Goal: Task Accomplishment & Management: Manage account settings

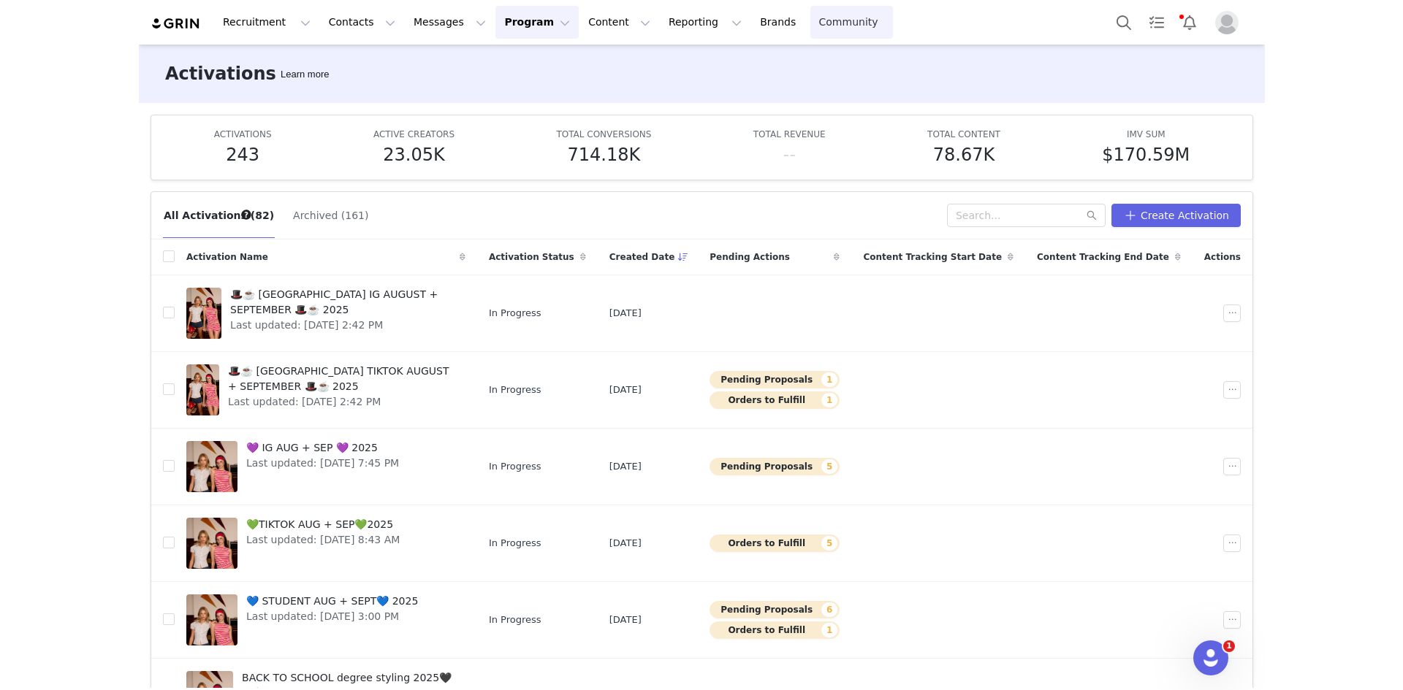
scroll to position [1, 0]
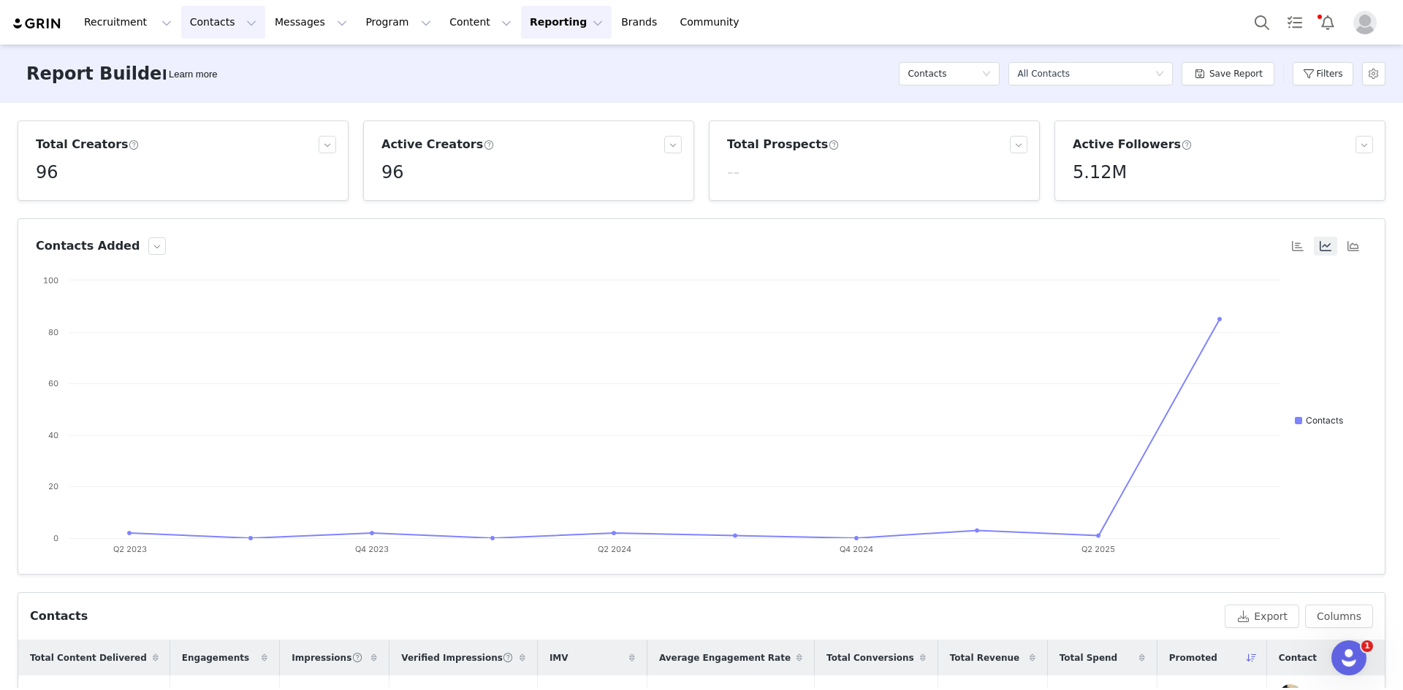
click at [220, 26] on button "Contacts Contacts" at bounding box center [223, 22] width 84 height 33
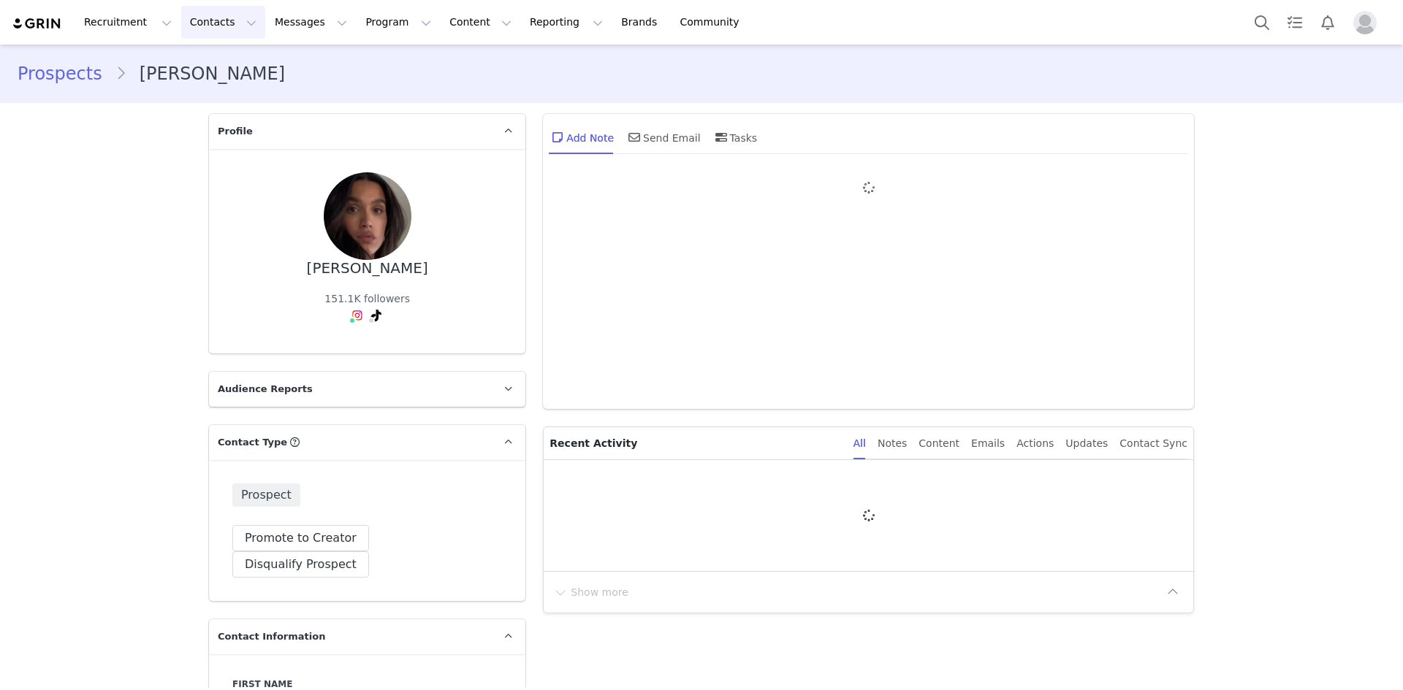
click at [216, 18] on button "Contacts Contacts" at bounding box center [223, 22] width 84 height 33
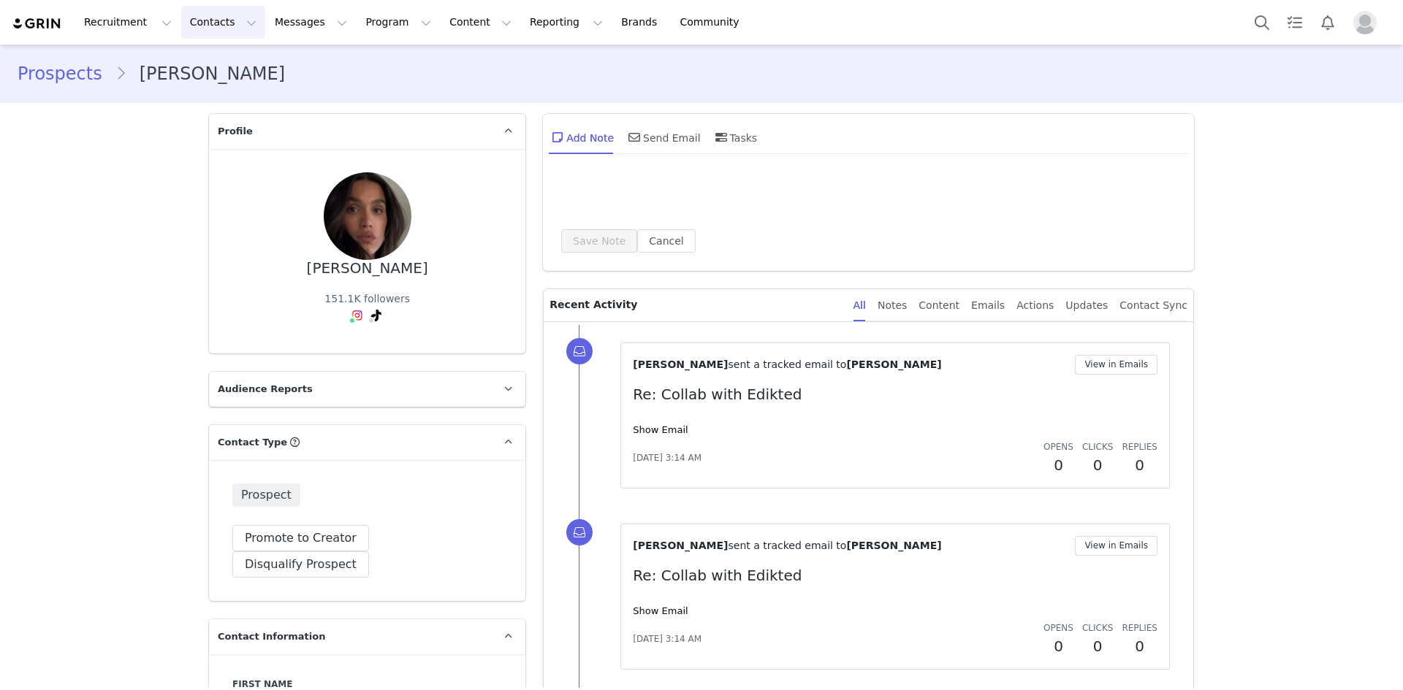
type input "+1 (United States)"
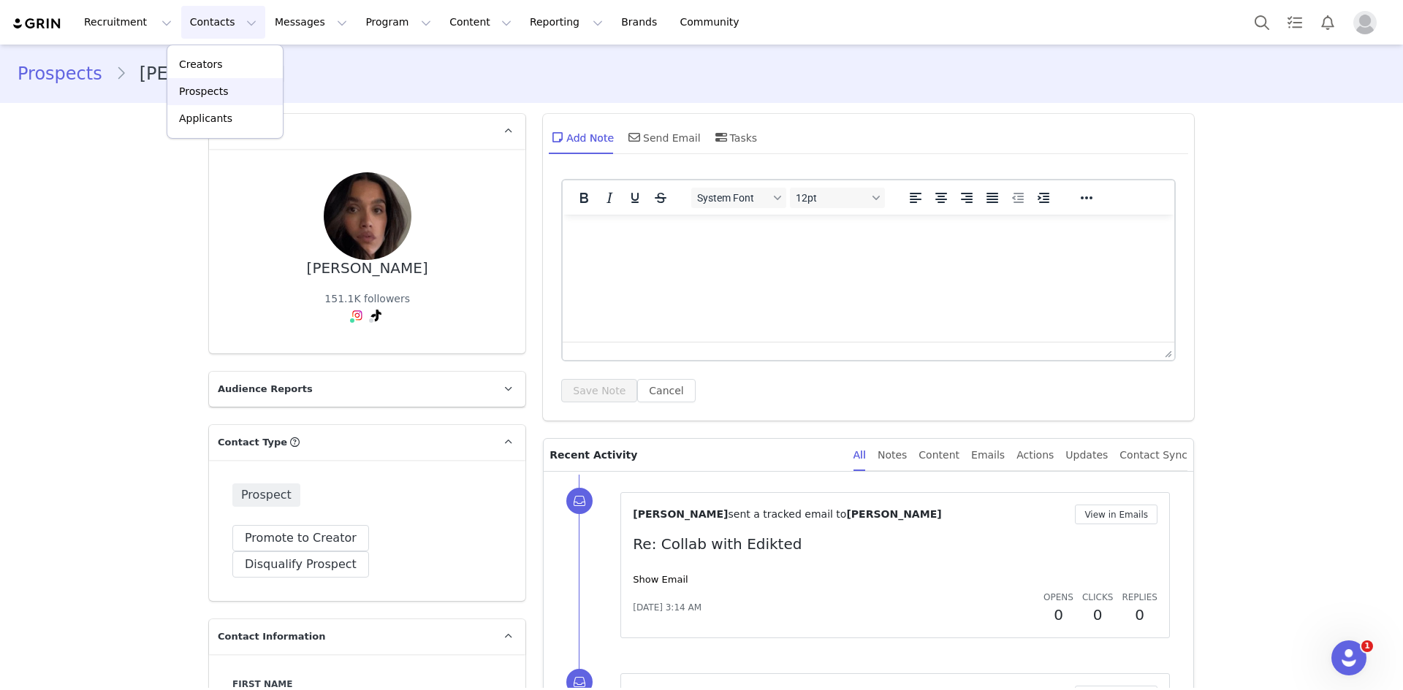
click at [211, 91] on p "Prospects" at bounding box center [203, 91] width 49 height 15
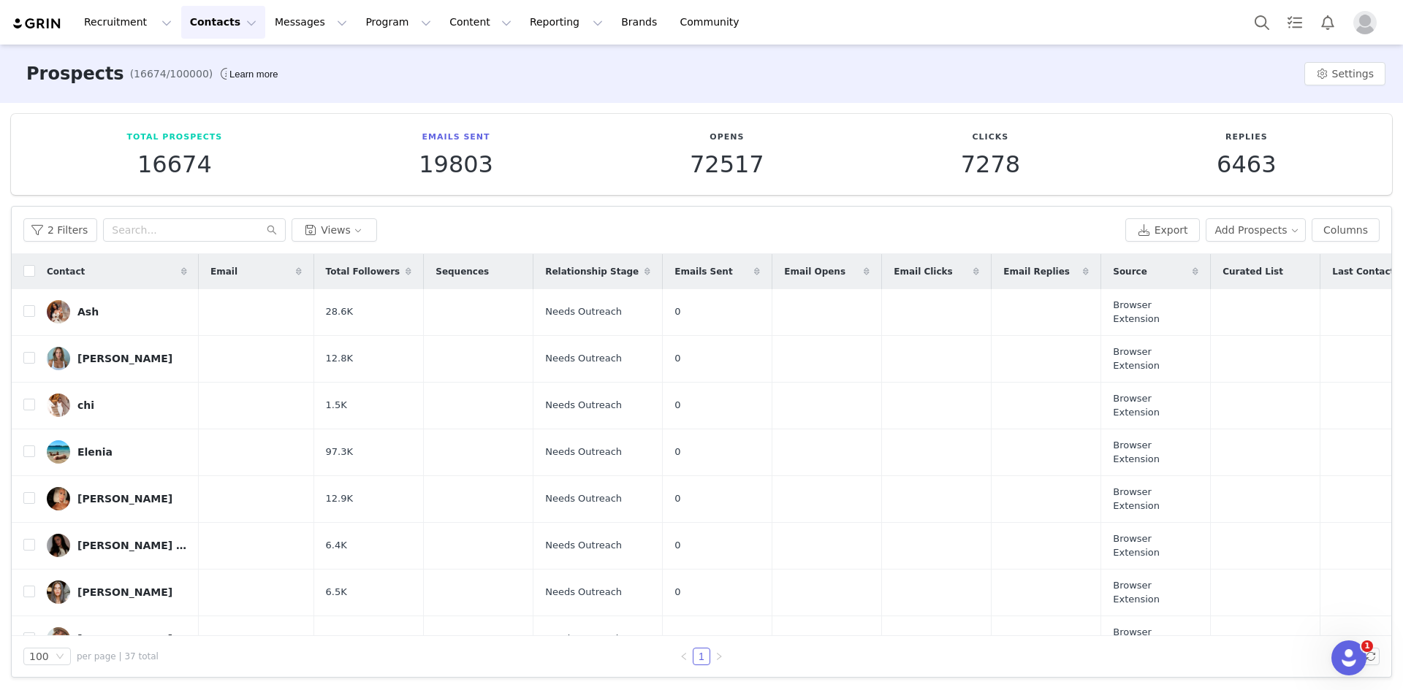
click at [55, 245] on div "2 Filters Views Export Add Prospects Columns" at bounding box center [701, 230] width 1379 height 47
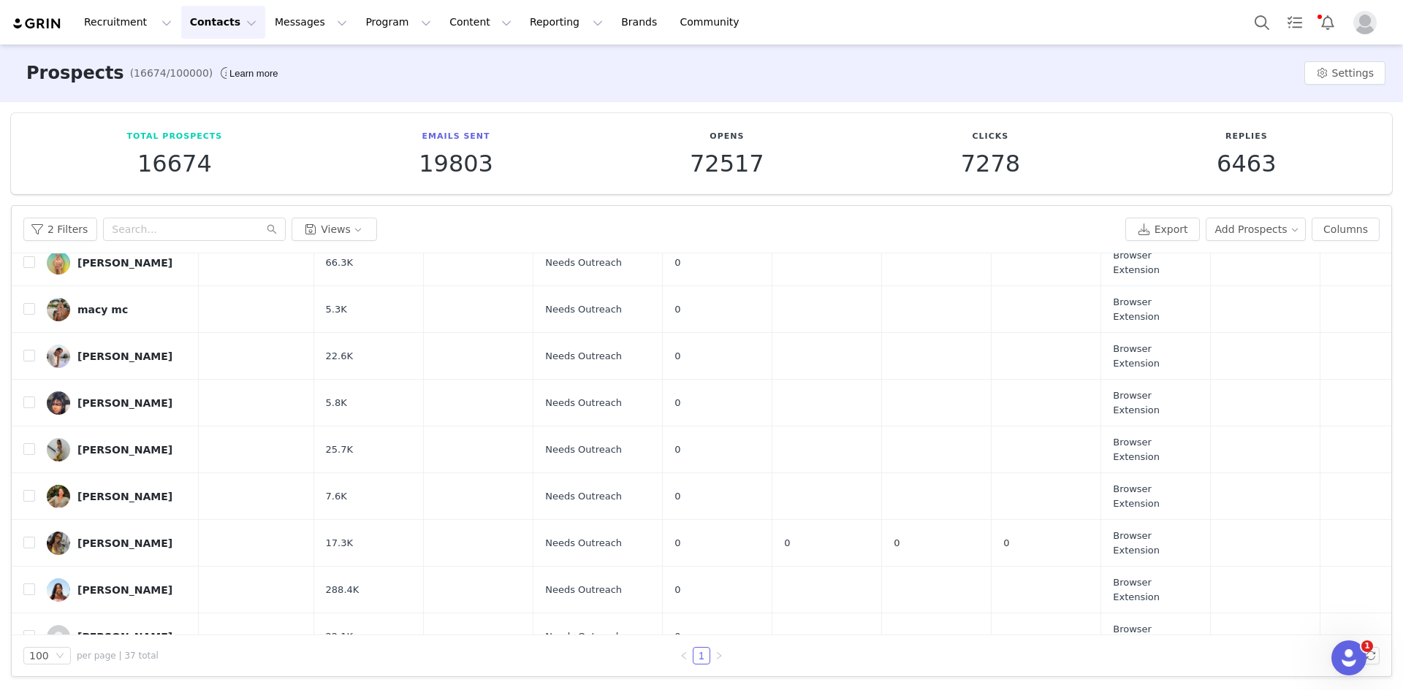
scroll to position [996, 0]
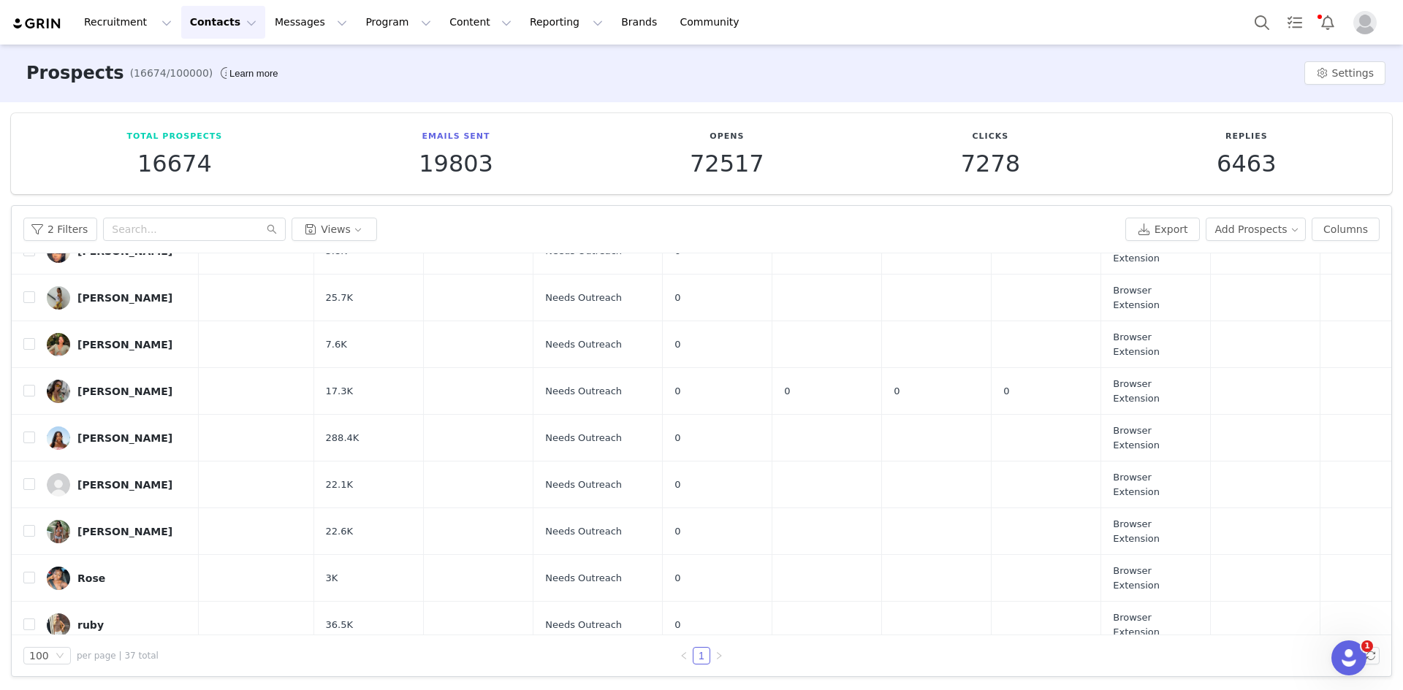
drag, startPoint x: 191, startPoint y: 571, endPoint x: 270, endPoint y: 580, distance: 79.4
copy span "sistoltz2@gmail.com"
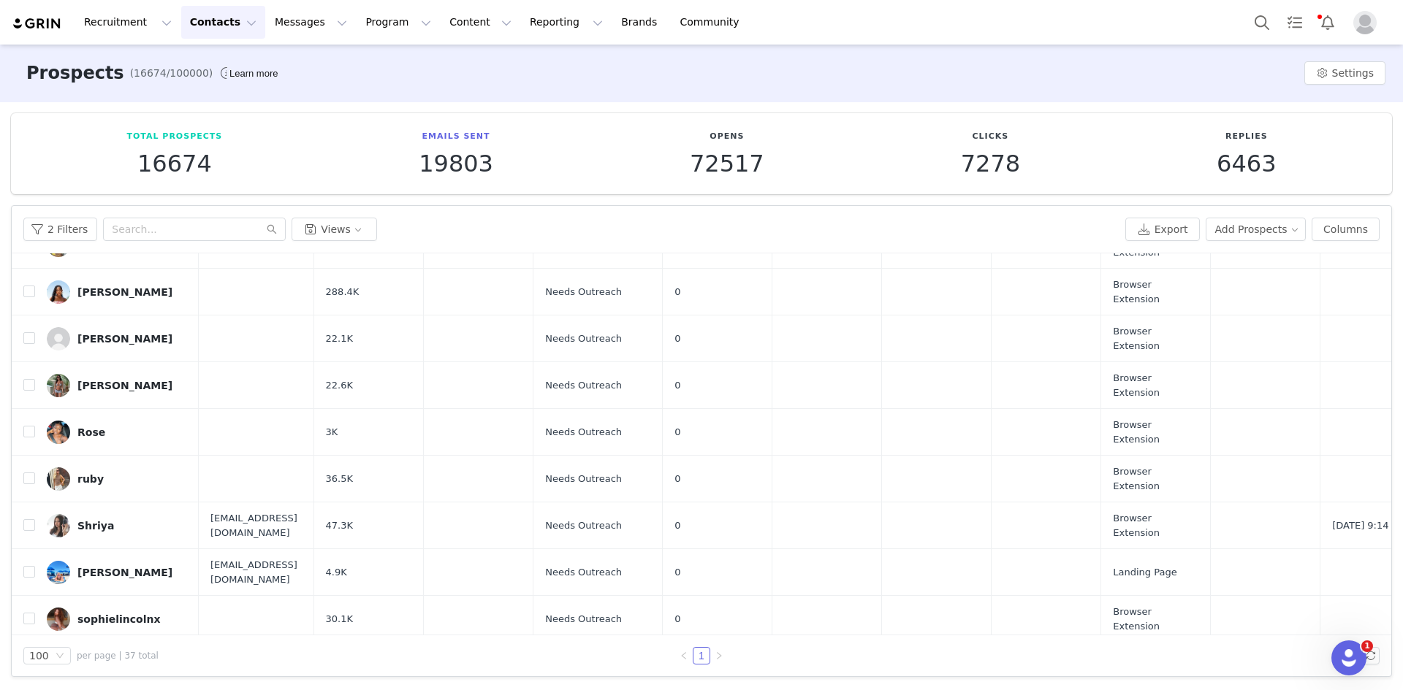
click at [233, 643] on td "L@musetheagency" at bounding box center [256, 666] width 115 height 47
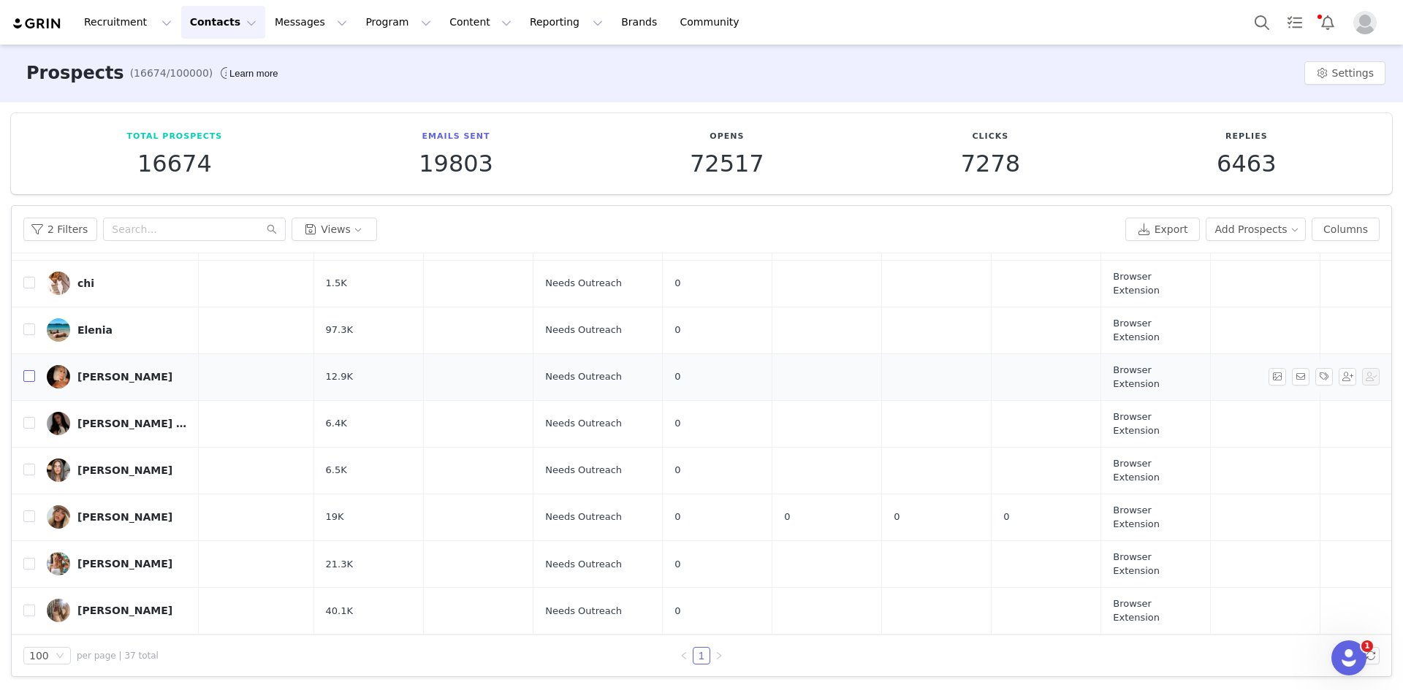
scroll to position [120, 0]
click at [69, 273] on img at bounding box center [58, 284] width 23 height 23
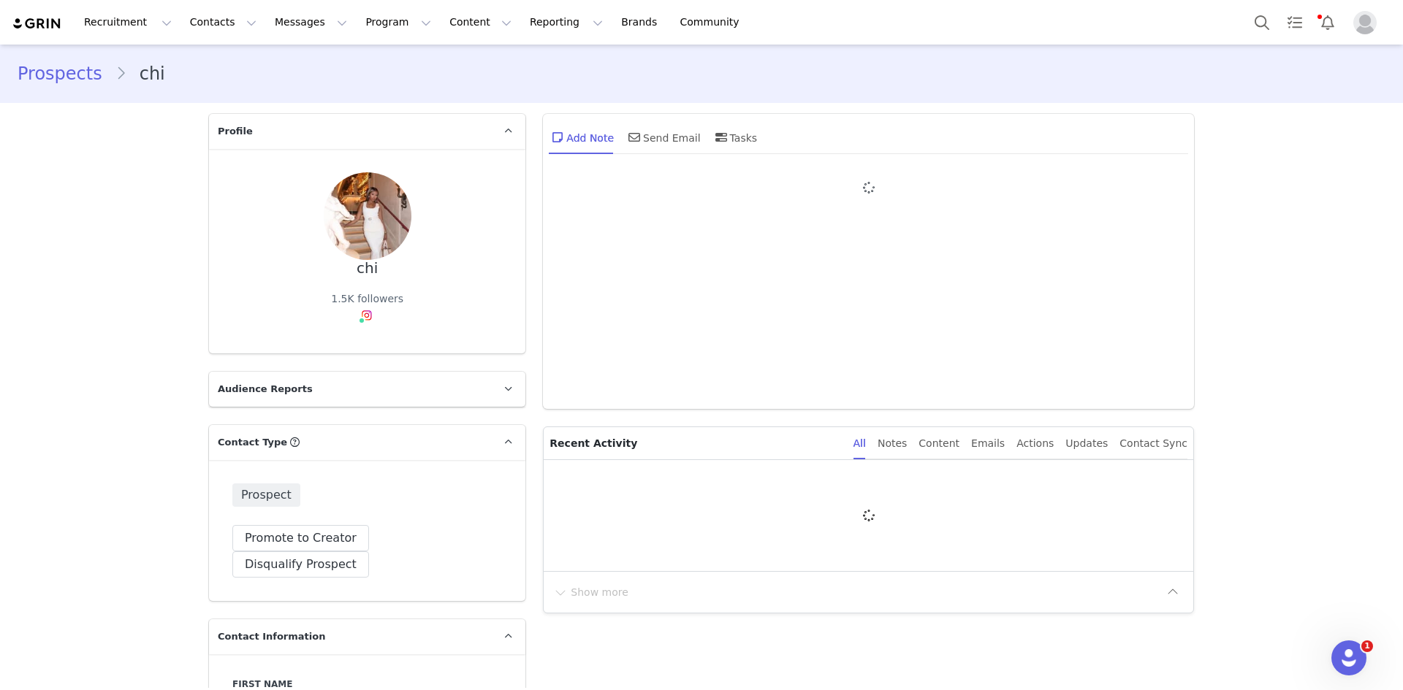
type input "+1 ([GEOGRAPHIC_DATA])"
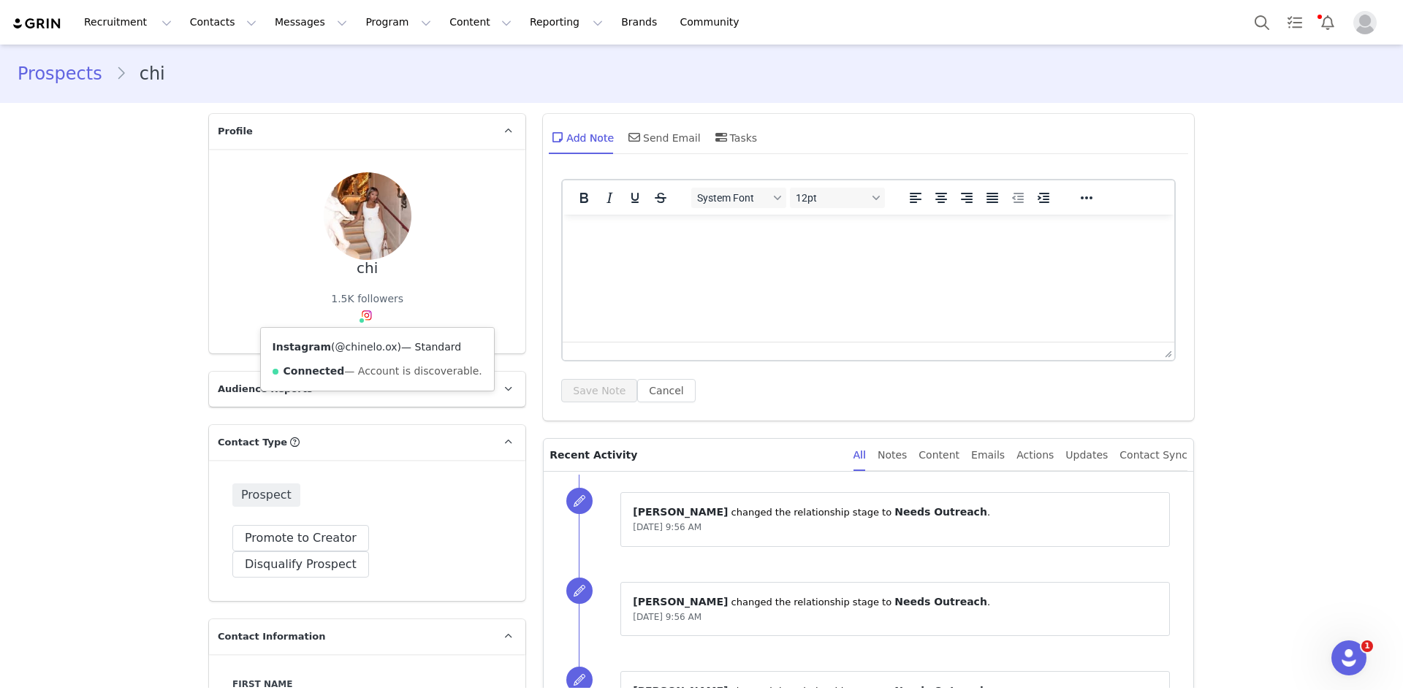
click at [354, 346] on link "@chinelo.ox" at bounding box center [366, 347] width 62 height 12
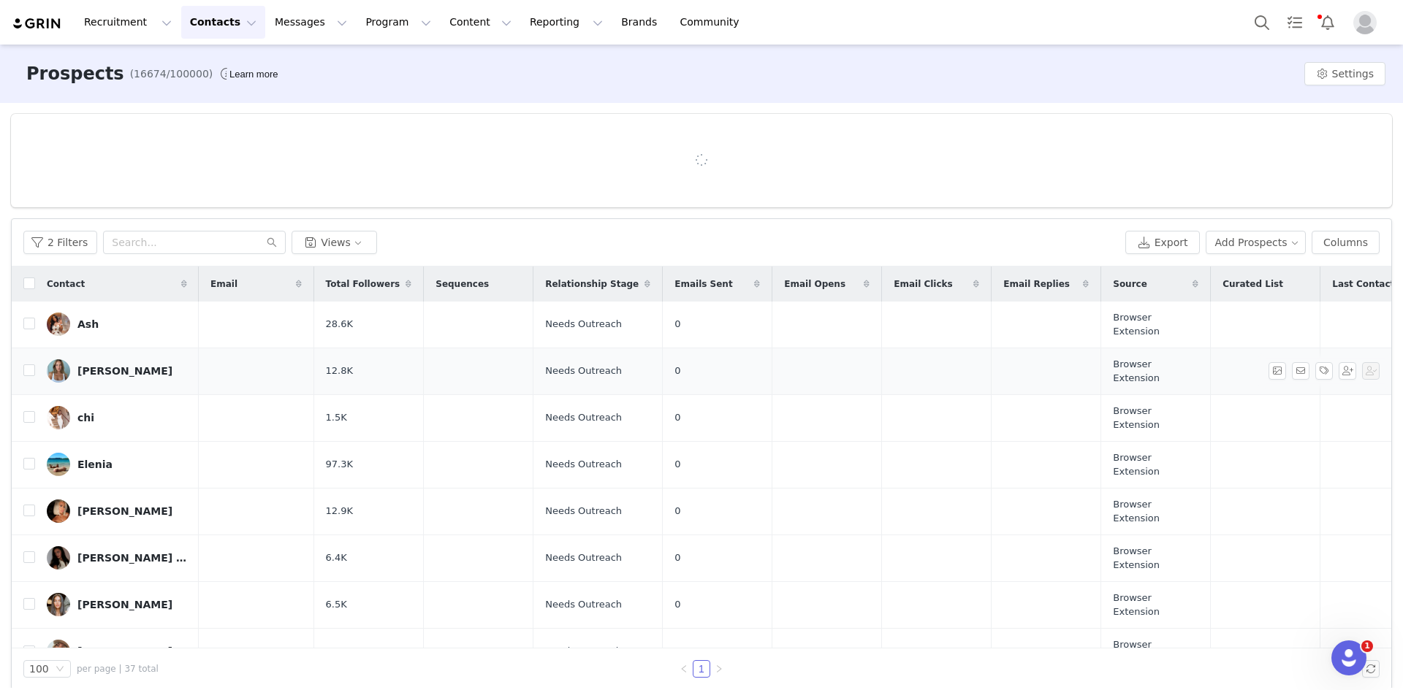
click at [122, 365] on div "Beth cunnigham" at bounding box center [124, 371] width 95 height 12
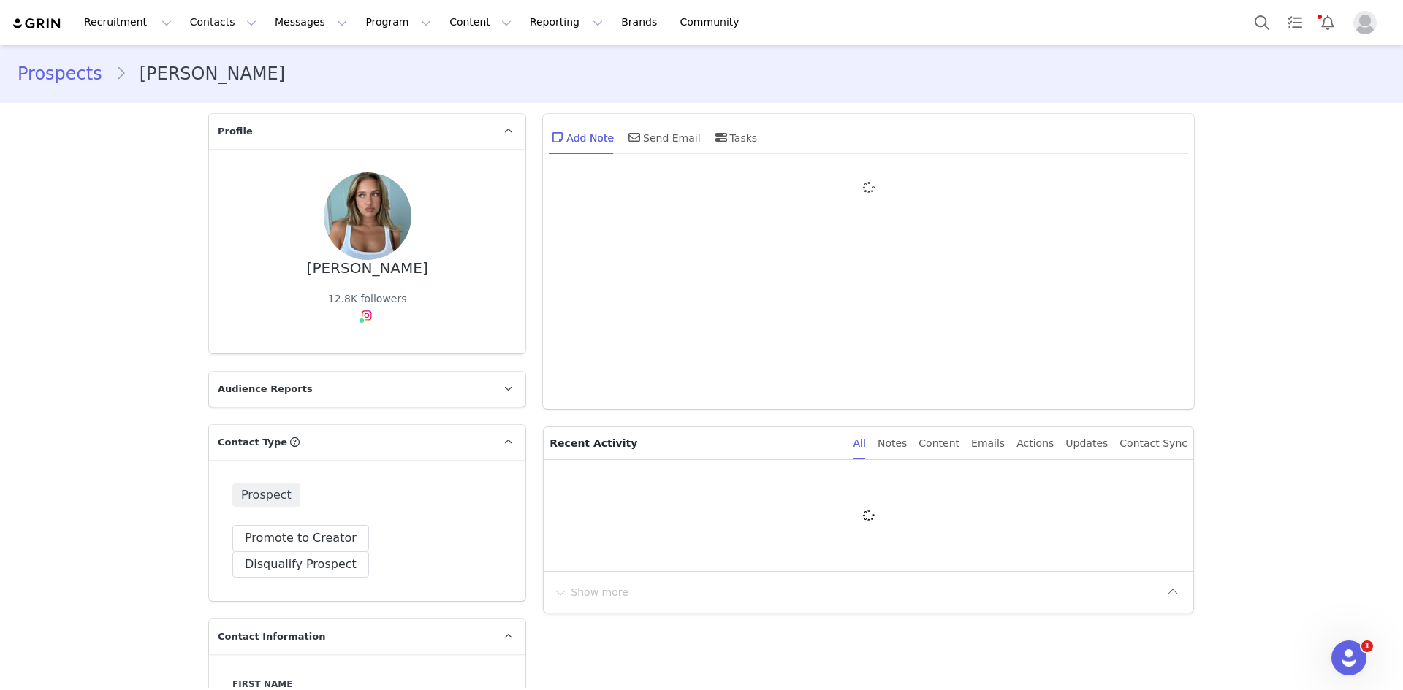
type input "+1 (United States)"
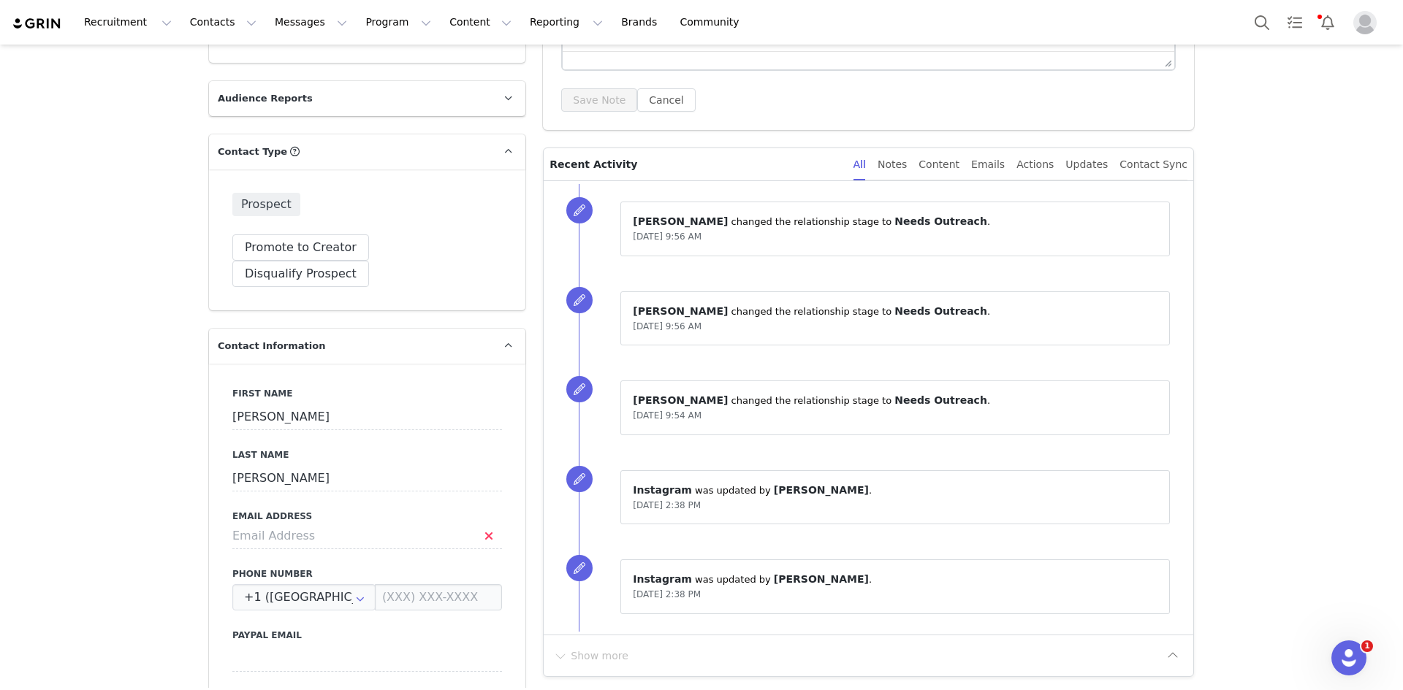
scroll to position [365, 0]
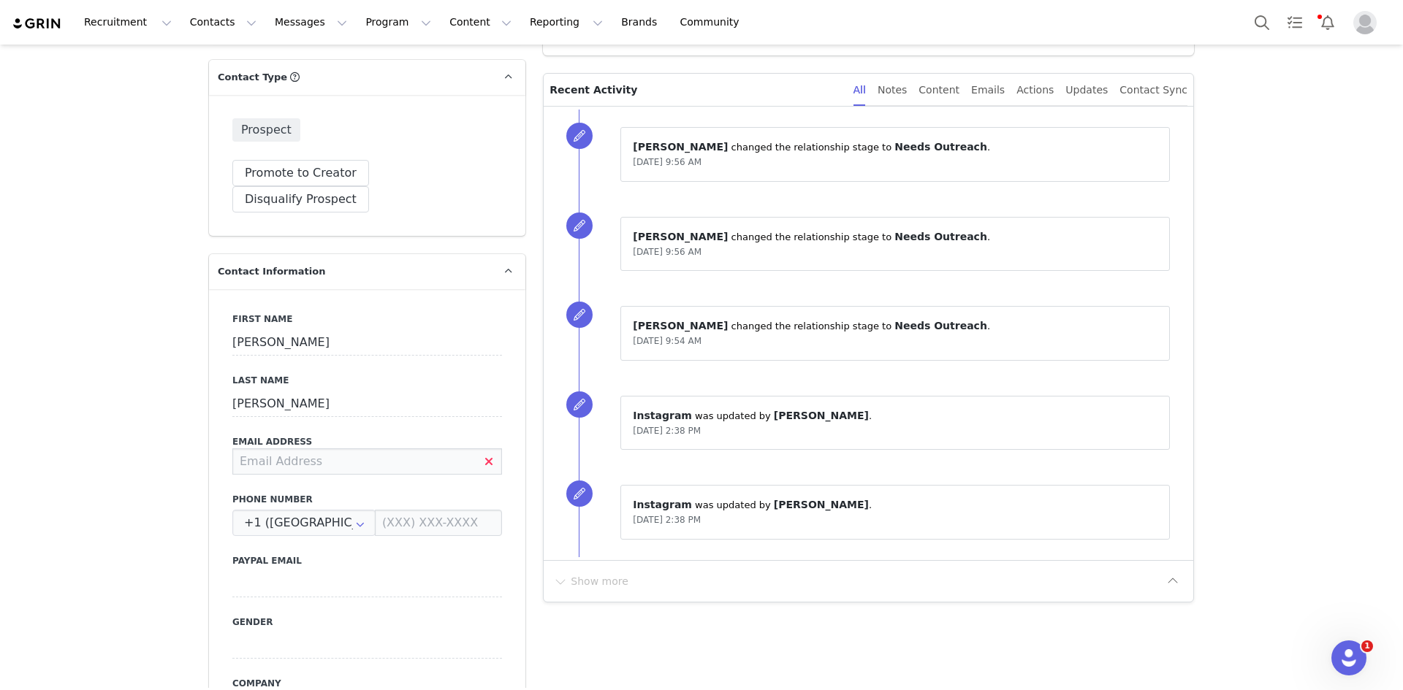
click at [378, 449] on input at bounding box center [367, 462] width 270 height 26
click at [332, 449] on input "l@musetheagency/com" at bounding box center [367, 462] width 270 height 26
type input "l@musetheagency.com"
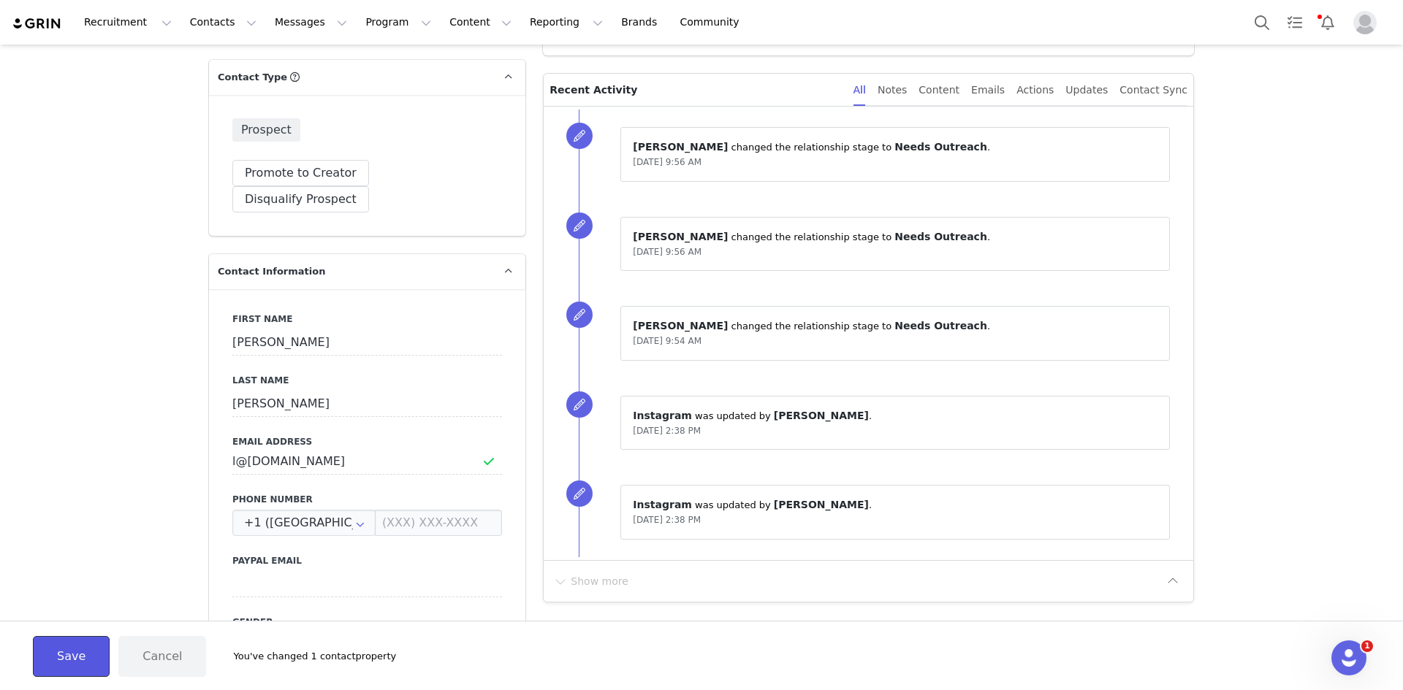
click at [63, 661] on button "Save" at bounding box center [71, 656] width 77 height 41
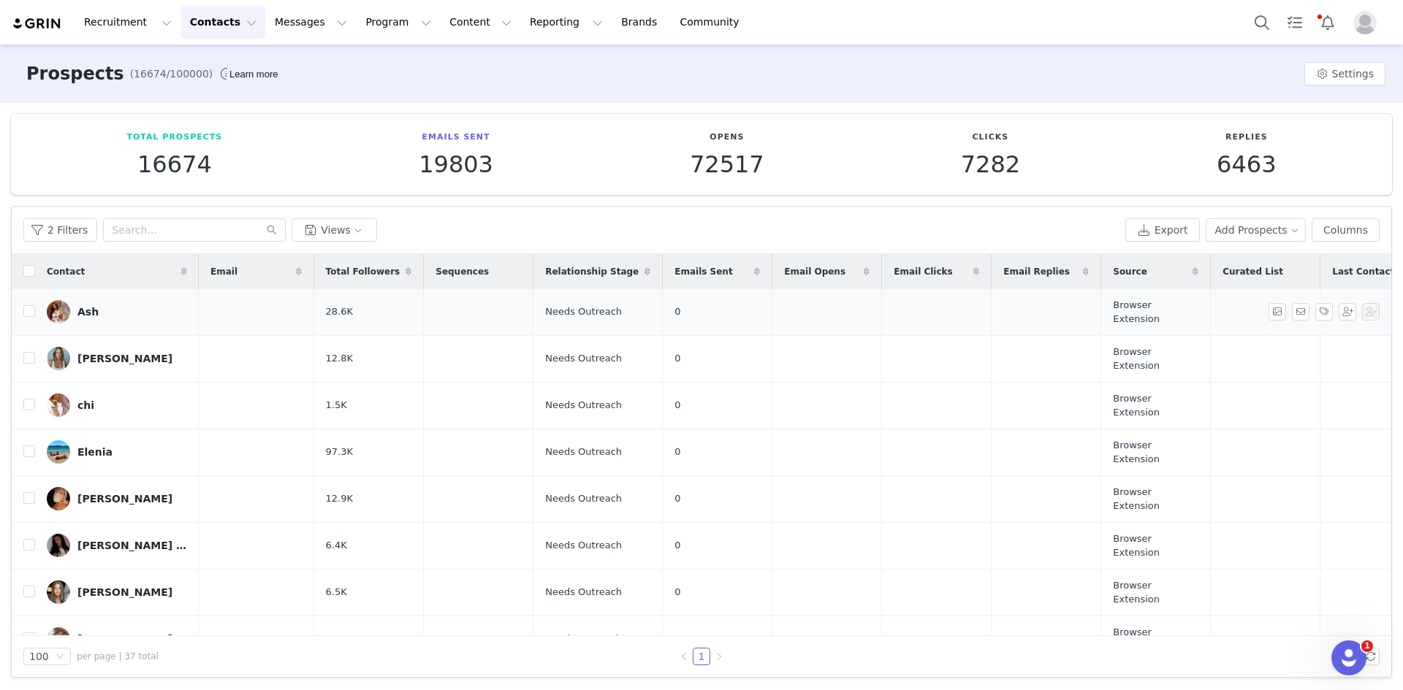
click at [83, 310] on div "Ash" at bounding box center [87, 312] width 21 height 12
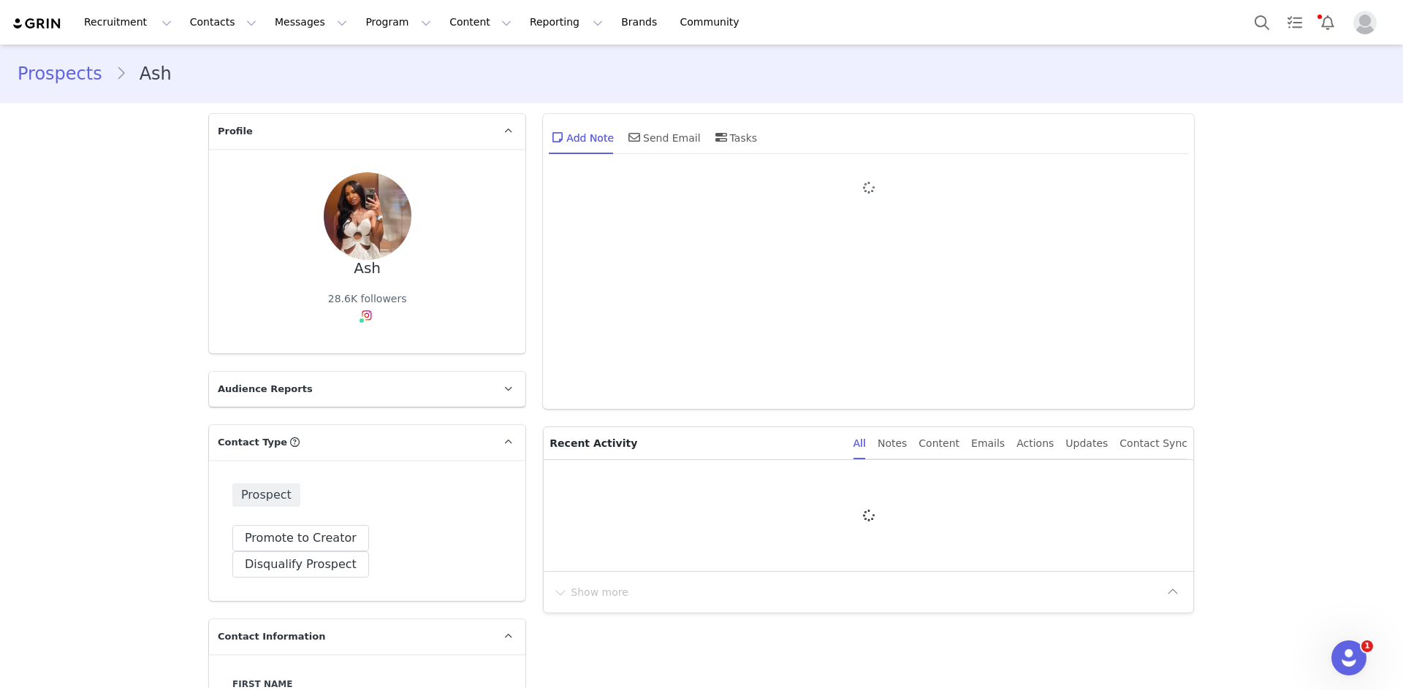
type input "+1 (United States)"
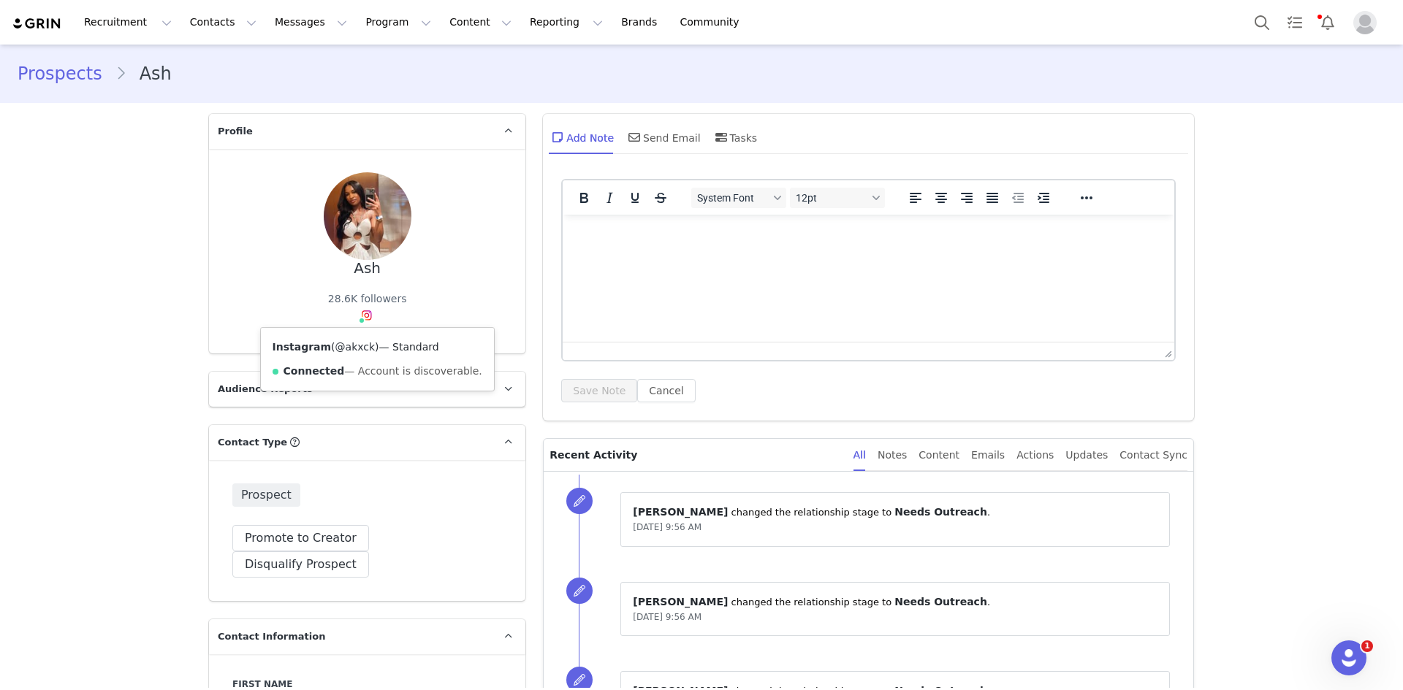
click at [346, 347] on link "@akxck" at bounding box center [355, 347] width 40 height 12
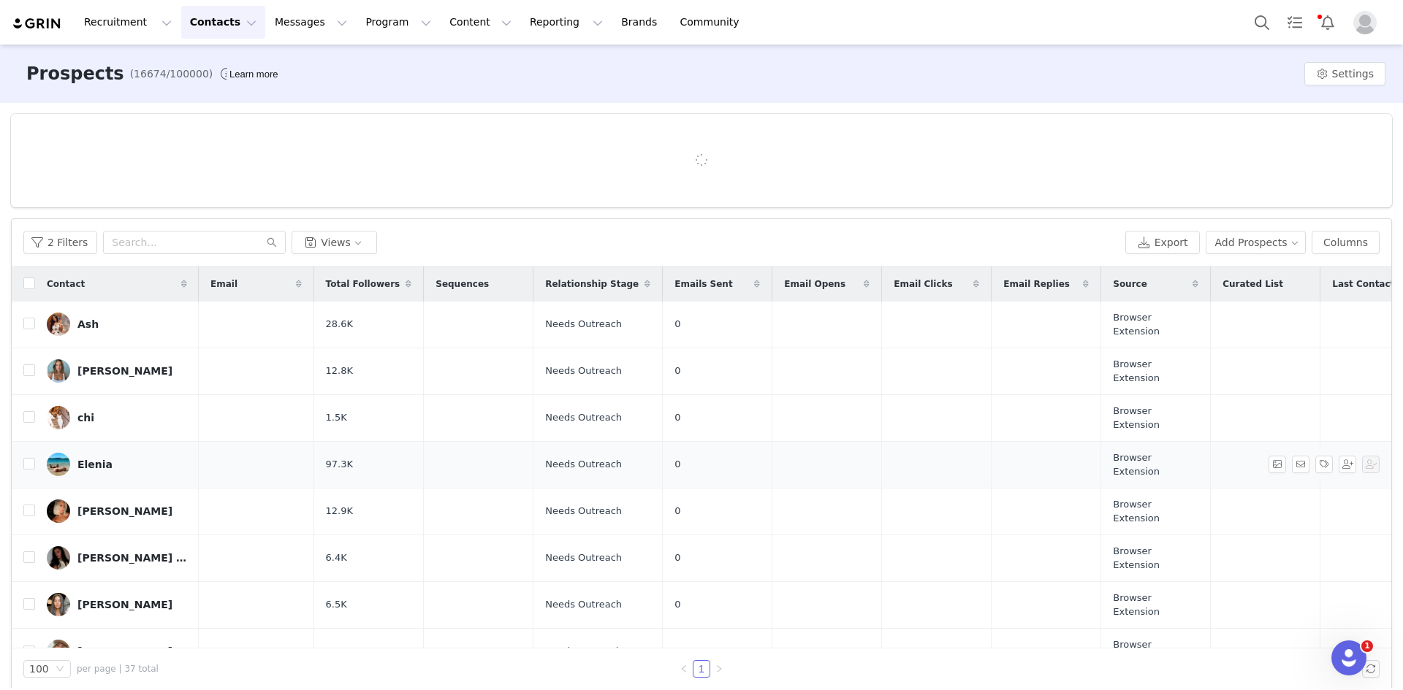
click at [74, 453] on link "Elenia" at bounding box center [117, 464] width 140 height 23
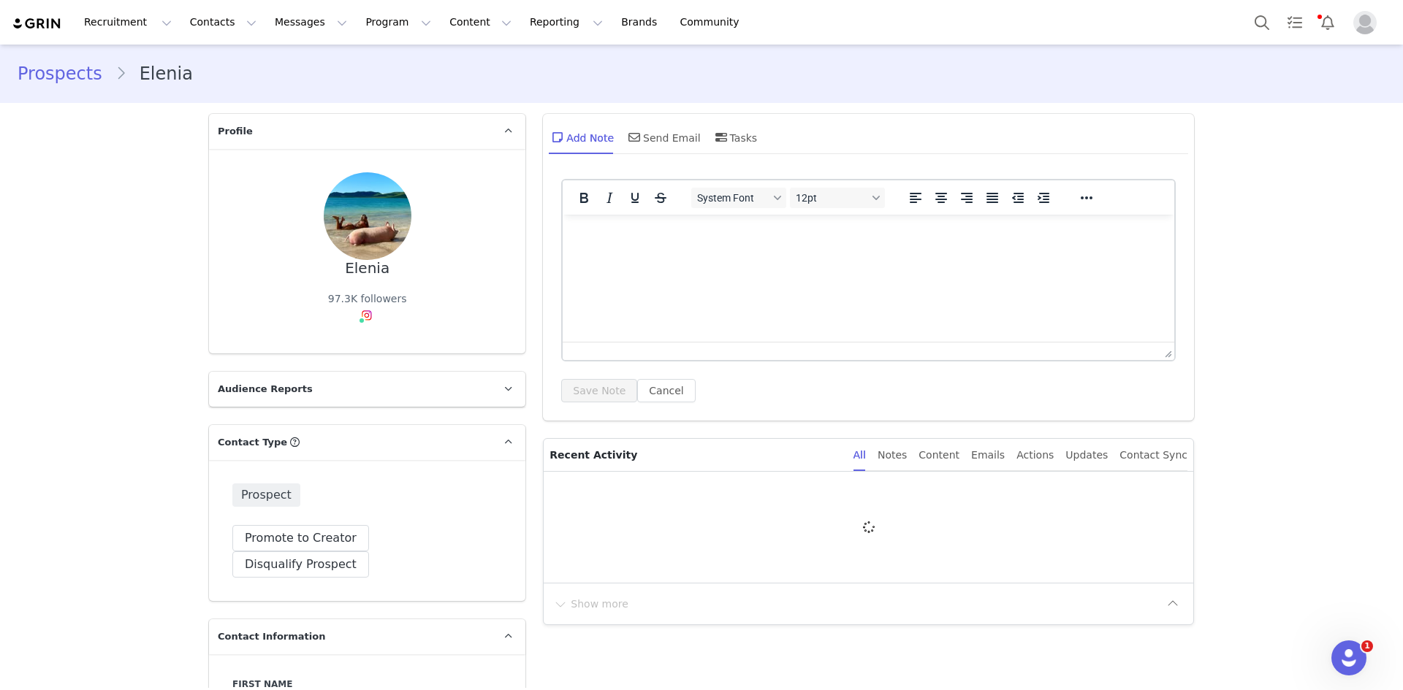
type input "+1 (United States)"
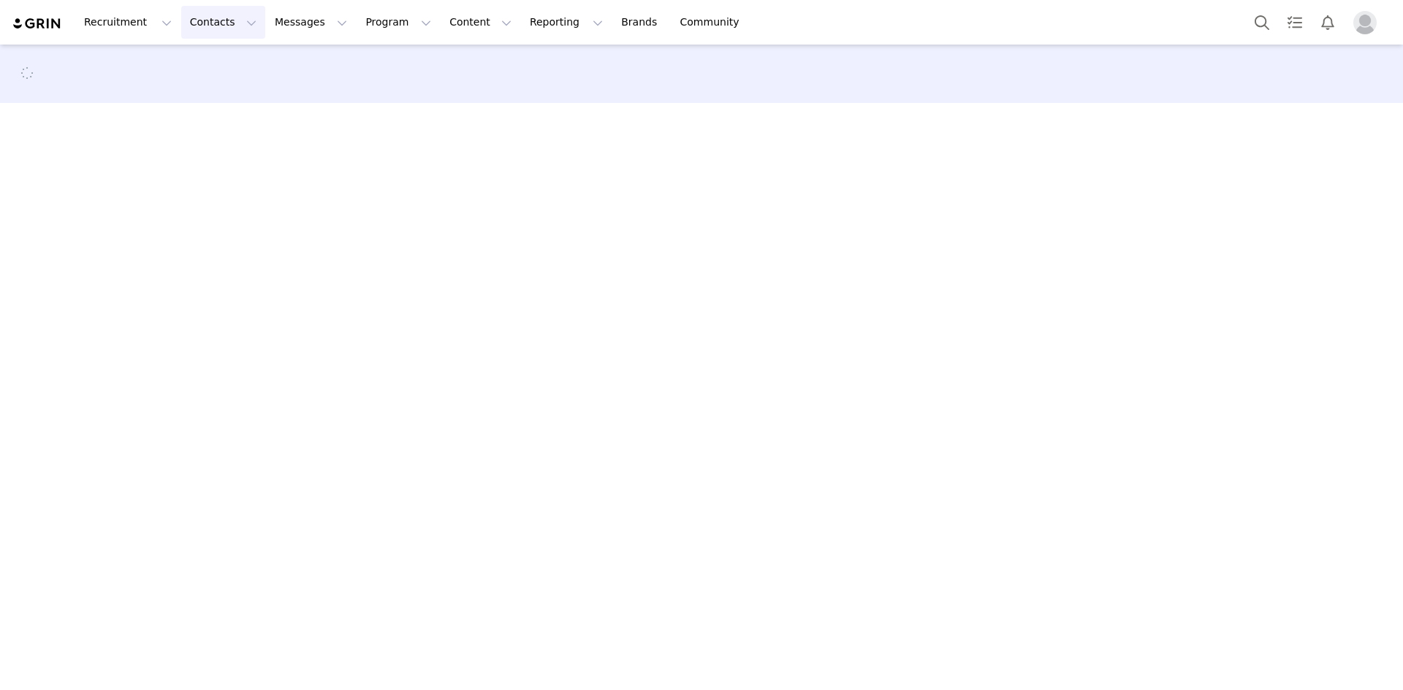
click at [210, 30] on button "Contacts Contacts" at bounding box center [223, 22] width 84 height 33
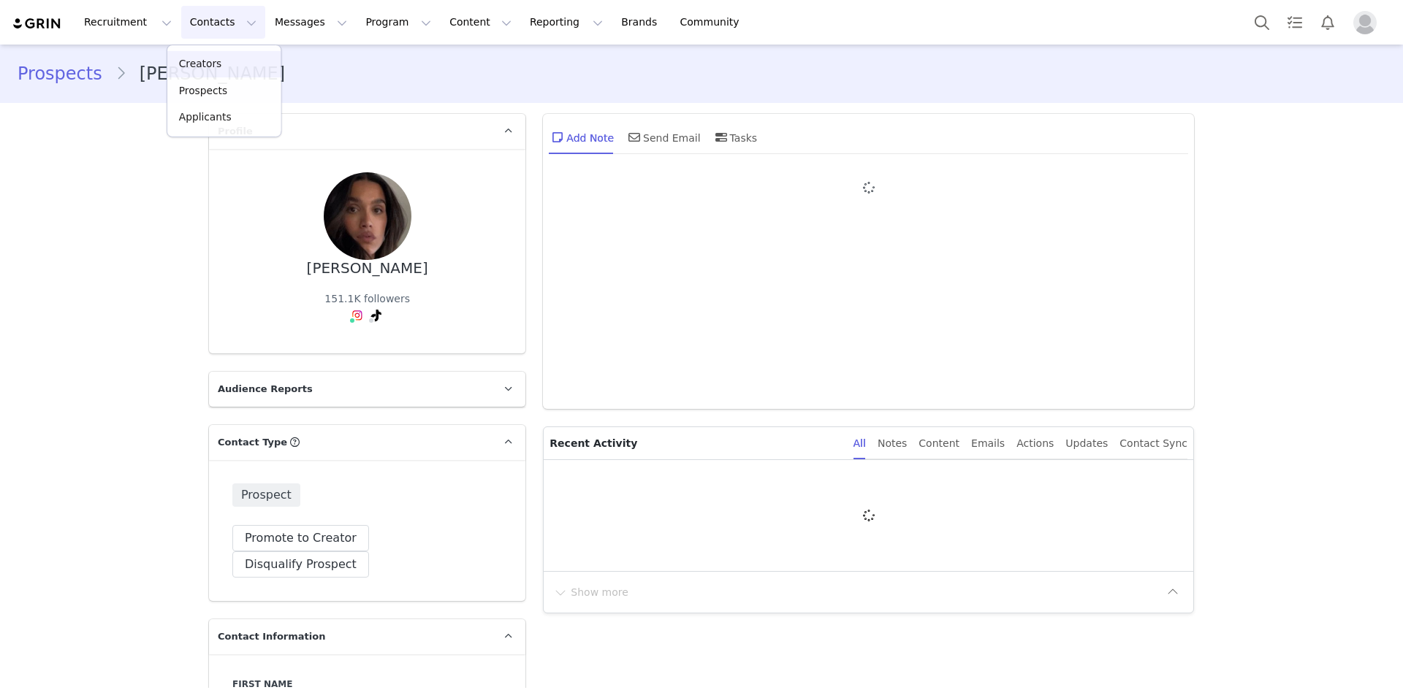
type input "+1 (United States)"
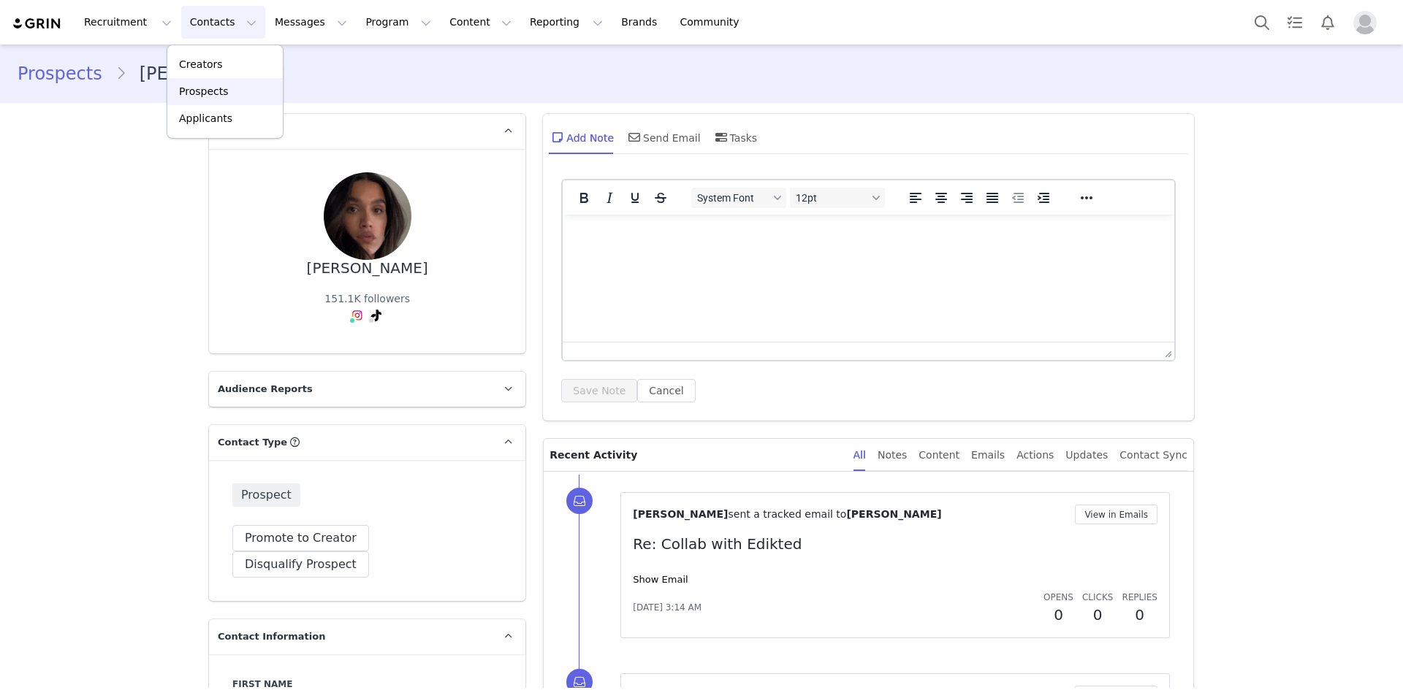
click at [217, 89] on p "Prospects" at bounding box center [203, 91] width 49 height 15
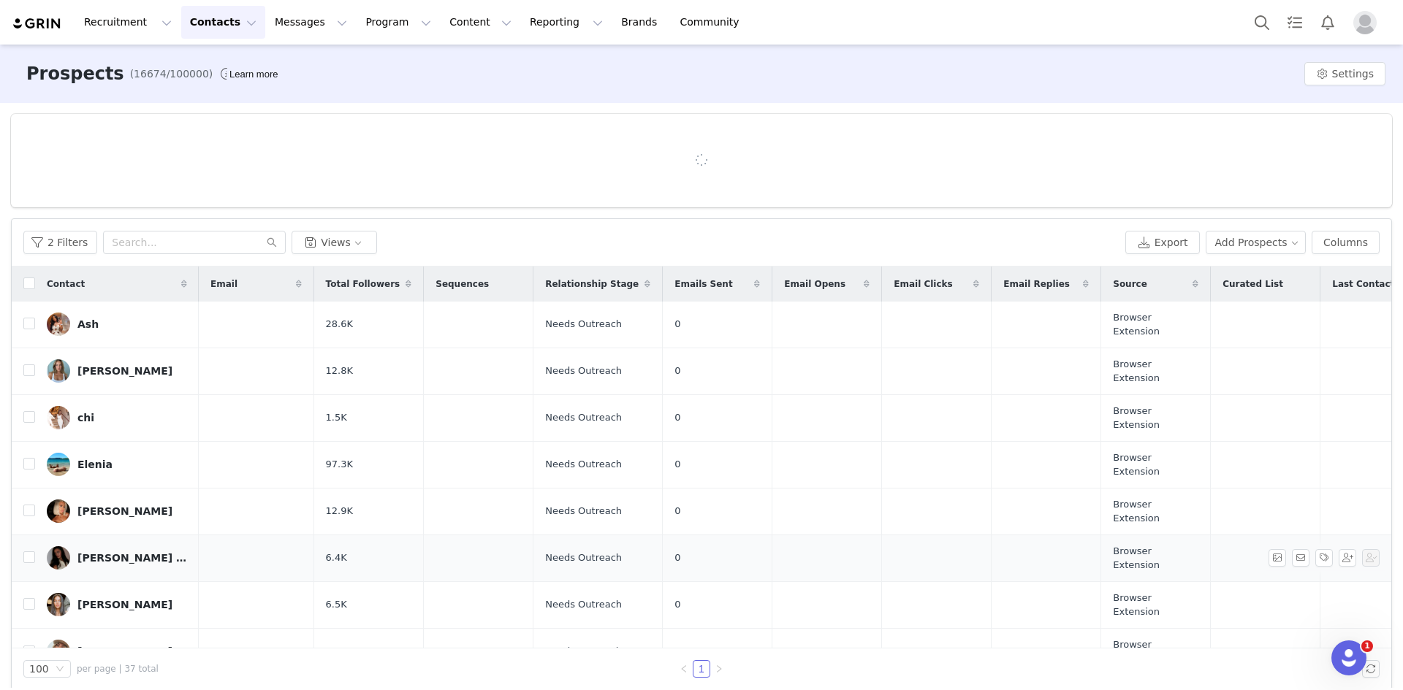
scroll to position [73, 0]
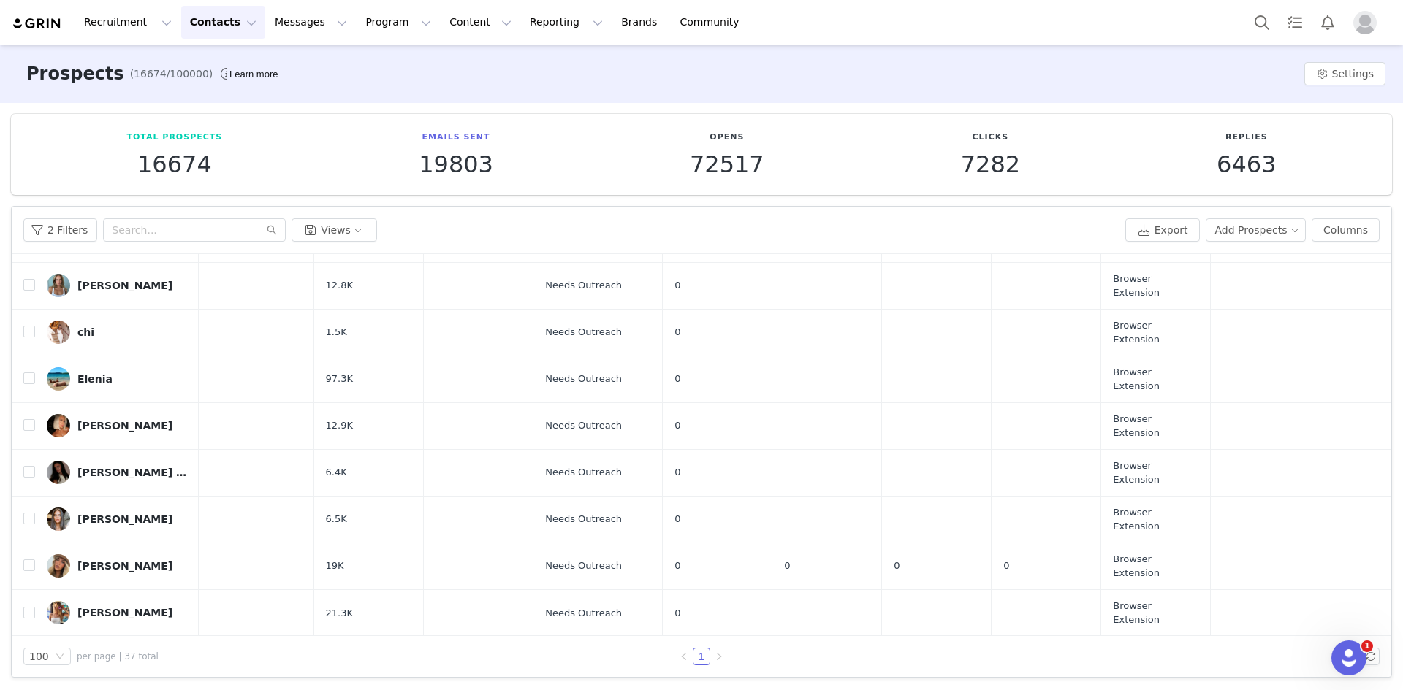
click at [105, 420] on div "ellen healy" at bounding box center [124, 426] width 95 height 12
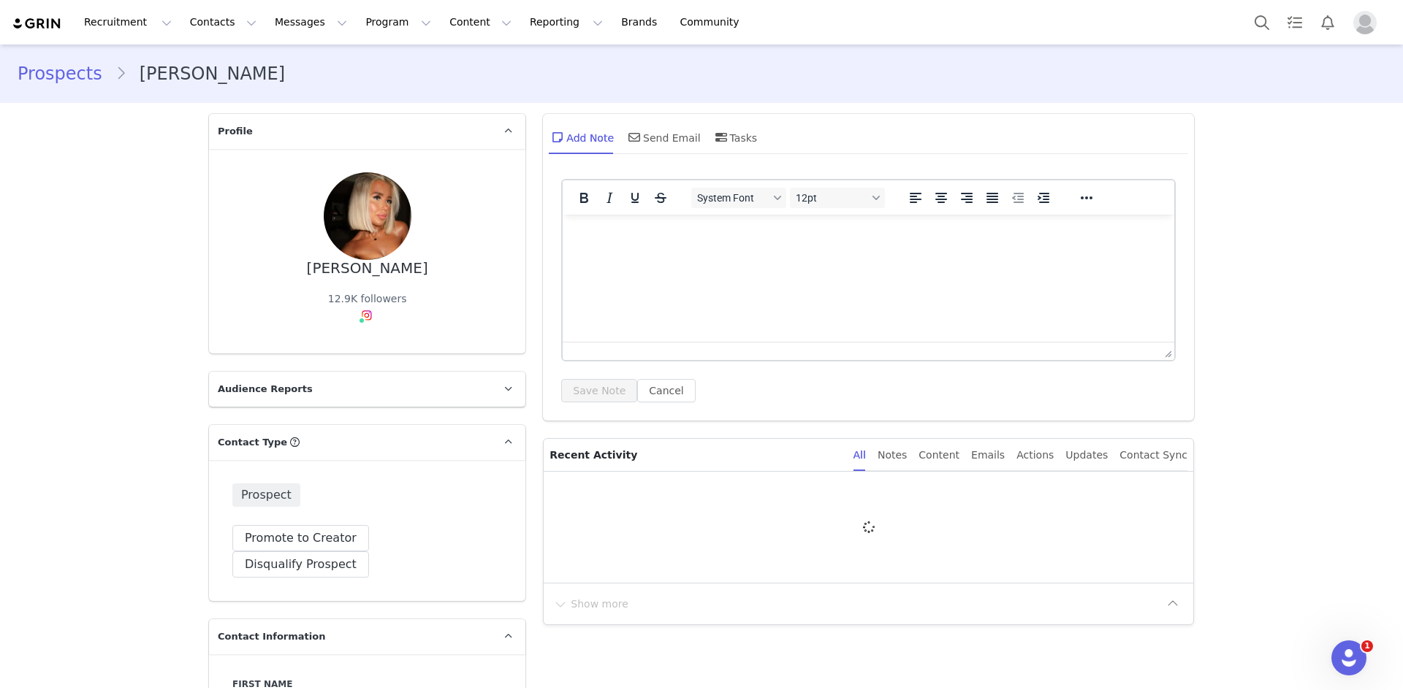
type input "+1 ([GEOGRAPHIC_DATA])"
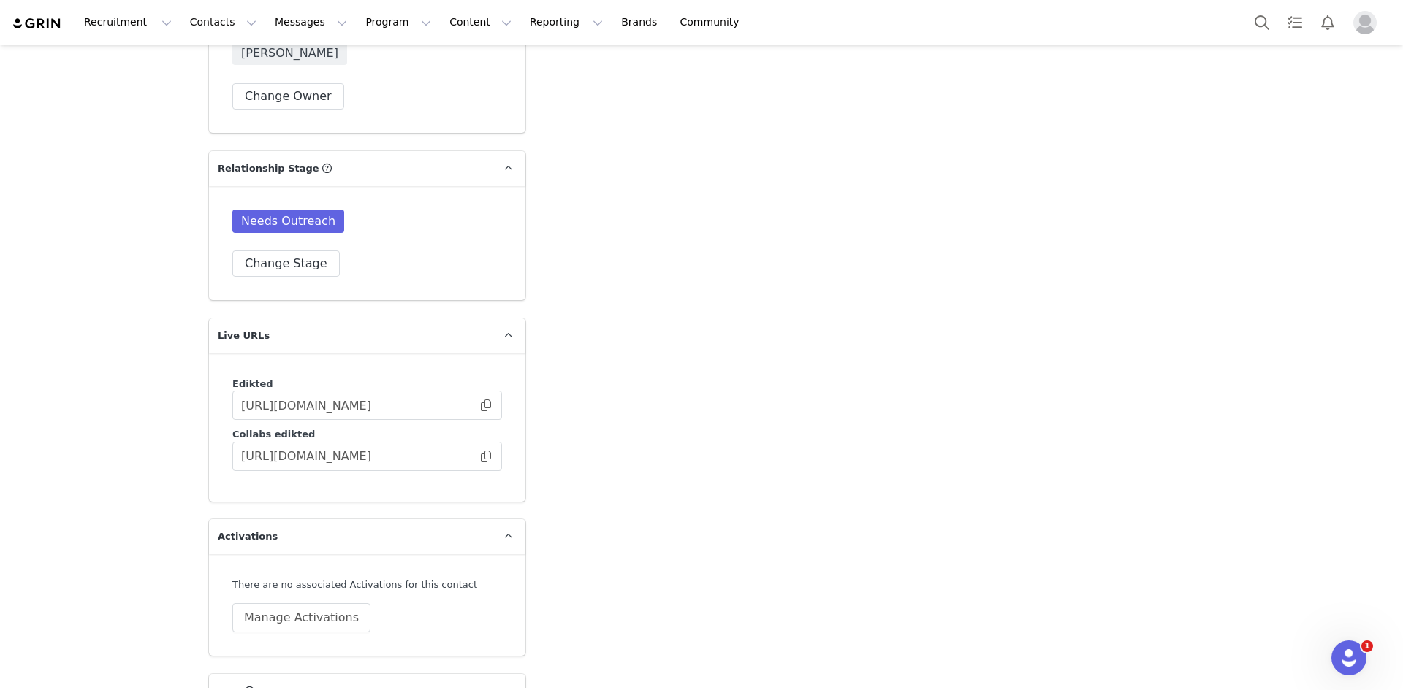
scroll to position [3668, 0]
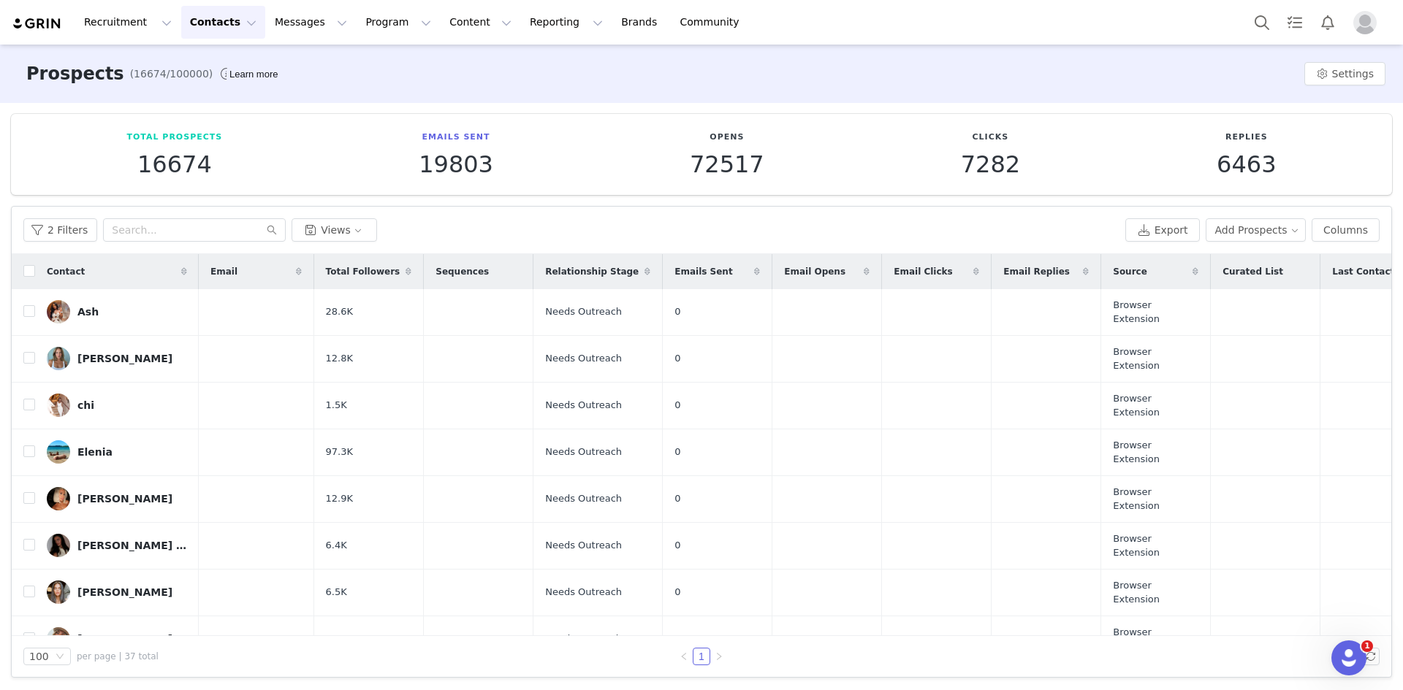
click at [99, 540] on div "Evie Megan" at bounding box center [132, 546] width 110 height 12
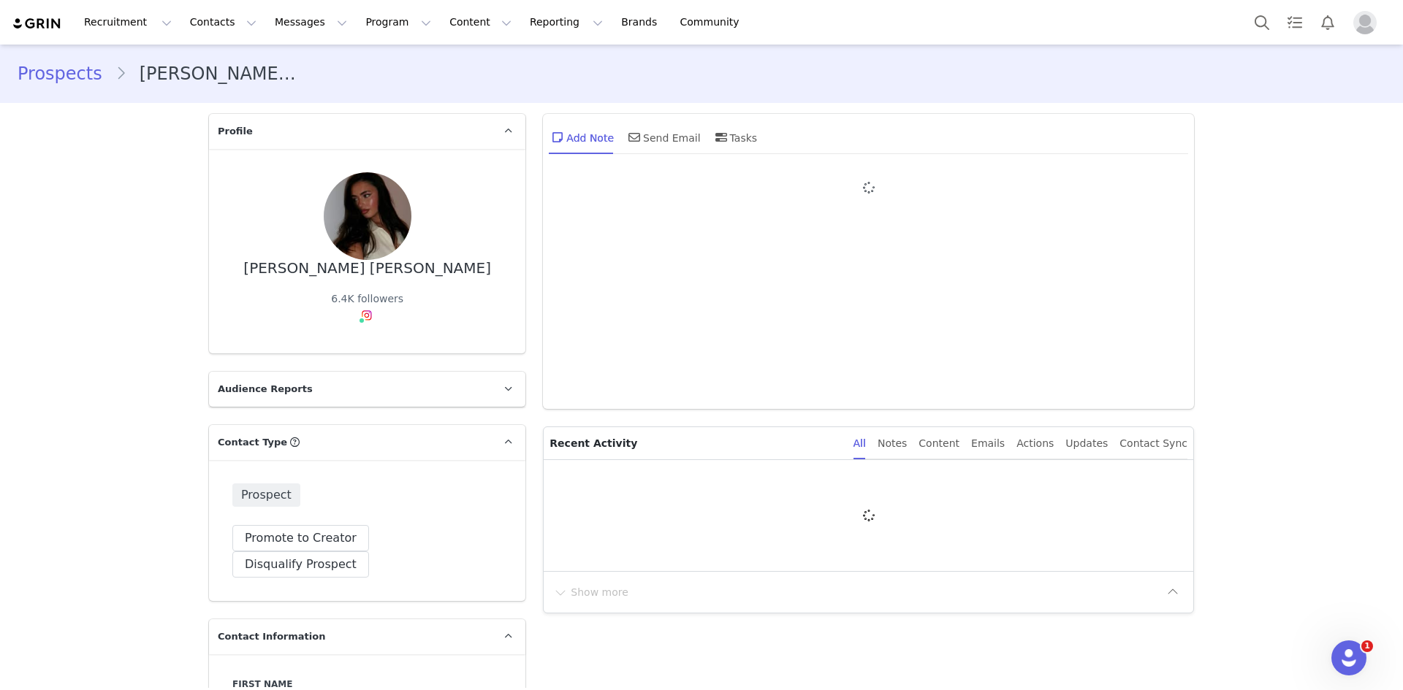
type input "+1 ([GEOGRAPHIC_DATA])"
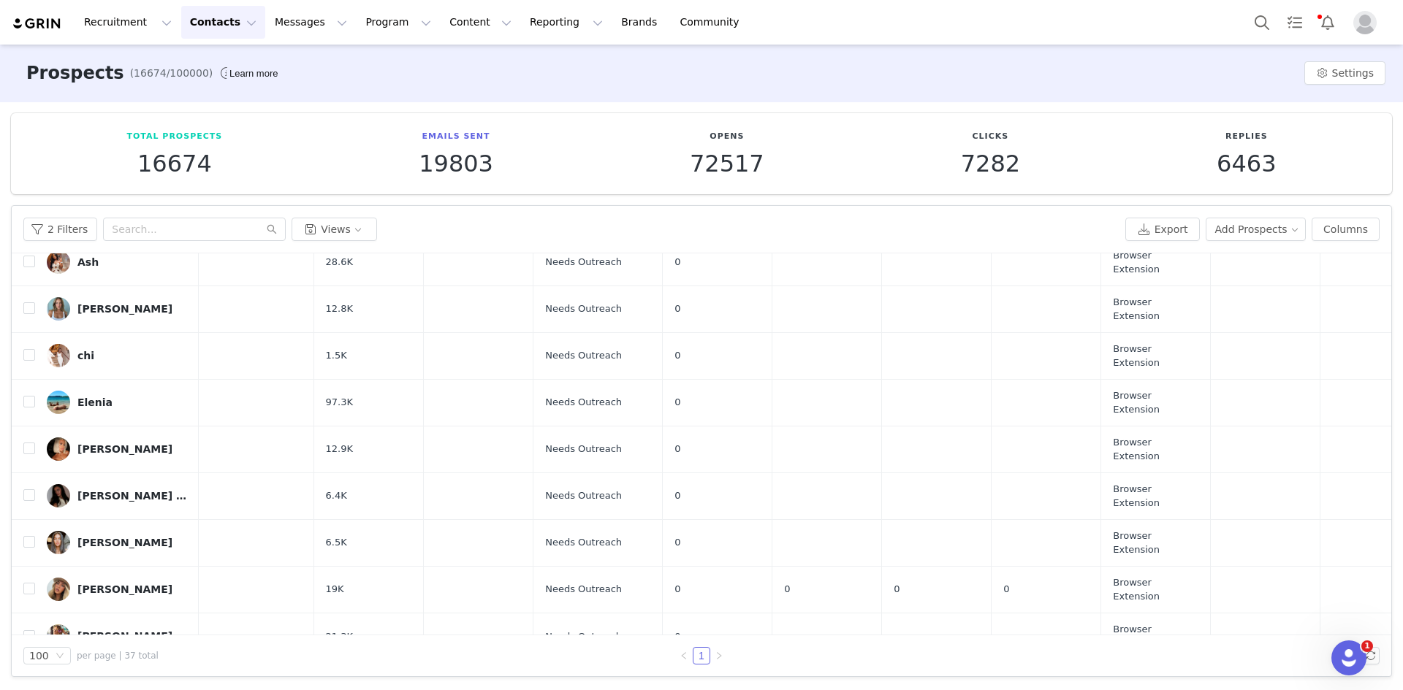
scroll to position [73, 0]
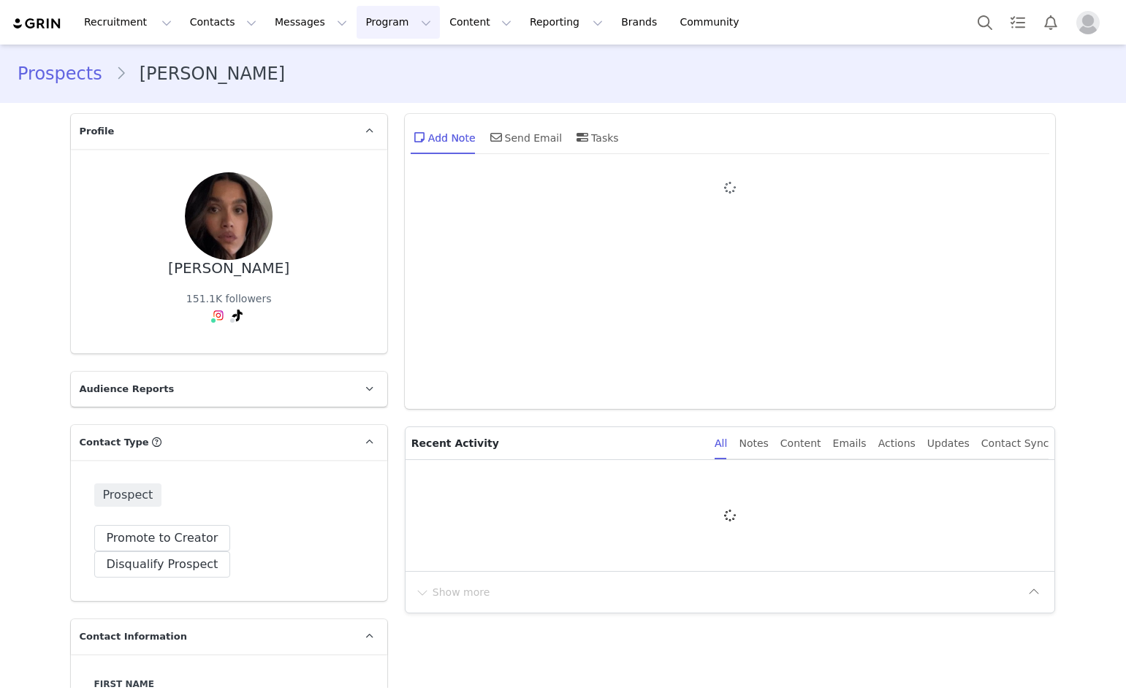
click at [357, 20] on button "Program Program" at bounding box center [397, 22] width 83 height 33
type input "+1 ([GEOGRAPHIC_DATA])"
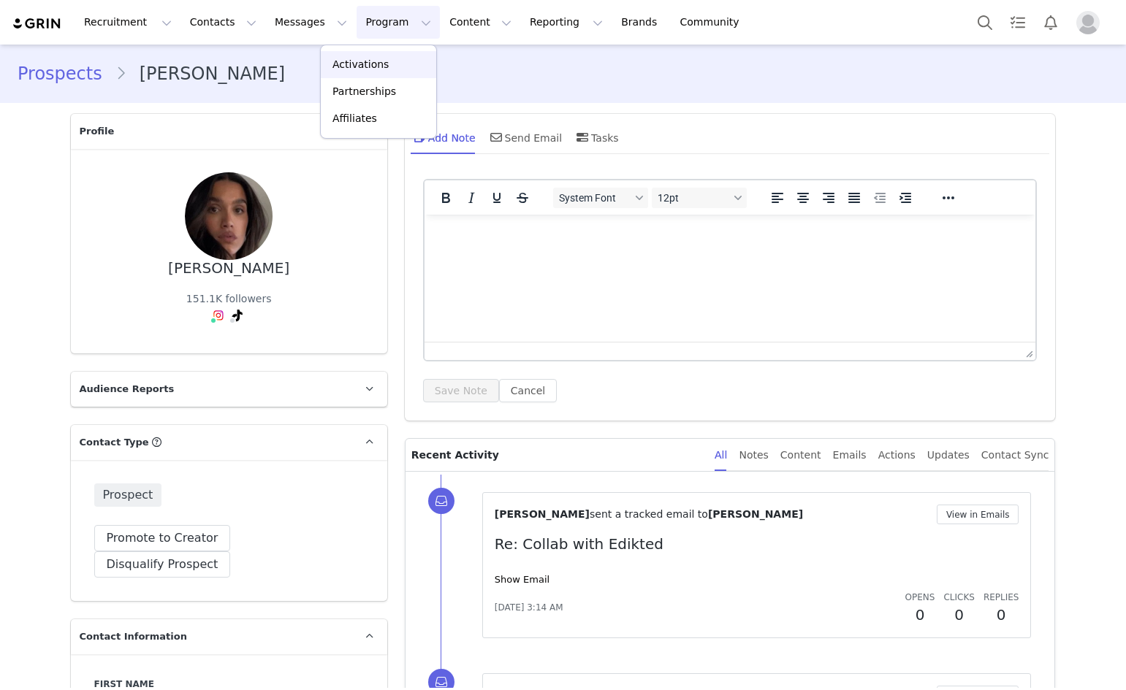
click at [344, 68] on p "Activations" at bounding box center [360, 64] width 56 height 15
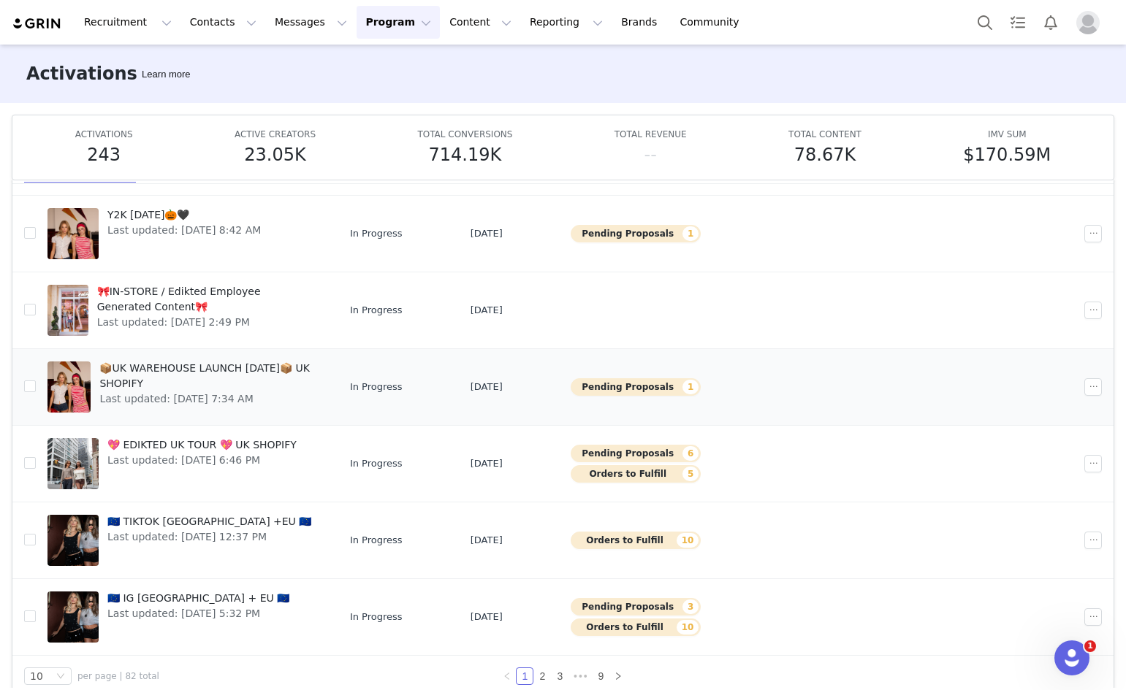
scroll to position [77, 0]
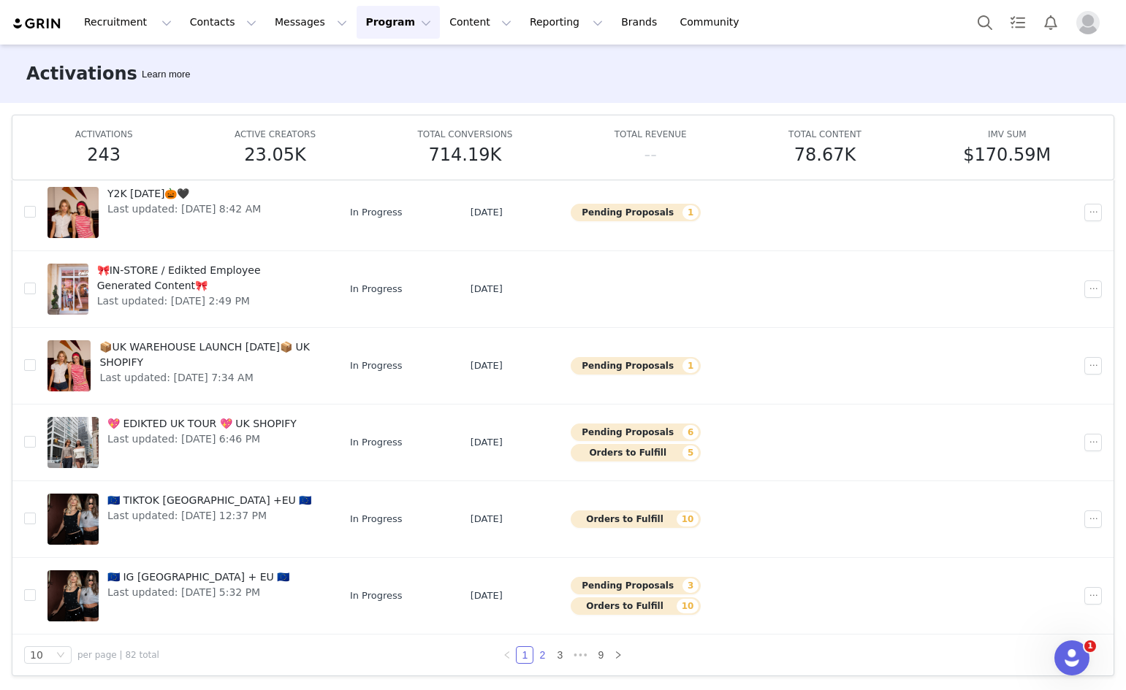
click at [535, 653] on link "2" at bounding box center [542, 655] width 16 height 16
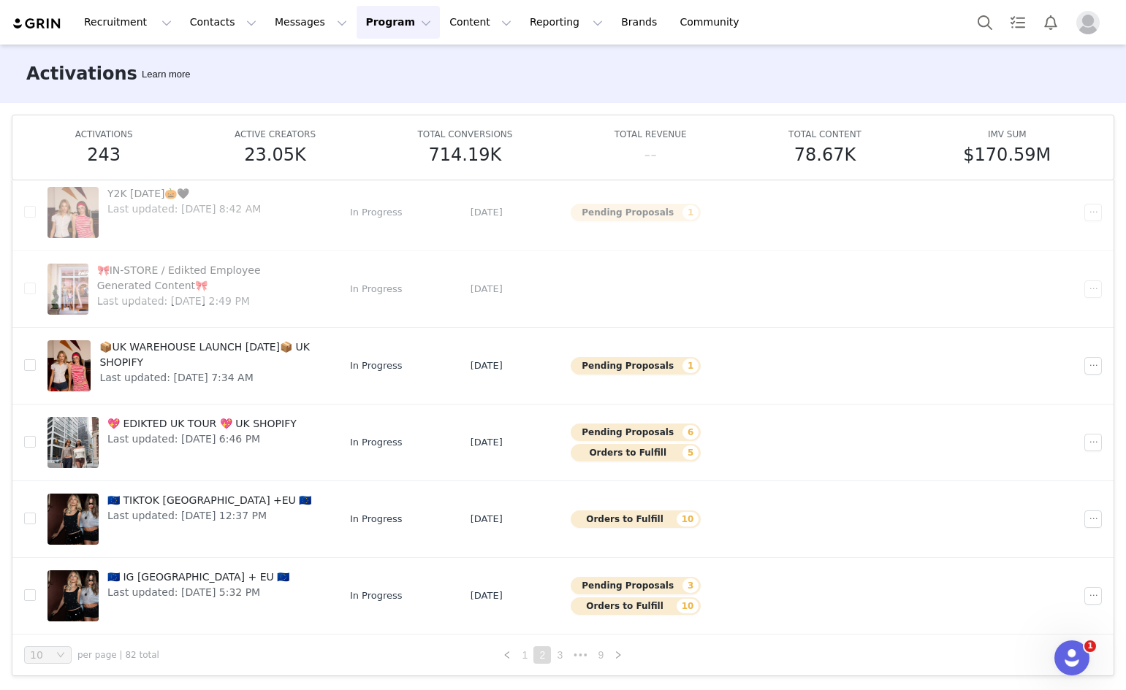
scroll to position [0, 0]
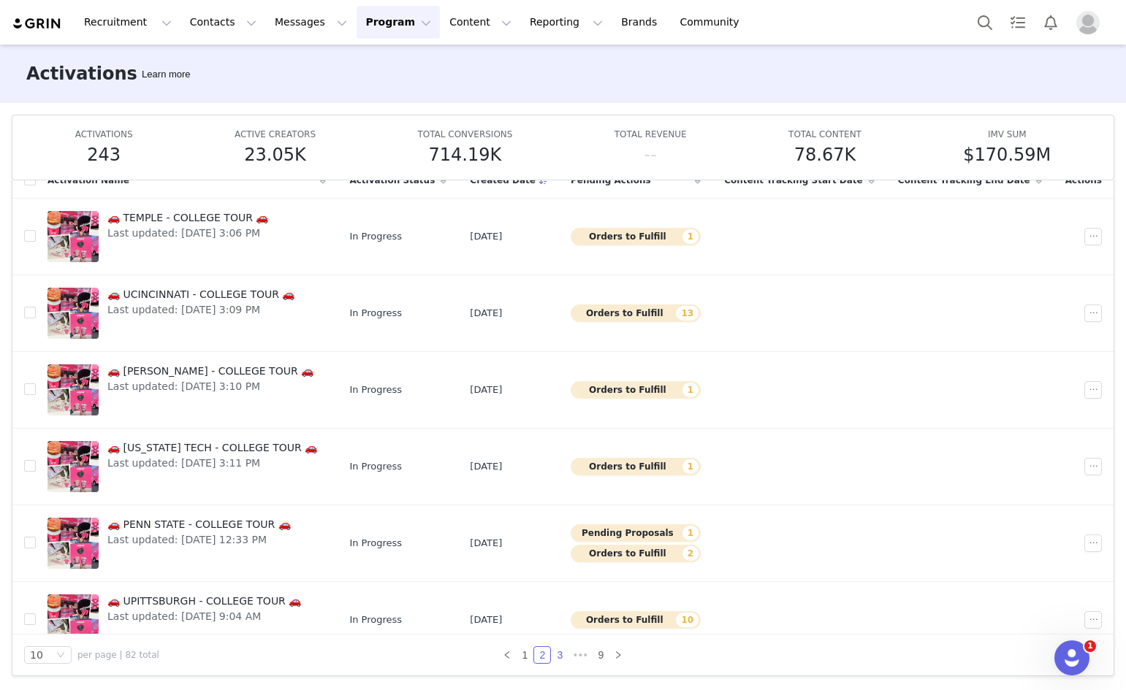
click at [555, 657] on link "3" at bounding box center [560, 655] width 16 height 16
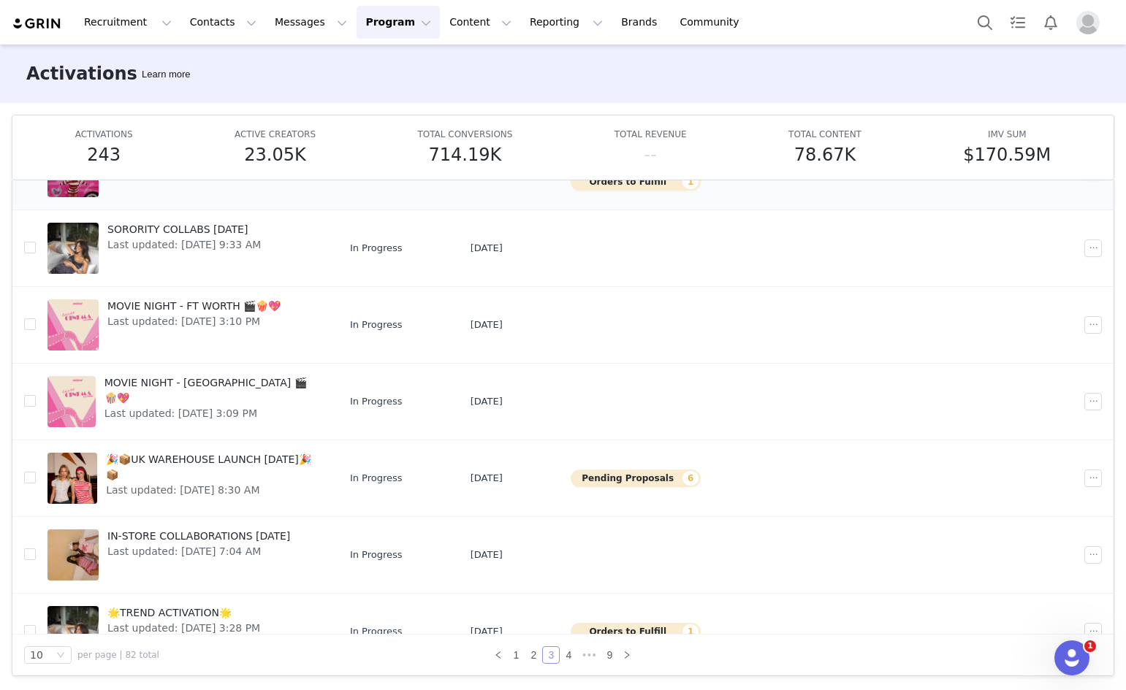
scroll to position [331, 0]
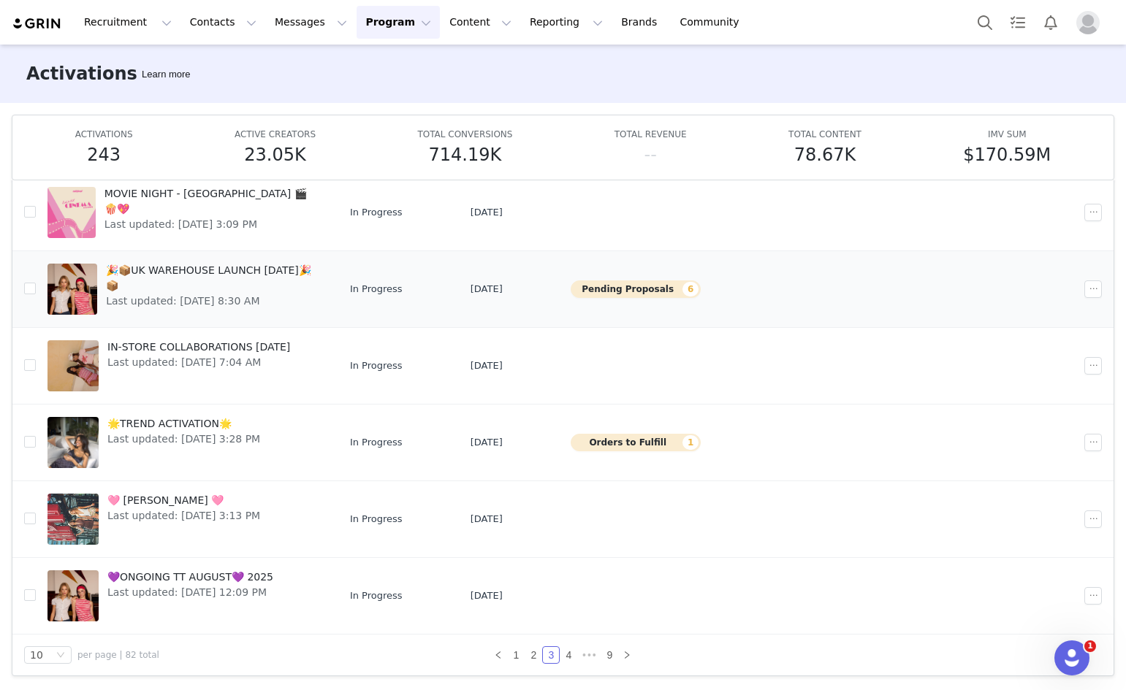
click at [248, 269] on span "🎉📦UK WAREHOUSE LAUNCH [DATE]🎉📦" at bounding box center [212, 278] width 212 height 31
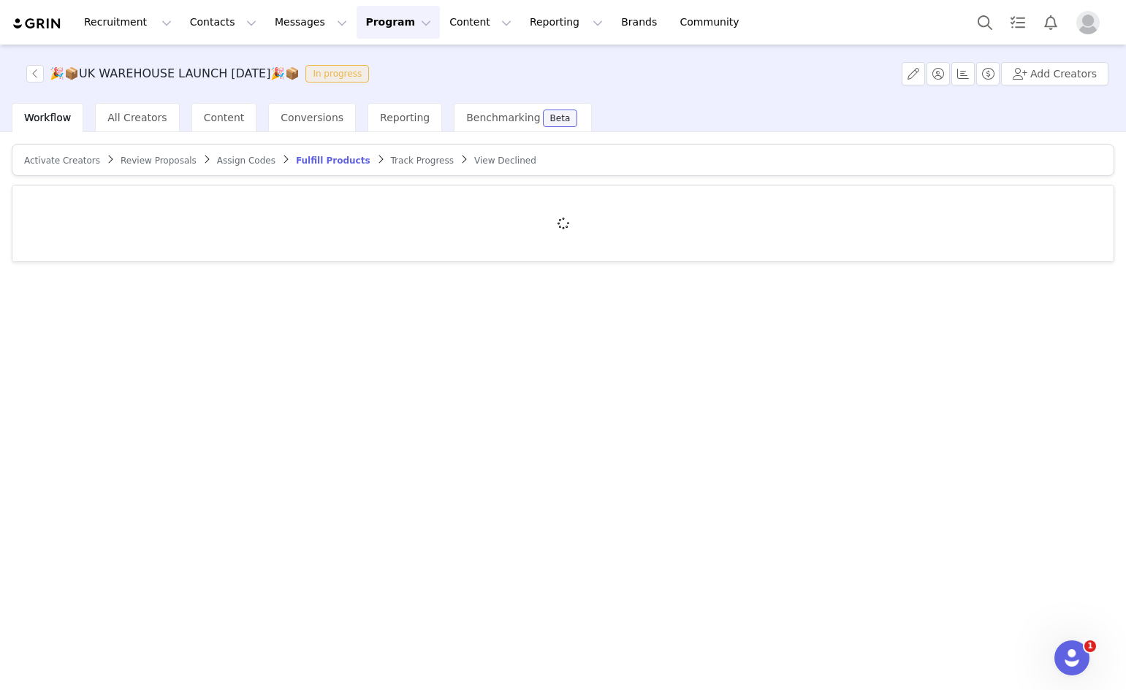
click at [391, 159] on span "Track Progress" at bounding box center [422, 161] width 63 height 10
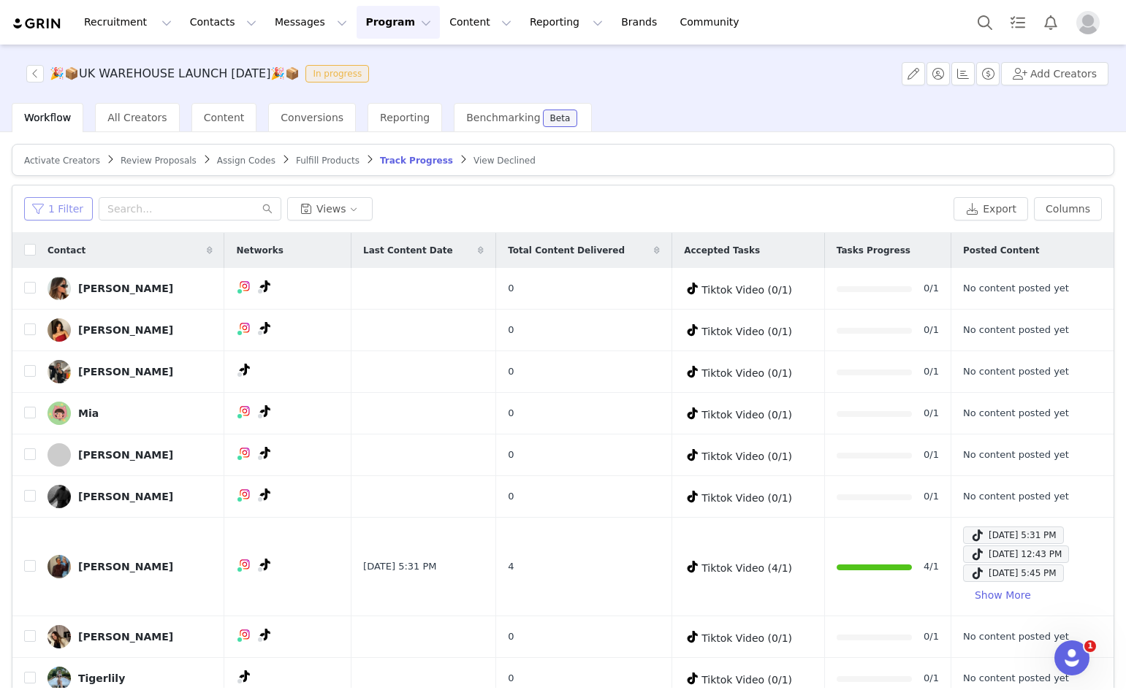
click at [56, 206] on button "1 Filter" at bounding box center [58, 208] width 69 height 23
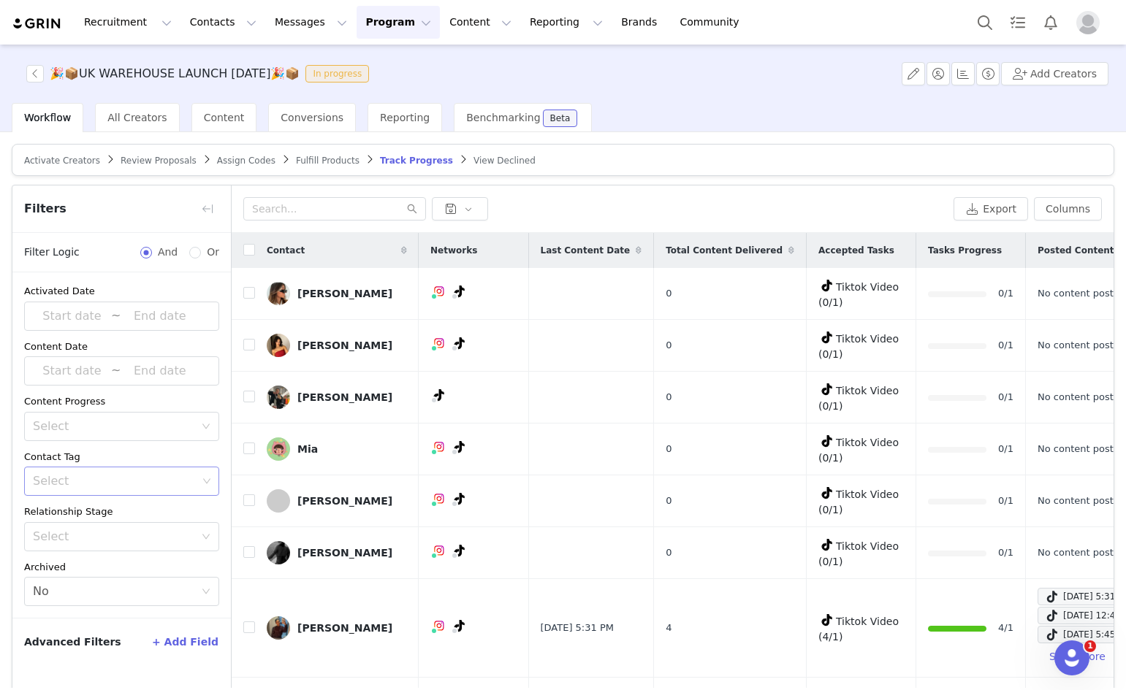
click at [89, 479] on div "Select" at bounding box center [115, 481] width 164 height 15
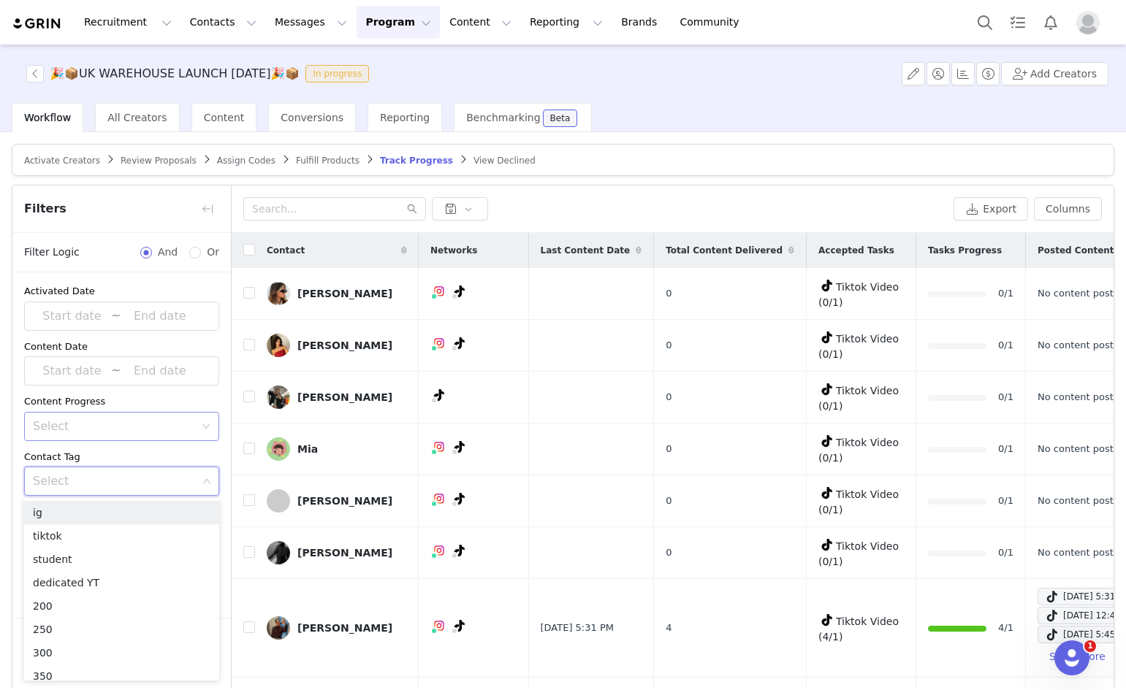
click at [118, 422] on div "Select" at bounding box center [113, 426] width 161 height 15
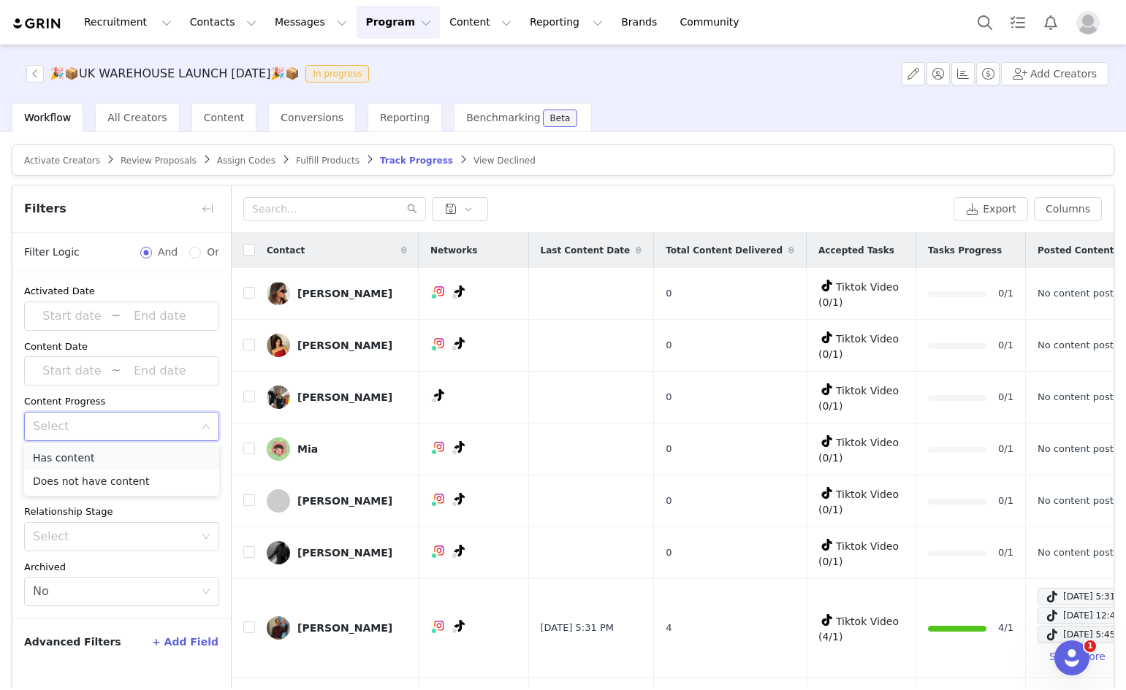
click at [90, 454] on li "Has content" at bounding box center [121, 457] width 195 height 23
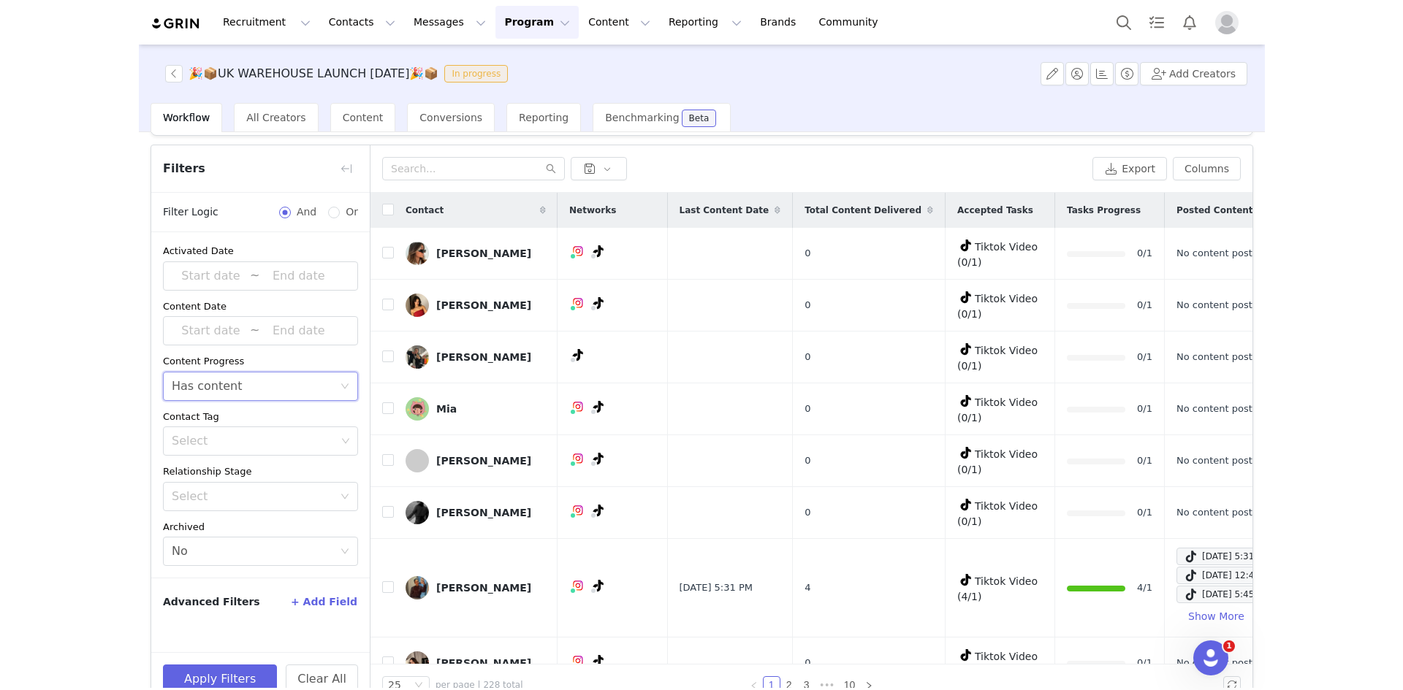
scroll to position [69, 0]
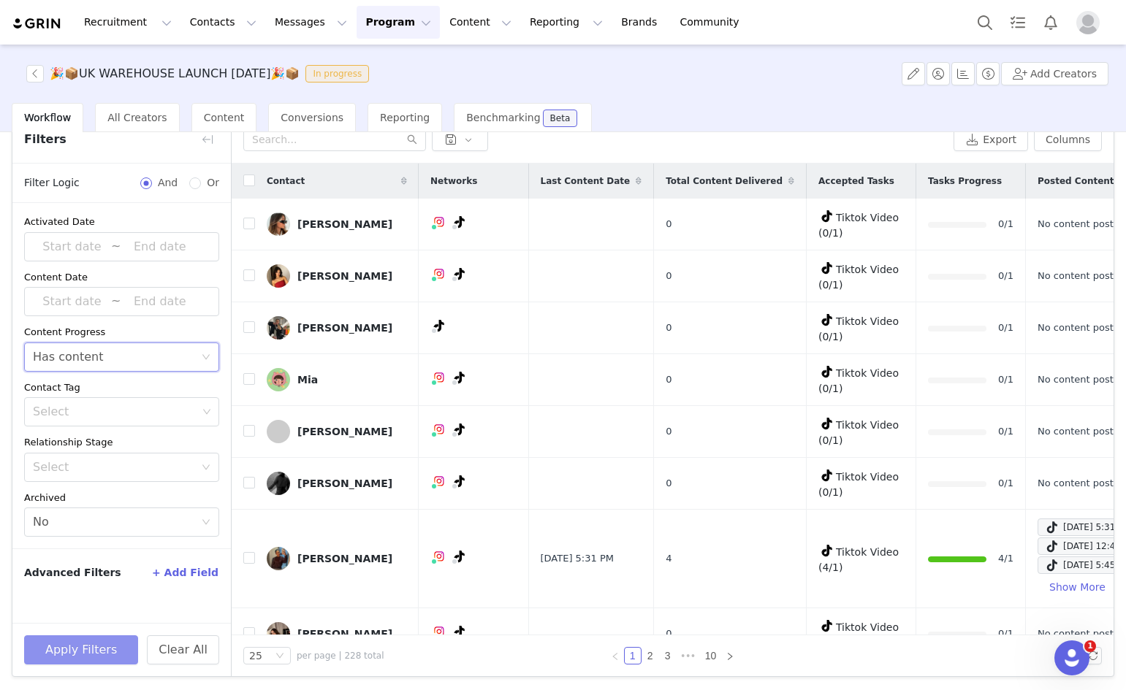
click at [105, 640] on button "Apply Filters" at bounding box center [81, 650] width 114 height 29
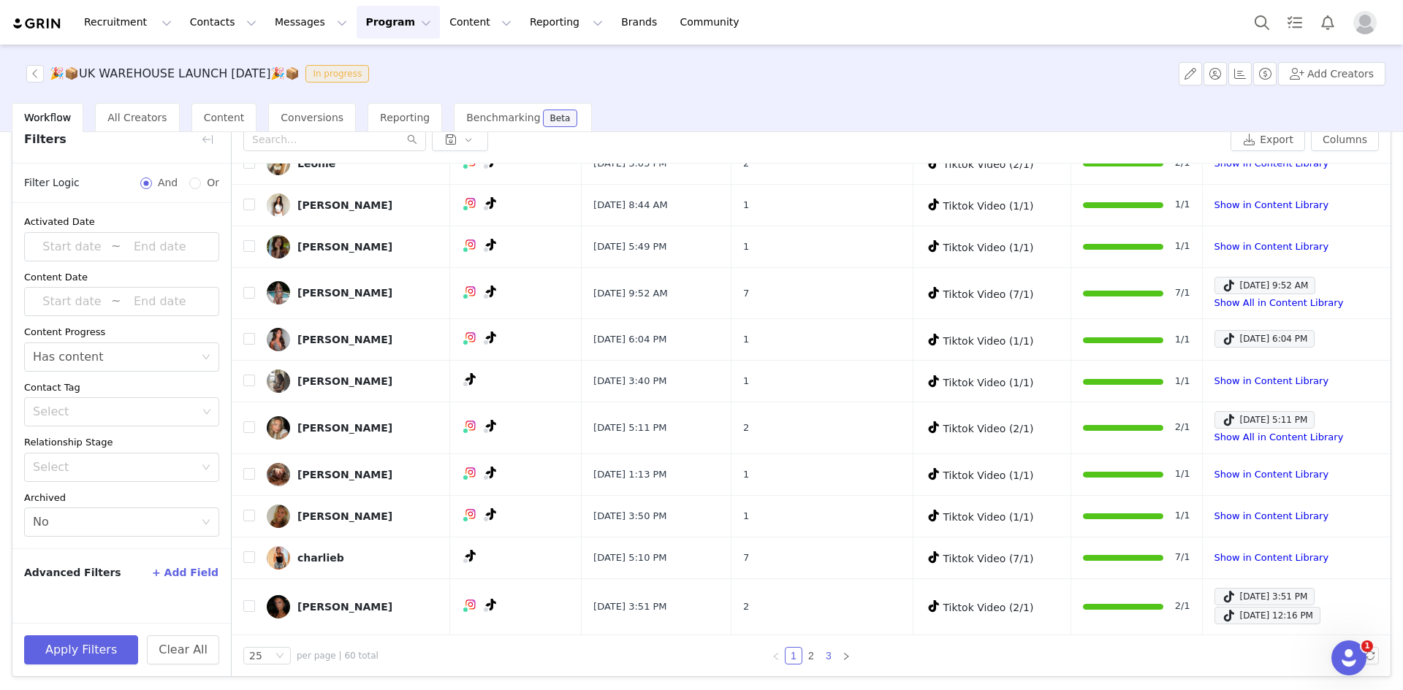
click at [820, 659] on link "3" at bounding box center [828, 656] width 16 height 16
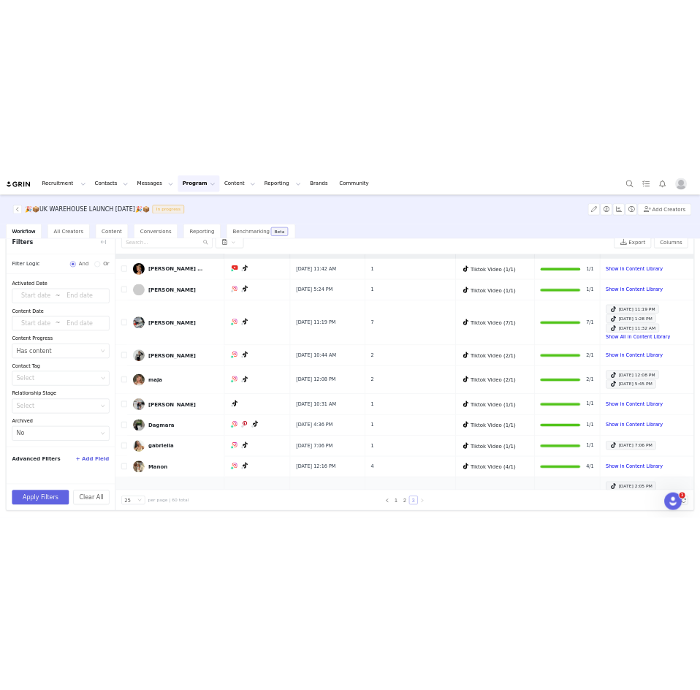
scroll to position [99, 0]
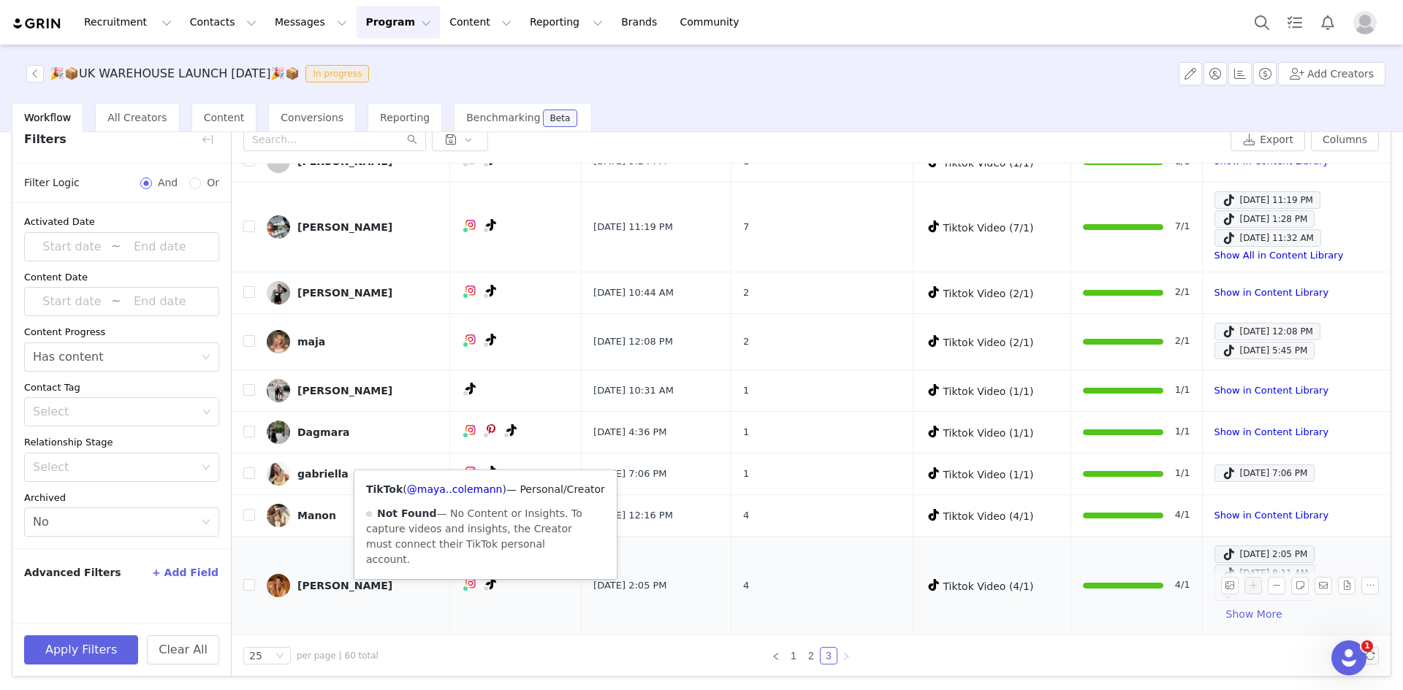
click at [486, 581] on icon at bounding box center [491, 584] width 10 height 12
click at [443, 491] on link "@maya..colemann" at bounding box center [455, 490] width 96 height 12
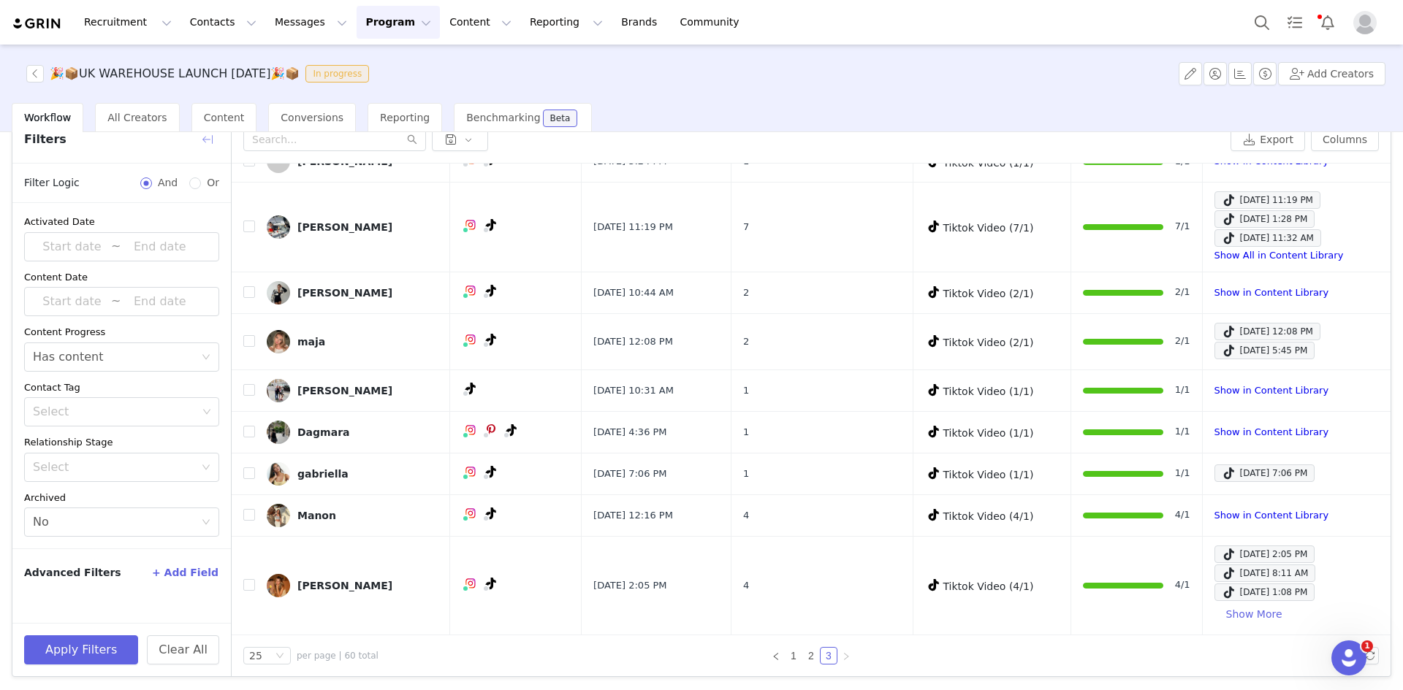
click at [201, 133] on button "button" at bounding box center [207, 139] width 23 height 23
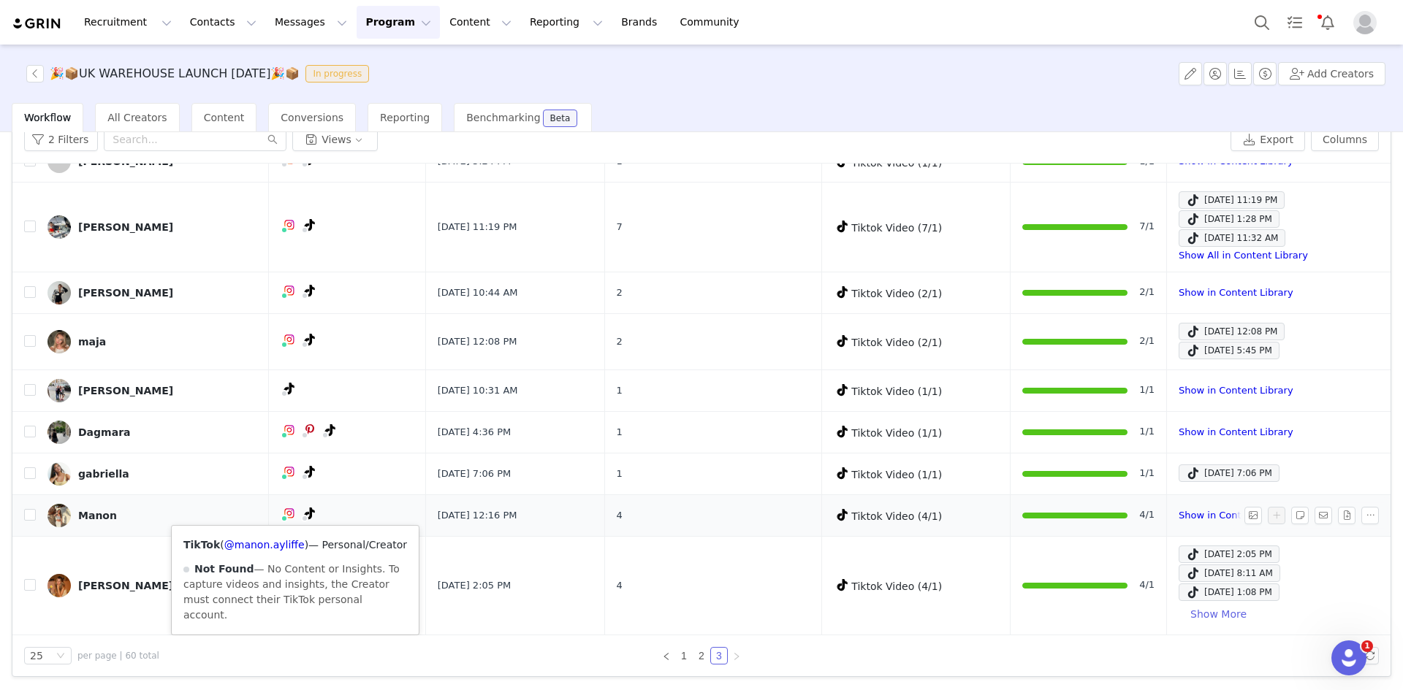
click at [301, 512] on span at bounding box center [310, 514] width 18 height 18
click at [280, 544] on link "@manon.ayliffe" at bounding box center [264, 545] width 80 height 12
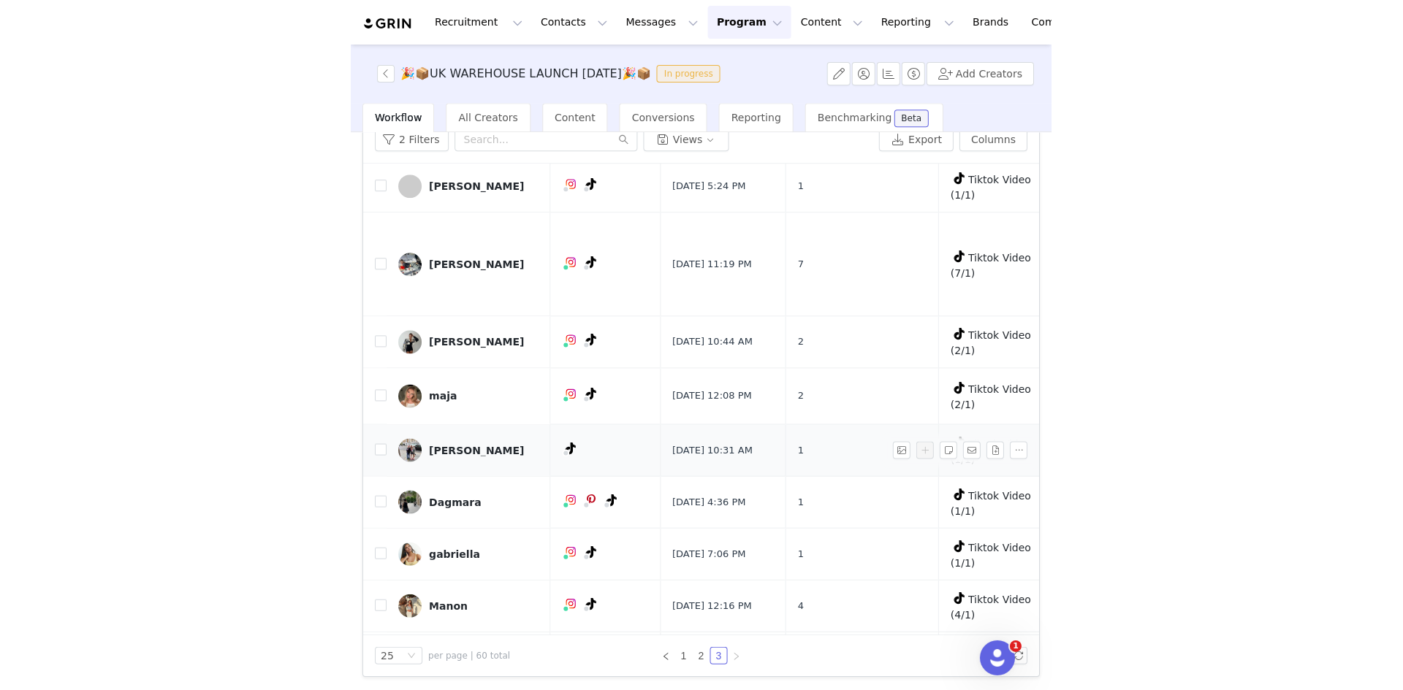
scroll to position [178, 0]
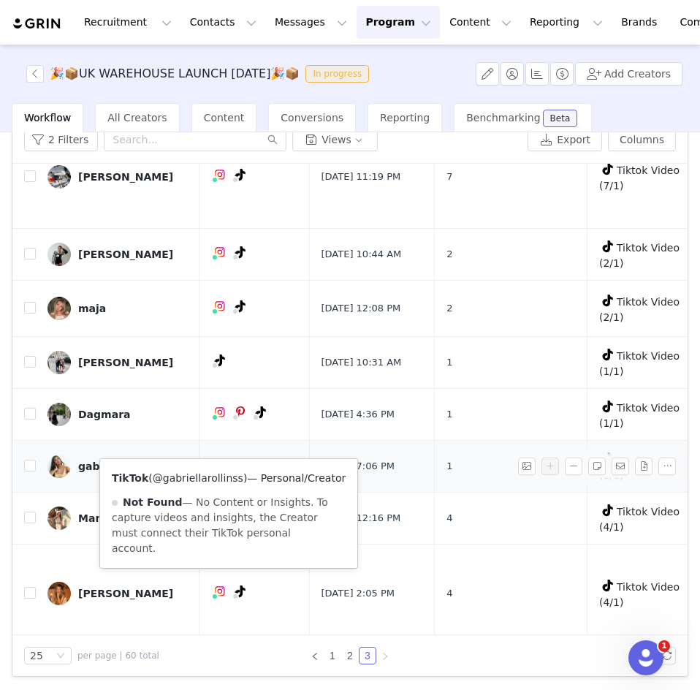
click at [210, 480] on link "@gabriellarollinss" at bounding box center [198, 478] width 91 height 12
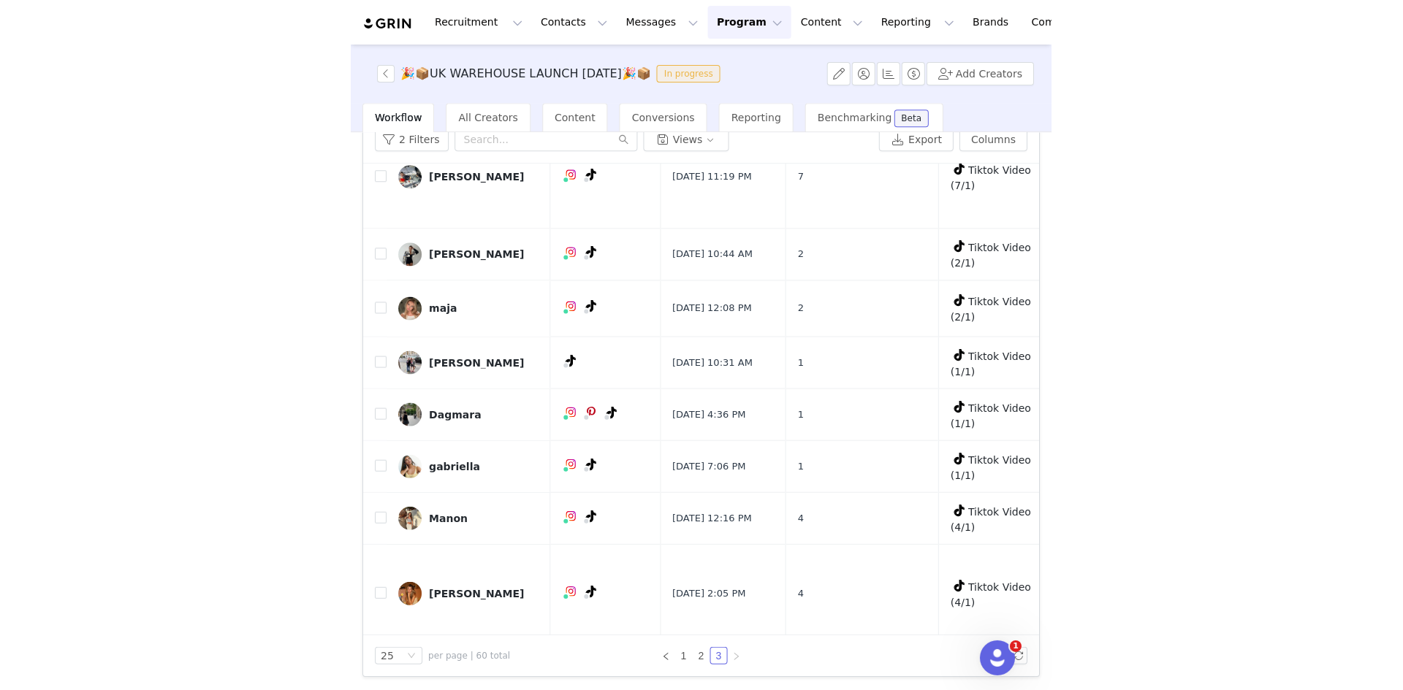
scroll to position [99, 0]
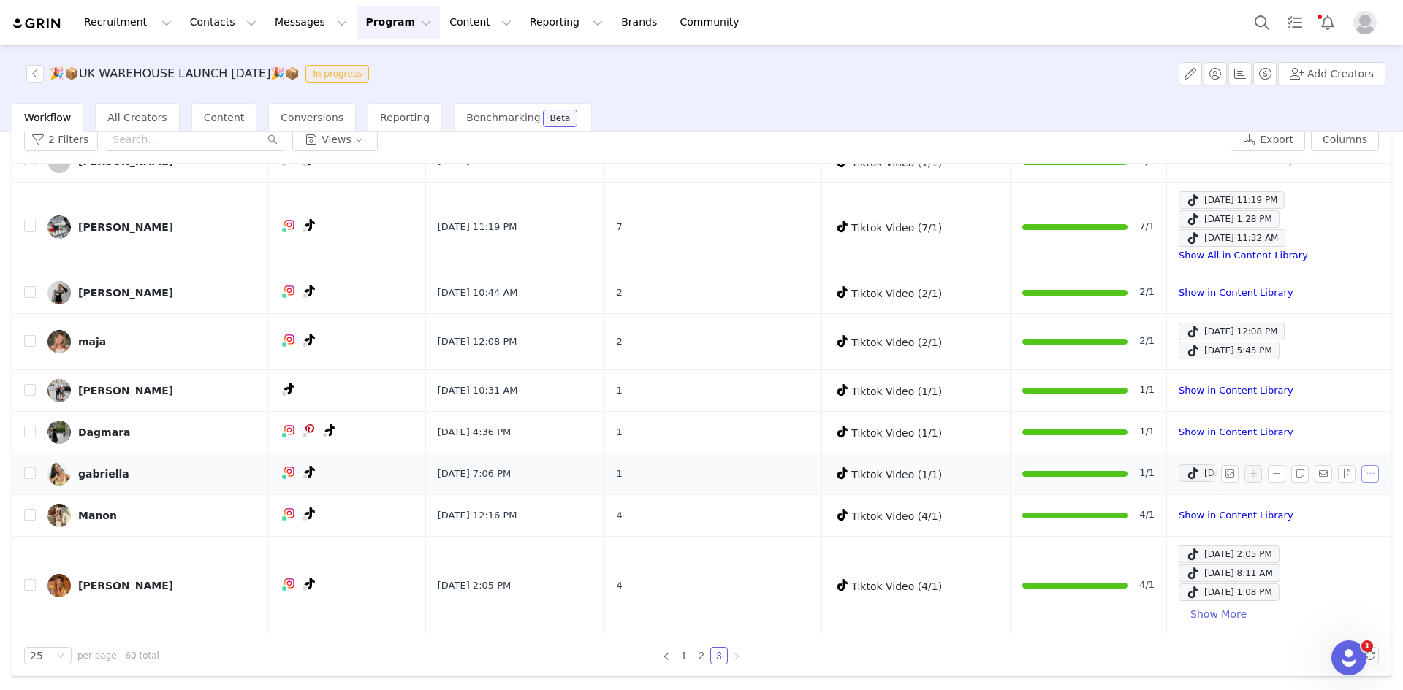
click at [1125, 476] on button "button" at bounding box center [1370, 474] width 18 height 18
click at [27, 474] on input "checkbox" at bounding box center [30, 474] width 12 height 12
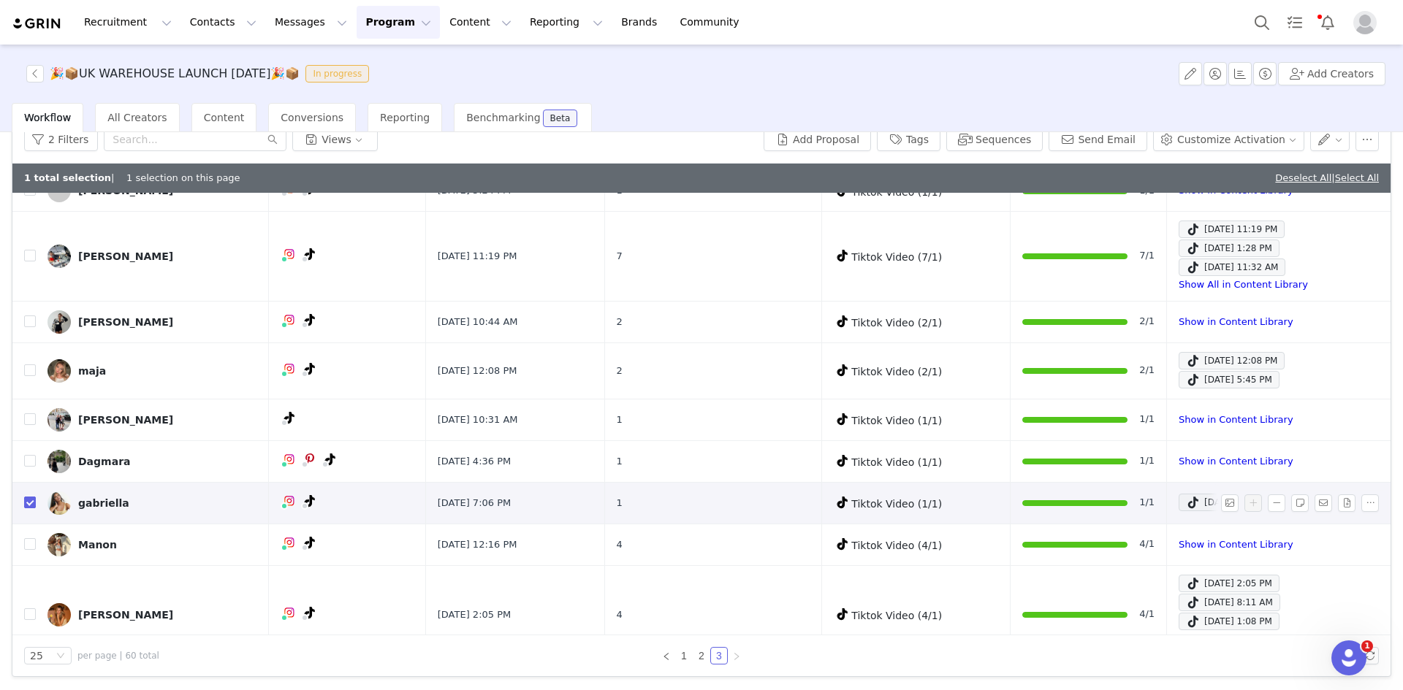
click at [31, 497] on input "checkbox" at bounding box center [30, 503] width 12 height 12
checkbox input "false"
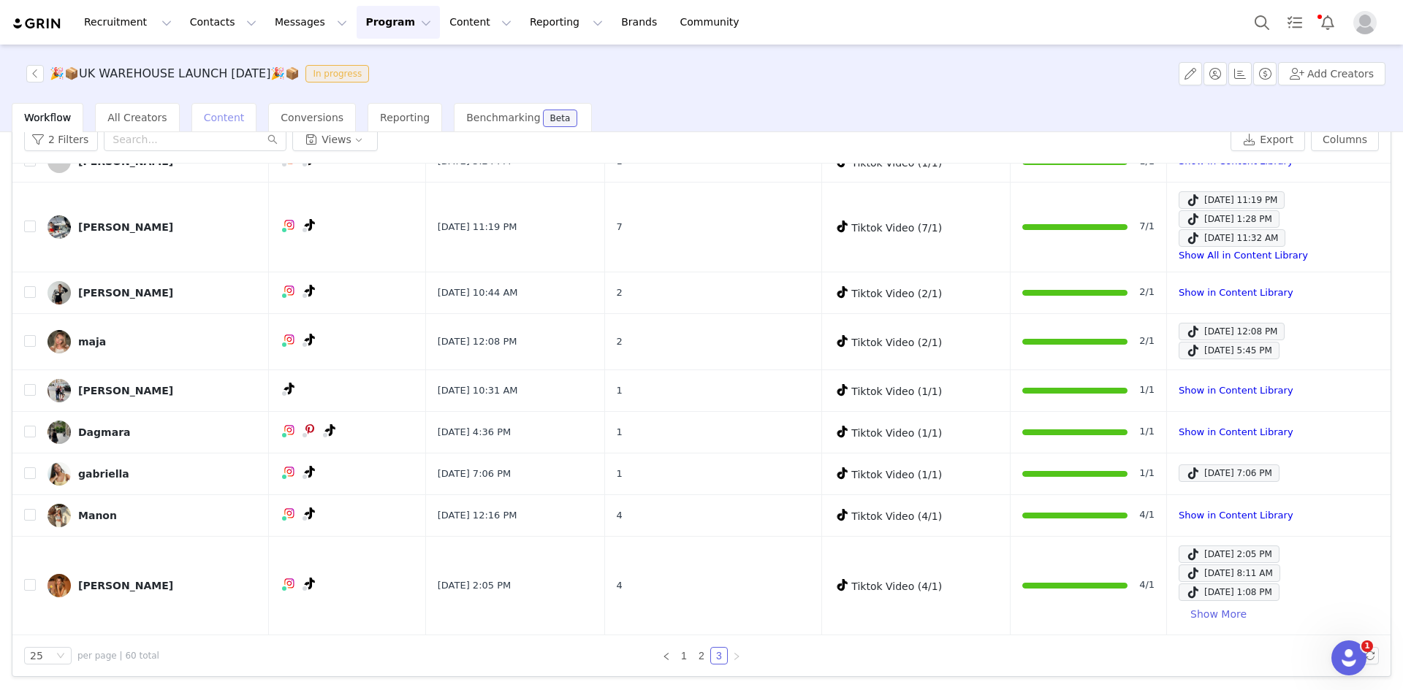
click at [213, 115] on span "Content" at bounding box center [224, 118] width 41 height 12
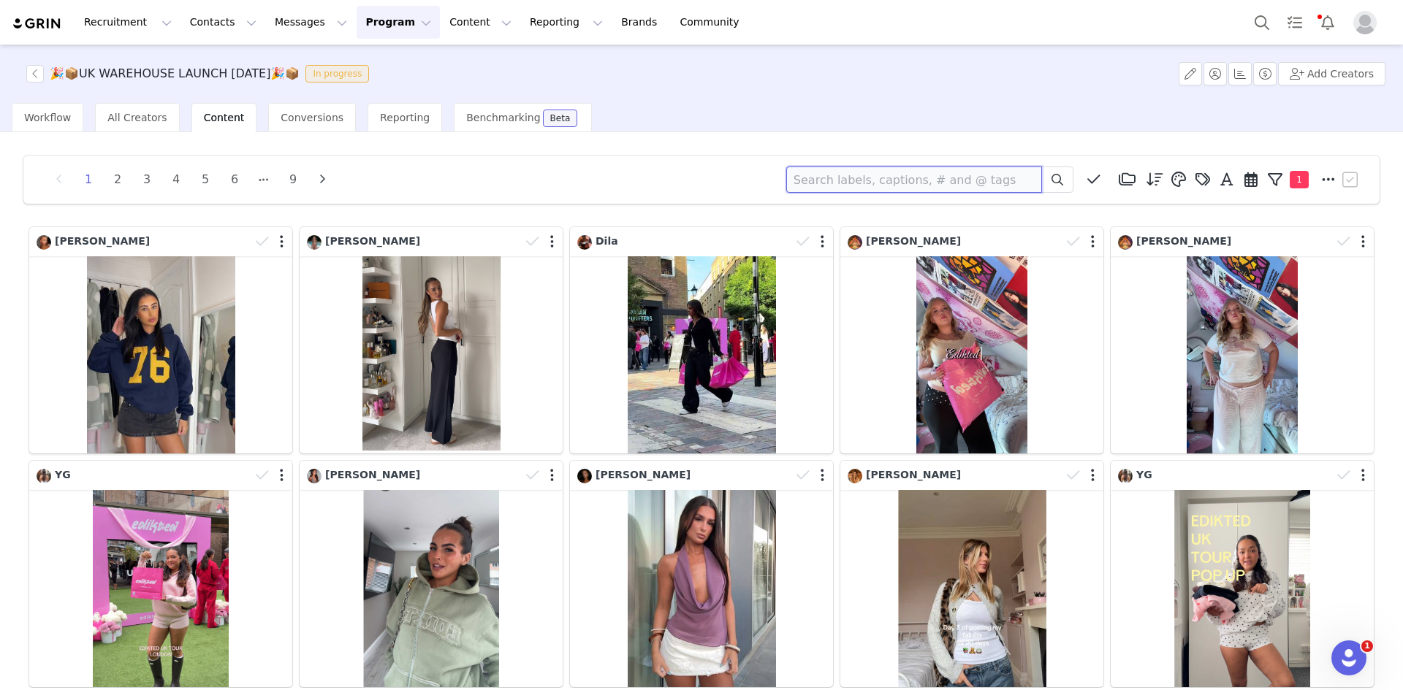
click at [875, 183] on input at bounding box center [914, 180] width 256 height 26
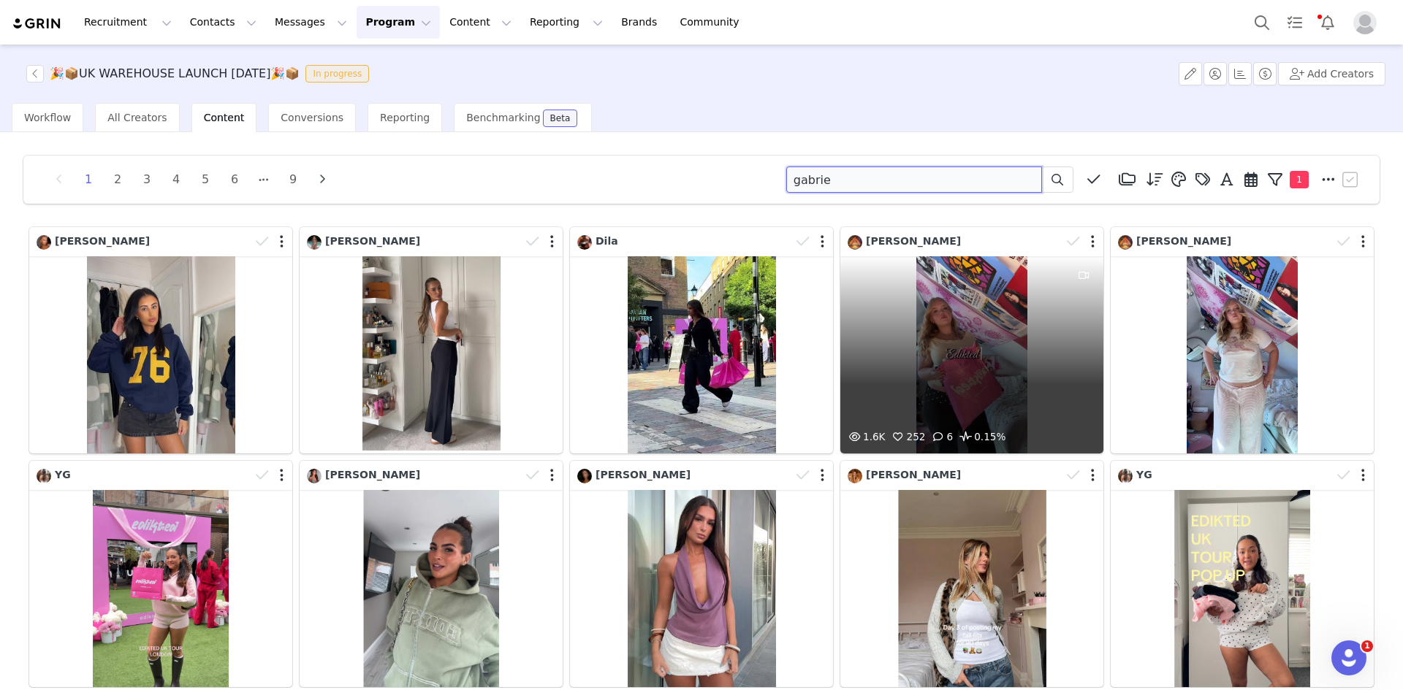
type input "gabrie"
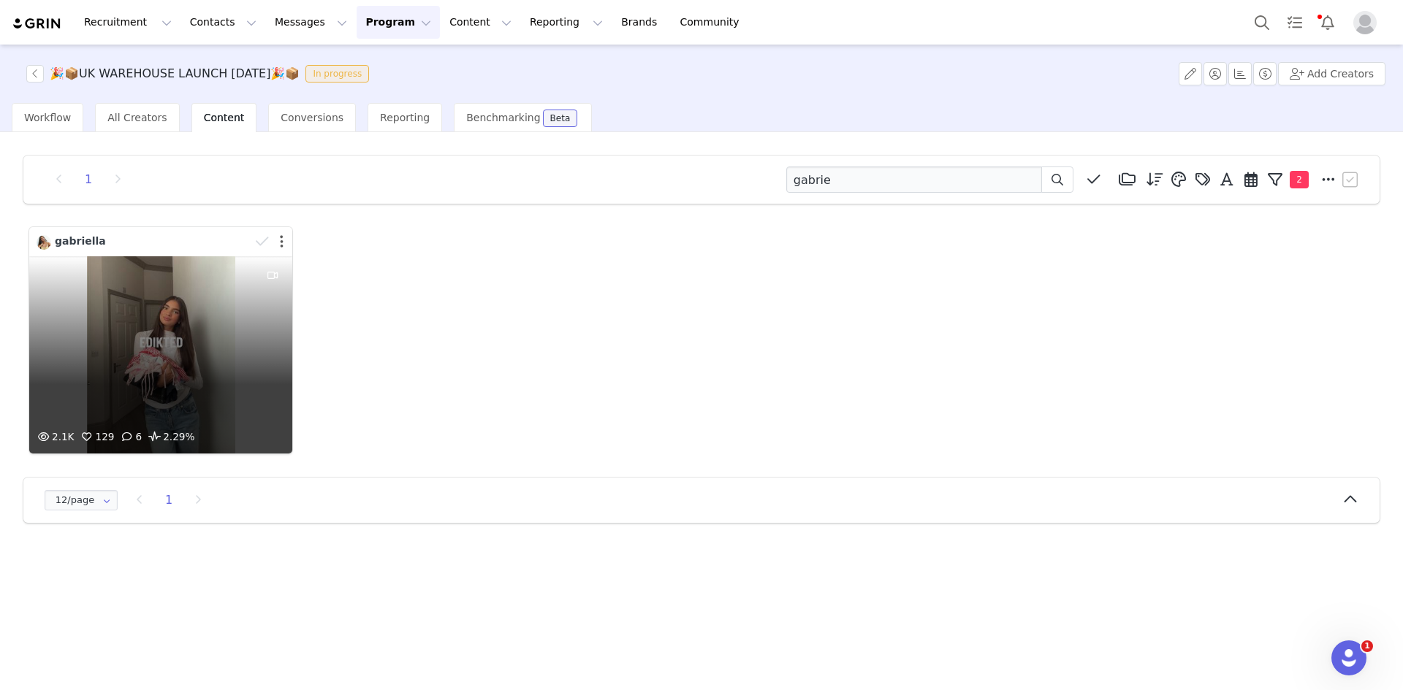
click at [280, 244] on button "button" at bounding box center [282, 241] width 4 height 15
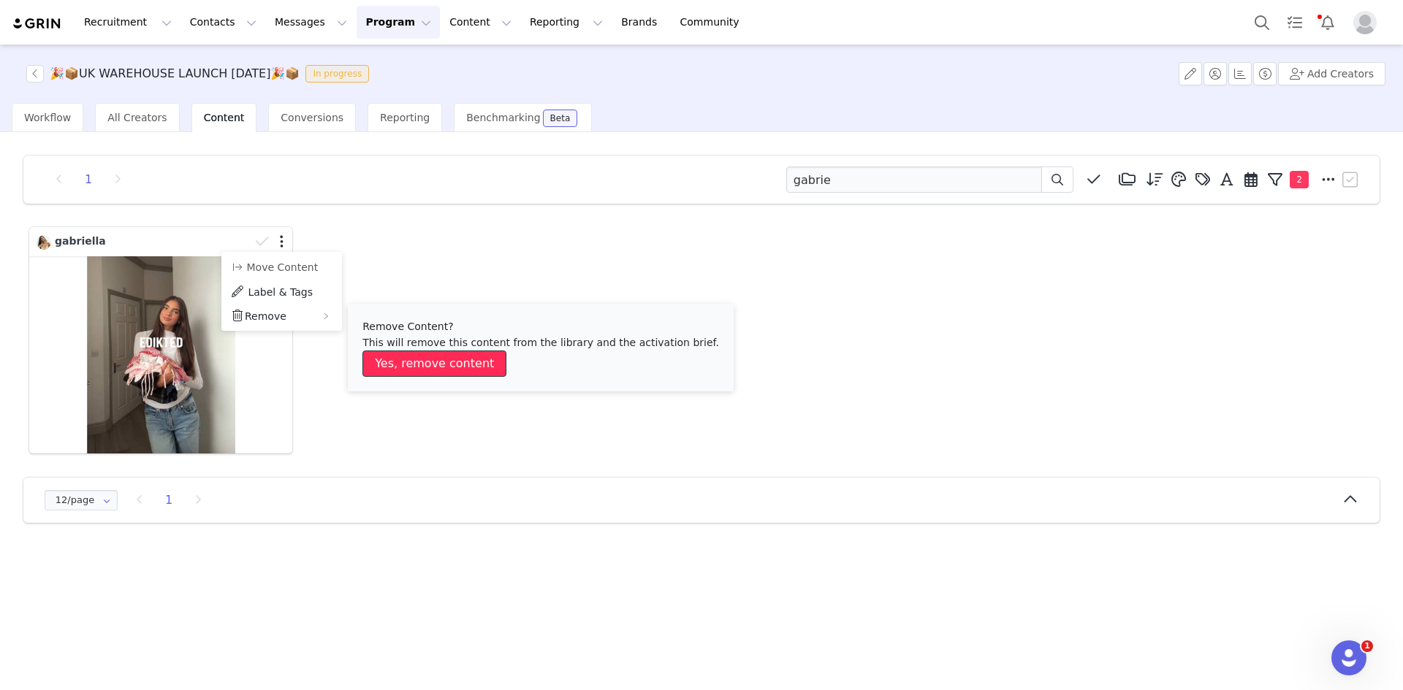
click at [412, 362] on button "Yes, remove content" at bounding box center [434, 364] width 144 height 26
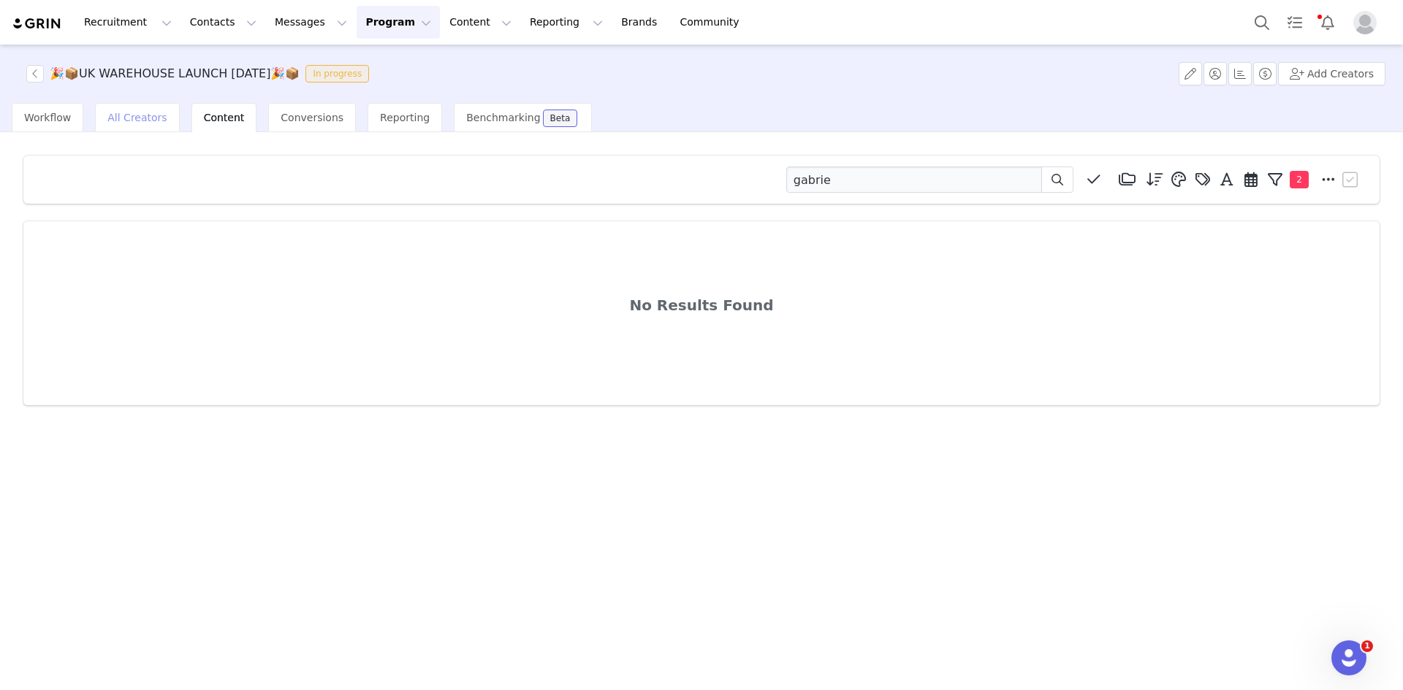
click at [118, 120] on span "All Creators" at bounding box center [136, 118] width 59 height 12
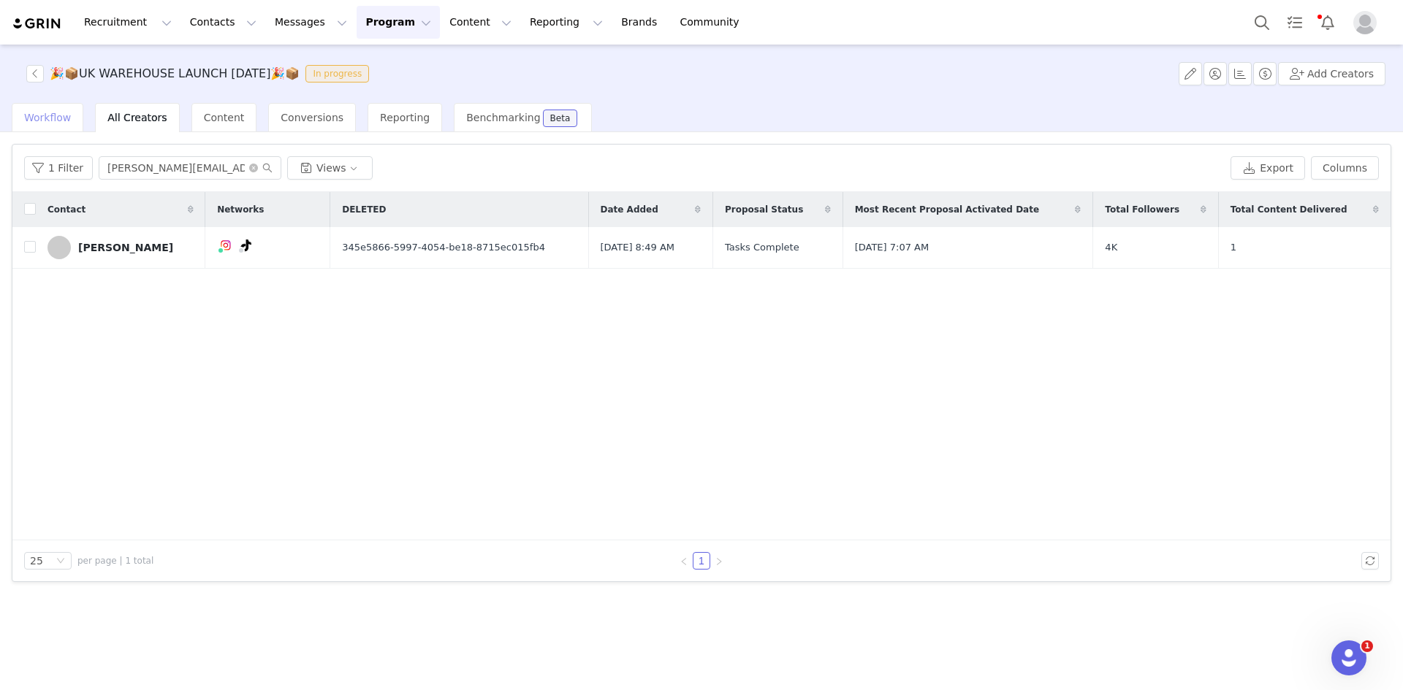
click at [70, 113] on div "Workflow" at bounding box center [48, 117] width 72 height 29
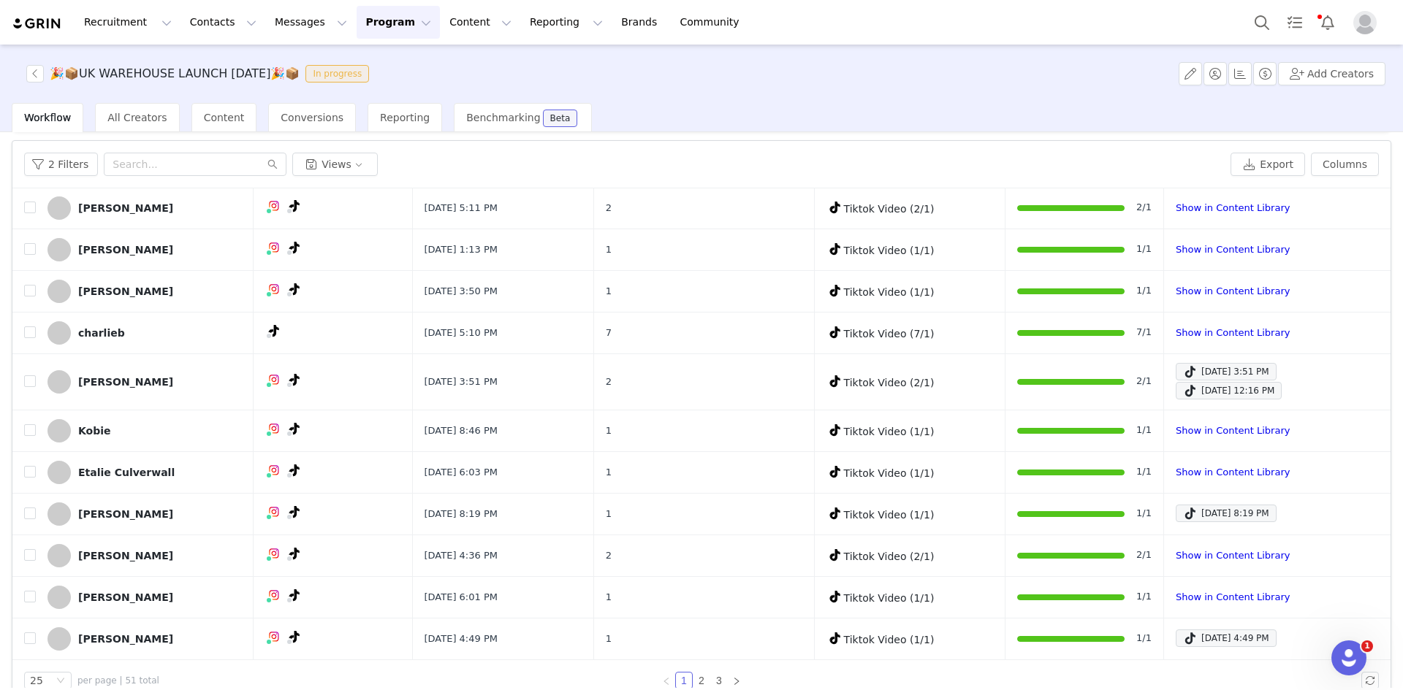
scroll to position [69, 0]
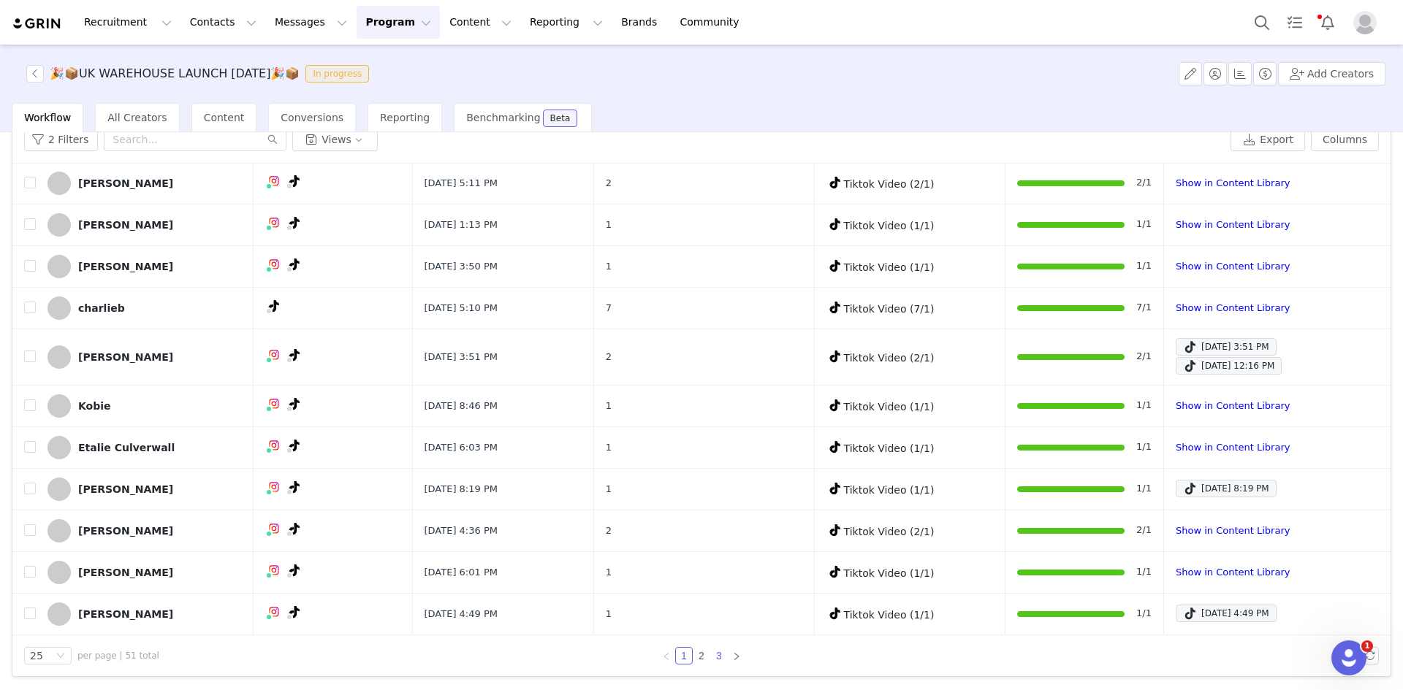
click at [714, 649] on link "3" at bounding box center [719, 656] width 16 height 16
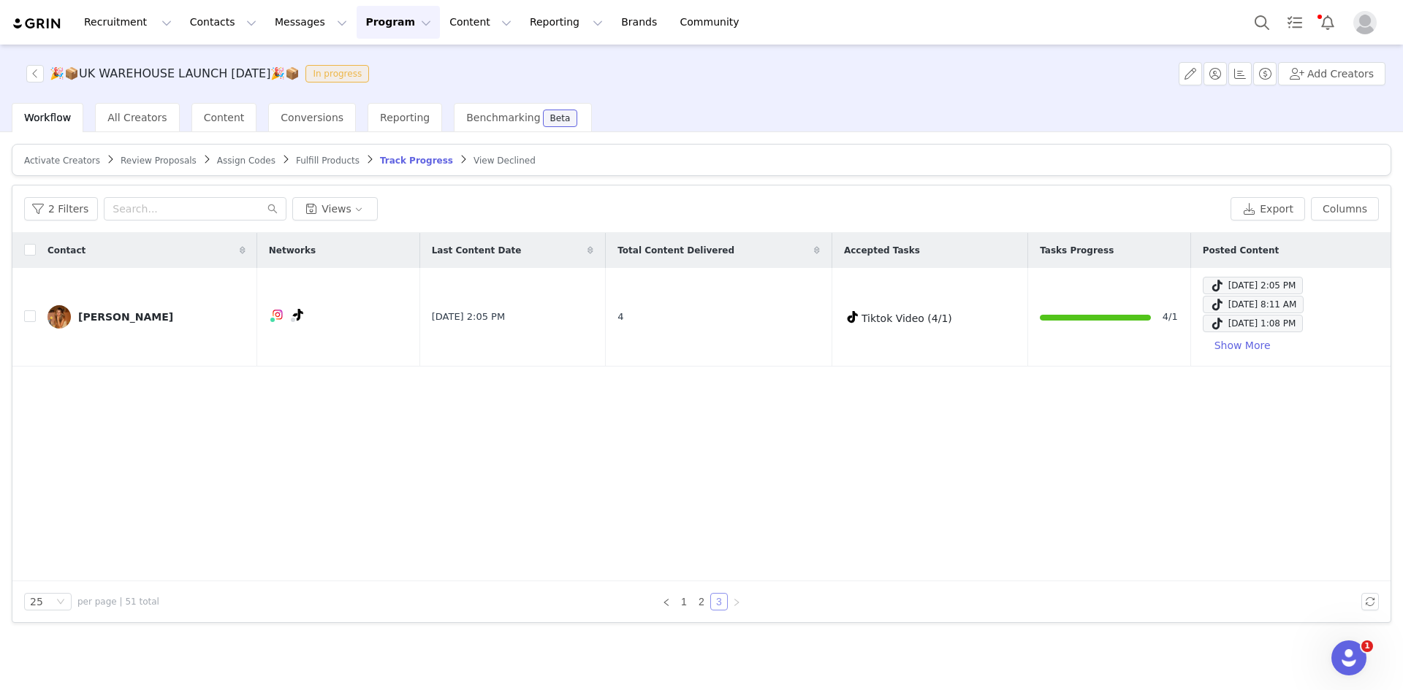
scroll to position [0, 0]
click at [66, 247] on span "Contact" at bounding box center [66, 250] width 38 height 13
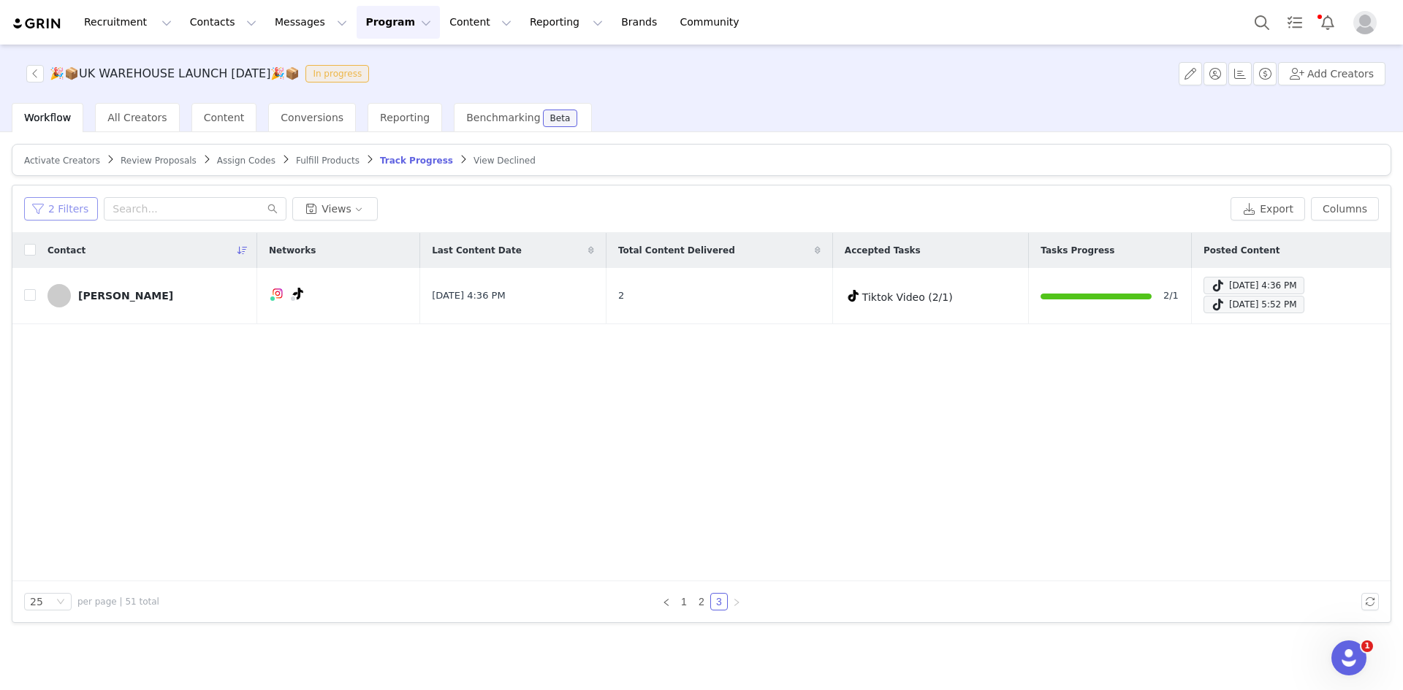
click at [80, 210] on button "2 Filters" at bounding box center [61, 208] width 74 height 23
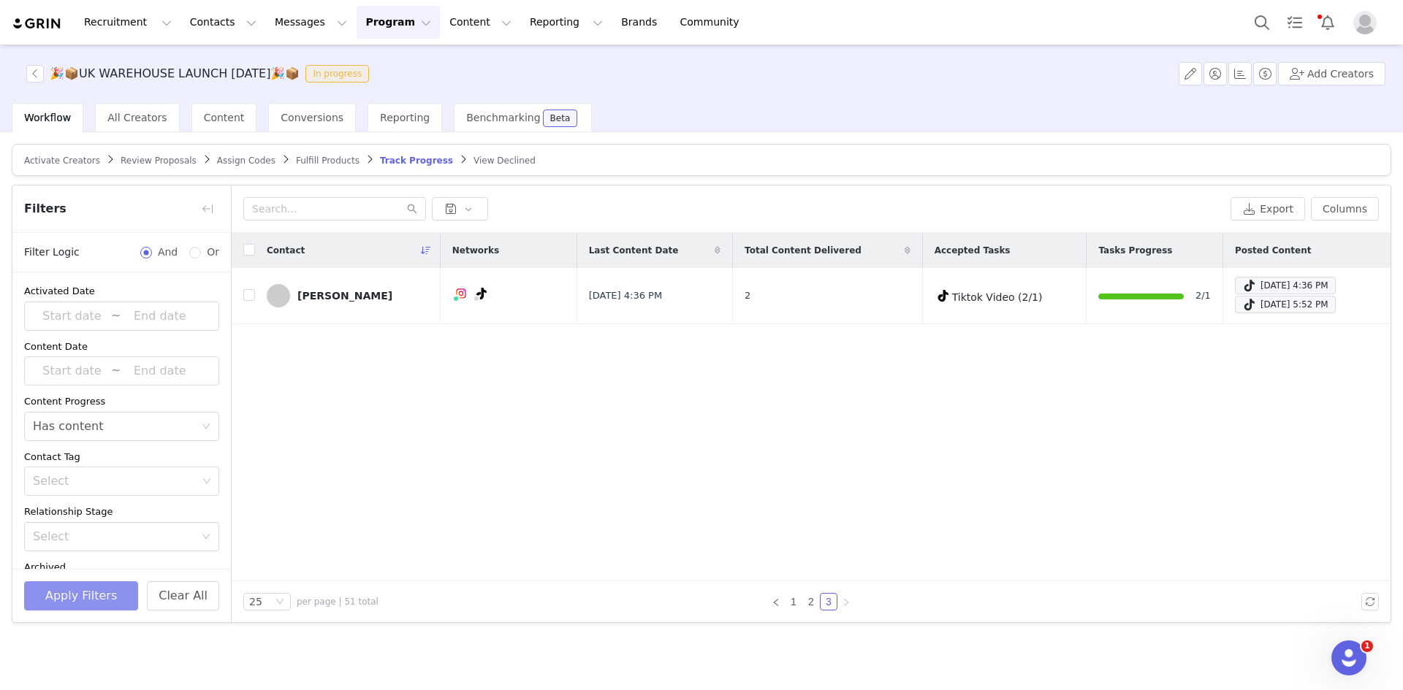
click at [91, 596] on button "Apply Filters" at bounding box center [81, 595] width 114 height 29
click at [806, 594] on link "2" at bounding box center [811, 602] width 16 height 16
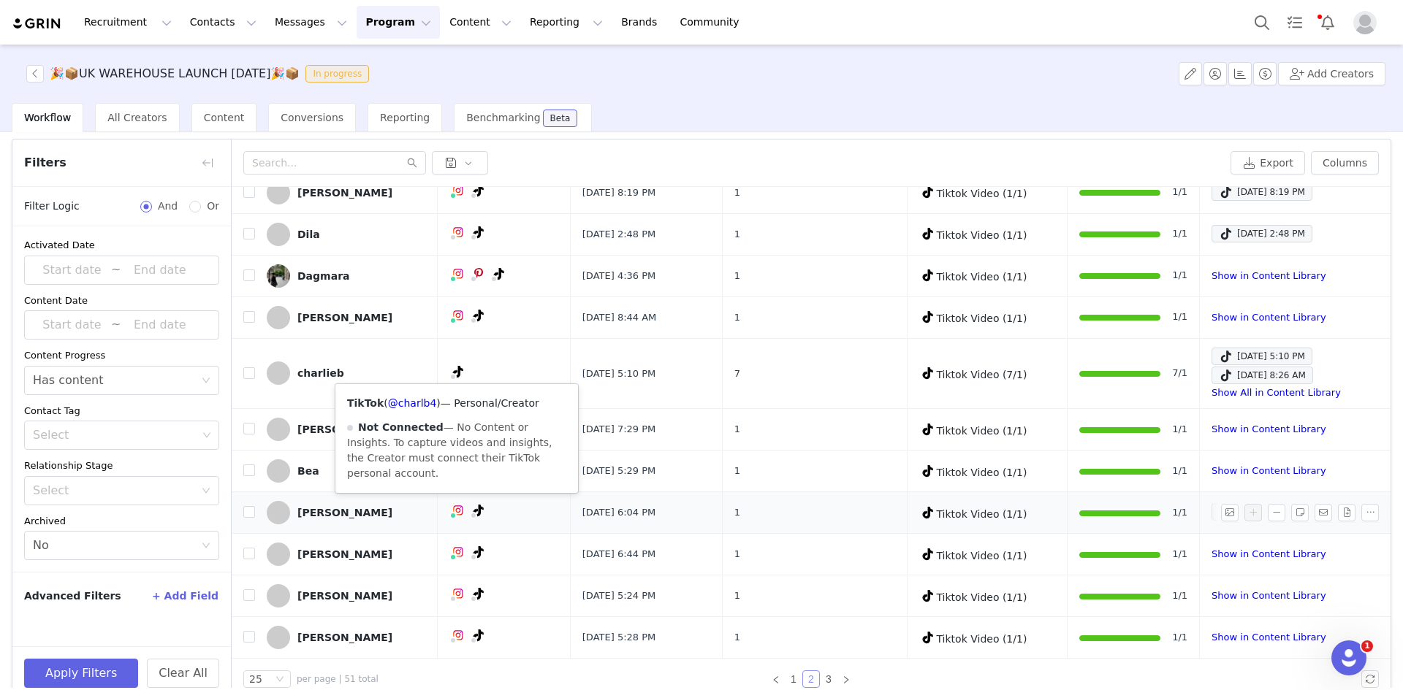
scroll to position [69, 0]
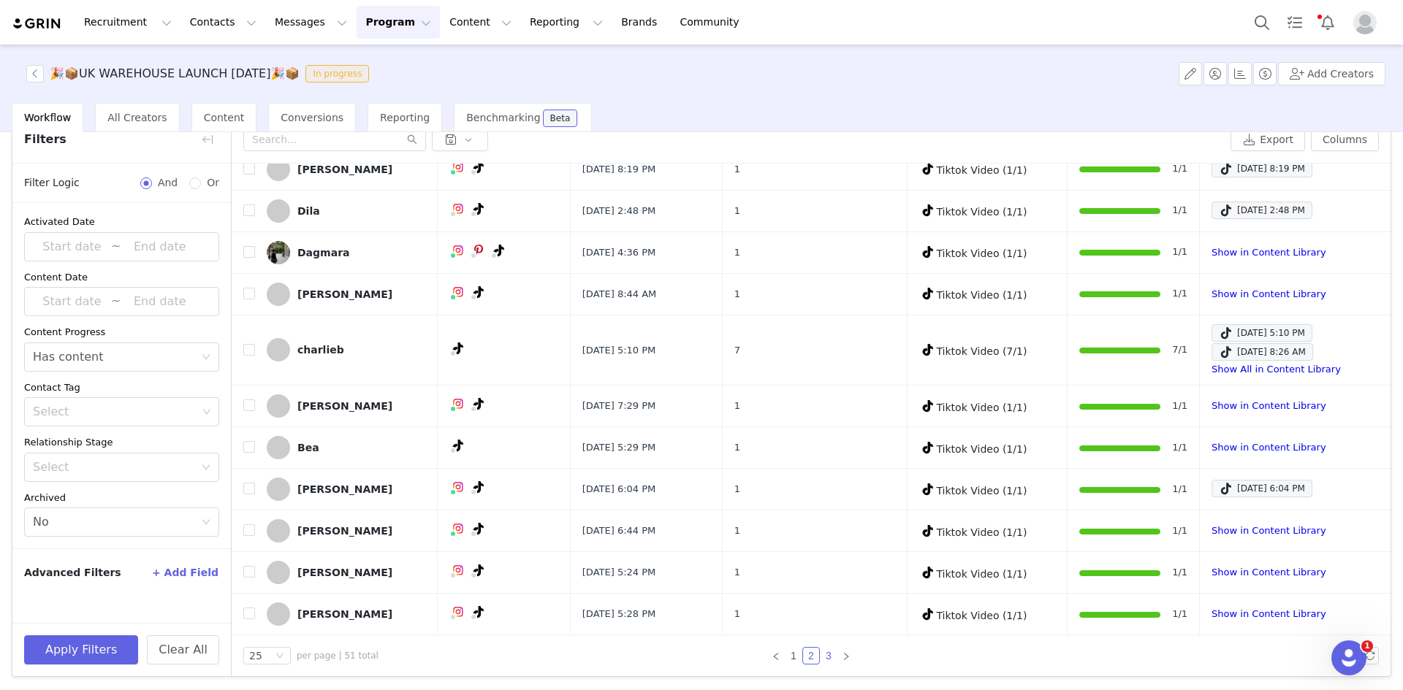
click at [829, 653] on link "3" at bounding box center [828, 656] width 16 height 16
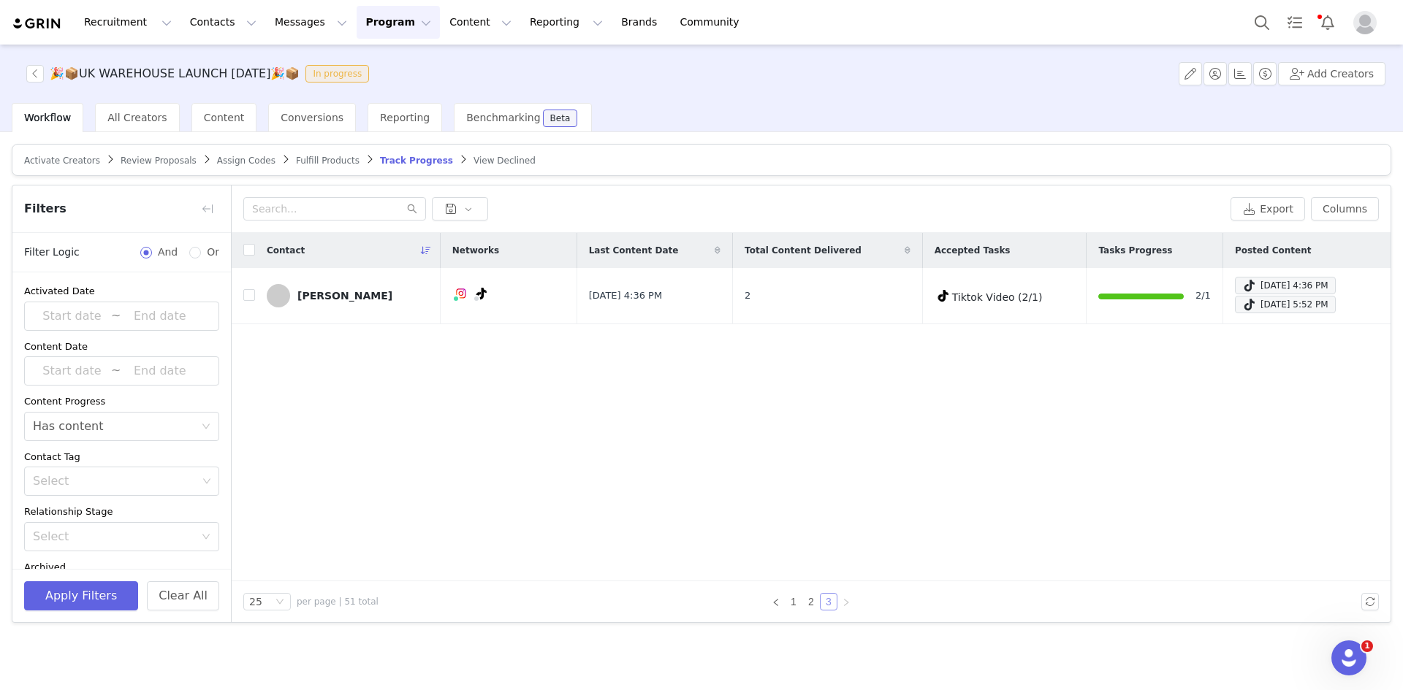
scroll to position [0, 0]
click at [812, 605] on link "2" at bounding box center [811, 602] width 16 height 16
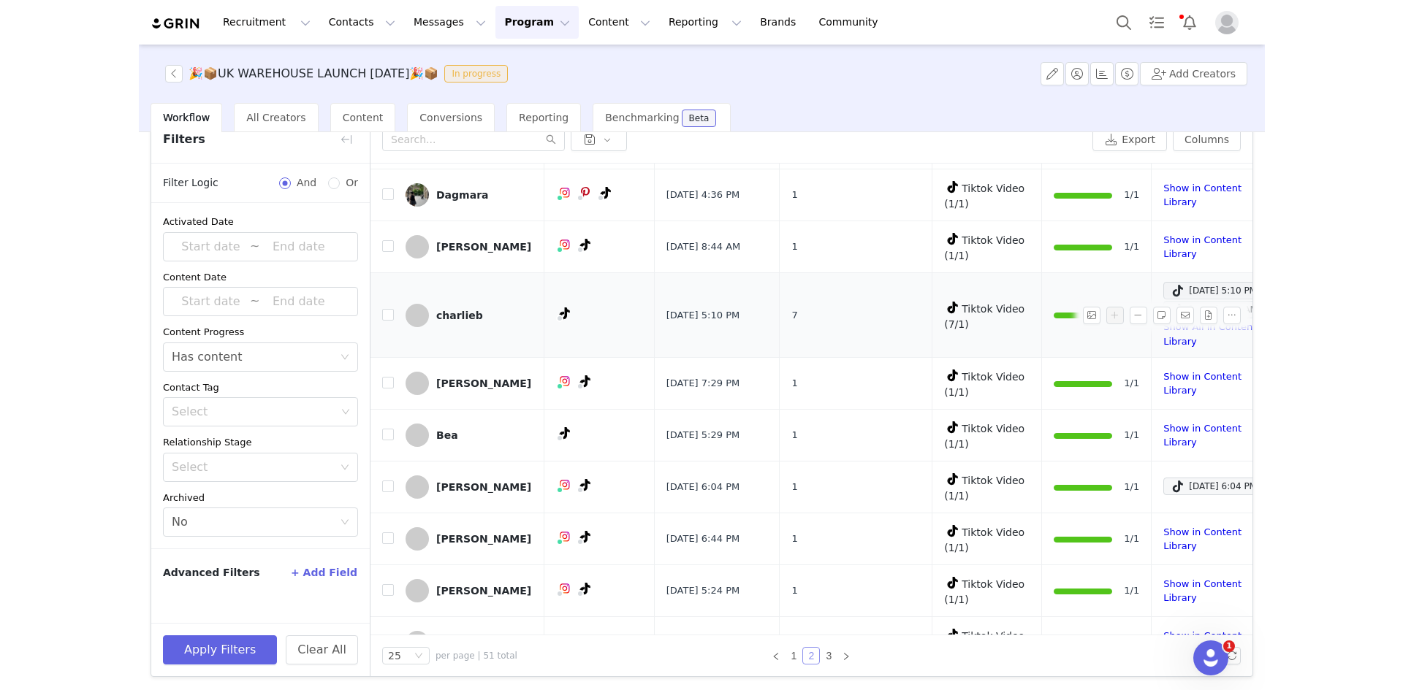
scroll to position [676, 0]
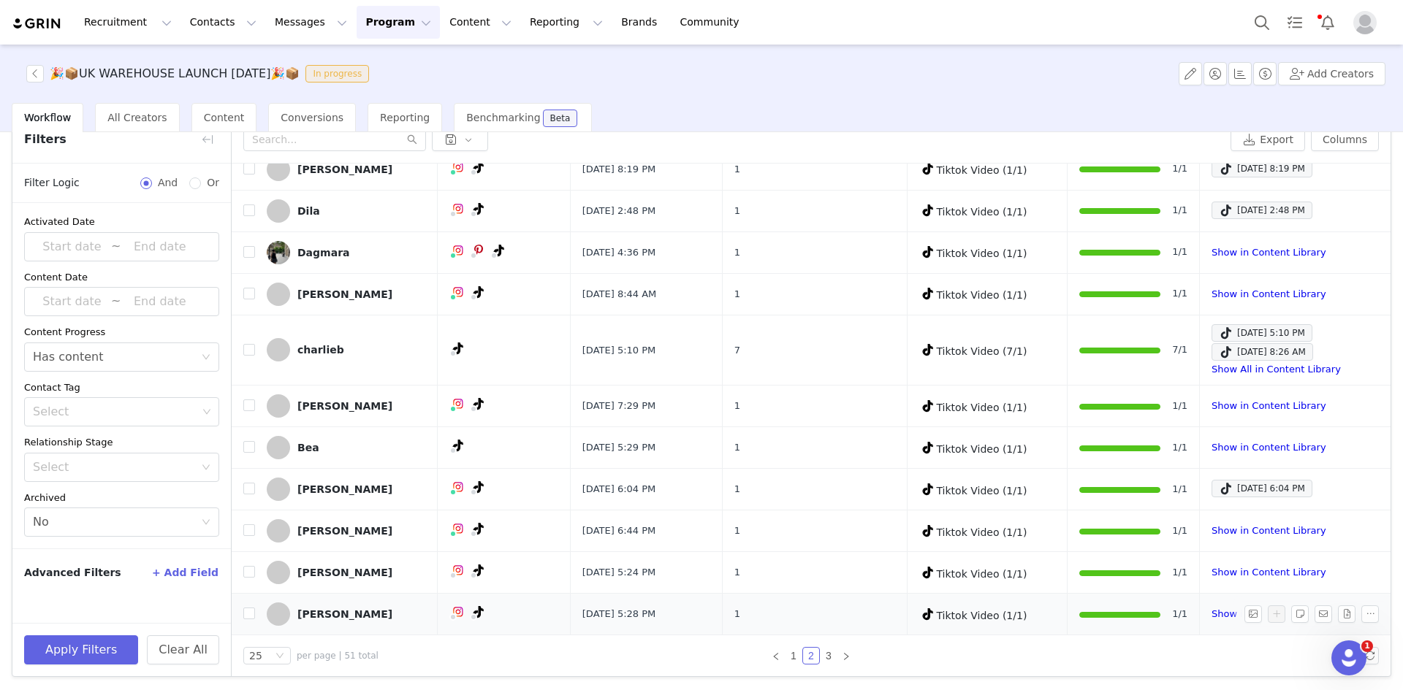
click at [337, 607] on link "Alana Cross" at bounding box center [346, 614] width 159 height 23
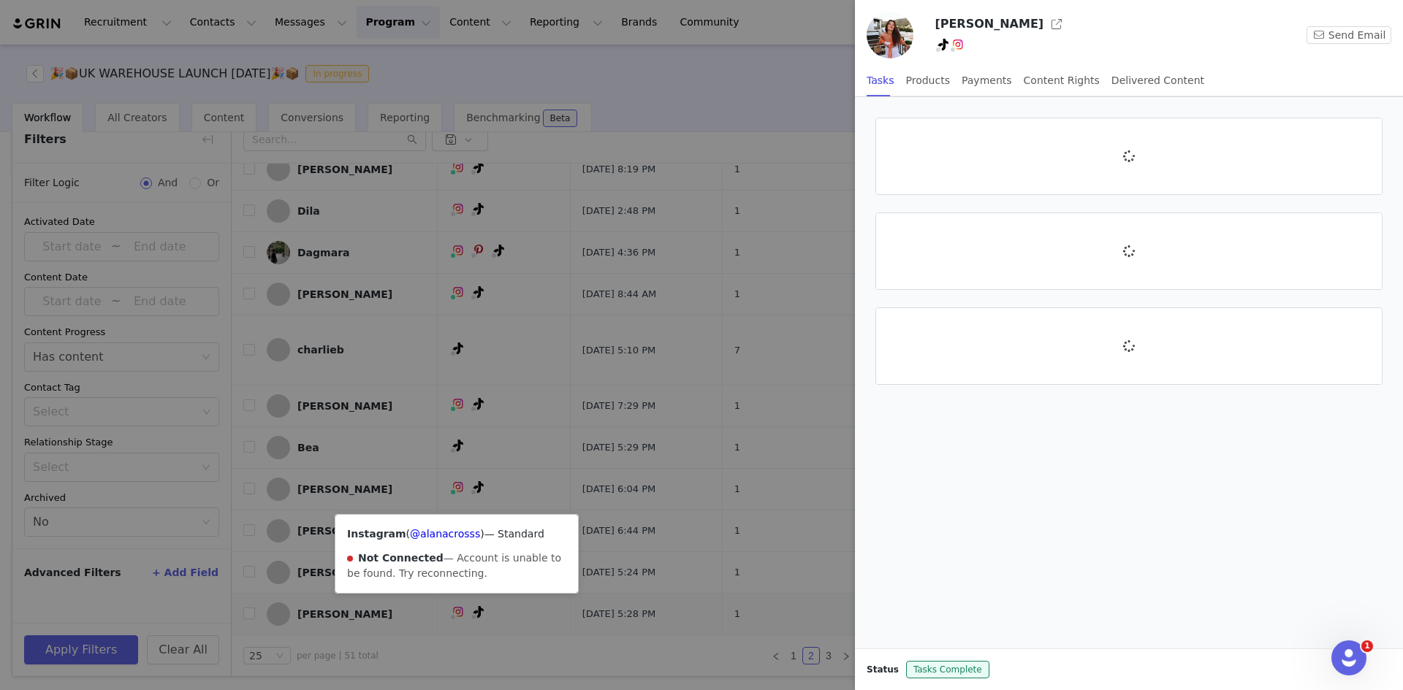
click at [476, 614] on div at bounding box center [701, 345] width 1403 height 690
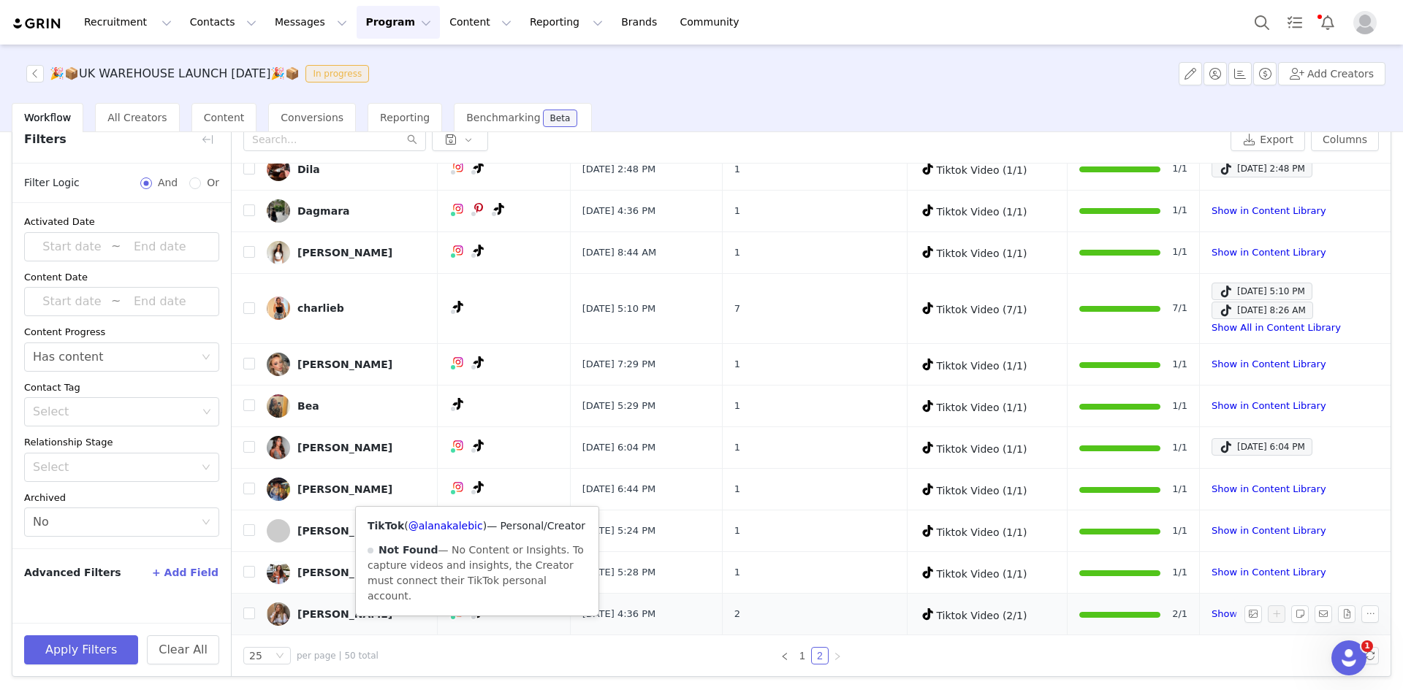
click at [478, 613] on icon at bounding box center [478, 612] width 10 height 12
click at [454, 524] on link "@alanakalebic" at bounding box center [445, 526] width 75 height 12
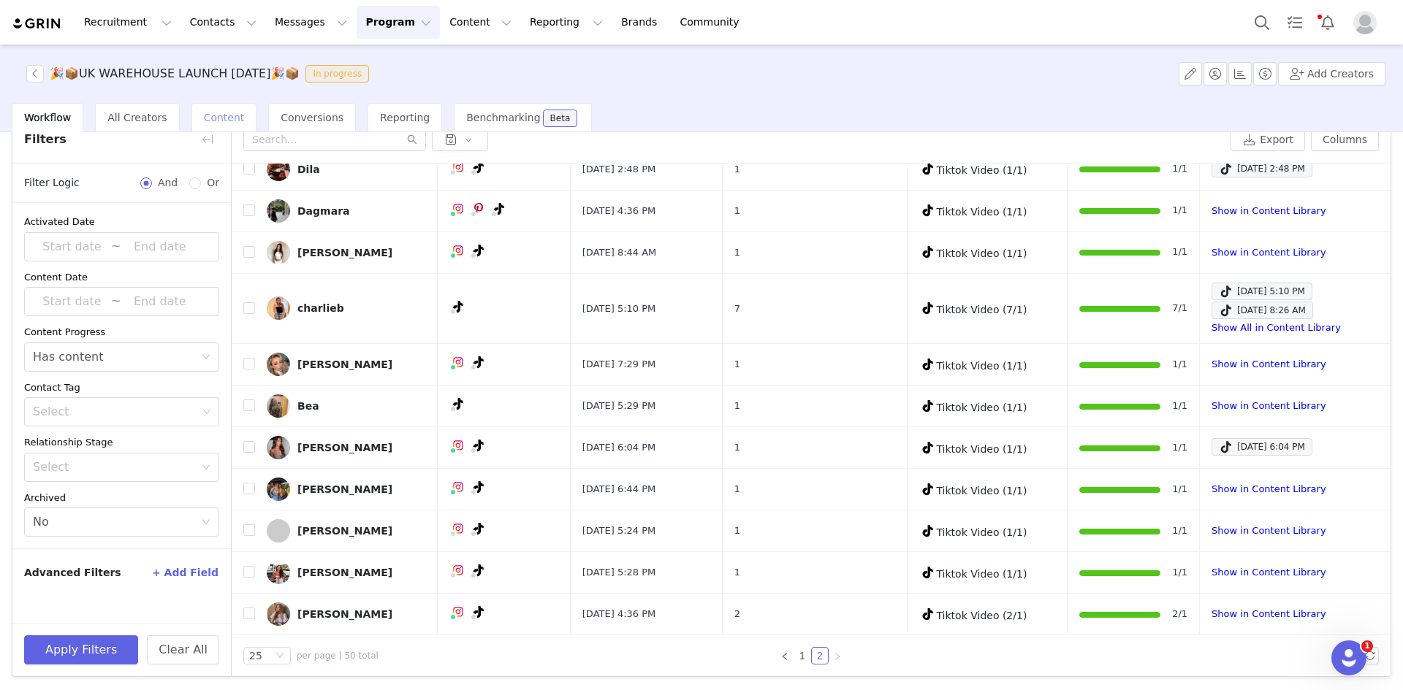
click at [226, 114] on span "Content" at bounding box center [224, 118] width 41 height 12
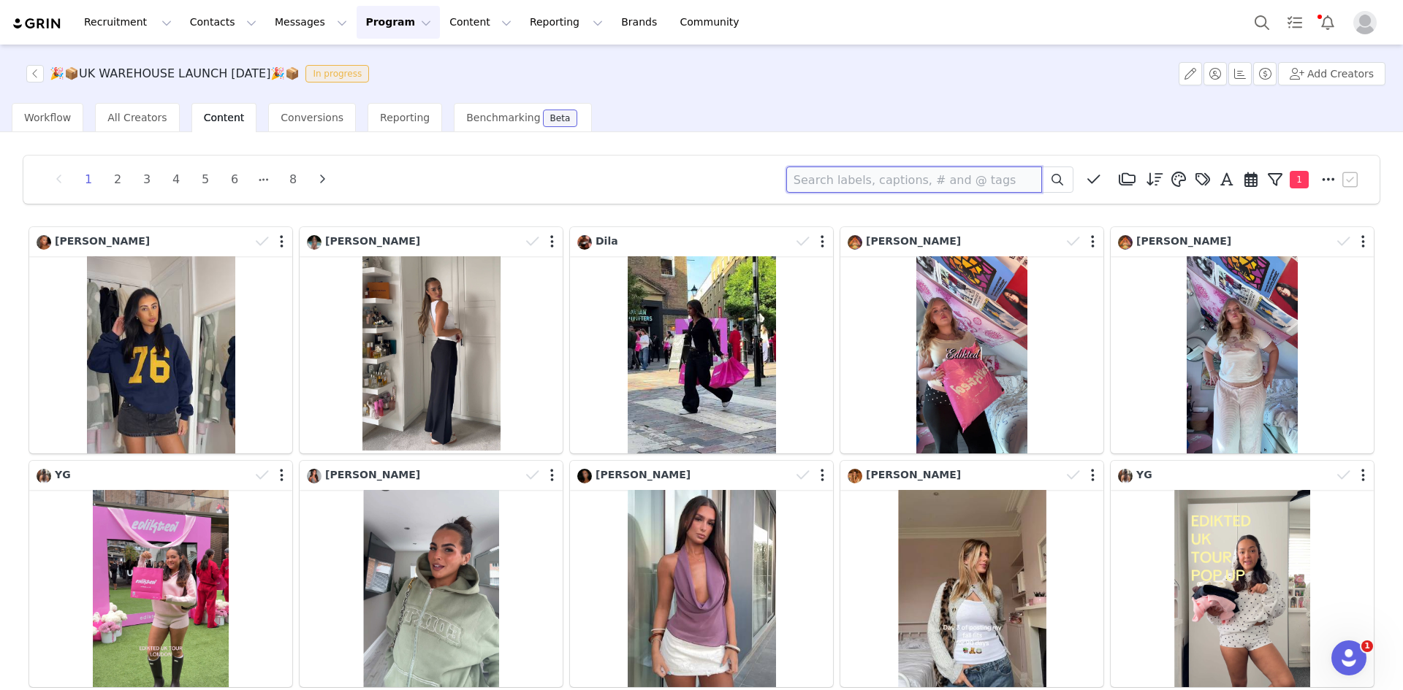
click at [898, 188] on input at bounding box center [914, 180] width 256 height 26
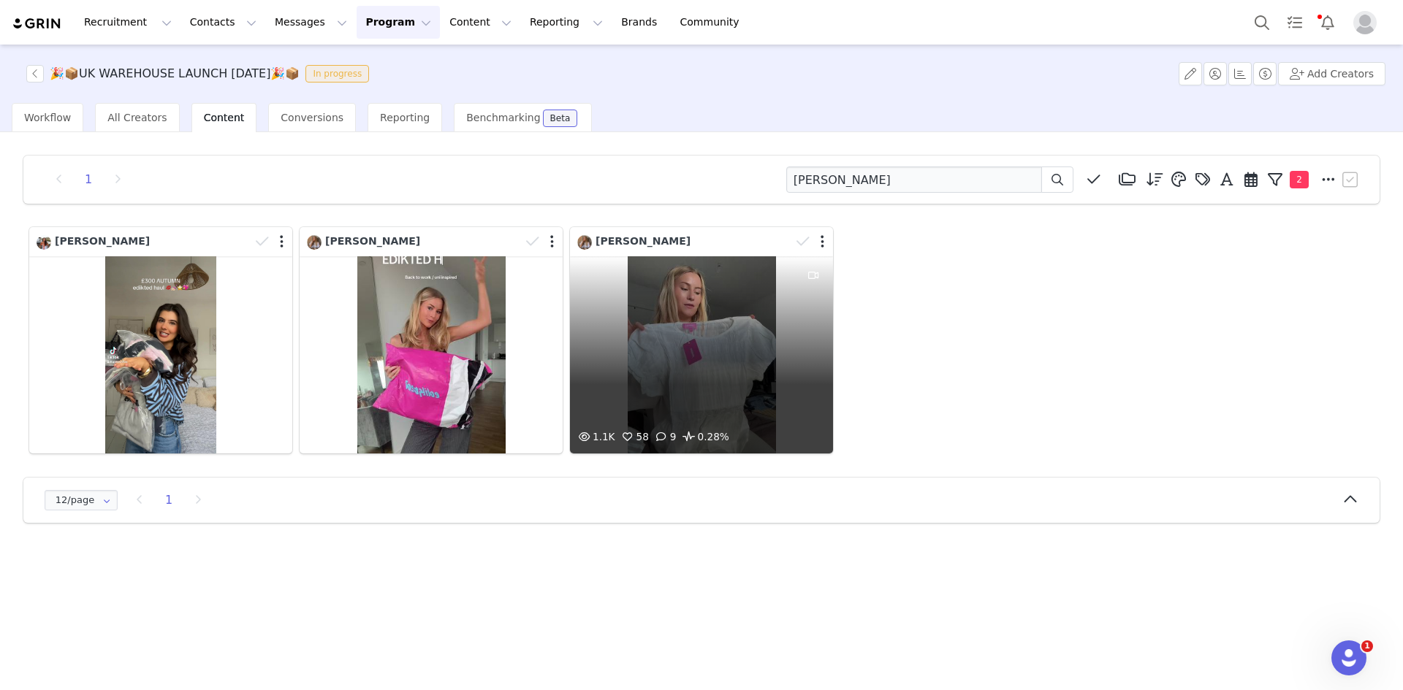
click at [669, 345] on div "1.1K 58 9 0.28%" at bounding box center [701, 354] width 263 height 197
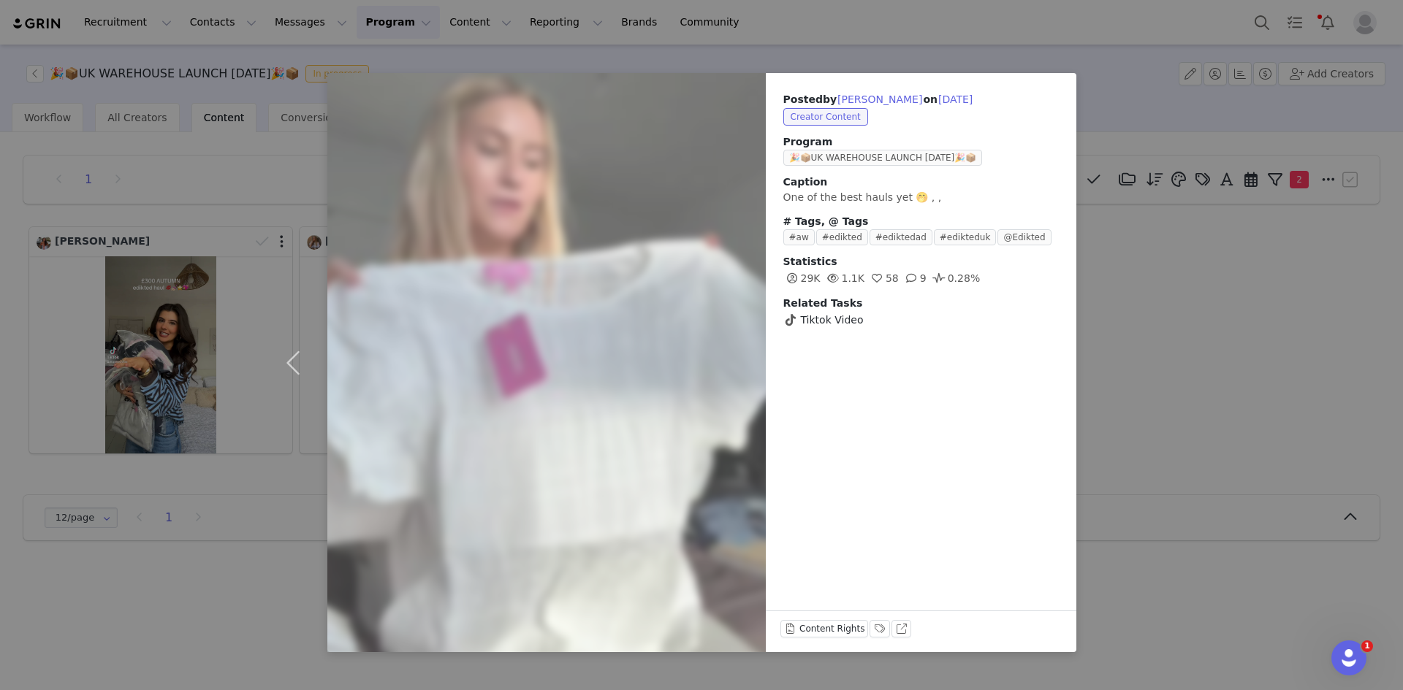
click at [1125, 394] on div "Posted by Alana Kalebic on Sep 9, 2025 Creator Content Program 🎉📦UK WAREHOUSE L…" at bounding box center [701, 345] width 1403 height 690
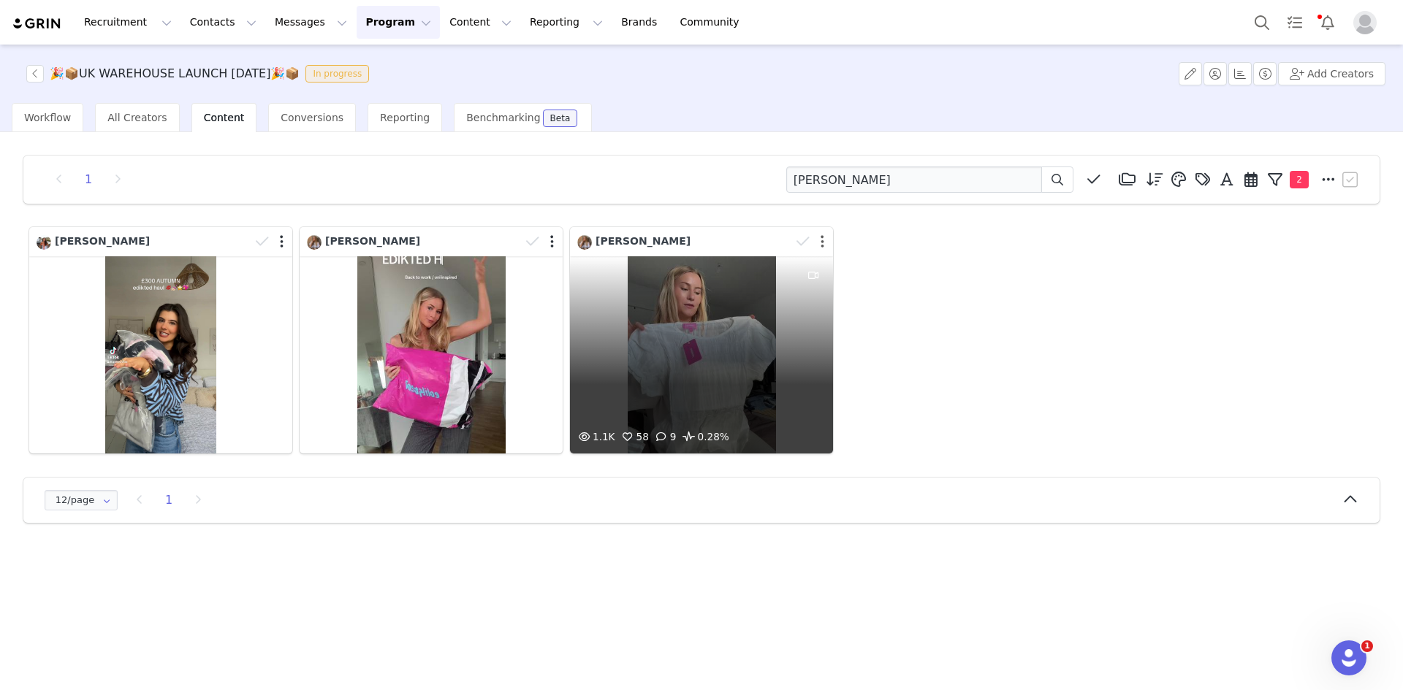
click at [823, 246] on button "button" at bounding box center [822, 241] width 4 height 15
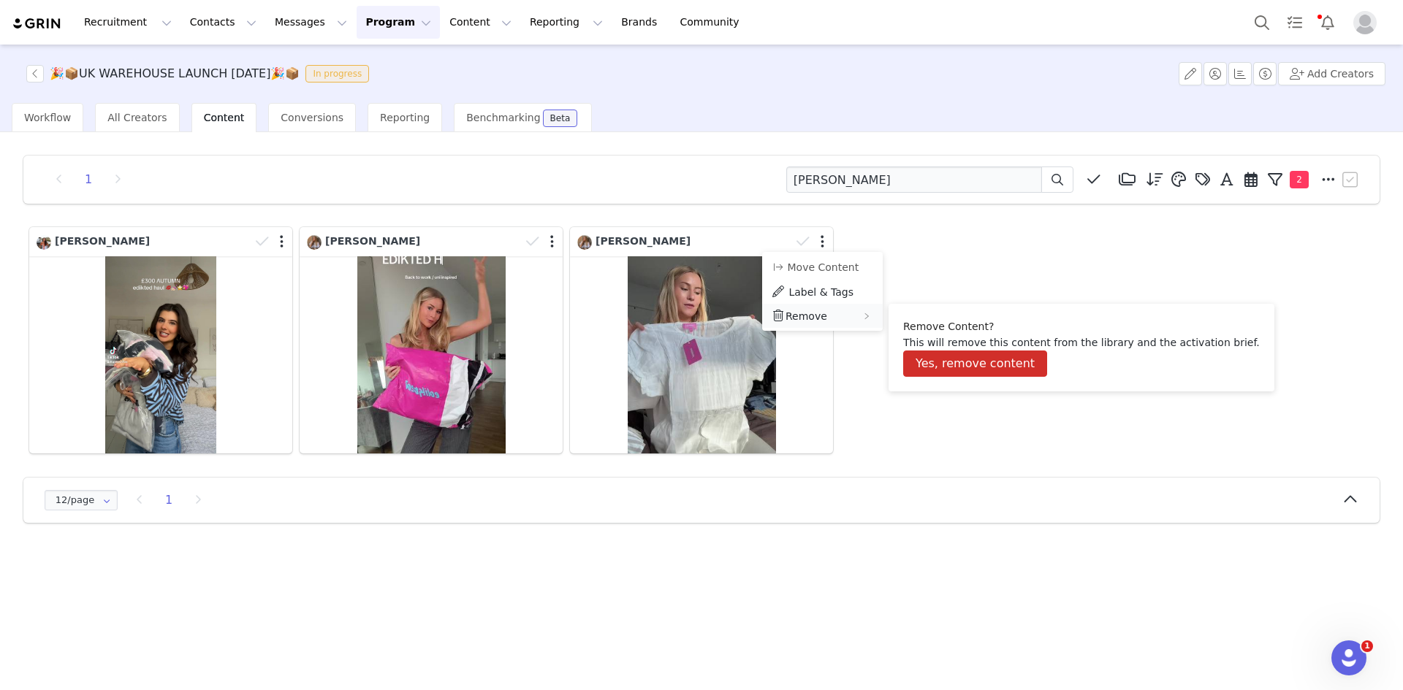
click at [836, 315] on div "Remove" at bounding box center [822, 316] width 121 height 24
click at [940, 360] on button "Yes, remove content" at bounding box center [975, 364] width 144 height 26
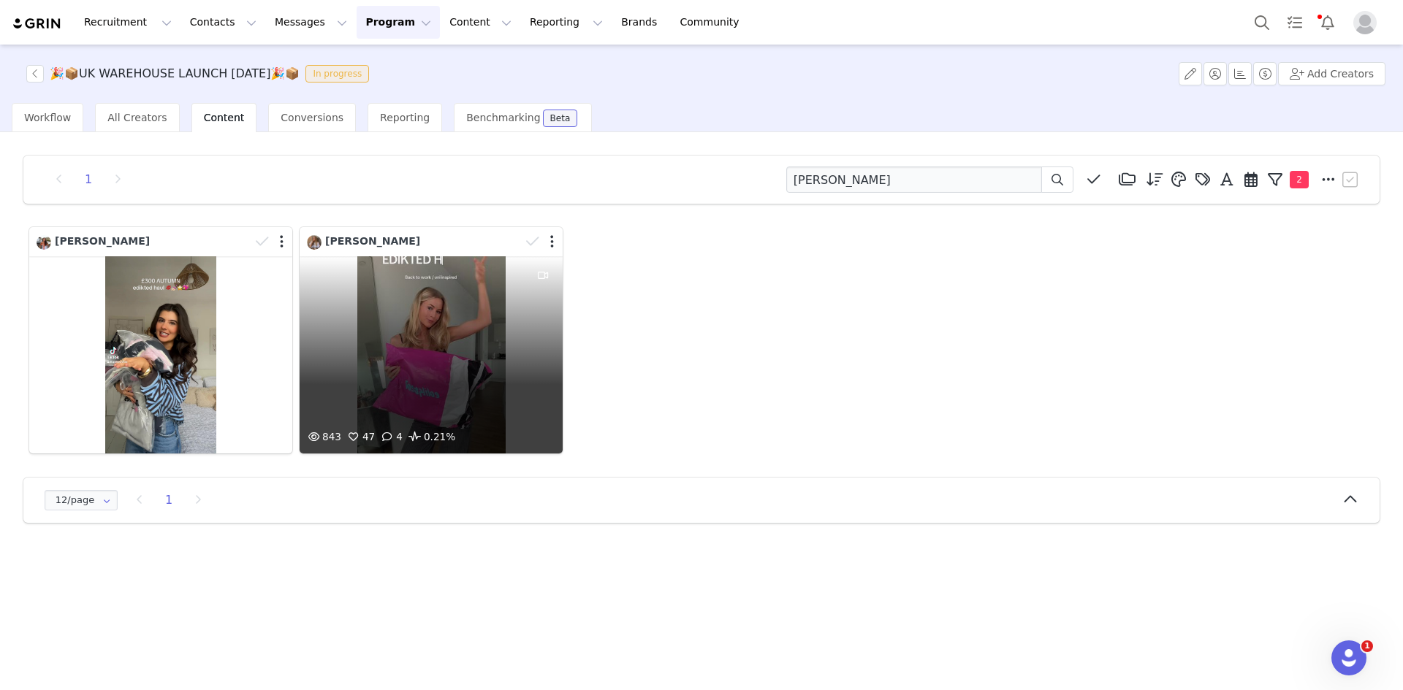
click at [554, 240] on div at bounding box center [541, 242] width 42 height 22
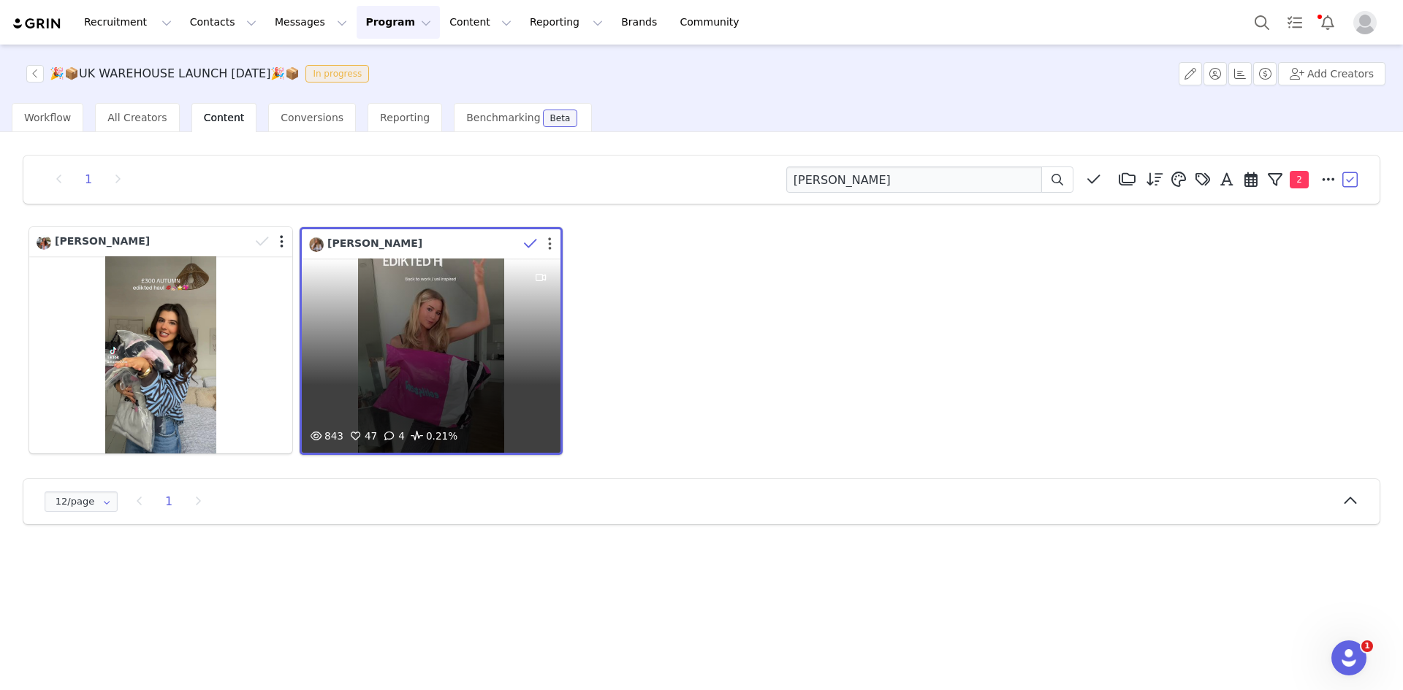
click at [551, 247] on button "button" at bounding box center [550, 244] width 4 height 15
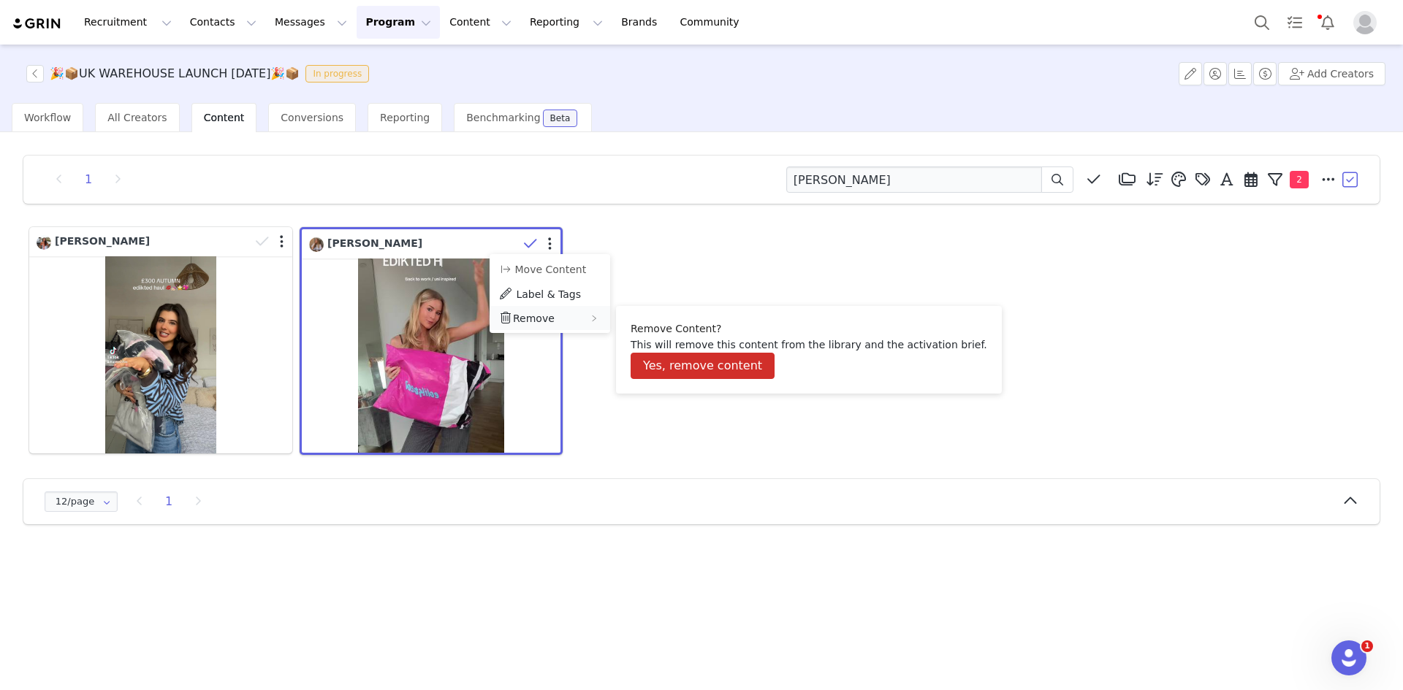
click at [550, 321] on div "Remove" at bounding box center [549, 318] width 121 height 24
click at [652, 362] on button "Yes, remove content" at bounding box center [702, 366] width 144 height 26
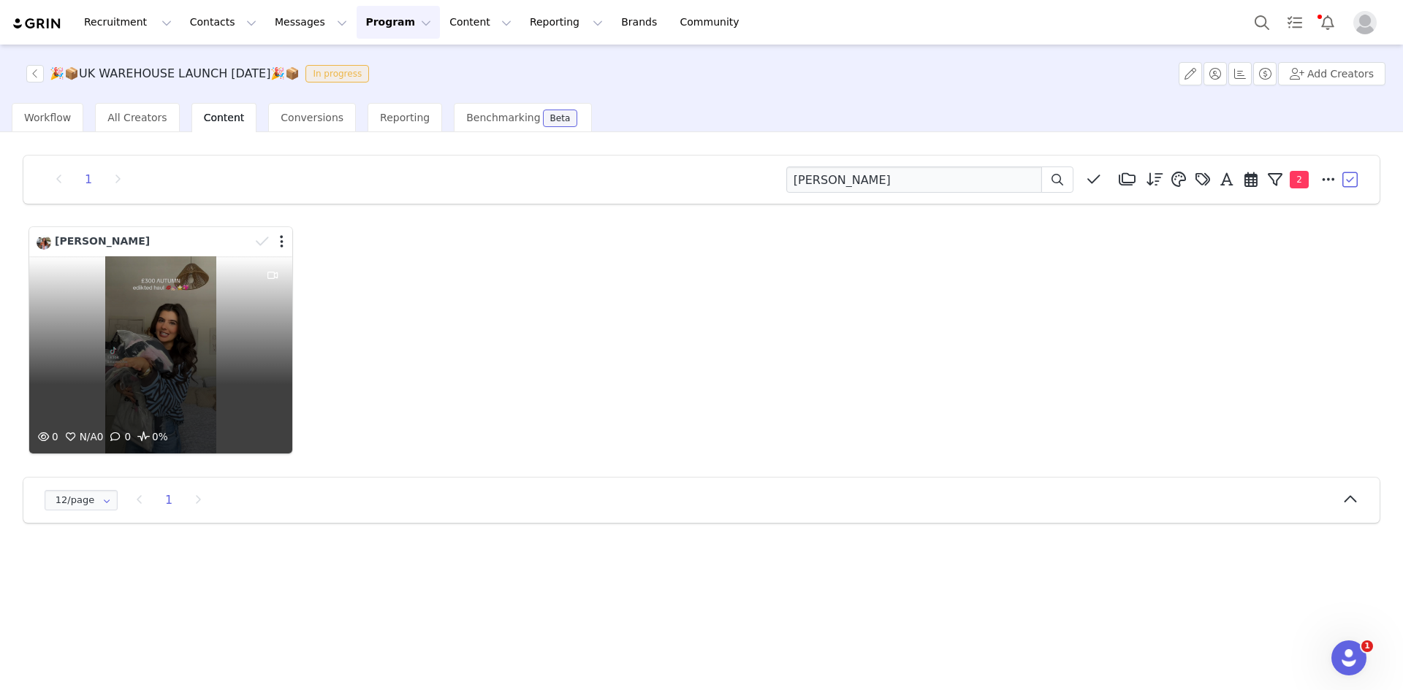
click at [240, 311] on div "0 N/A 0 0 0%" at bounding box center [160, 354] width 263 height 197
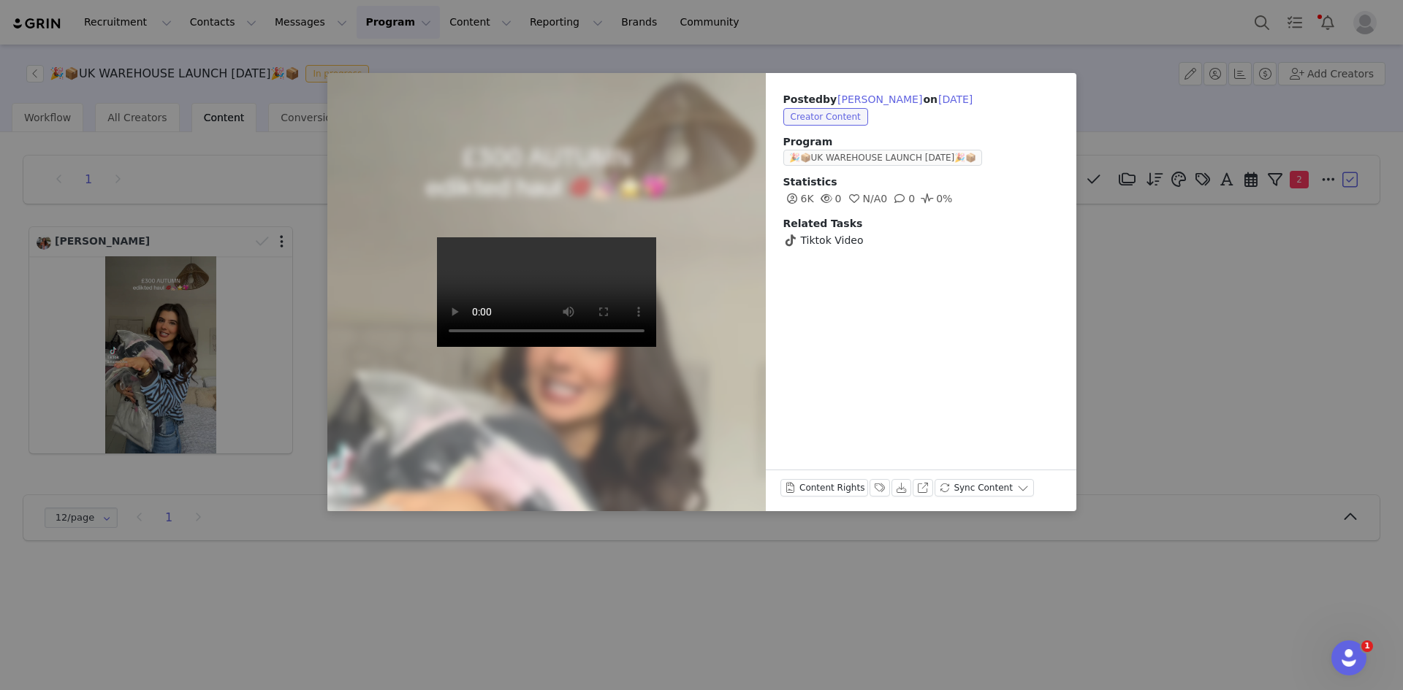
click at [437, 546] on div "Posted by Alana Cross on Sep 16, 2025 Creator Content Program 🎉📦UK WAREHOUSE LA…" at bounding box center [701, 345] width 1403 height 690
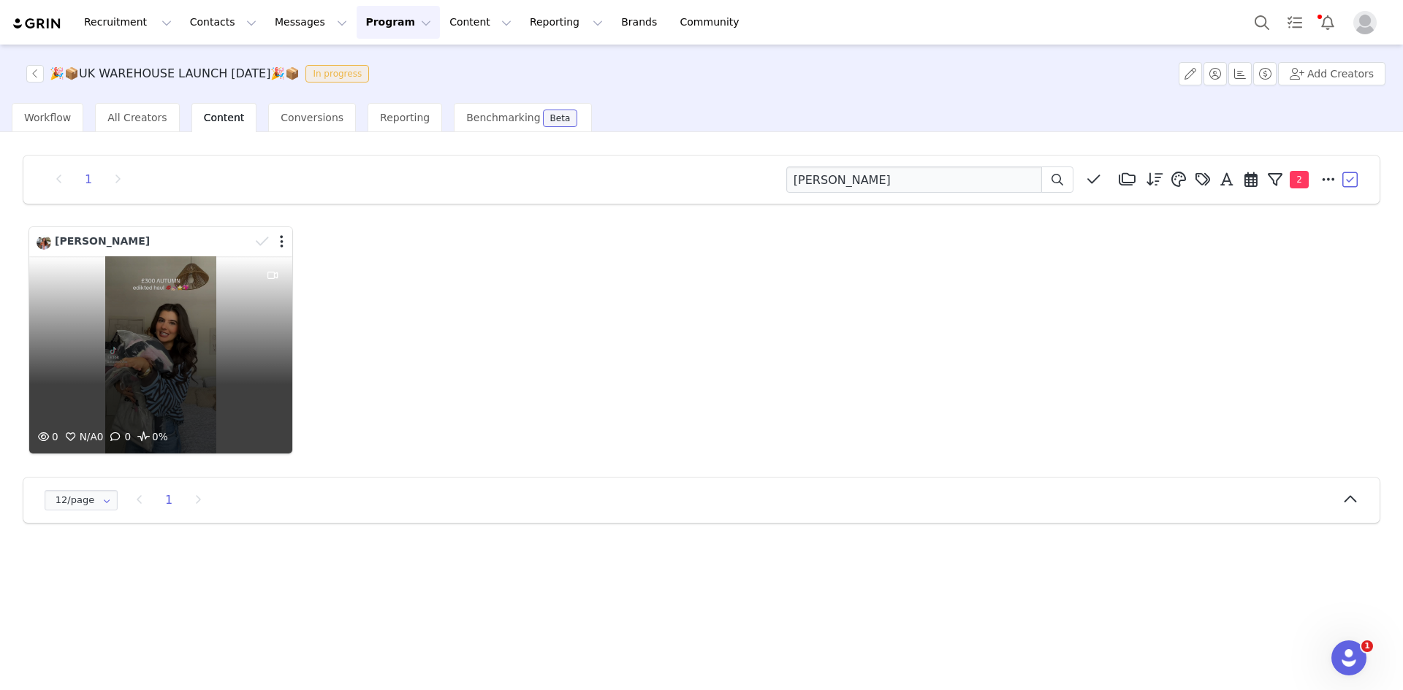
click at [161, 314] on div "0 N/A 0 0 0%" at bounding box center [160, 354] width 263 height 197
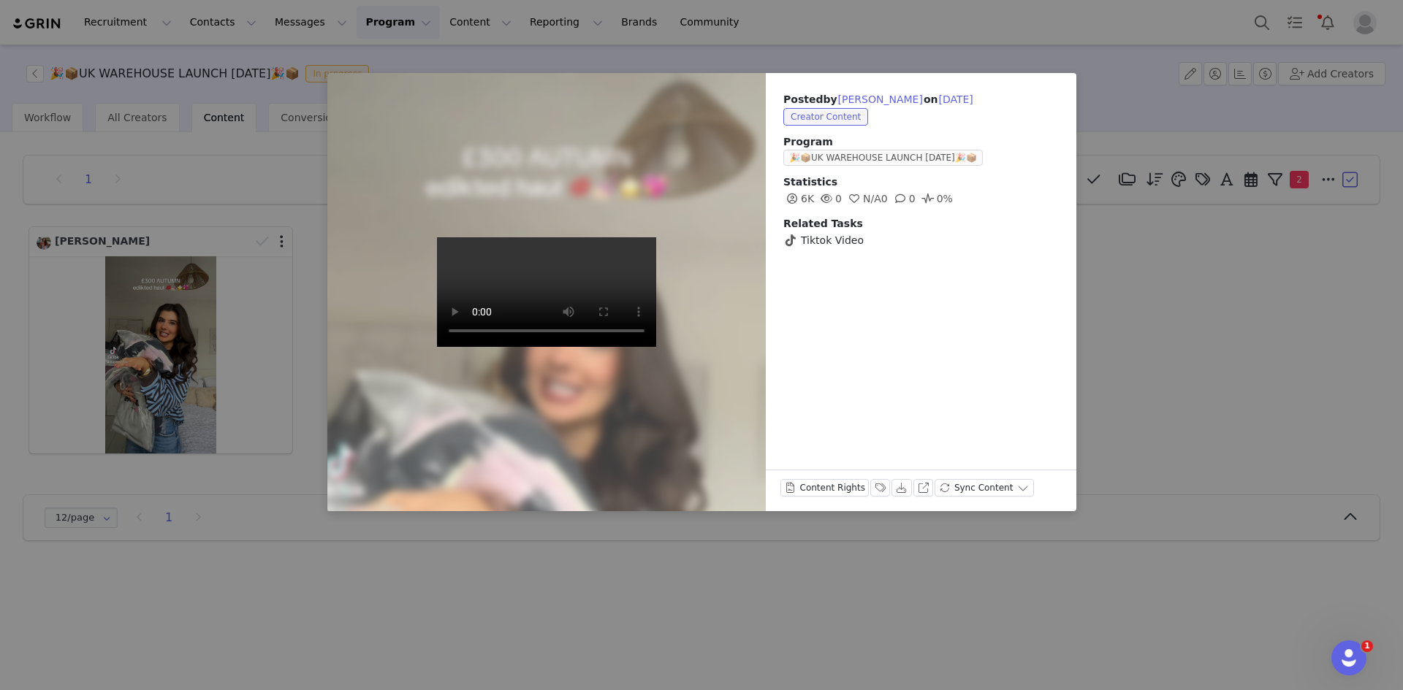
click at [161, 314] on div "Posted by Alana Cross on Sep 16, 2025 Creator Content Program 🎉📦UK WAREHOUSE LA…" at bounding box center [701, 345] width 1403 height 690
click at [1125, 425] on div "Posted by Alana Cross on Sep 16, 2025 Creator Content Program 🎉📦UK WAREHOUSE LA…" at bounding box center [701, 345] width 1403 height 690
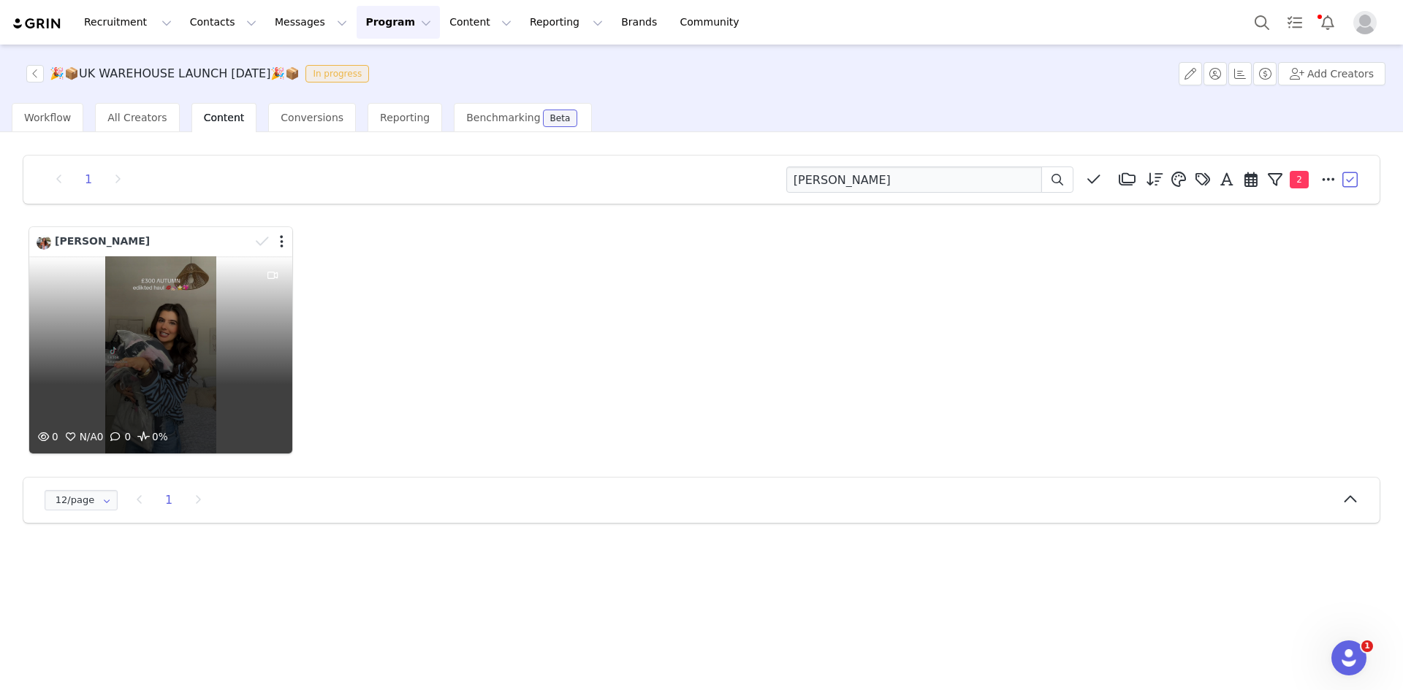
click at [140, 339] on div "0 N/A 0 0 0%" at bounding box center [160, 354] width 263 height 197
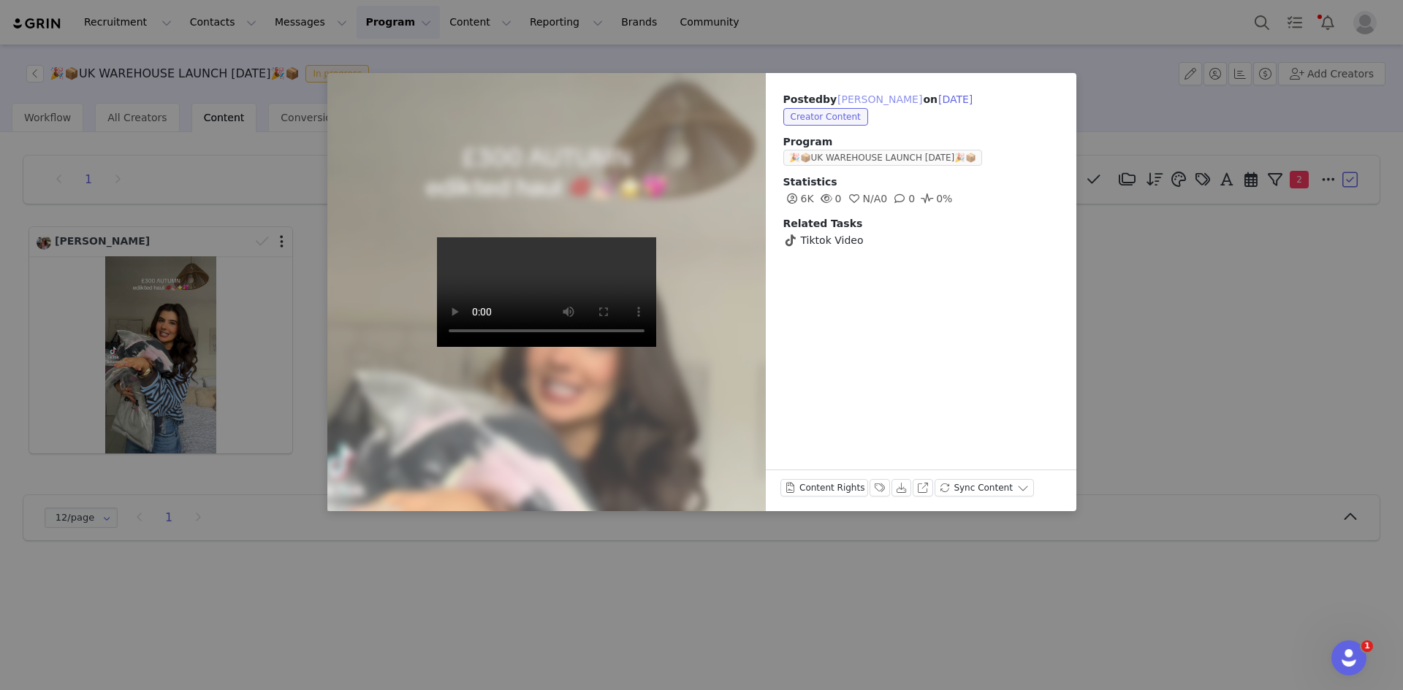
click at [866, 99] on button "Alana Cross" at bounding box center [879, 100] width 86 height 18
type input "Alana Cross"
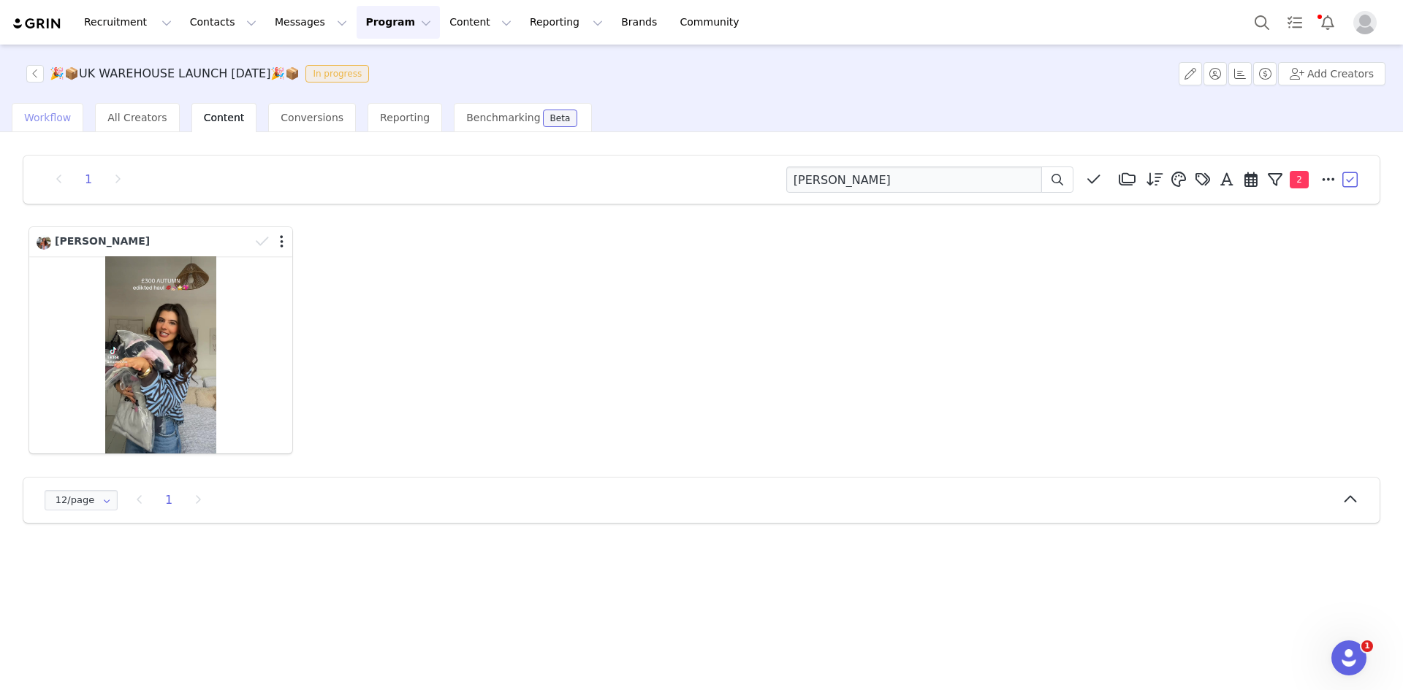
click at [56, 120] on span "Workflow" at bounding box center [47, 118] width 47 height 12
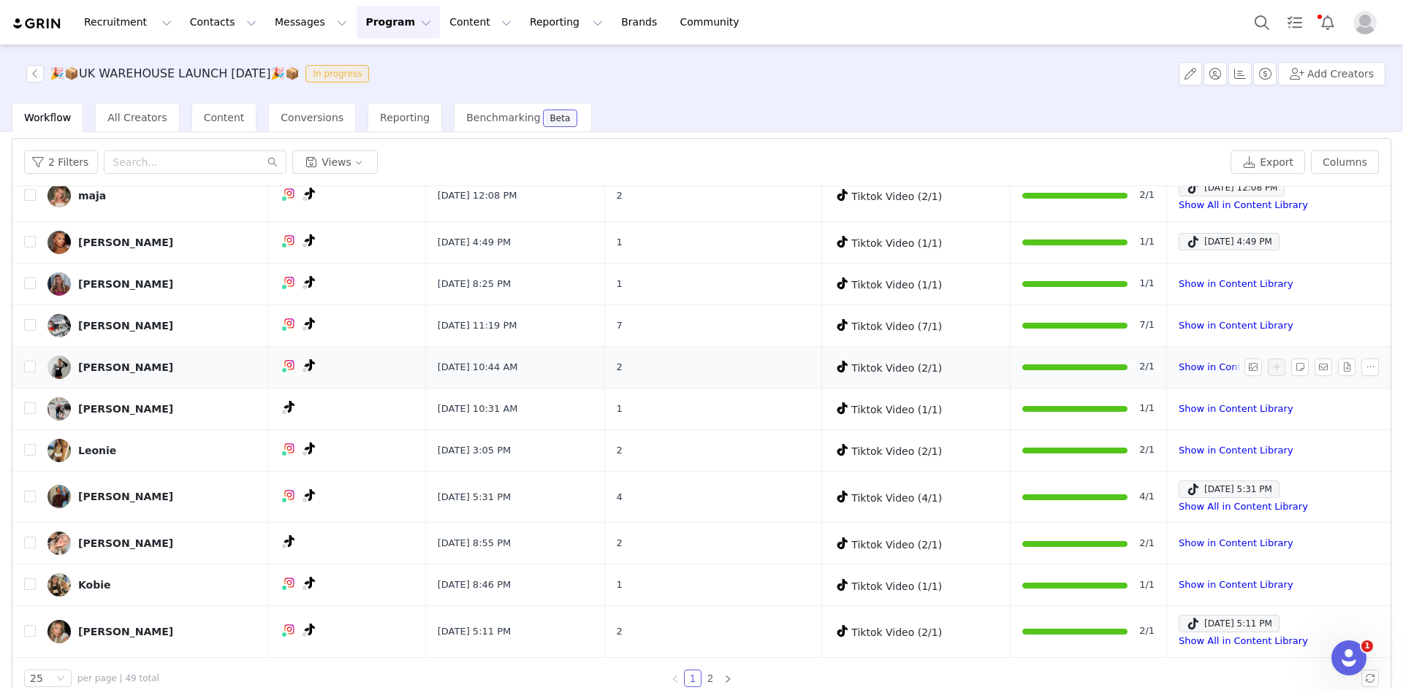
scroll to position [69, 0]
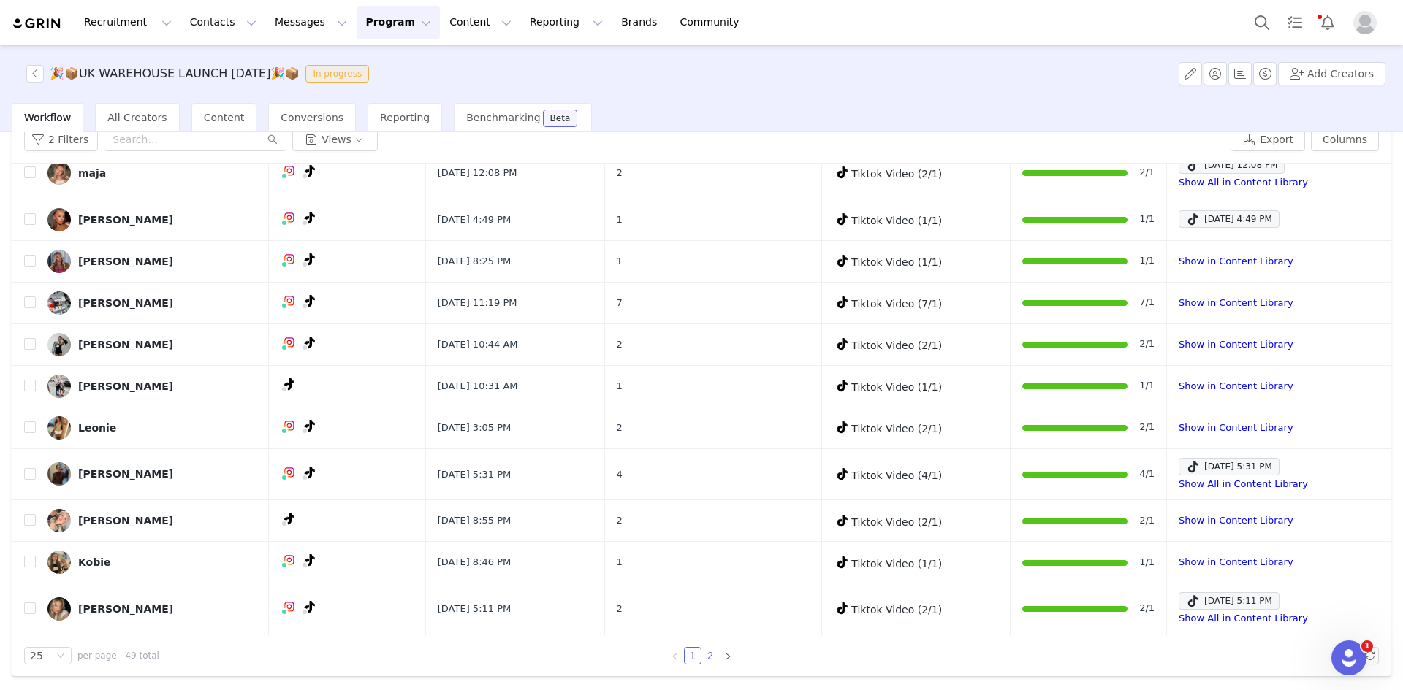
click at [707, 655] on link "2" at bounding box center [710, 656] width 16 height 16
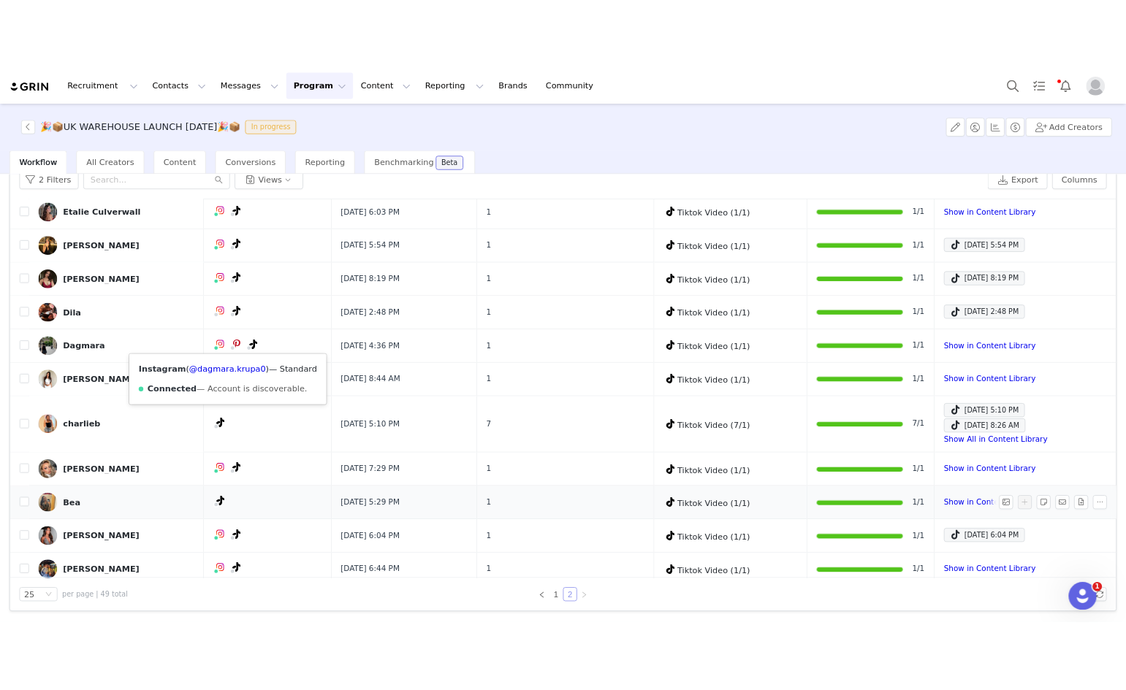
scroll to position [635, 0]
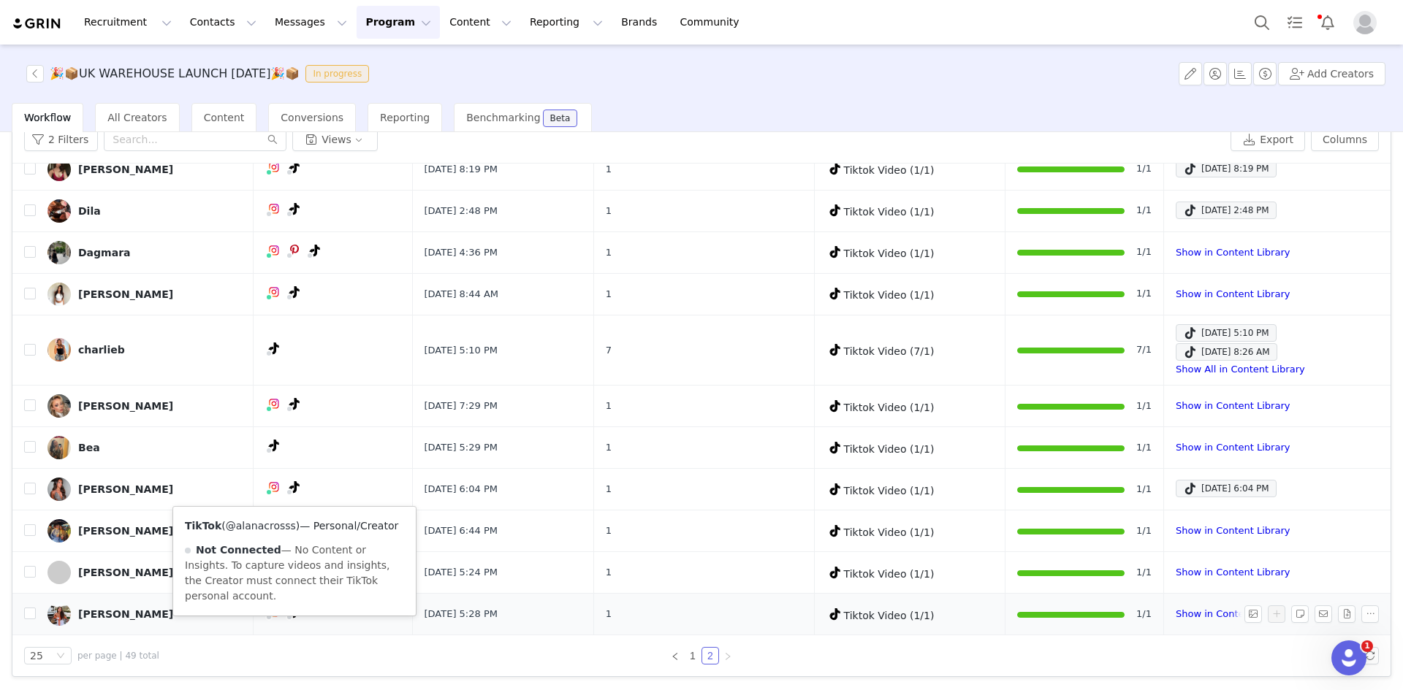
click at [264, 524] on link "@alanacrosss" at bounding box center [261, 526] width 70 height 12
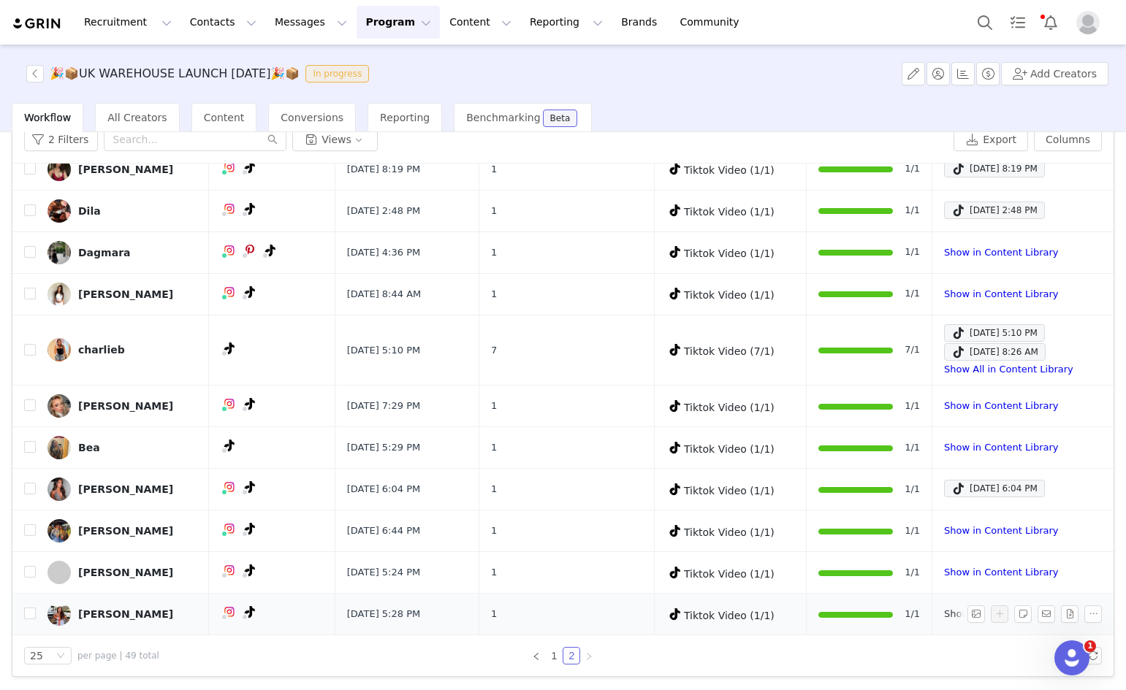
click at [944, 617] on link "Show in Content Library" at bounding box center [1001, 613] width 114 height 11
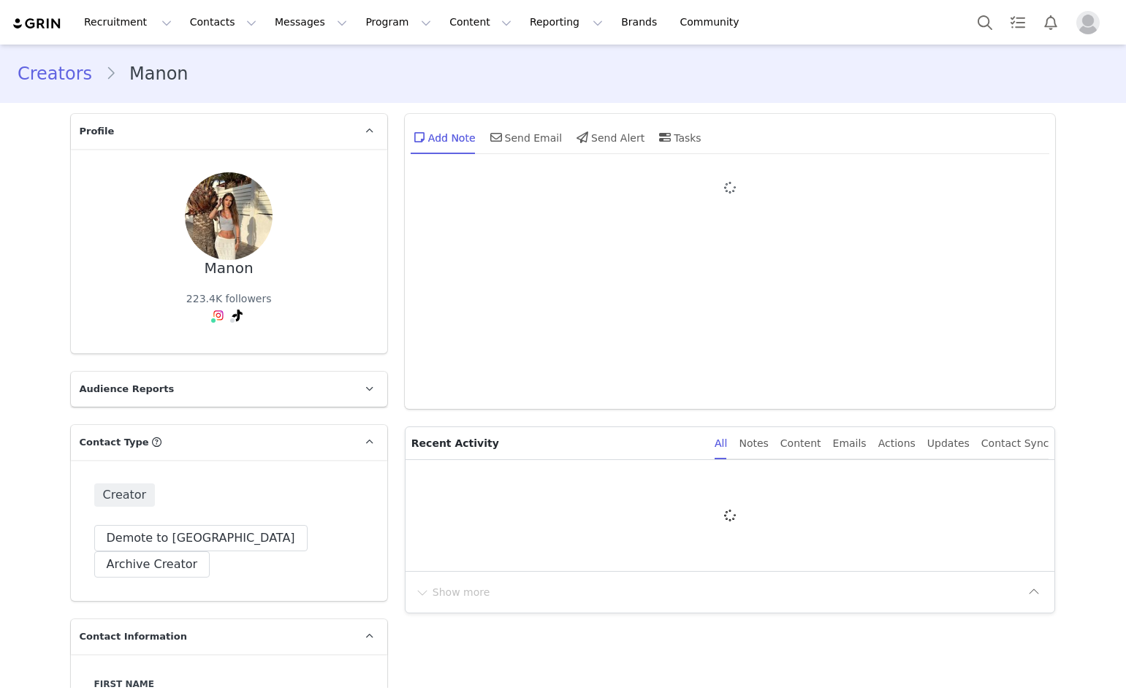
type input "+1 ([GEOGRAPHIC_DATA])"
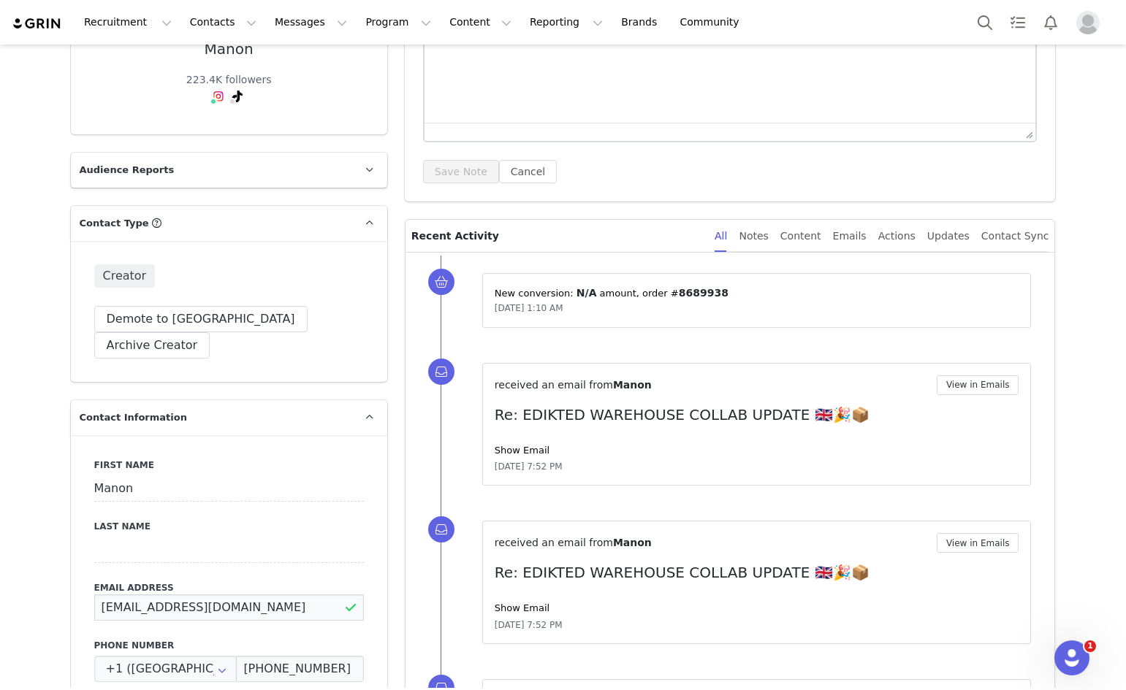
drag, startPoint x: 238, startPoint y: 500, endPoint x: 0, endPoint y: 514, distance: 238.5
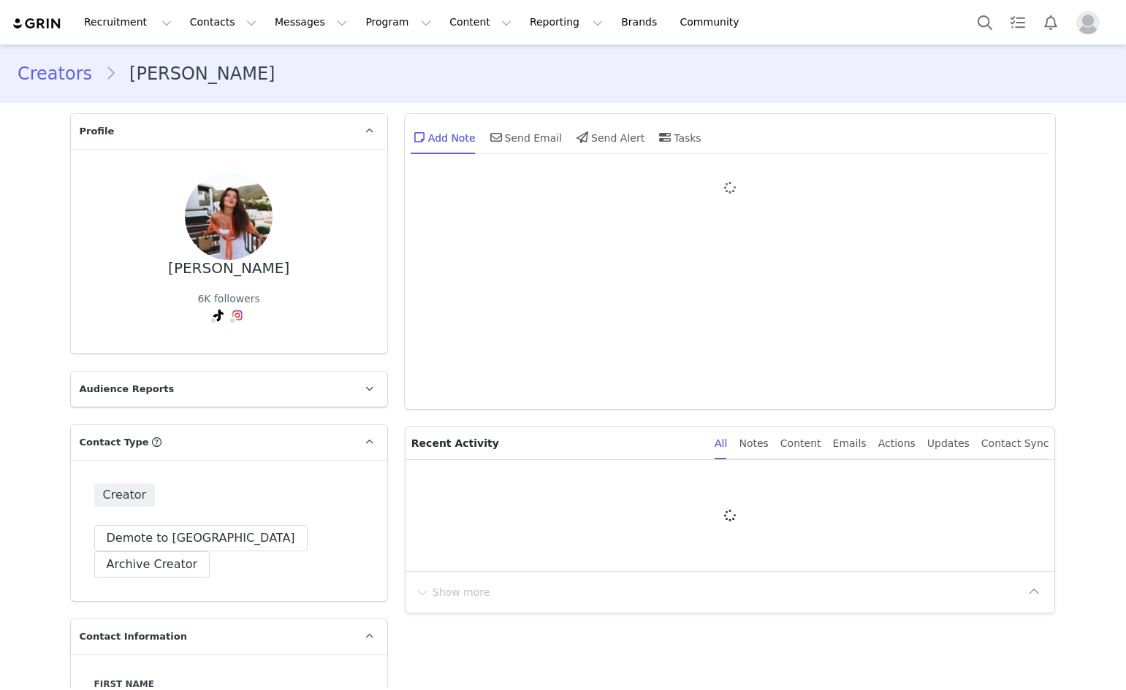
type input "+1 (United States)"
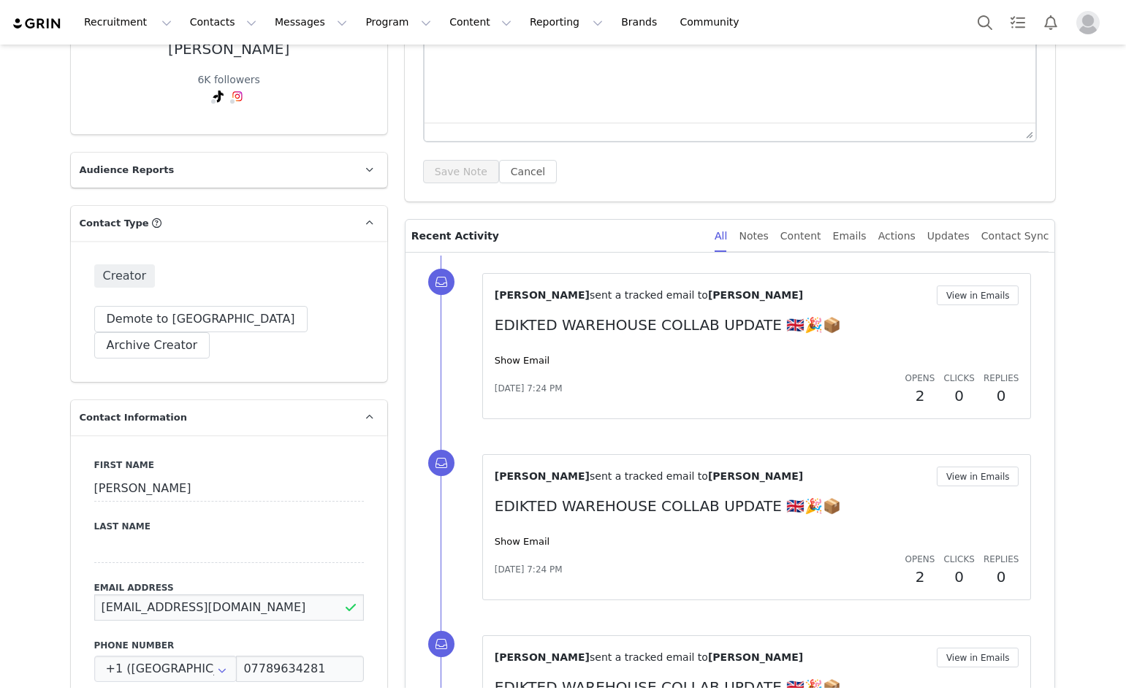
drag, startPoint x: 266, startPoint y: 573, endPoint x: 45, endPoint y: 538, distance: 224.2
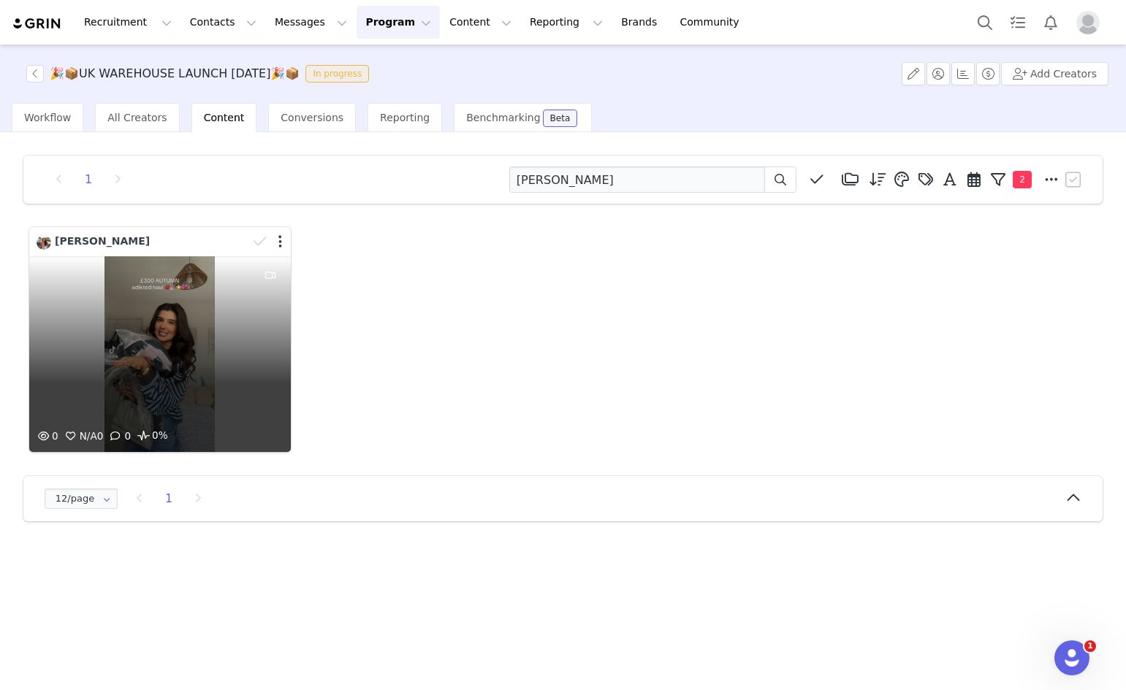
click at [283, 245] on div at bounding box center [269, 242] width 42 height 22
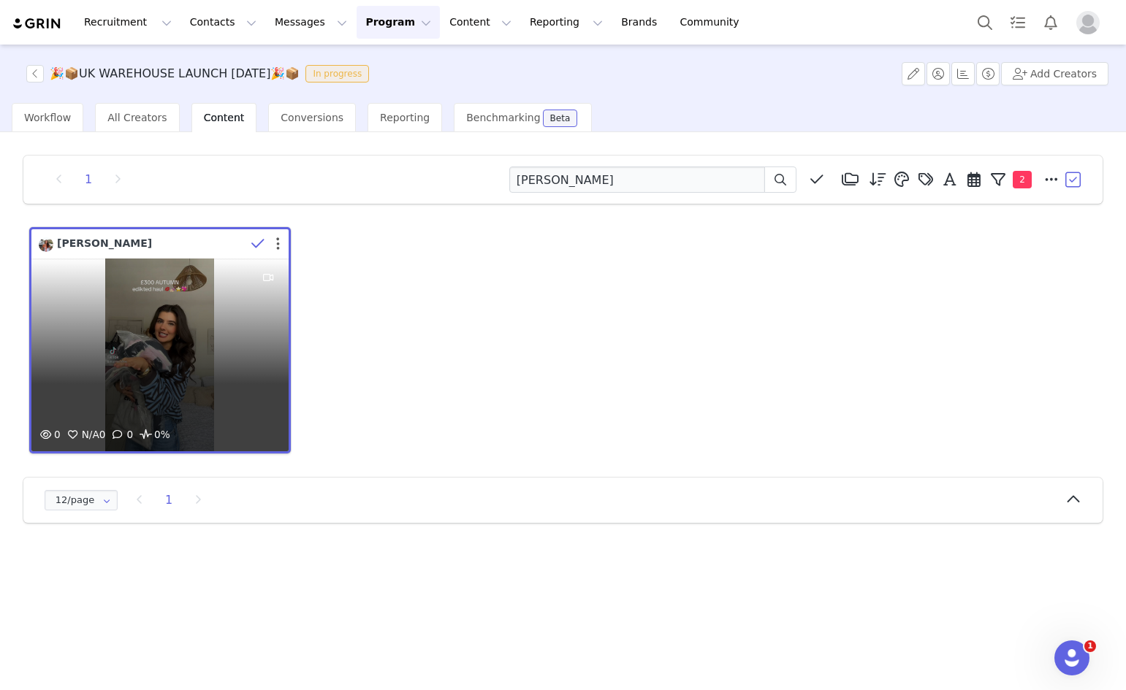
click at [278, 245] on button "button" at bounding box center [278, 244] width 4 height 15
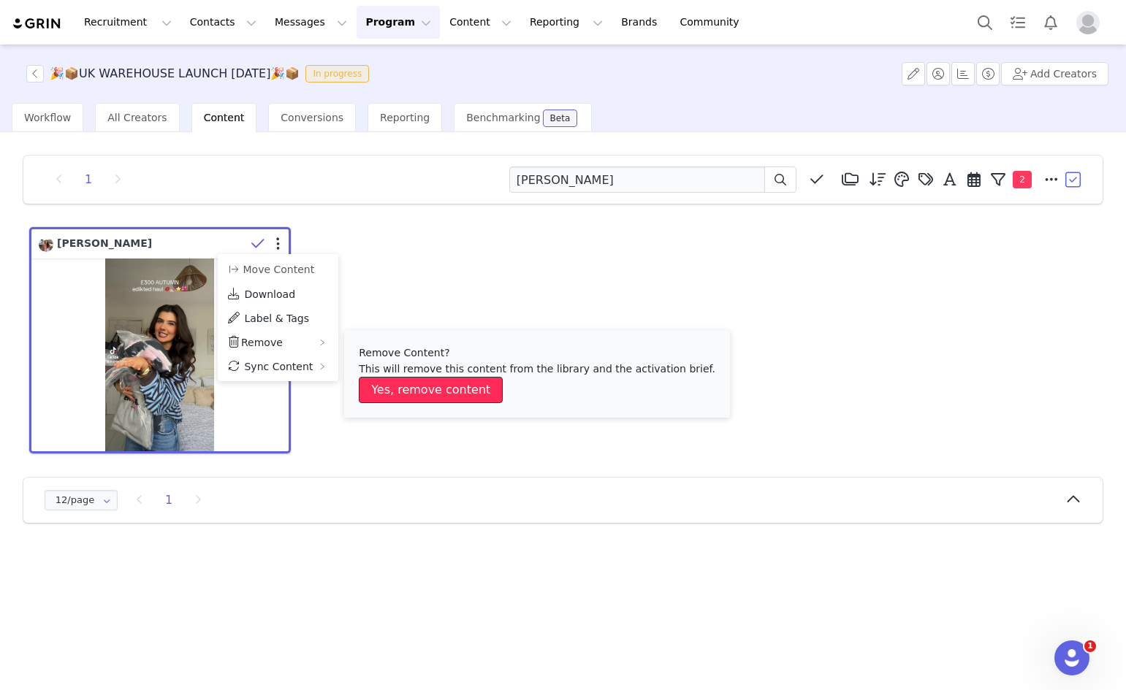
click at [377, 388] on button "Yes, remove content" at bounding box center [431, 390] width 144 height 26
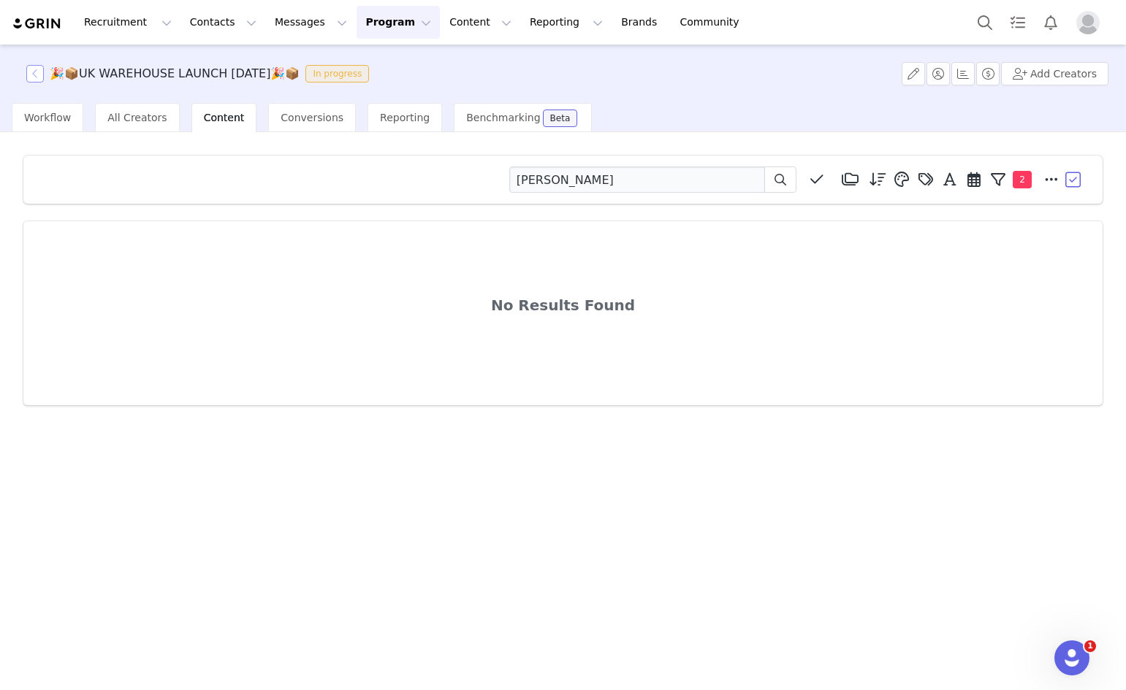
click at [40, 77] on button "button" at bounding box center [35, 74] width 18 height 18
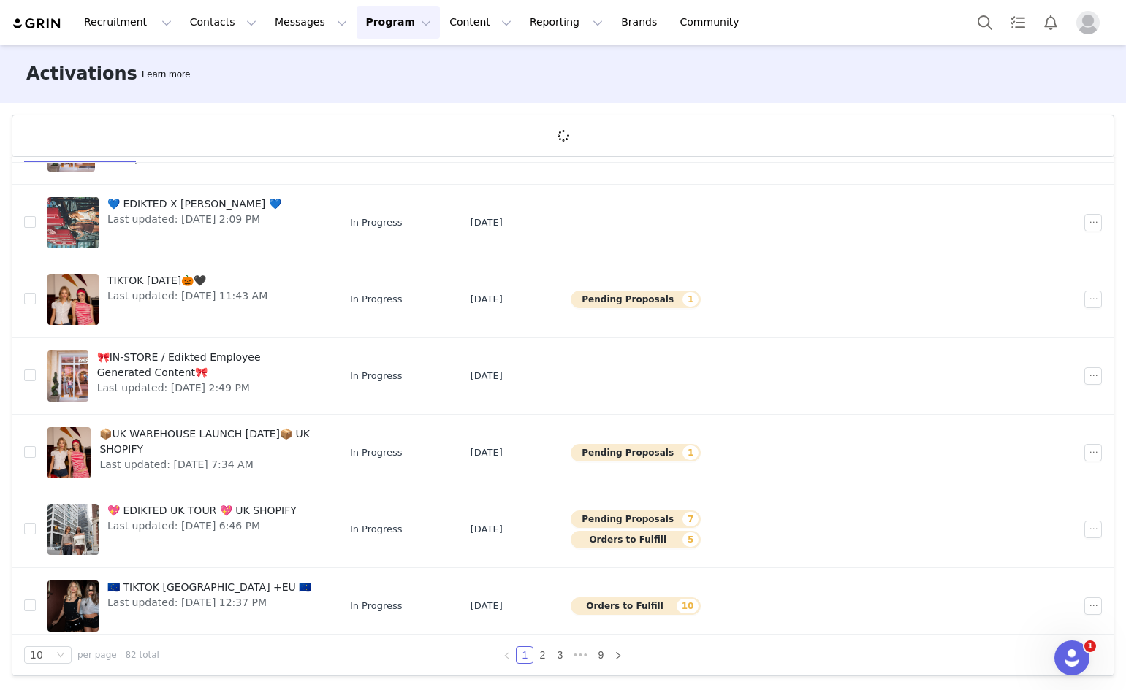
scroll to position [331, 0]
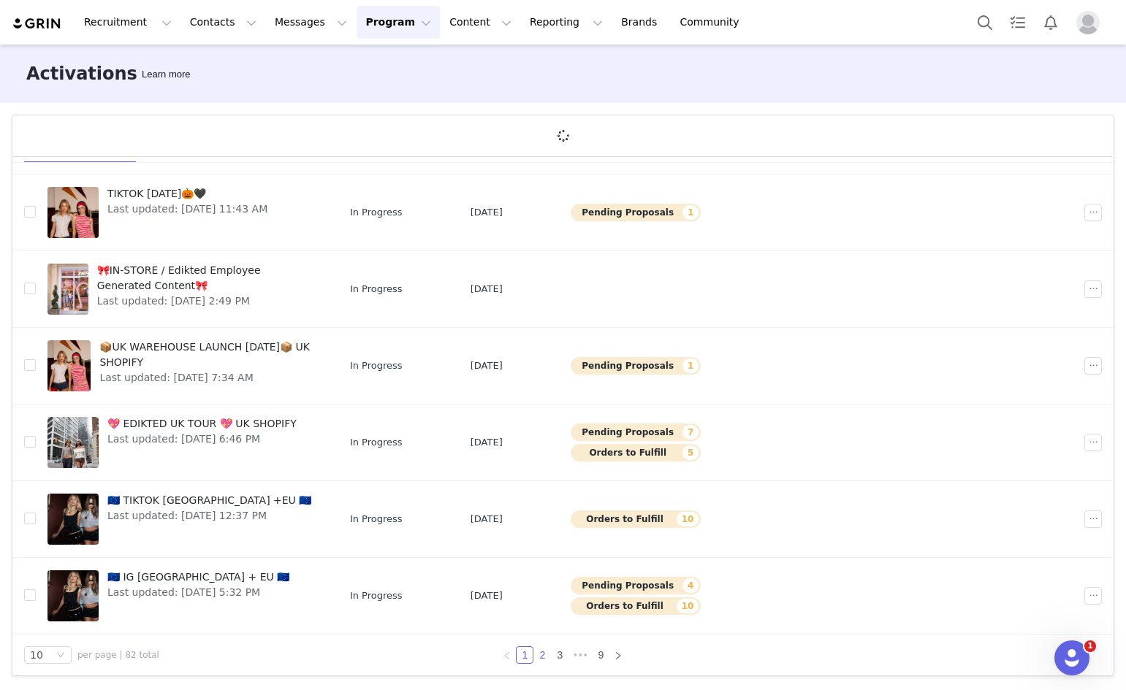
click at [533, 653] on li "2" at bounding box center [542, 655] width 18 height 18
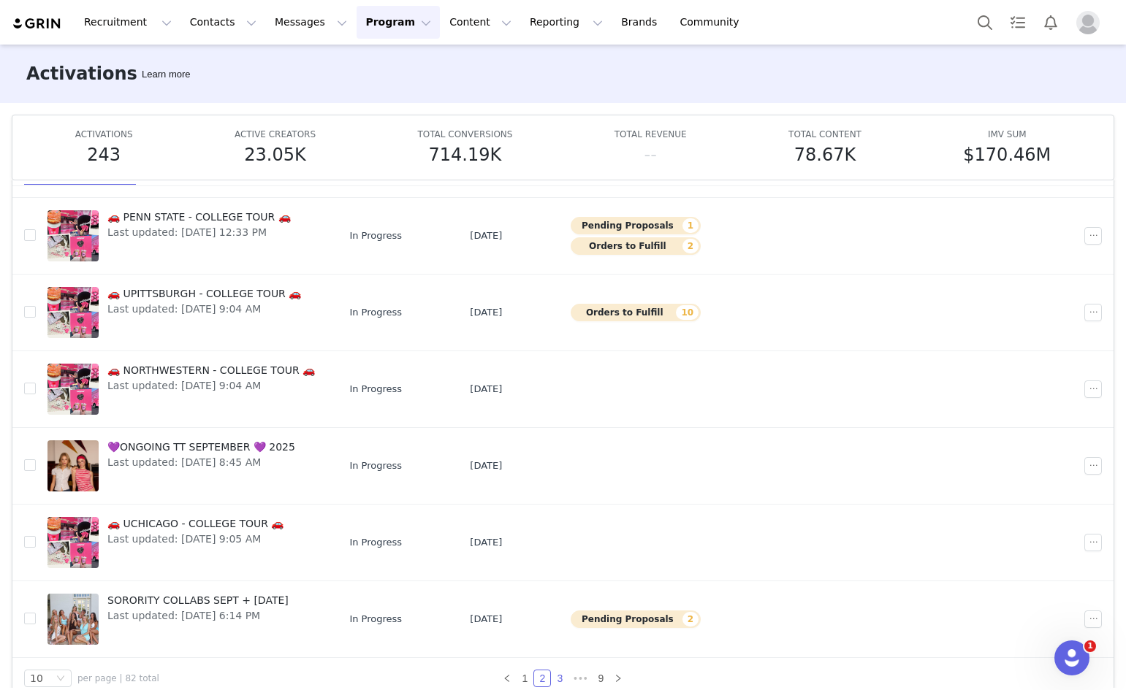
click at [552, 681] on link "3" at bounding box center [560, 679] width 16 height 16
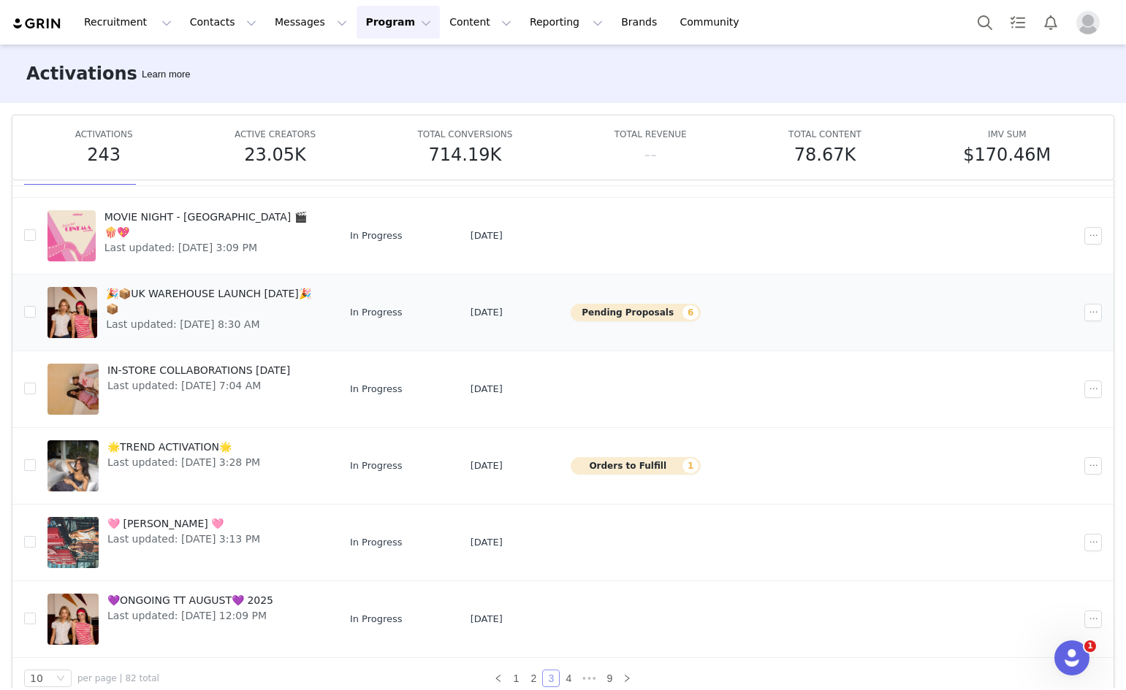
scroll to position [77, 0]
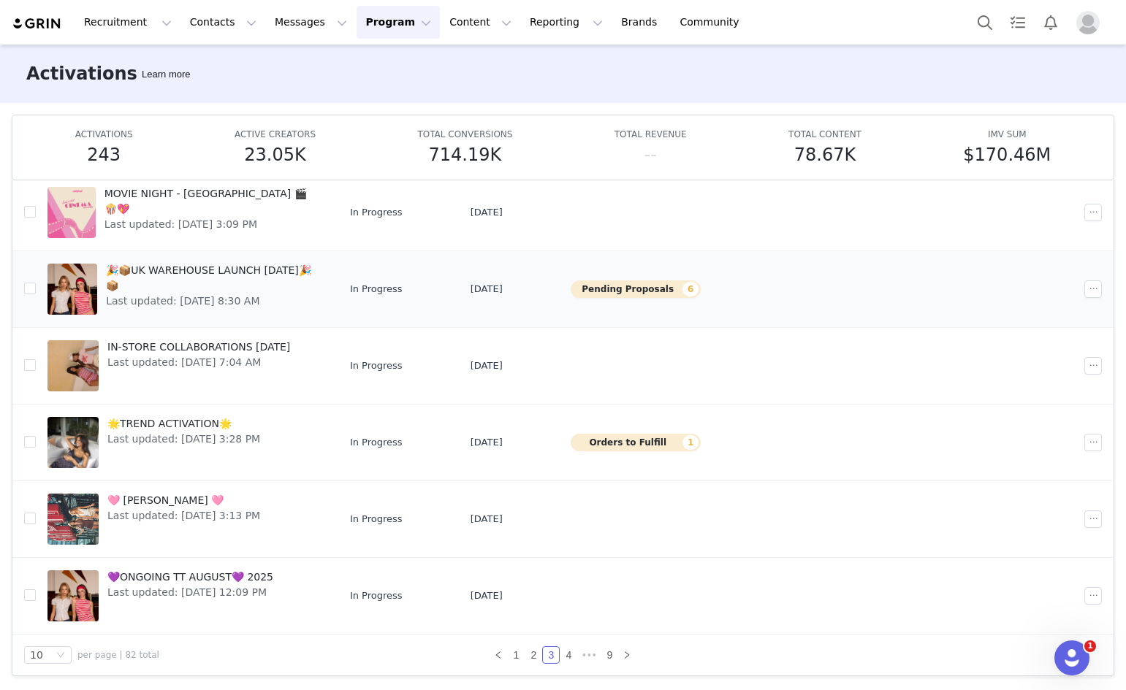
click at [229, 269] on span "🎉📦UK WAREHOUSE LAUNCH [DATE]🎉📦" at bounding box center [212, 278] width 212 height 31
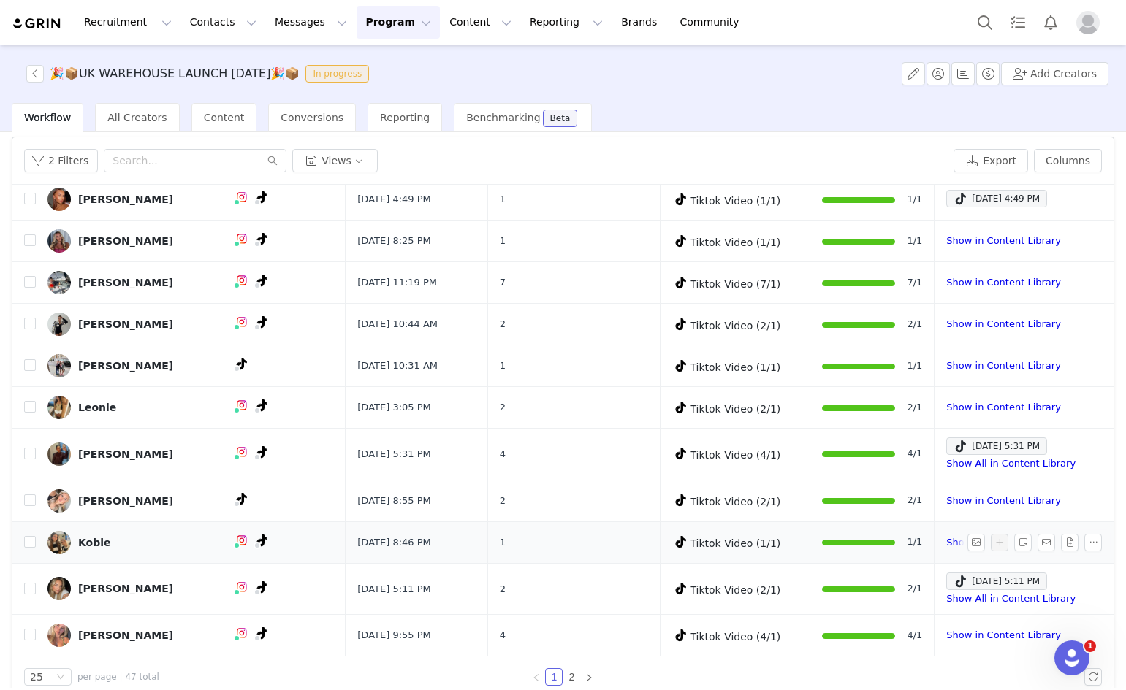
scroll to position [69, 0]
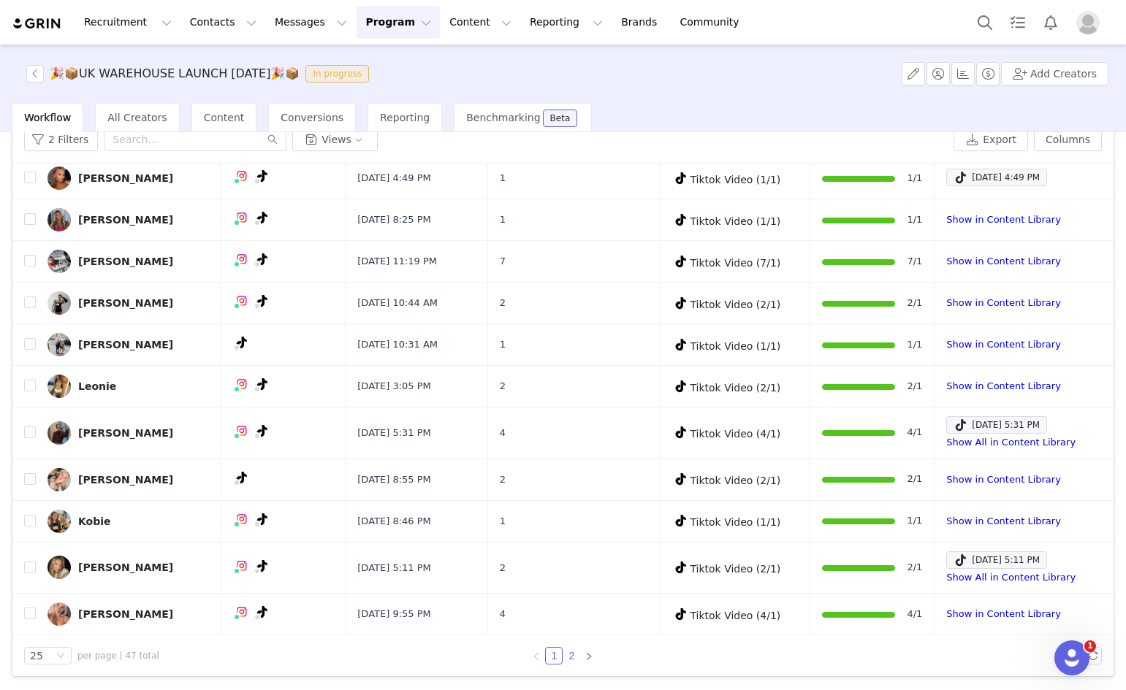
click at [567, 655] on link "2" at bounding box center [571, 656] width 16 height 16
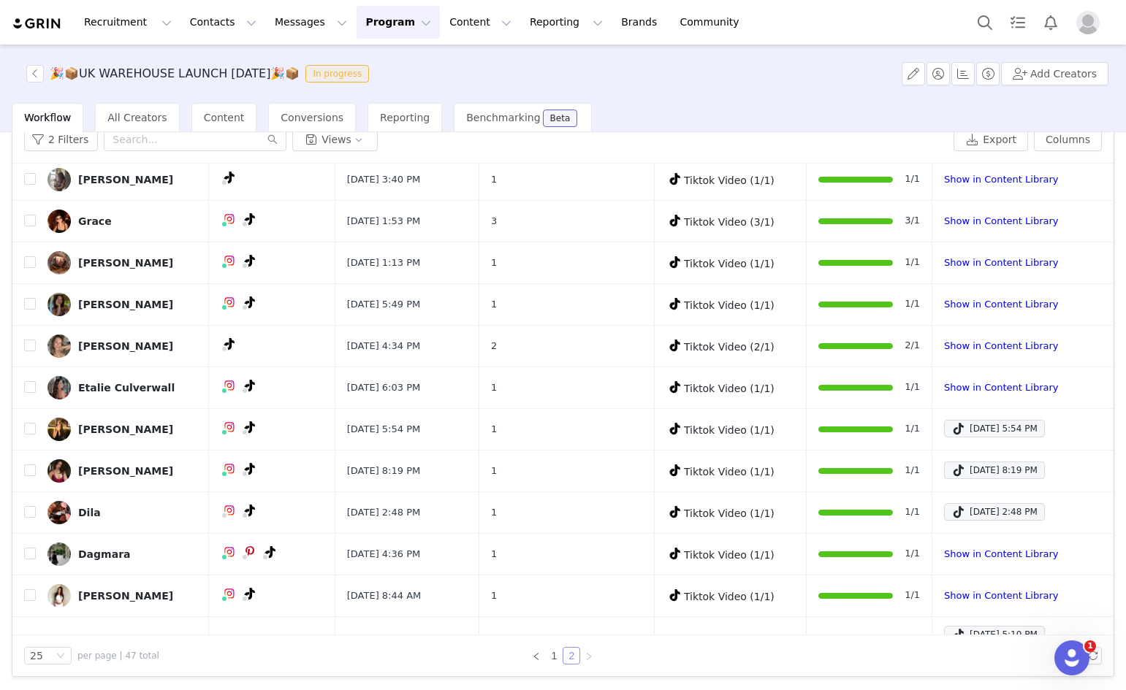
scroll to position [552, 0]
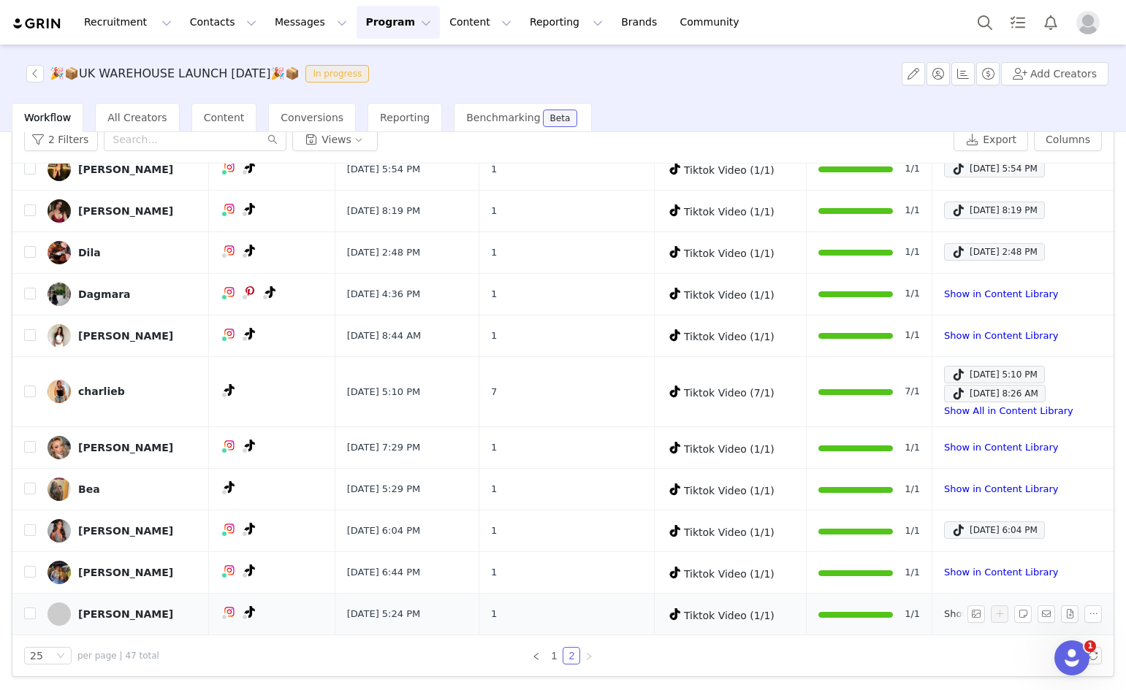
click at [944, 616] on link "Show in Content Library" at bounding box center [1001, 613] width 114 height 11
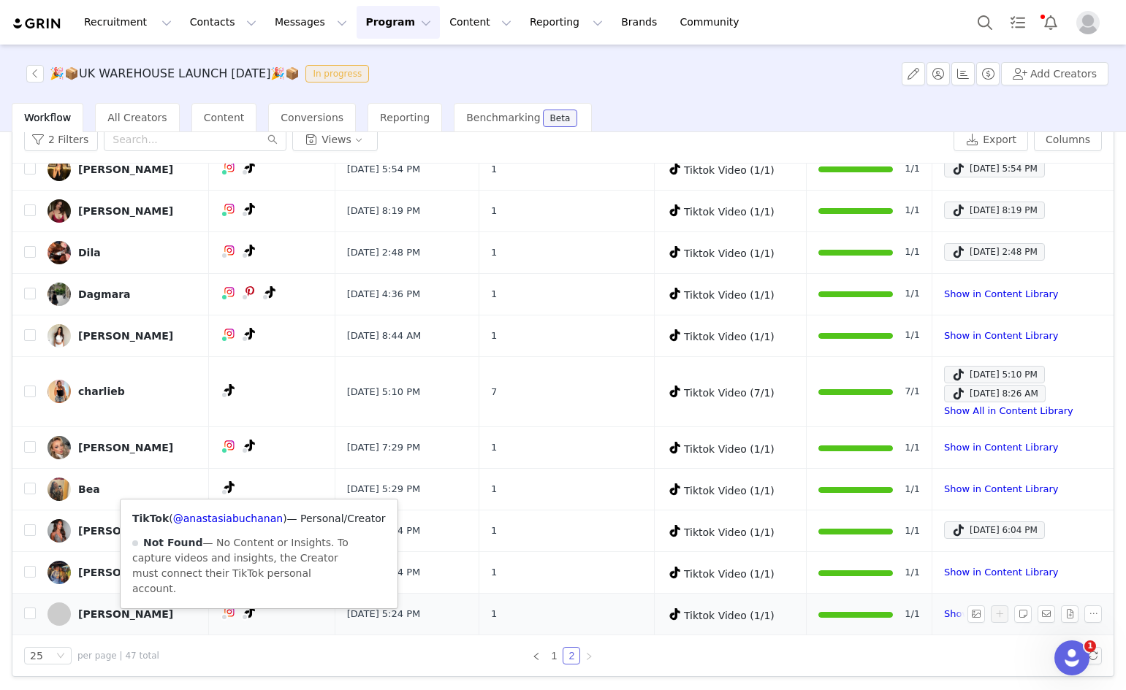
click at [250, 614] on icon at bounding box center [250, 612] width 10 height 12
click at [245, 523] on link "@anastasiabuchanan" at bounding box center [228, 519] width 110 height 12
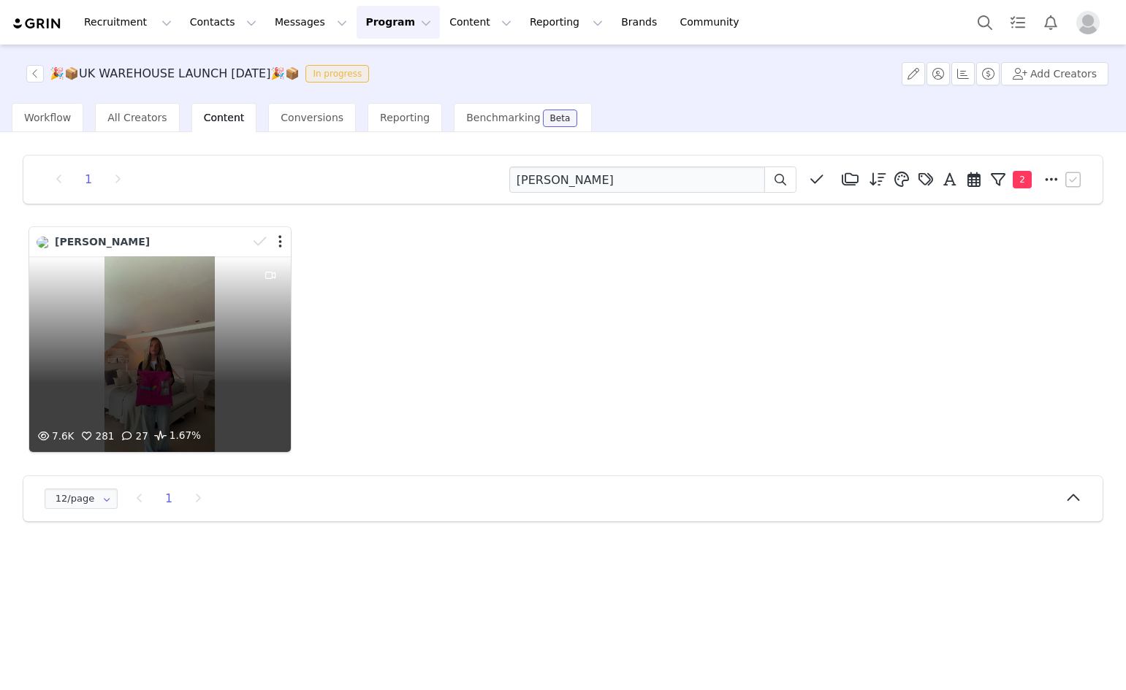
click at [133, 354] on div "7.6K 281 27 1.67%" at bounding box center [160, 354] width 262 height 196
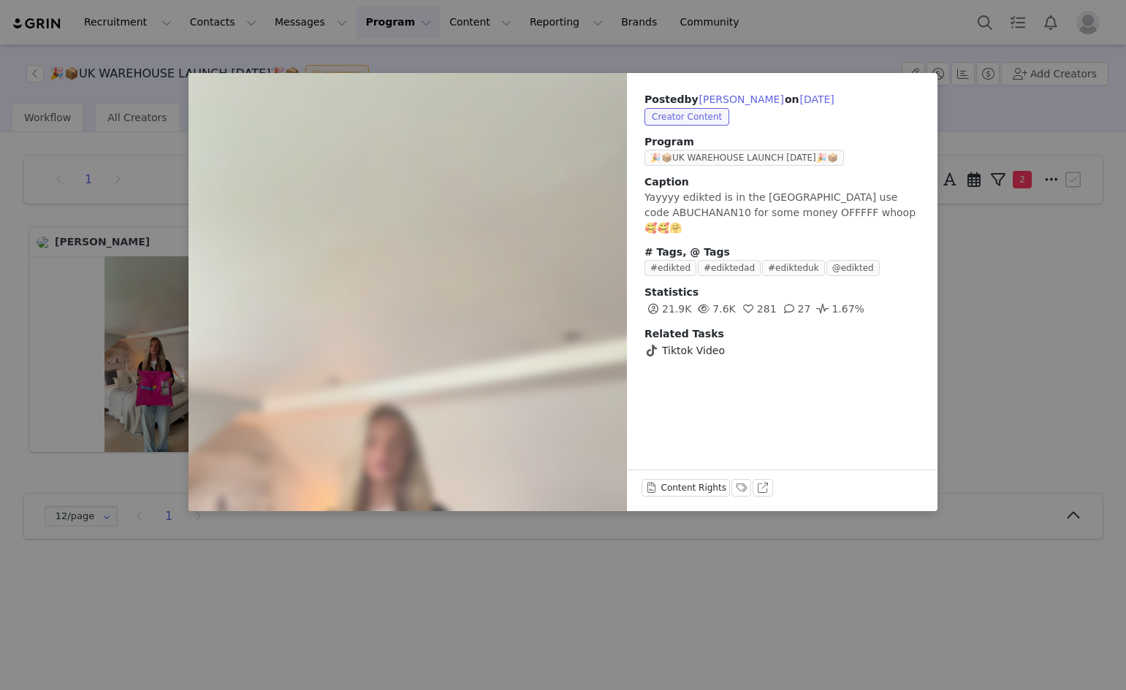
click at [133, 354] on div "Posted by [PERSON_NAME] on [DATE] Creator Content Program 🎉📦UK WAREHOUSE LAUNCH…" at bounding box center [563, 345] width 1126 height 690
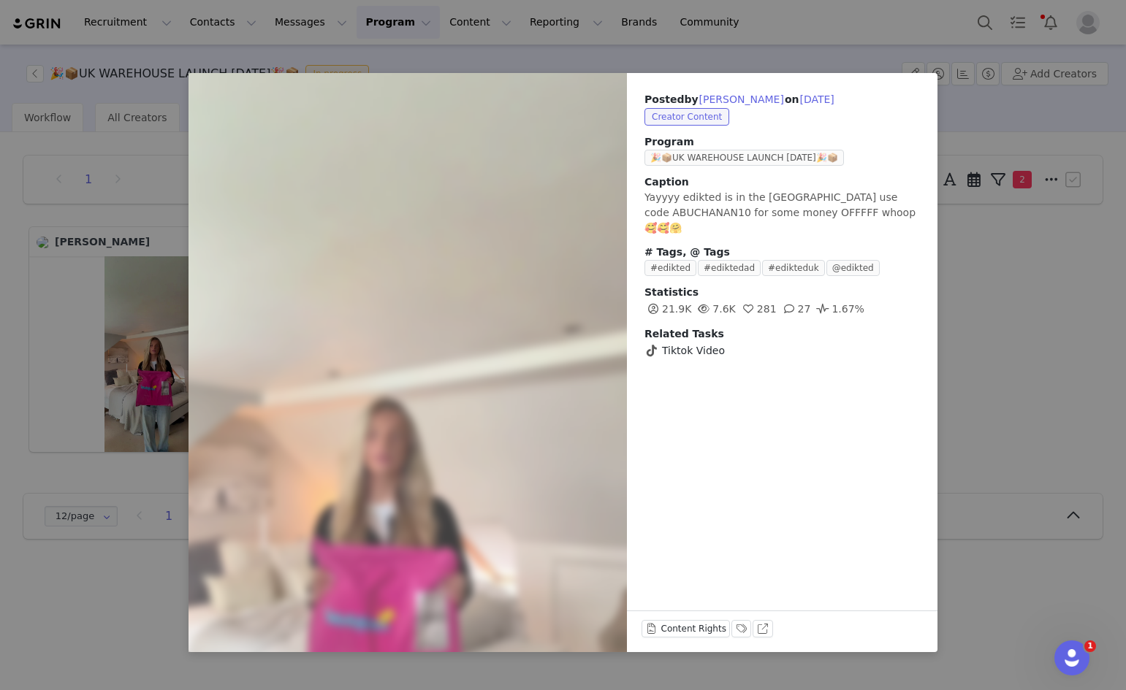
click at [1012, 350] on div "Posted by [PERSON_NAME] on [DATE] Creator Content Program 🎉📦UK WAREHOUSE LAUNCH…" at bounding box center [563, 345] width 1126 height 690
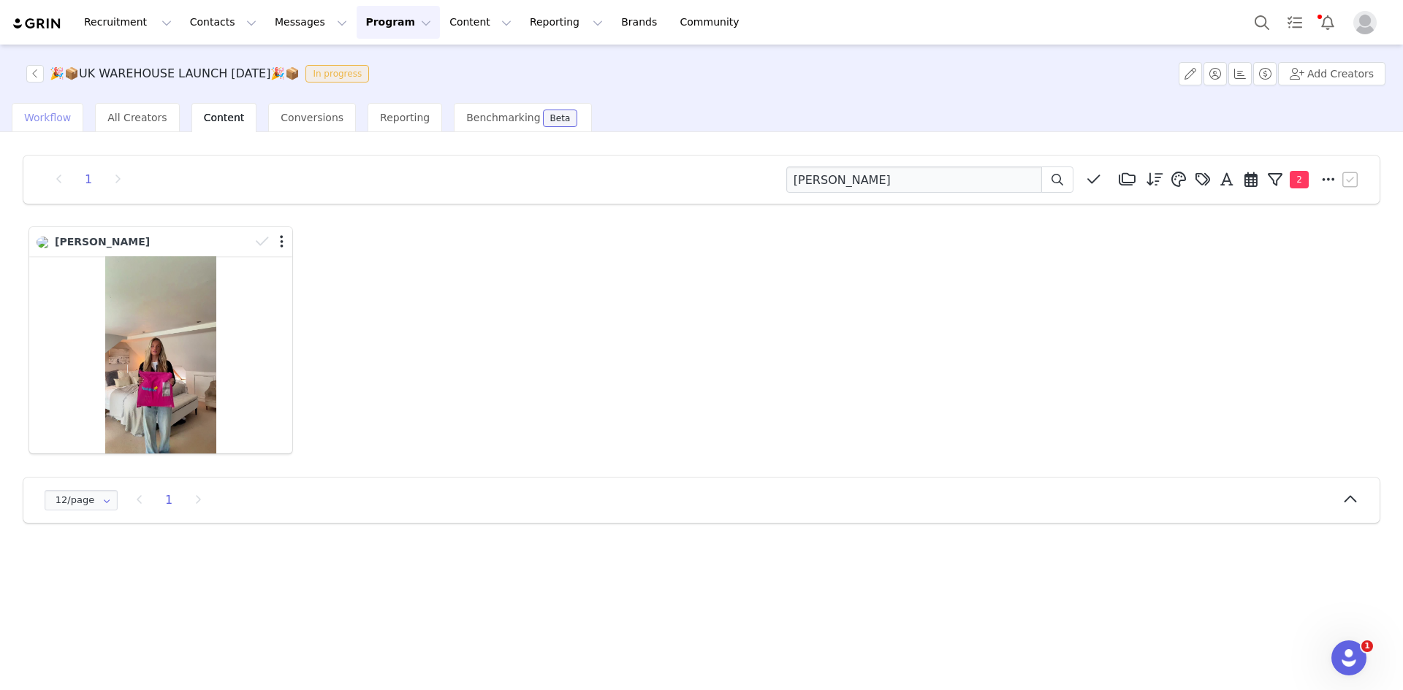
click at [38, 106] on div "Workflow" at bounding box center [48, 117] width 72 height 29
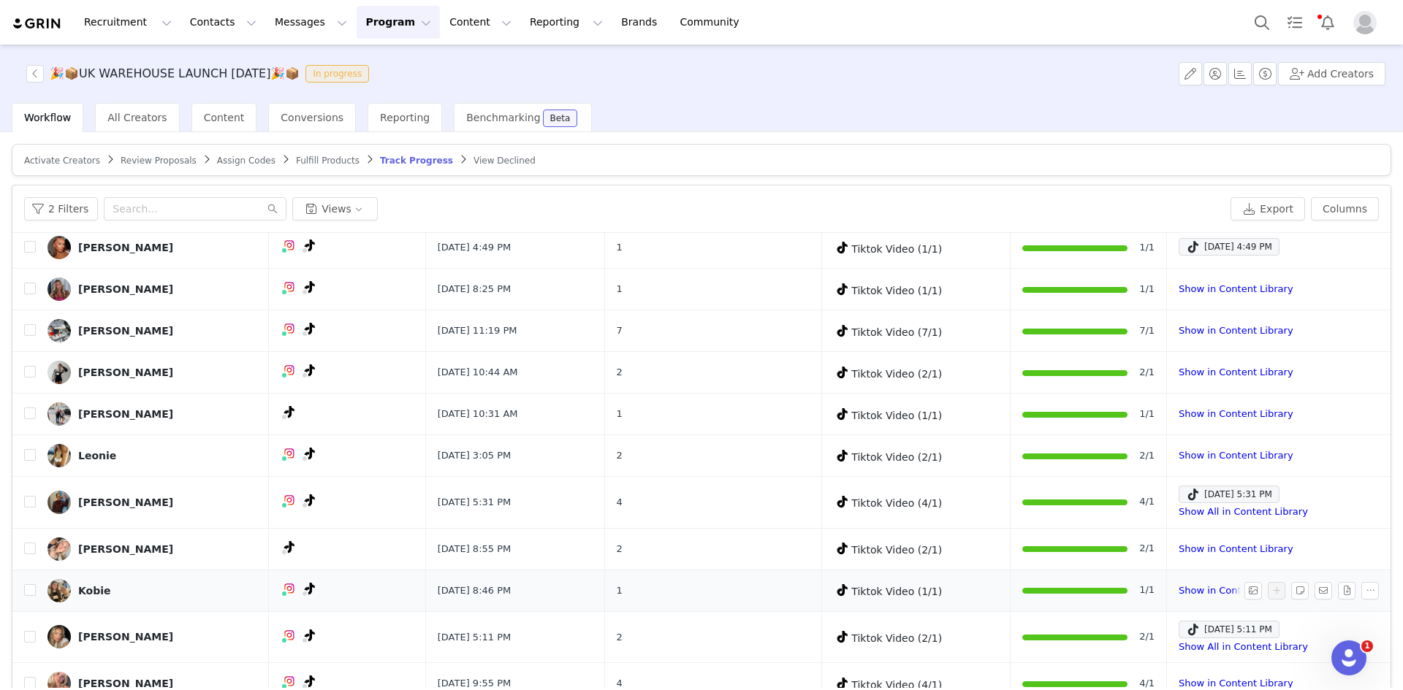
scroll to position [69, 0]
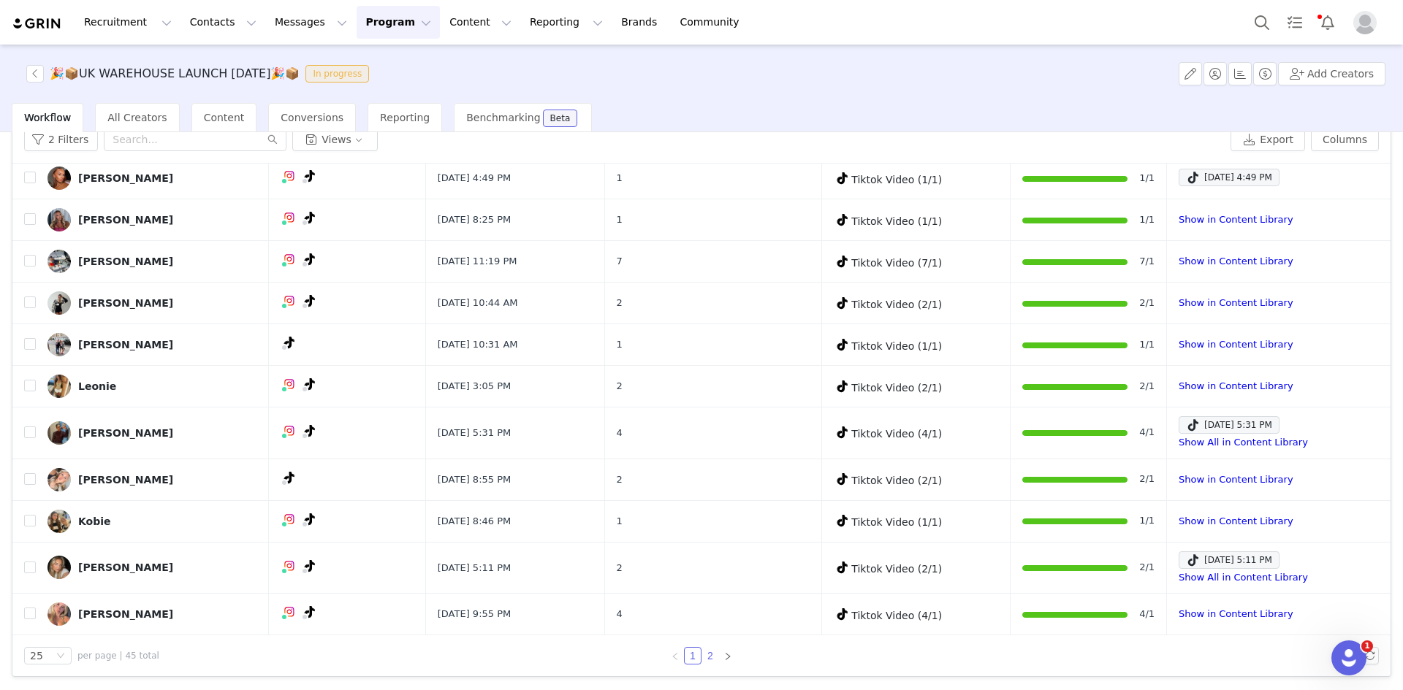
click at [702, 657] on link "2" at bounding box center [710, 656] width 16 height 16
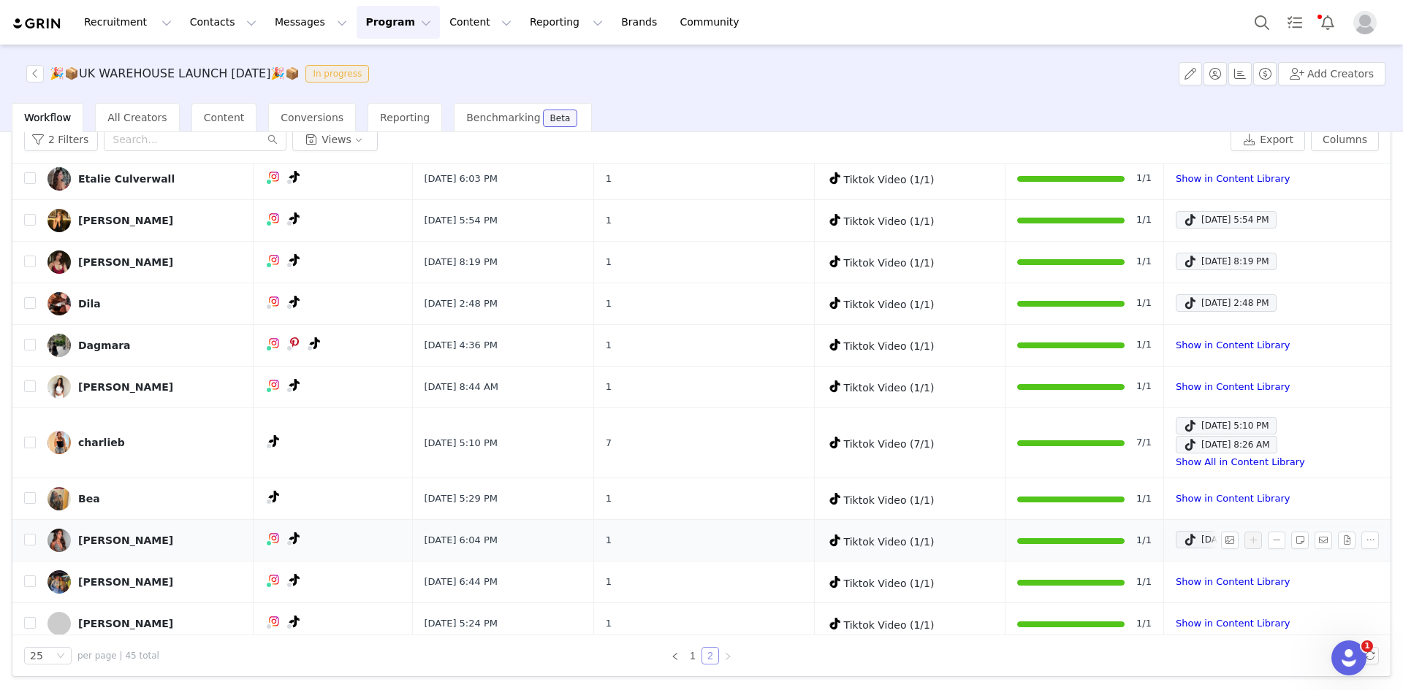
scroll to position [468, 0]
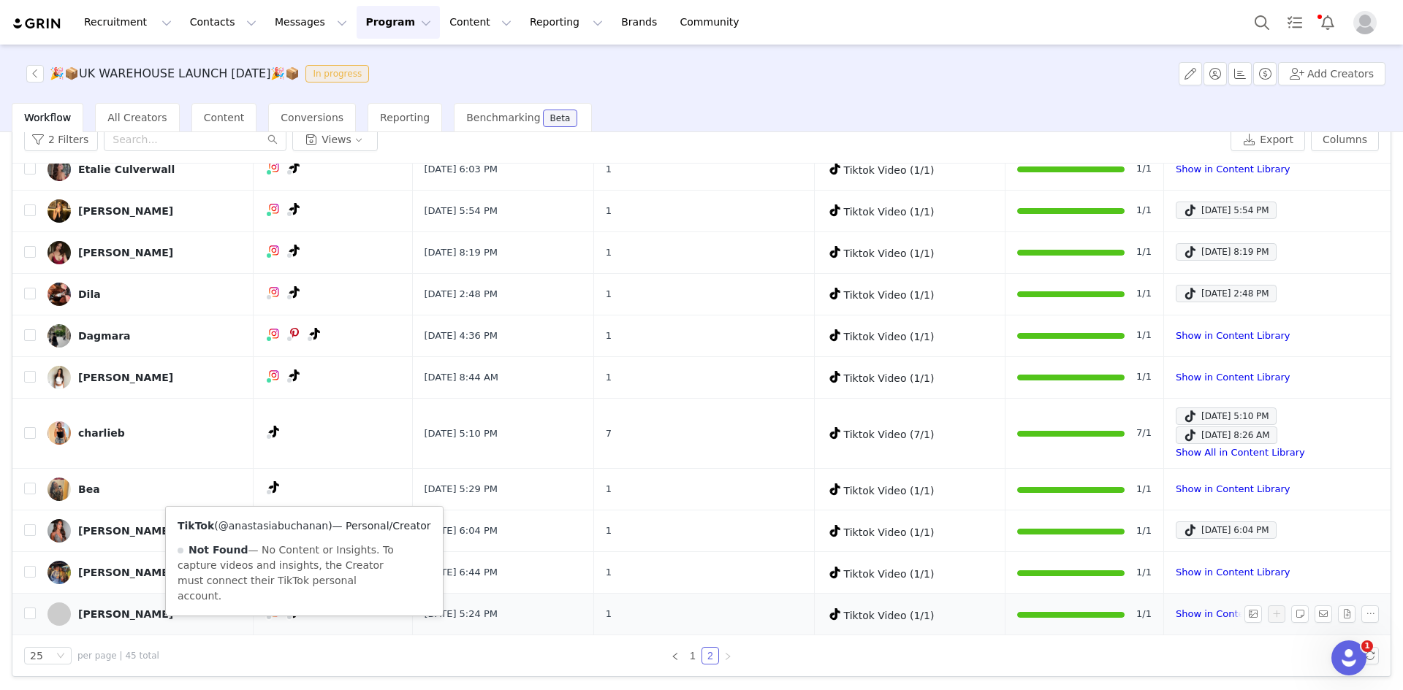
click at [289, 531] on link "@anastasiabuchanan" at bounding box center [273, 526] width 110 height 12
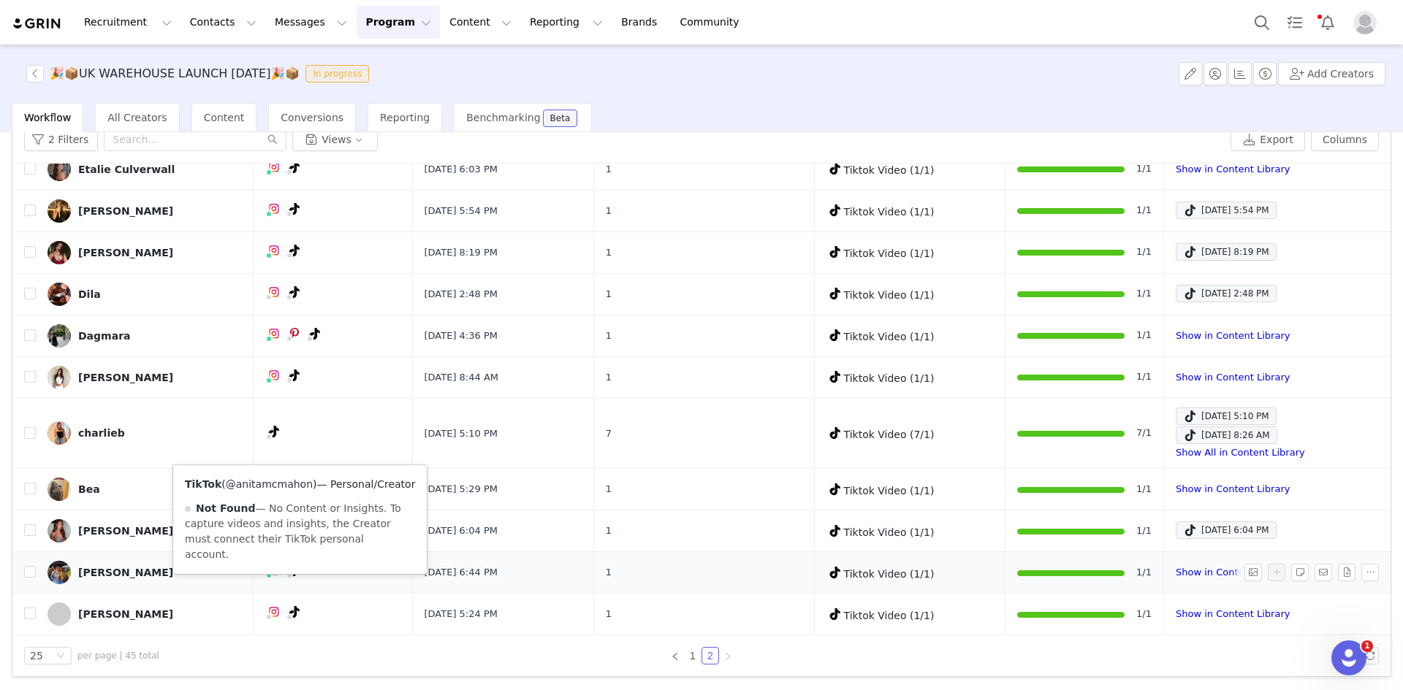
click at [267, 486] on link "@anitamcmahon" at bounding box center [269, 484] width 87 height 12
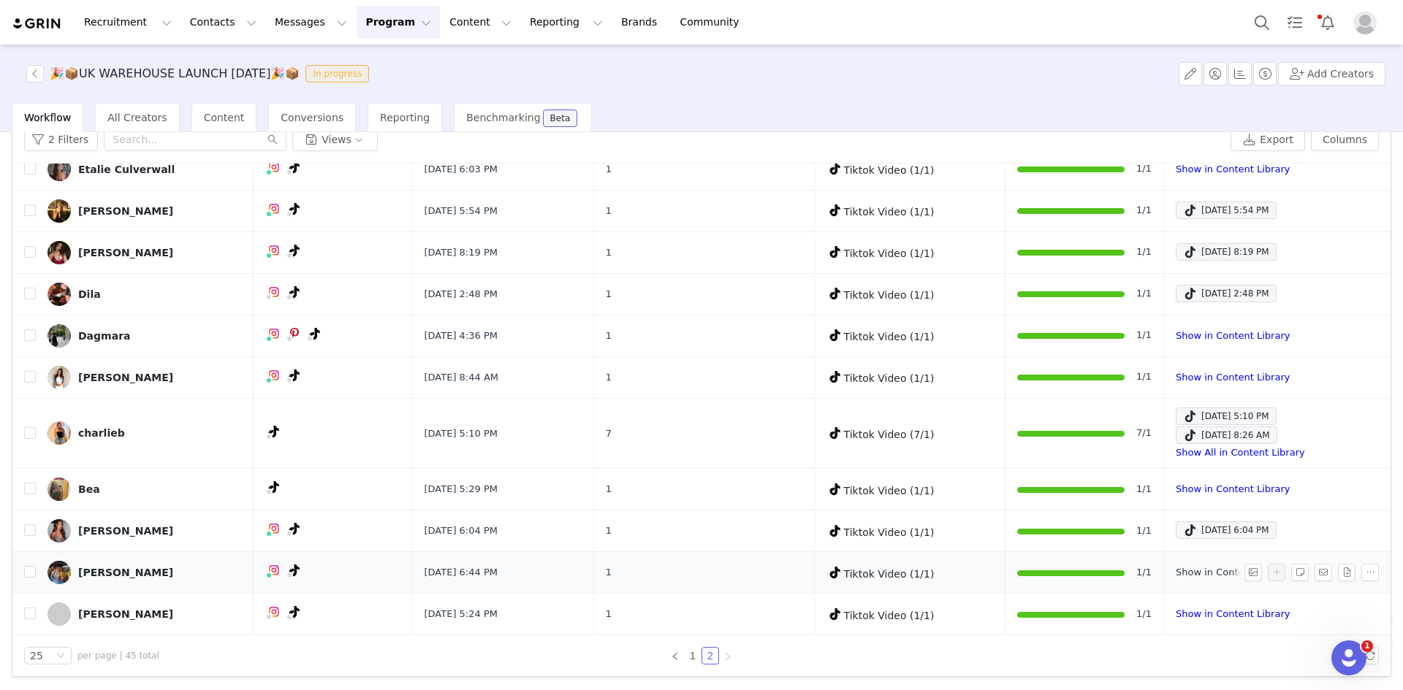
click at [1125, 570] on link "Show in Content Library" at bounding box center [1232, 572] width 114 height 11
click at [132, 575] on div "[PERSON_NAME]" at bounding box center [125, 573] width 95 height 12
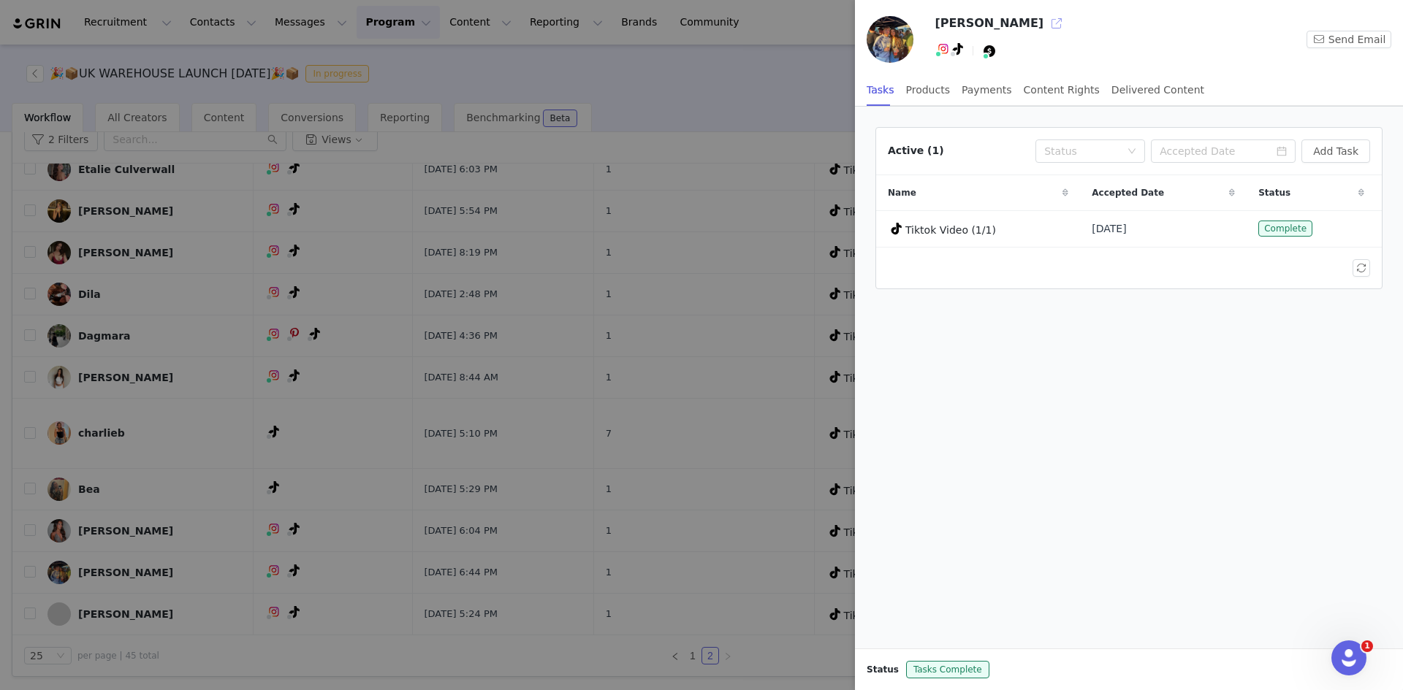
click at [1045, 25] on button "button" at bounding box center [1056, 23] width 23 height 23
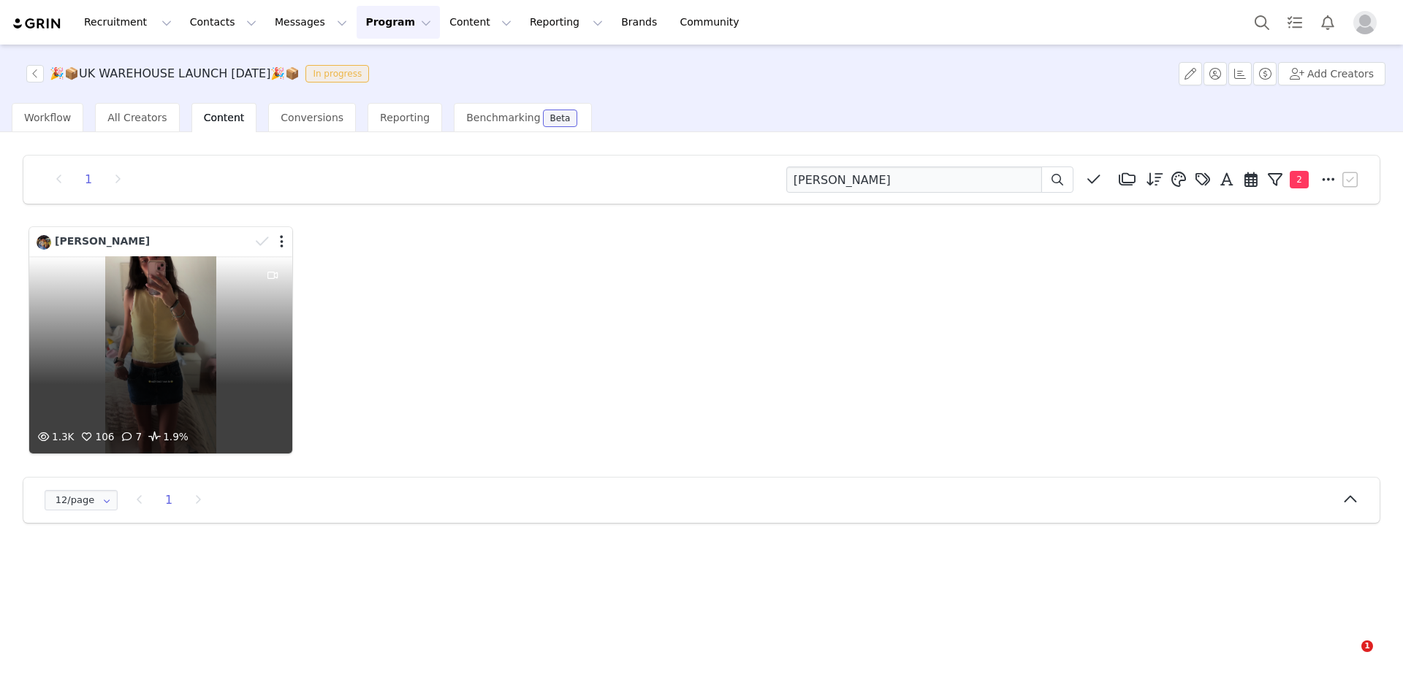
click at [186, 317] on div "1.3K 106 7 1.9%" at bounding box center [160, 354] width 263 height 197
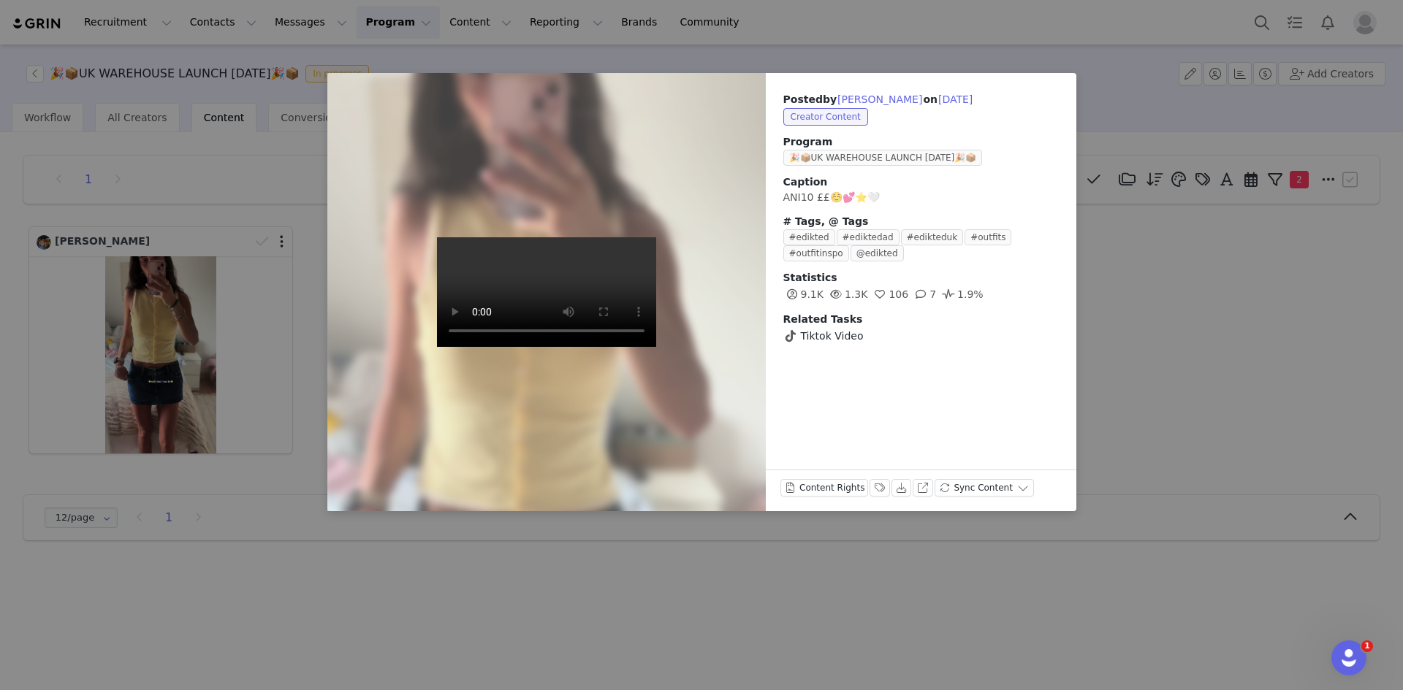
click at [316, 647] on div "Posted by [PERSON_NAME] on [DATE] Creator Content Program 🎉📦UK WAREHOUSE LAUNCH…" at bounding box center [701, 345] width 1403 height 690
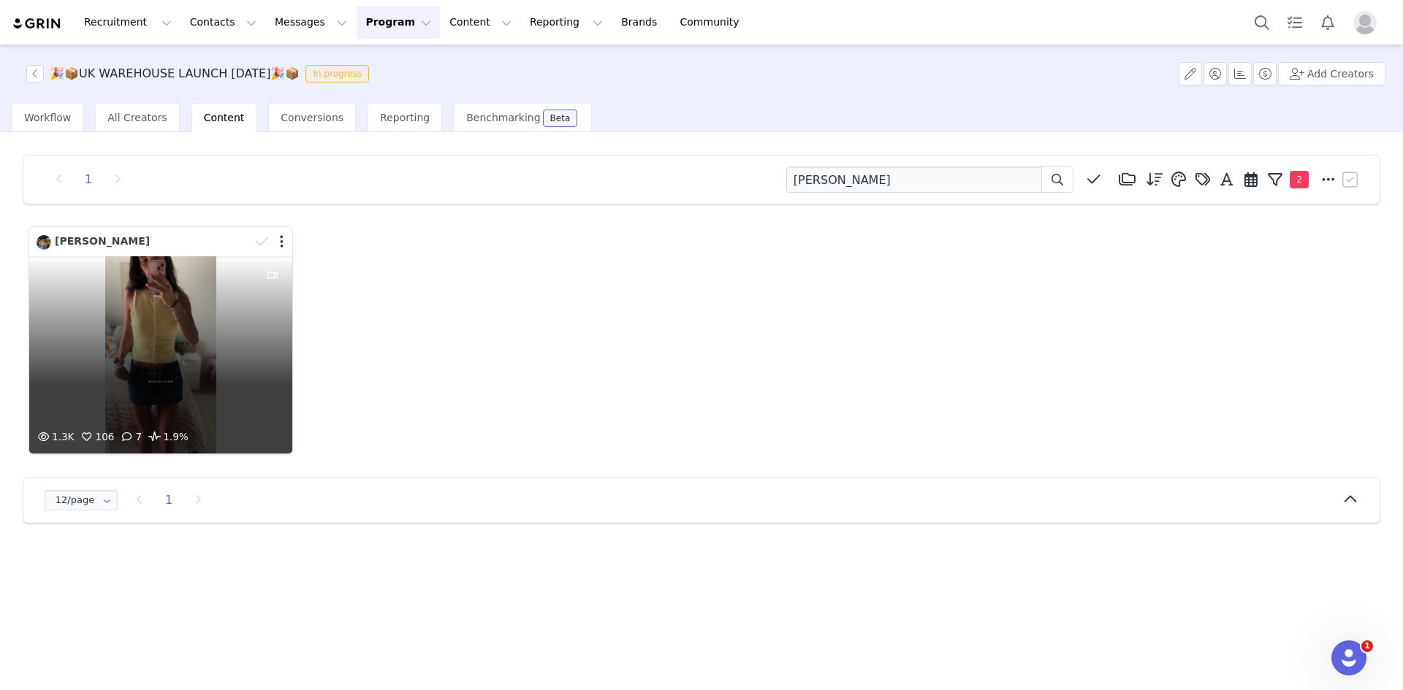
click at [193, 325] on div "1.3K 106 7 1.9%" at bounding box center [160, 354] width 263 height 197
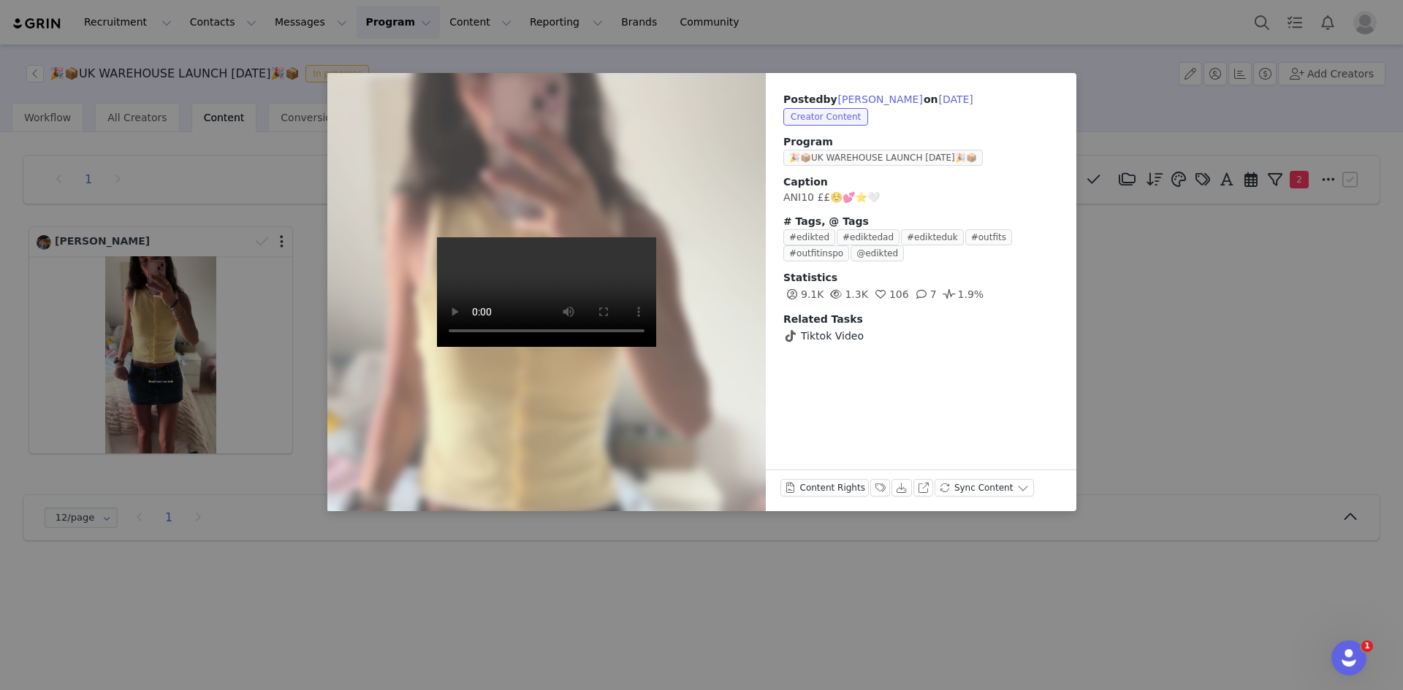
click at [193, 324] on div "Posted by Anita Mcmahon on Aug 22, 2025 Creator Content Program 🎉📦UK WAREHOUSE …" at bounding box center [701, 345] width 1403 height 690
click at [1332, 294] on div "Posted by Anita Mcmahon on Aug 22, 2025 Creator Content Program 🎉📦UK WAREHOUSE …" at bounding box center [701, 345] width 1403 height 690
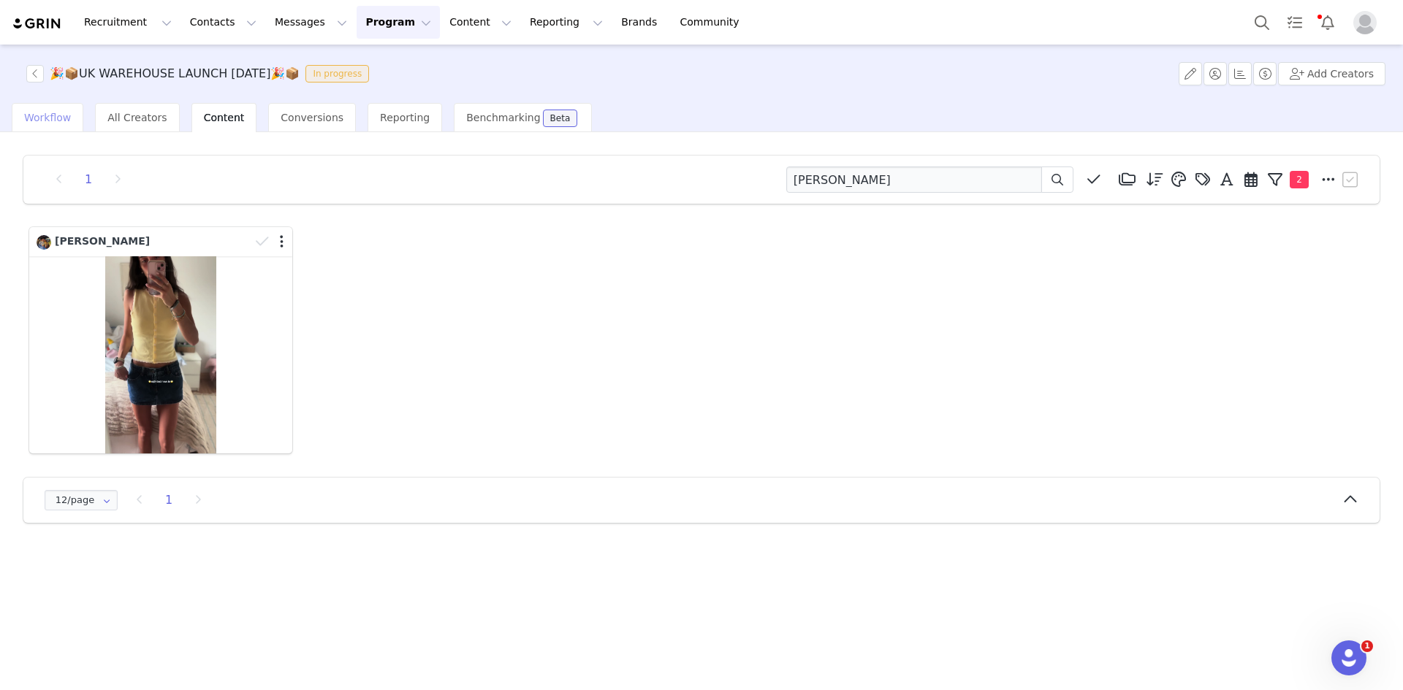
click at [50, 115] on span "Workflow" at bounding box center [47, 118] width 47 height 12
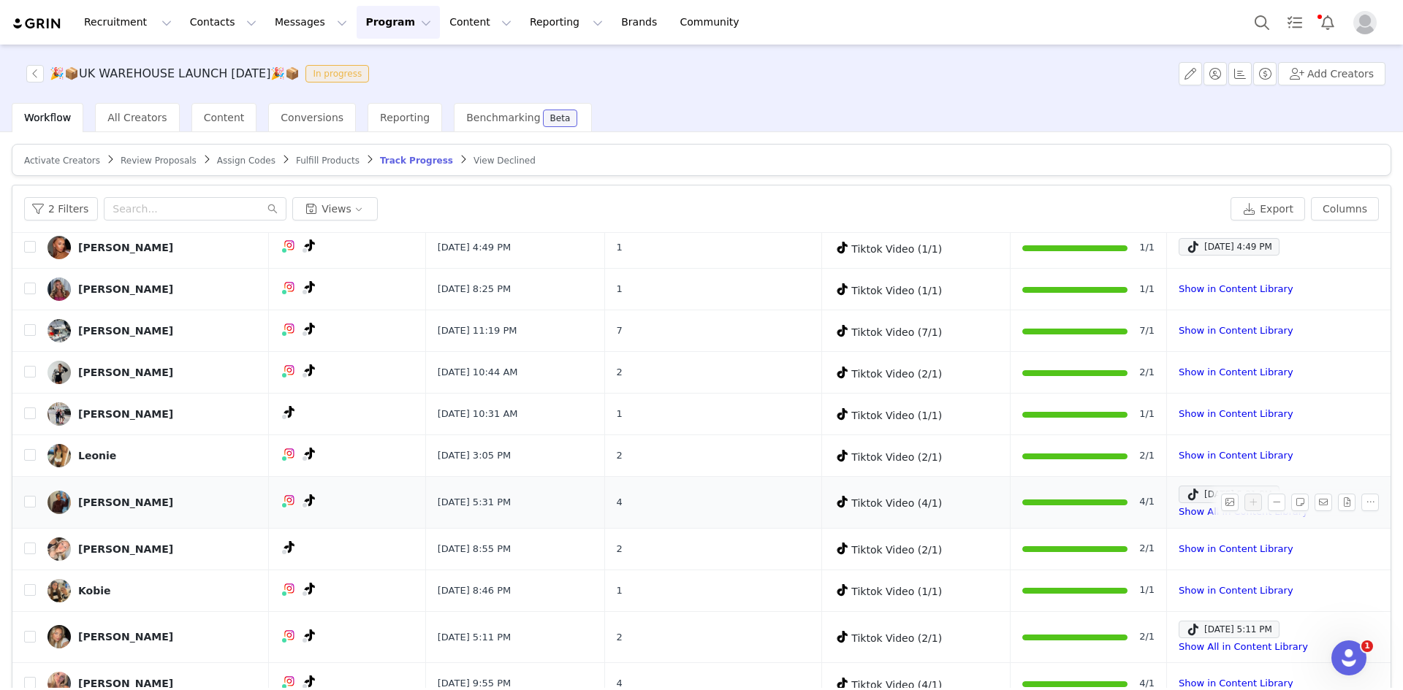
scroll to position [69, 0]
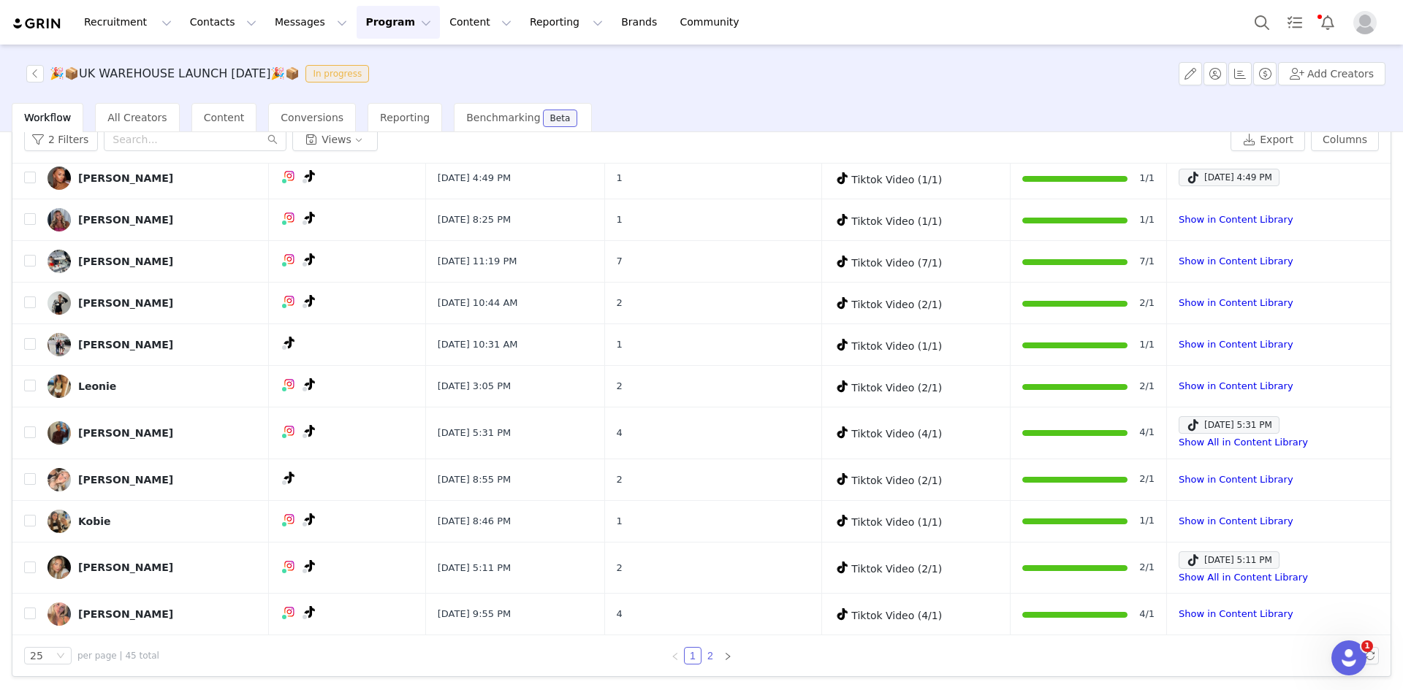
click at [702, 648] on link "2" at bounding box center [710, 656] width 16 height 16
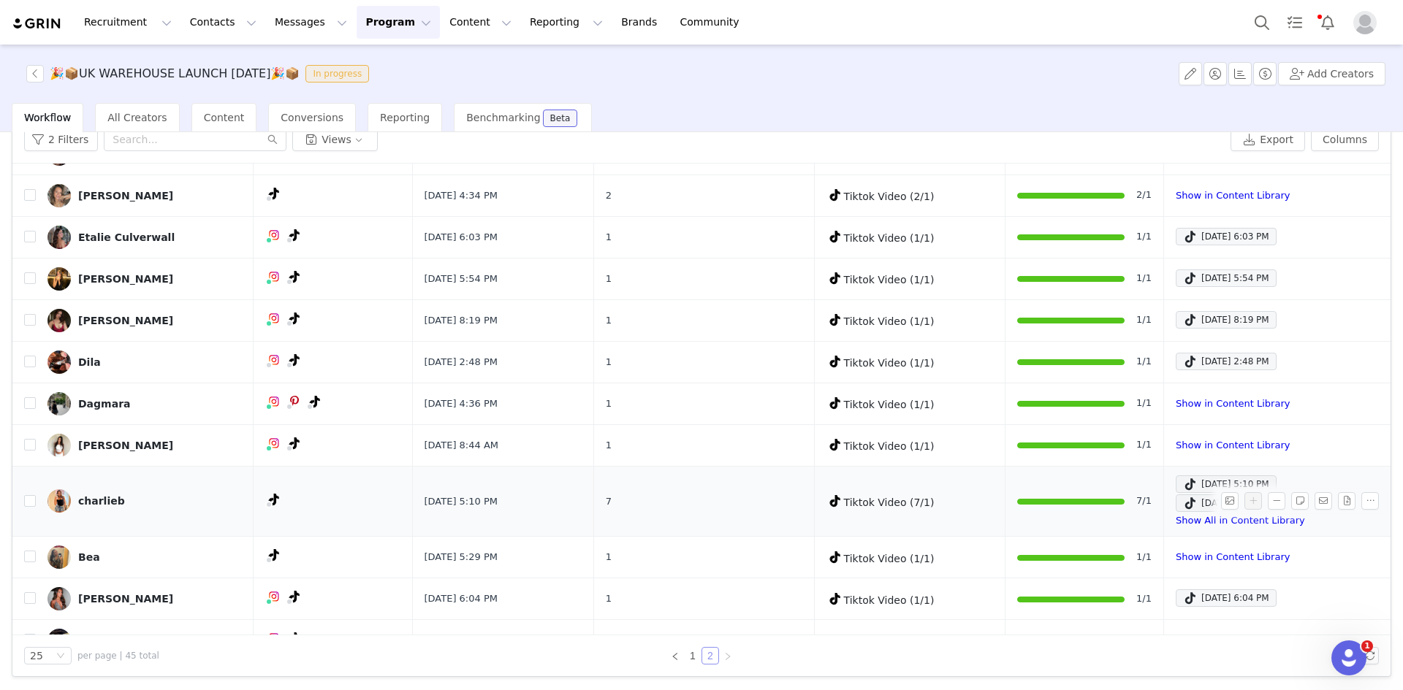
scroll to position [449, 0]
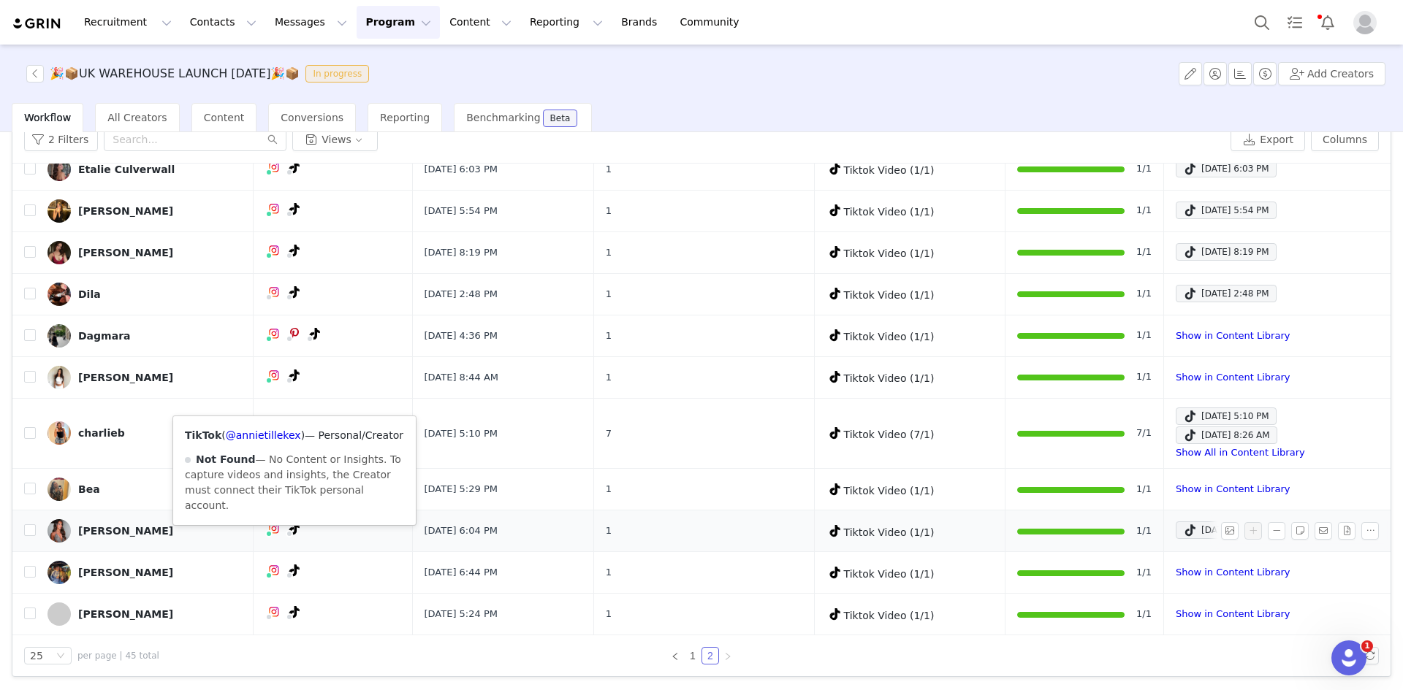
click at [298, 529] on icon at bounding box center [294, 529] width 10 height 12
click at [258, 432] on link "@annietillekex" at bounding box center [263, 436] width 75 height 12
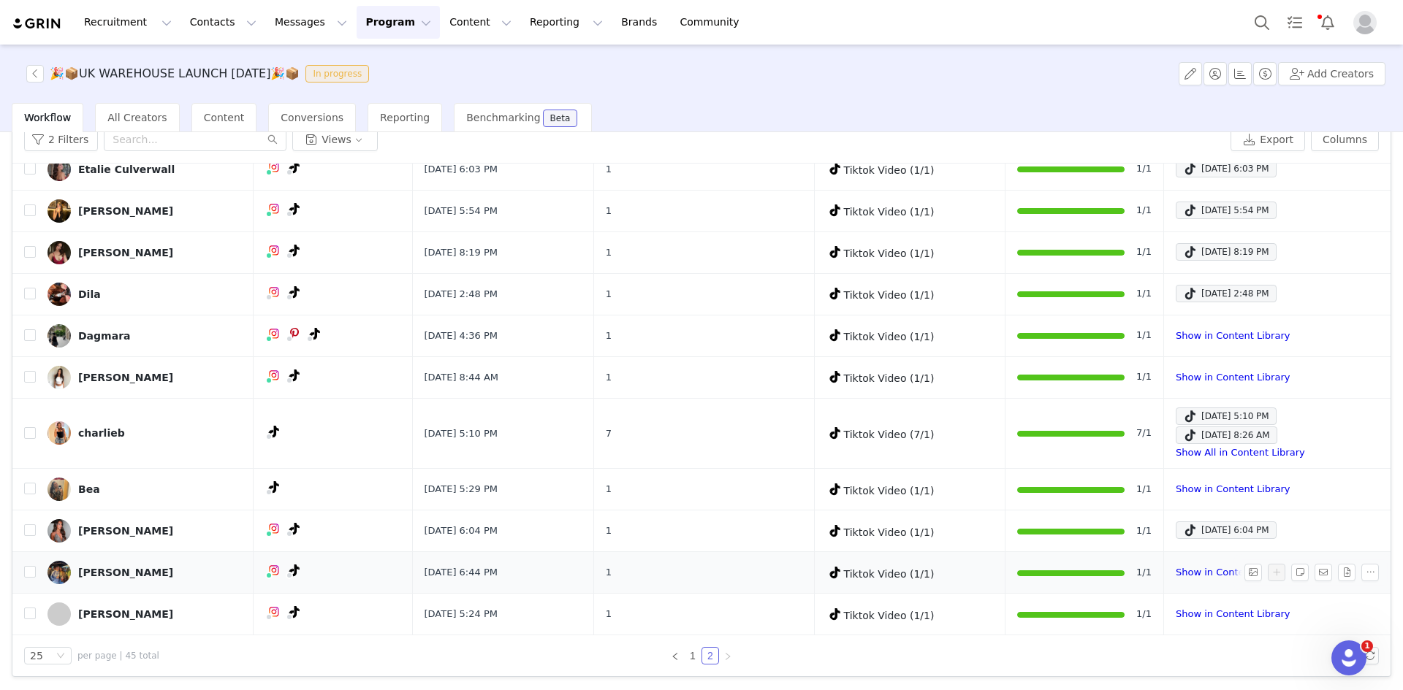
click at [92, 569] on div "[PERSON_NAME]" at bounding box center [125, 573] width 95 height 12
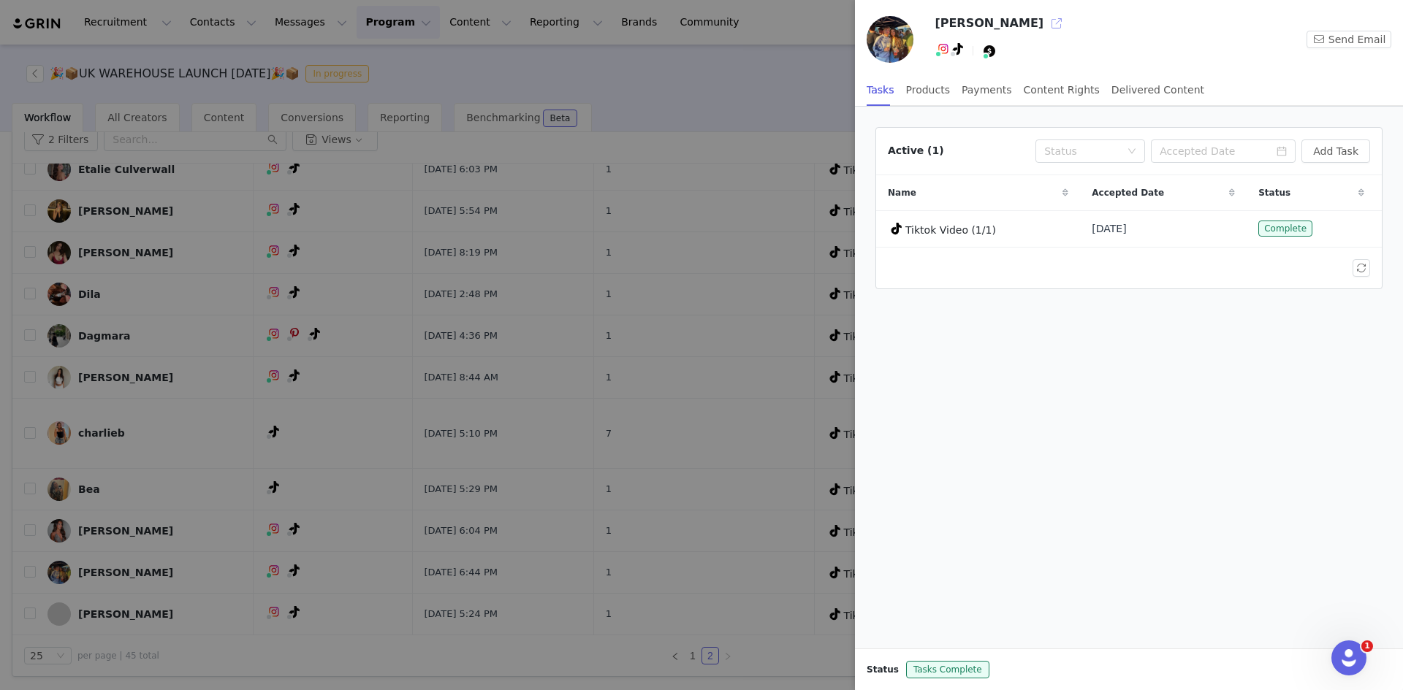
click at [1045, 26] on button "button" at bounding box center [1056, 23] width 23 height 23
click at [212, 554] on div at bounding box center [701, 345] width 1403 height 690
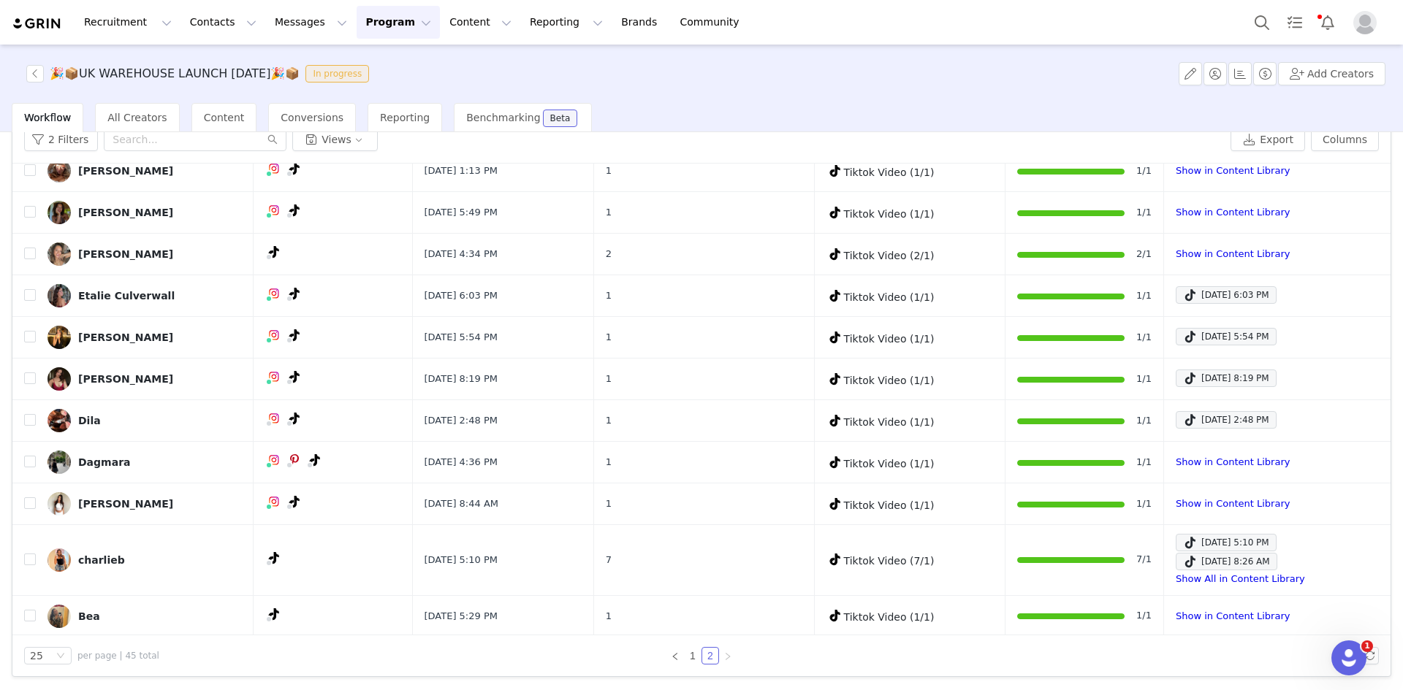
scroll to position [440, 0]
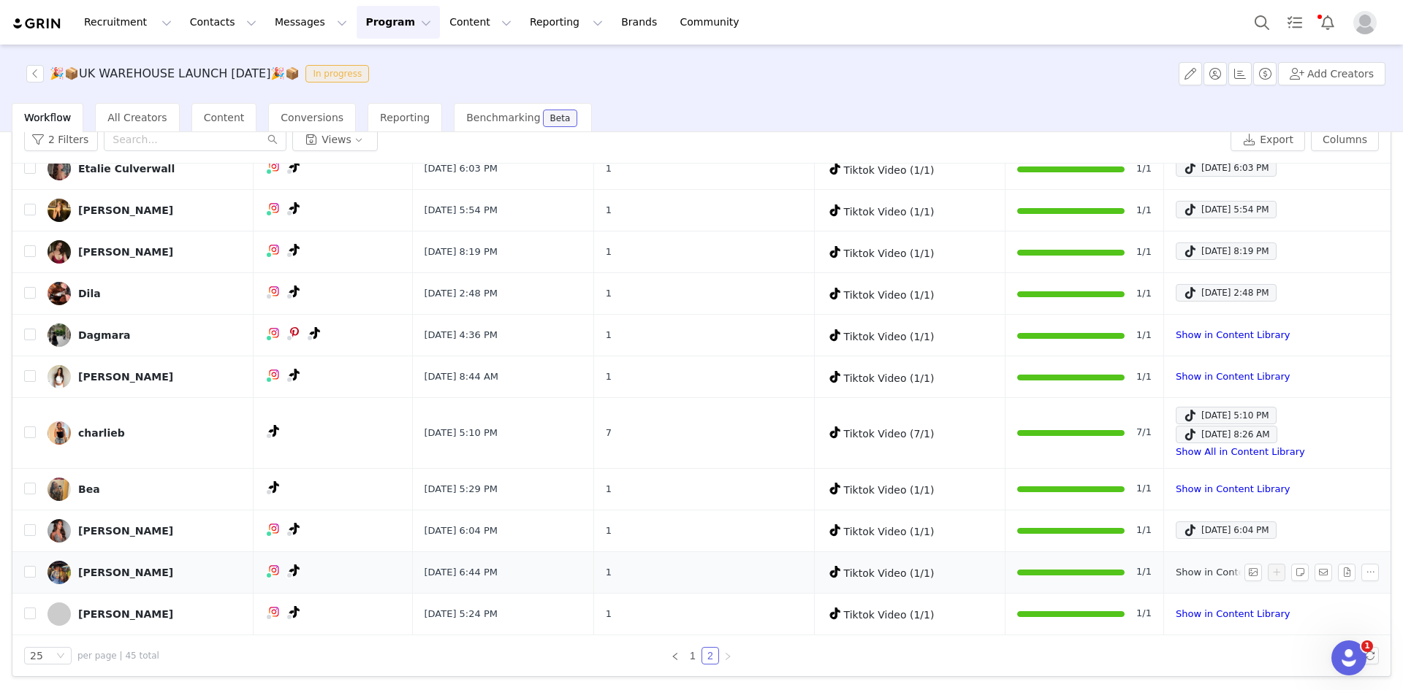
click at [1199, 573] on link "Show in Content Library" at bounding box center [1232, 572] width 114 height 11
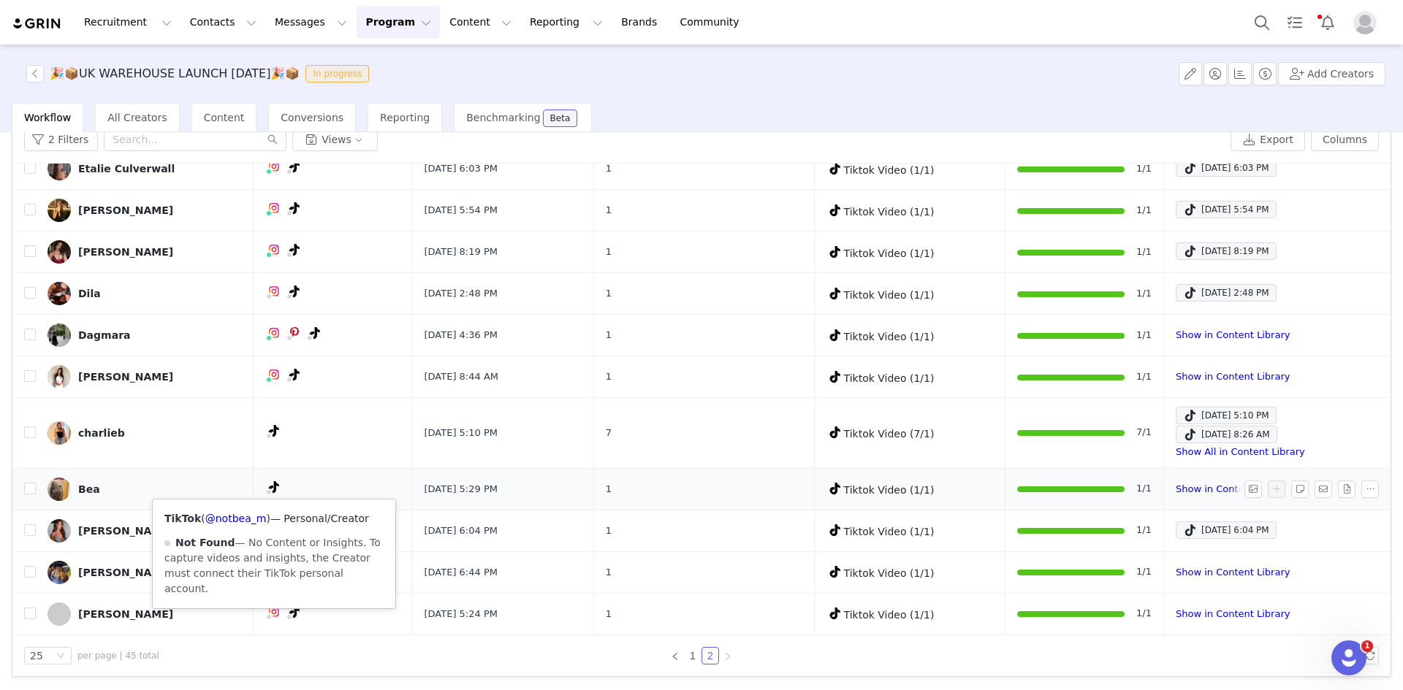
click at [270, 489] on span at bounding box center [268, 492] width 7 height 7
click at [244, 516] on link "@notbea_m" at bounding box center [235, 519] width 61 height 12
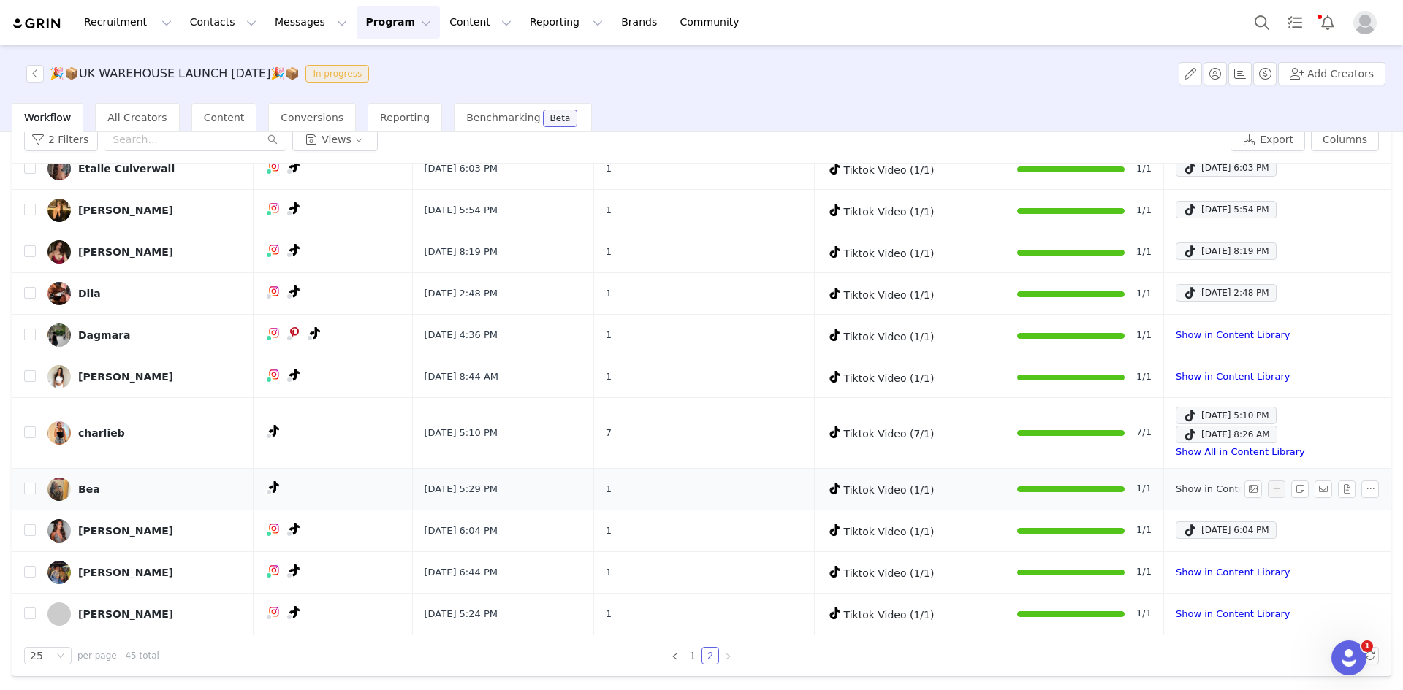
click at [1175, 486] on link "Show in Content Library" at bounding box center [1232, 489] width 114 height 11
click at [1195, 484] on link "Show in Content Library" at bounding box center [1232, 489] width 114 height 11
click at [1183, 429] on div "Sep 26, 2025 8:26 AM" at bounding box center [1226, 435] width 87 height 18
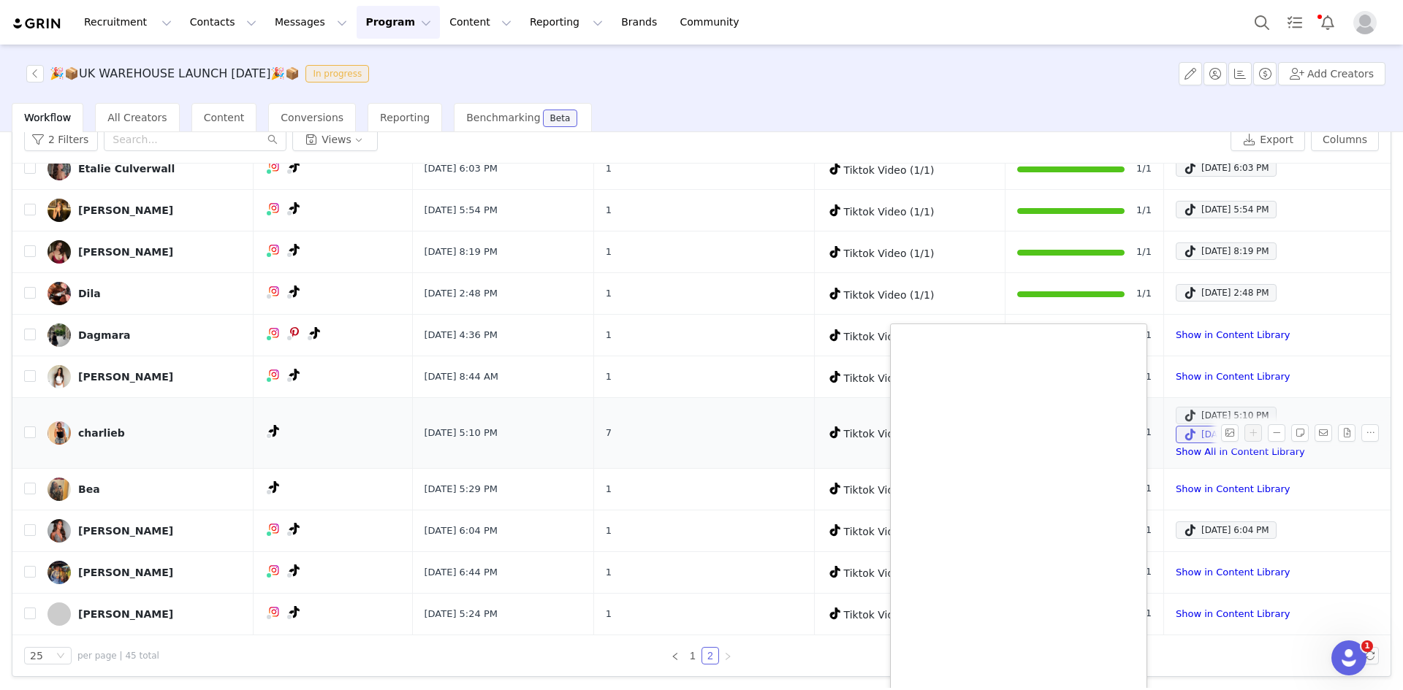
click at [1193, 413] on div "Sep 26, 2025 5:10 PM" at bounding box center [1226, 416] width 86 height 18
click at [76, 427] on link "charlieb" at bounding box center [144, 432] width 194 height 23
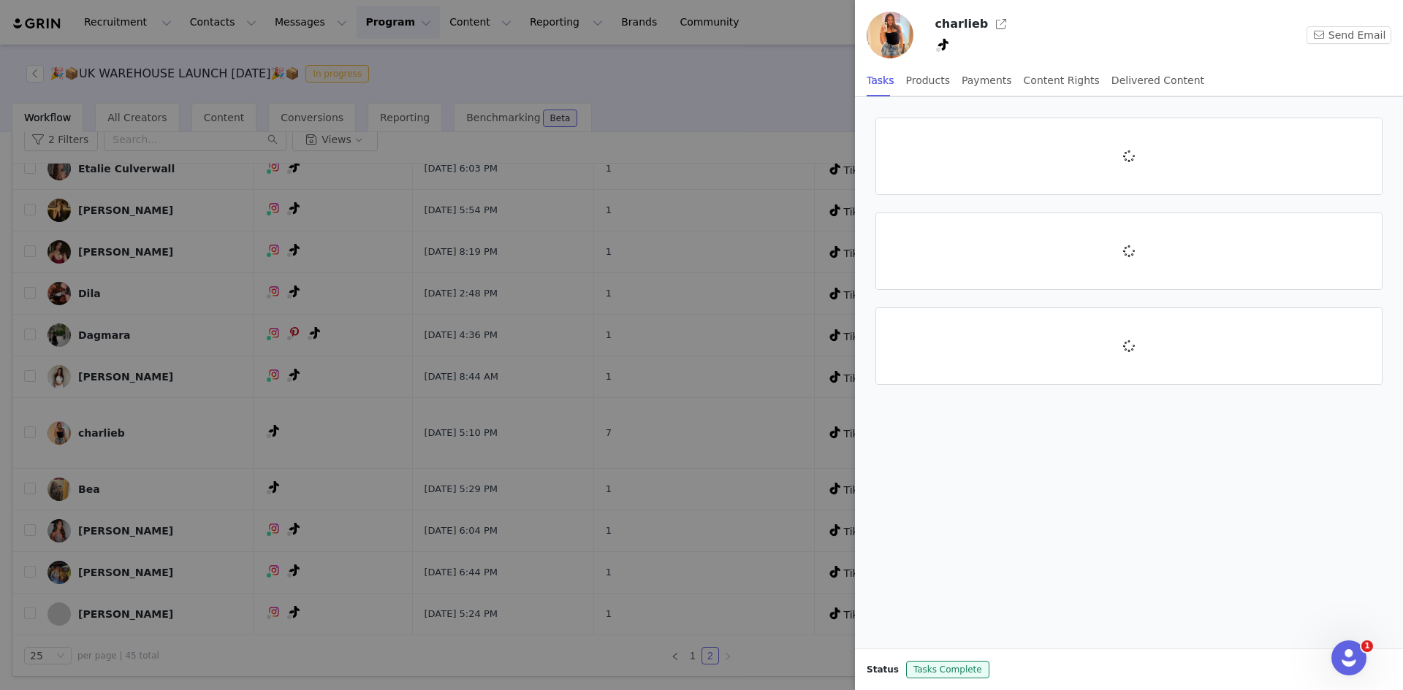
click at [276, 431] on div at bounding box center [701, 345] width 1403 height 690
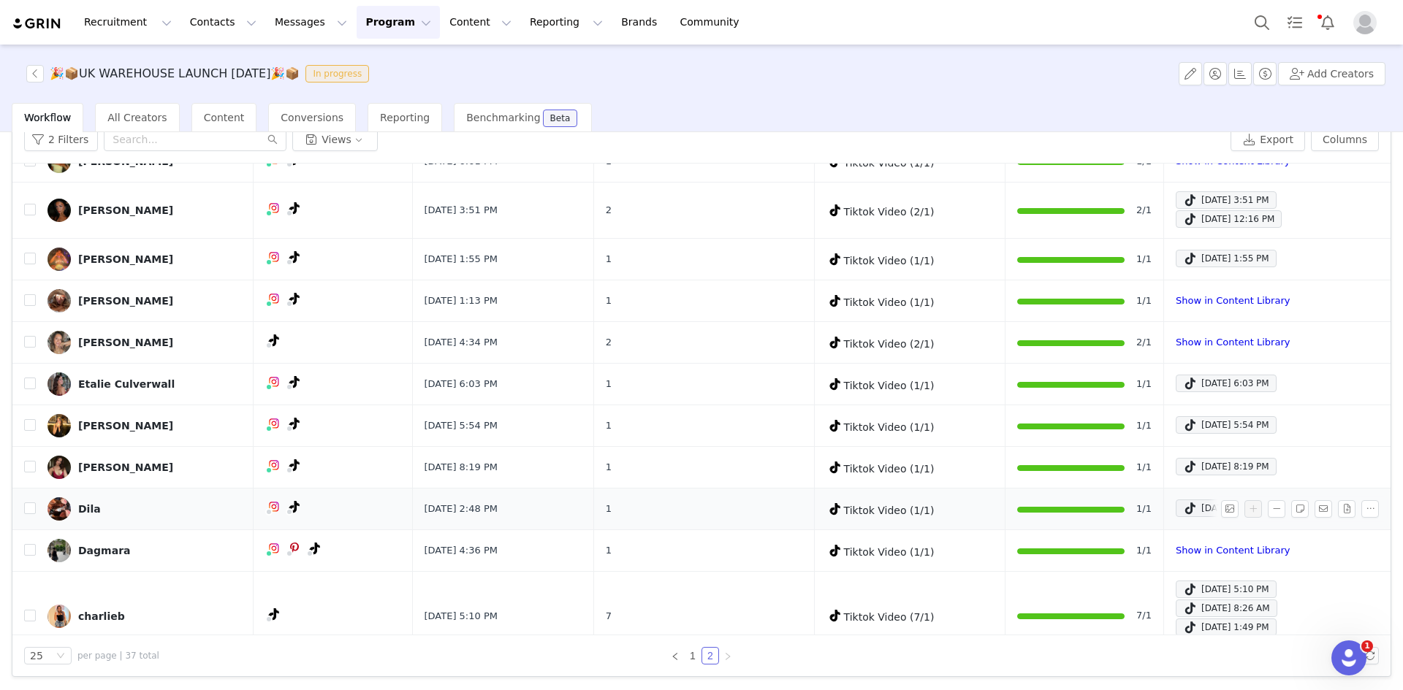
scroll to position [126, 0]
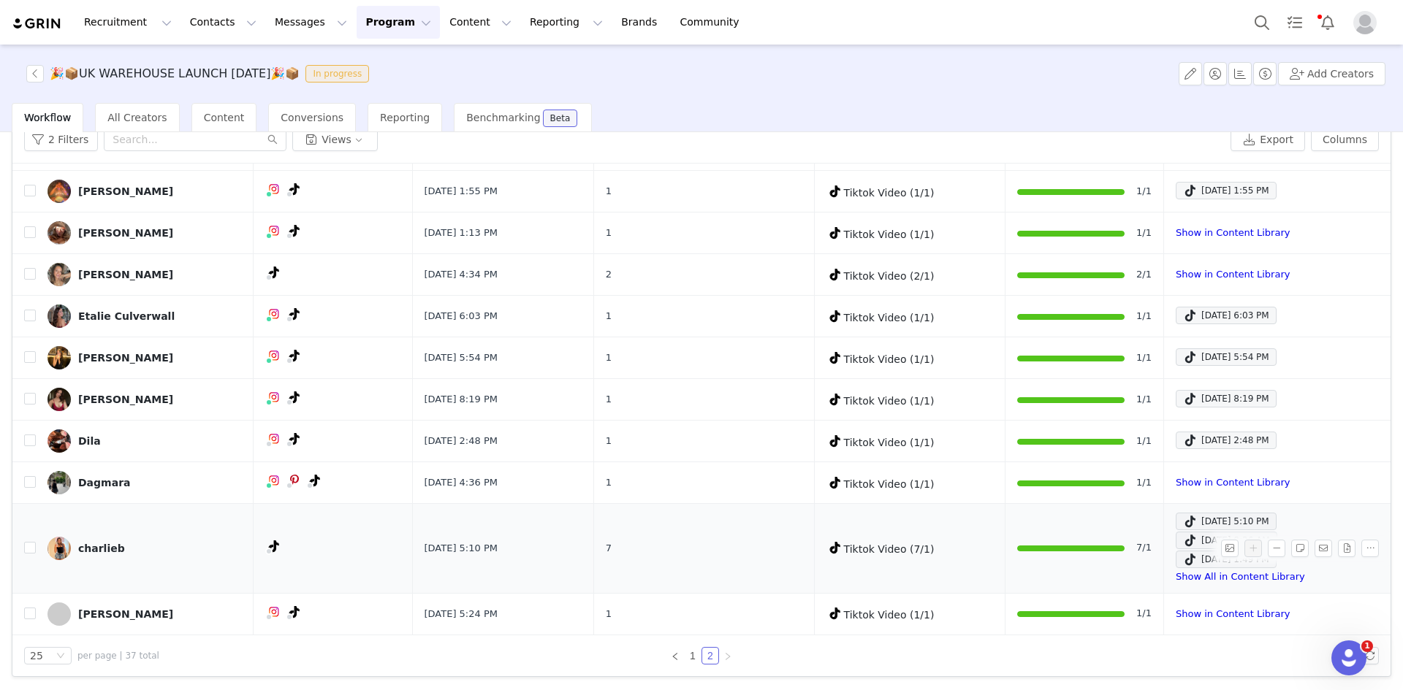
drag, startPoint x: 459, startPoint y: 560, endPoint x: 449, endPoint y: 558, distance: 9.6
click at [459, 559] on td "Sep 26, 2025 5:10 PM" at bounding box center [502, 549] width 181 height 90
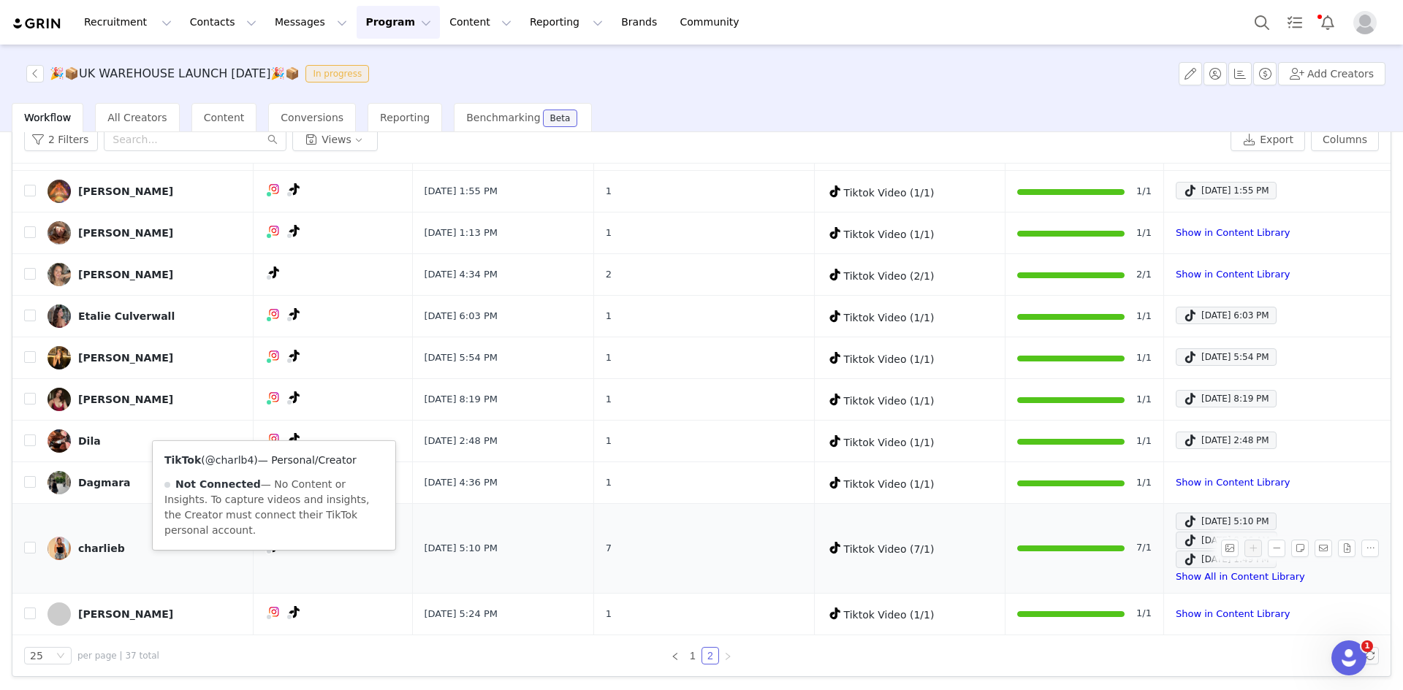
click at [226, 456] on link "@charlb4" at bounding box center [229, 460] width 49 height 12
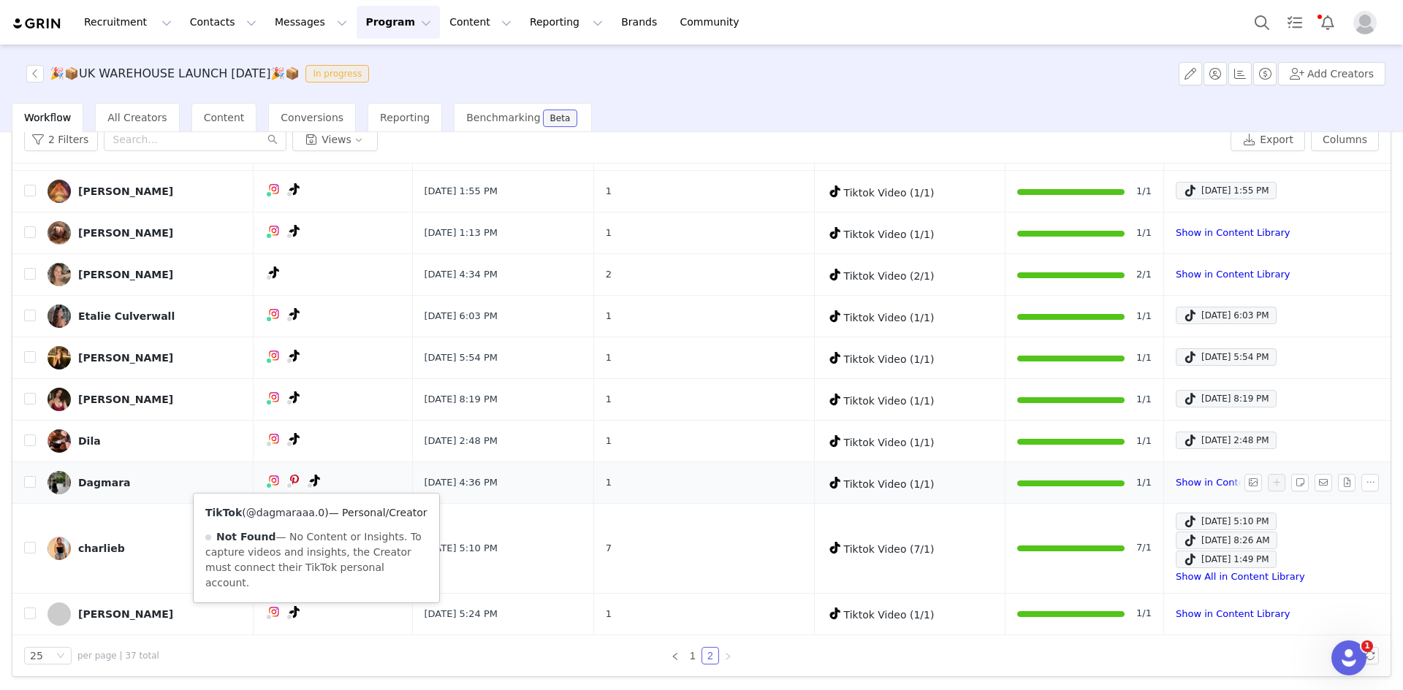
click at [301, 508] on link "@dagmaraaa.0" at bounding box center [285, 513] width 78 height 12
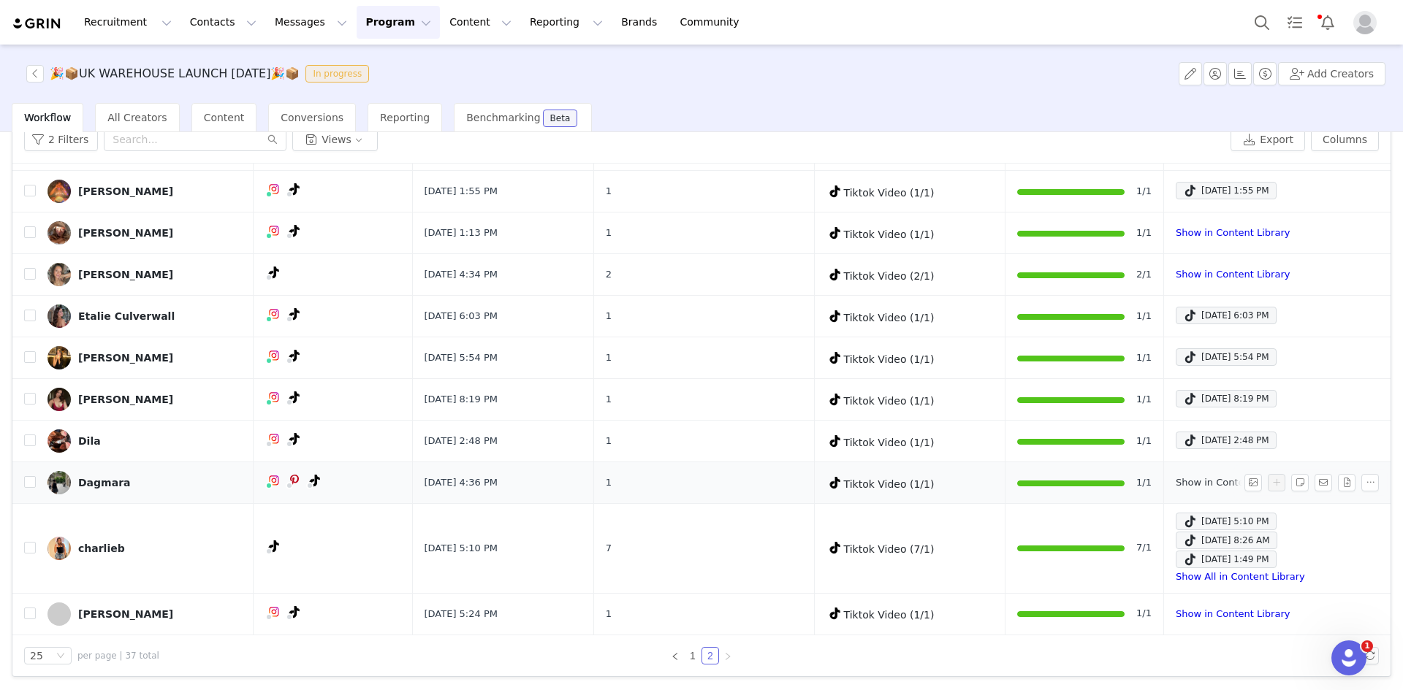
click at [1178, 482] on link "Show in Content Library" at bounding box center [1232, 482] width 114 height 11
click at [1183, 440] on span at bounding box center [1190, 441] width 15 height 18
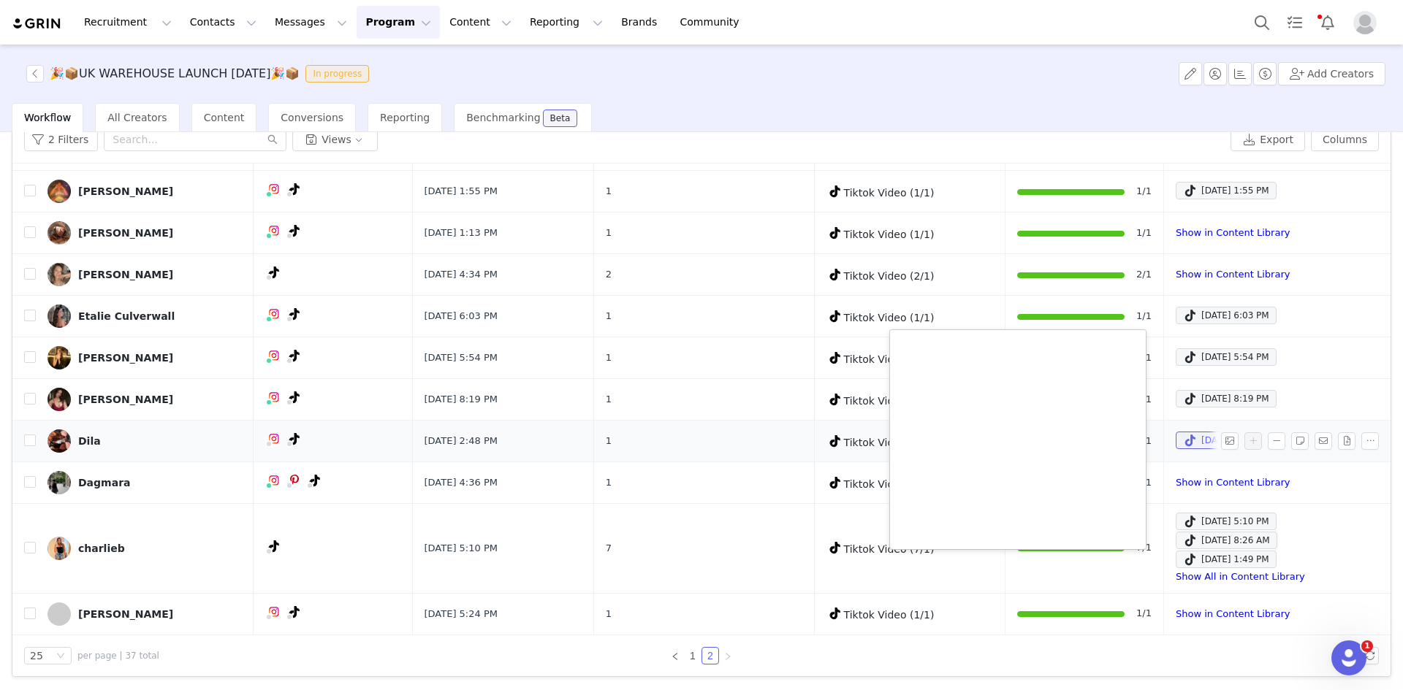
click at [84, 441] on div "Dila" at bounding box center [89, 441] width 23 height 12
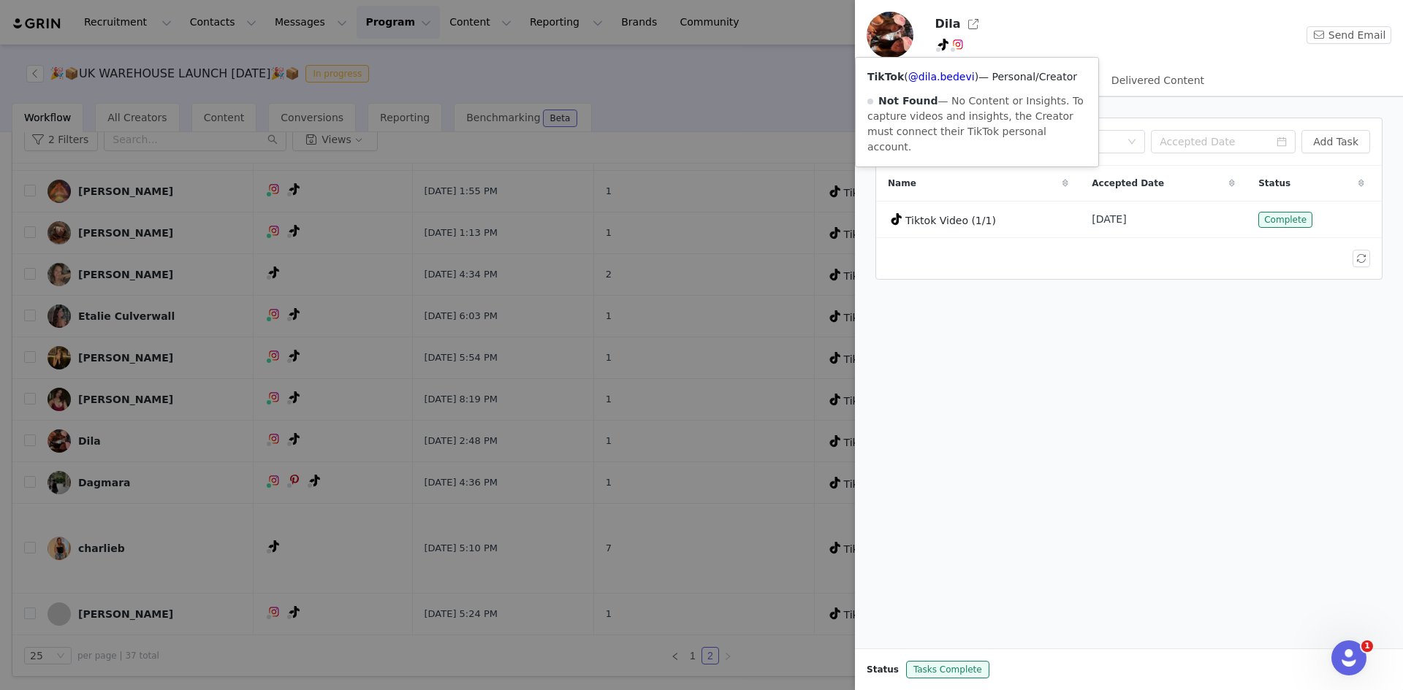
click at [936, 43] on span at bounding box center [943, 45] width 18 height 18
click at [941, 72] on link "@dila.bedevi" at bounding box center [941, 77] width 66 height 12
click at [264, 487] on div at bounding box center [701, 345] width 1403 height 690
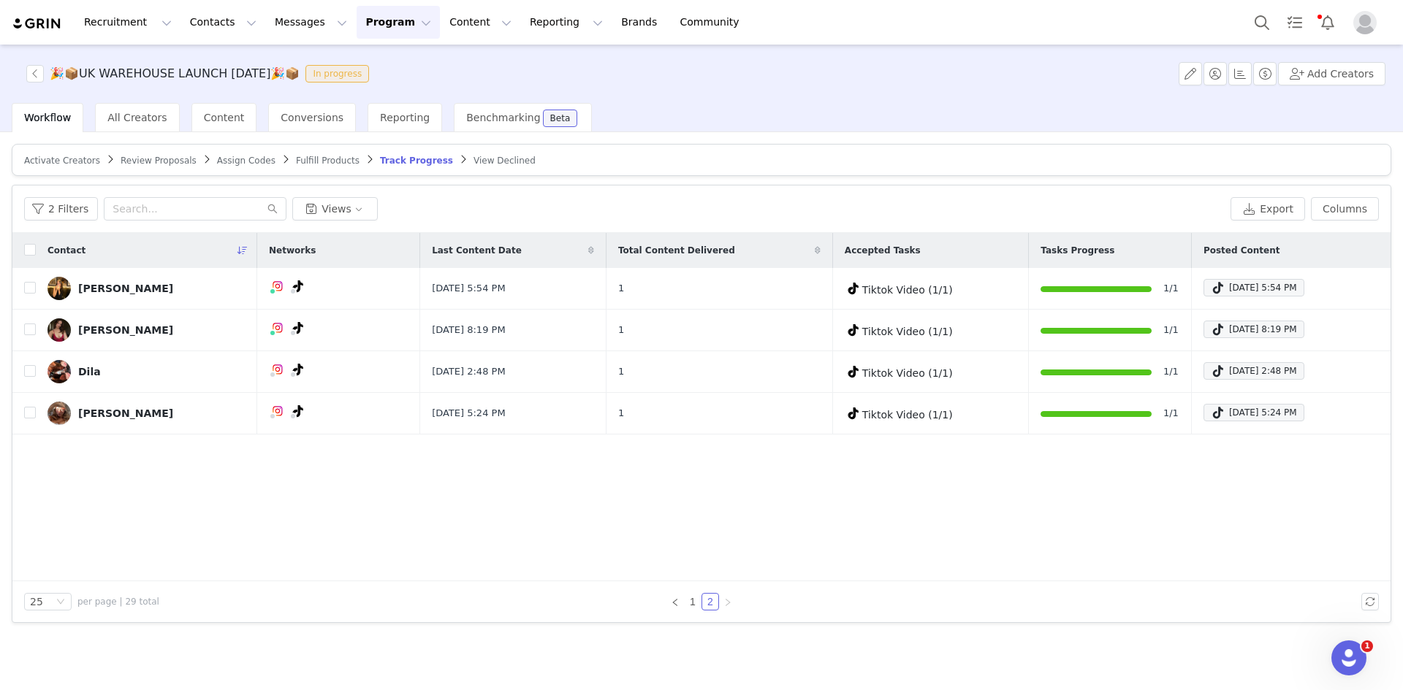
scroll to position [0, 0]
click at [691, 604] on link "1" at bounding box center [692, 602] width 16 height 16
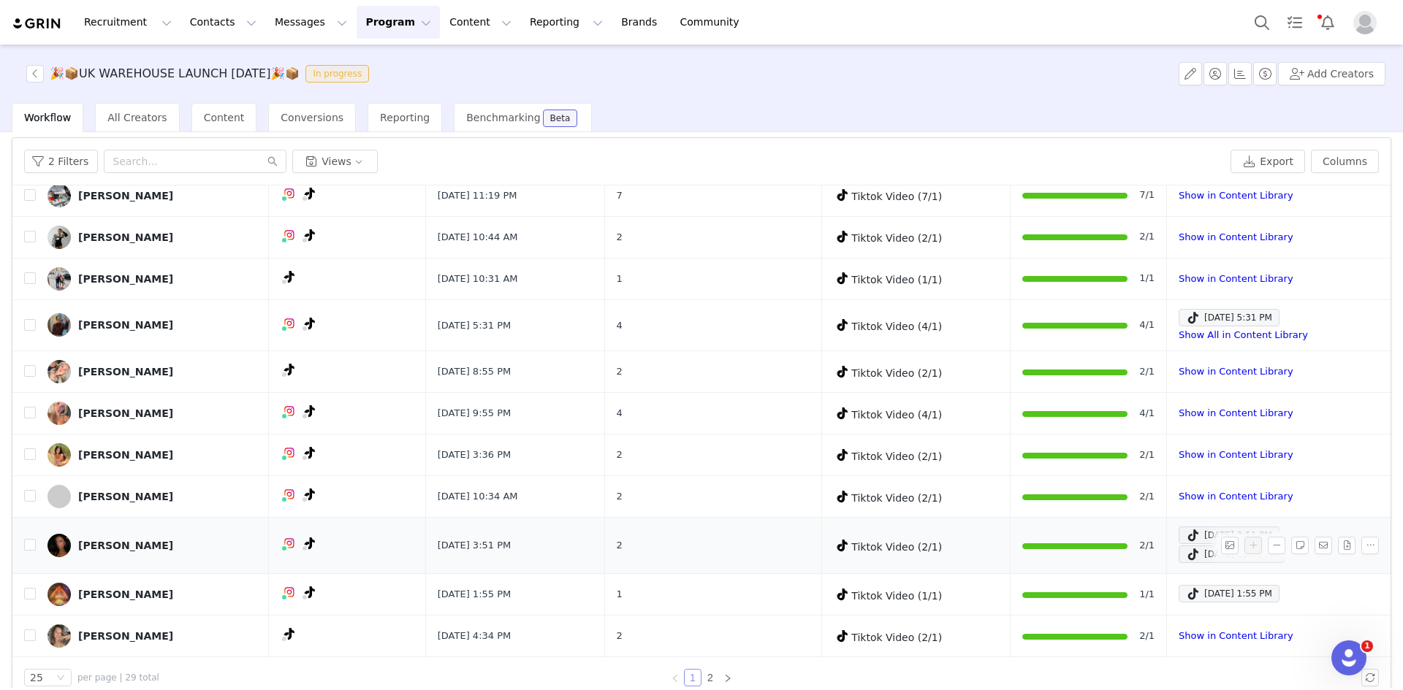
scroll to position [69, 0]
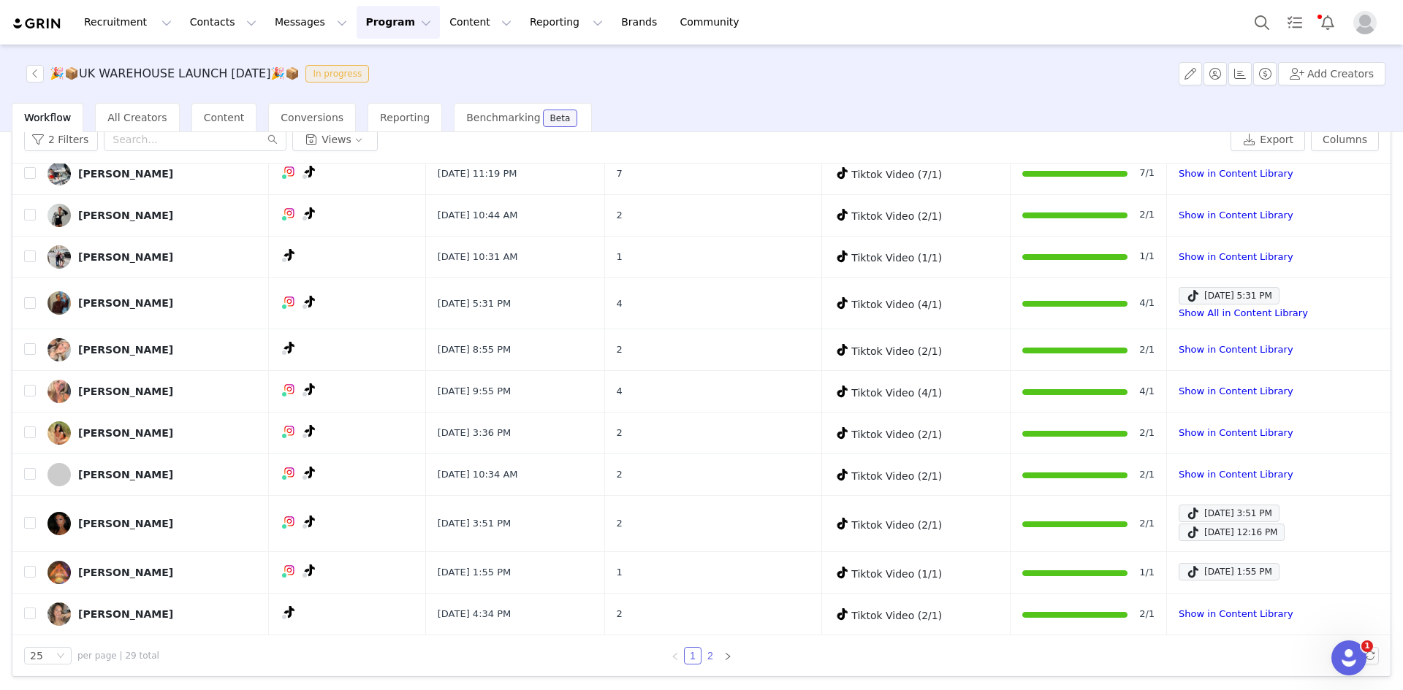
click at [703, 652] on link "2" at bounding box center [710, 656] width 16 height 16
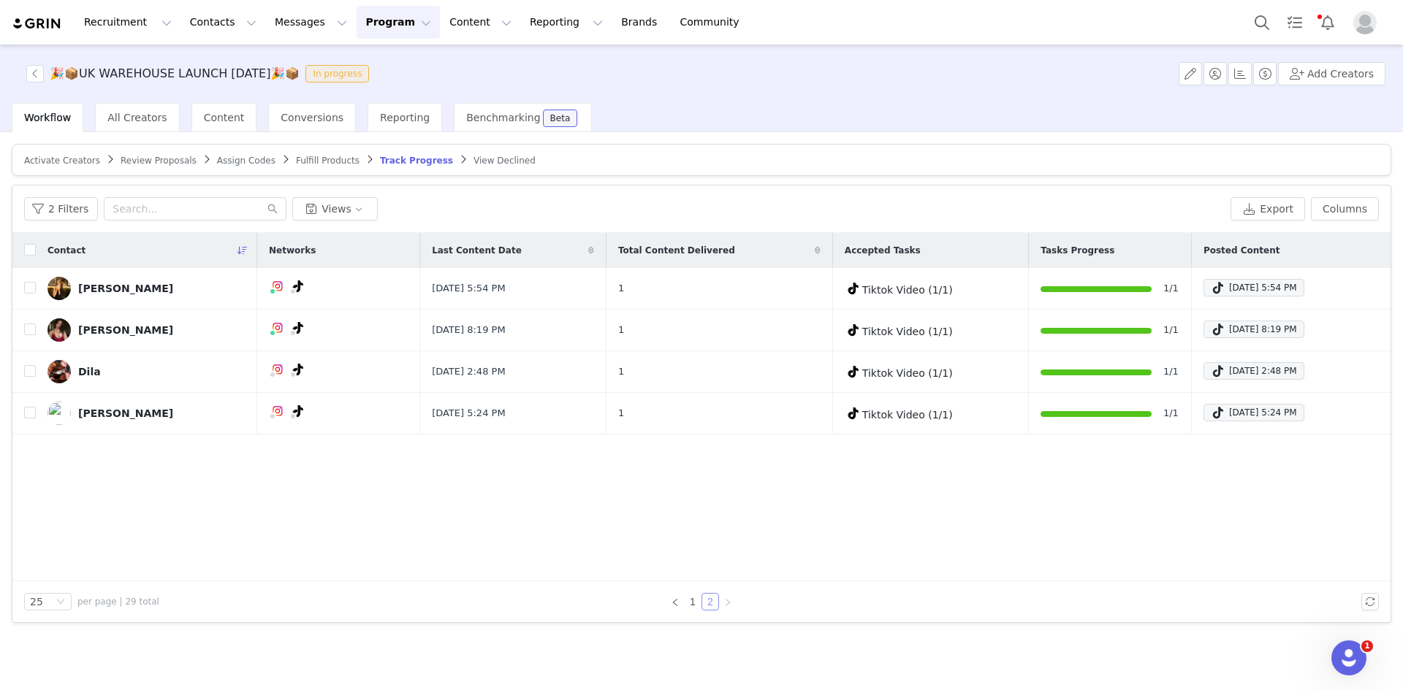
scroll to position [0, 0]
click at [25, 373] on input "checkbox" at bounding box center [30, 371] width 12 height 12
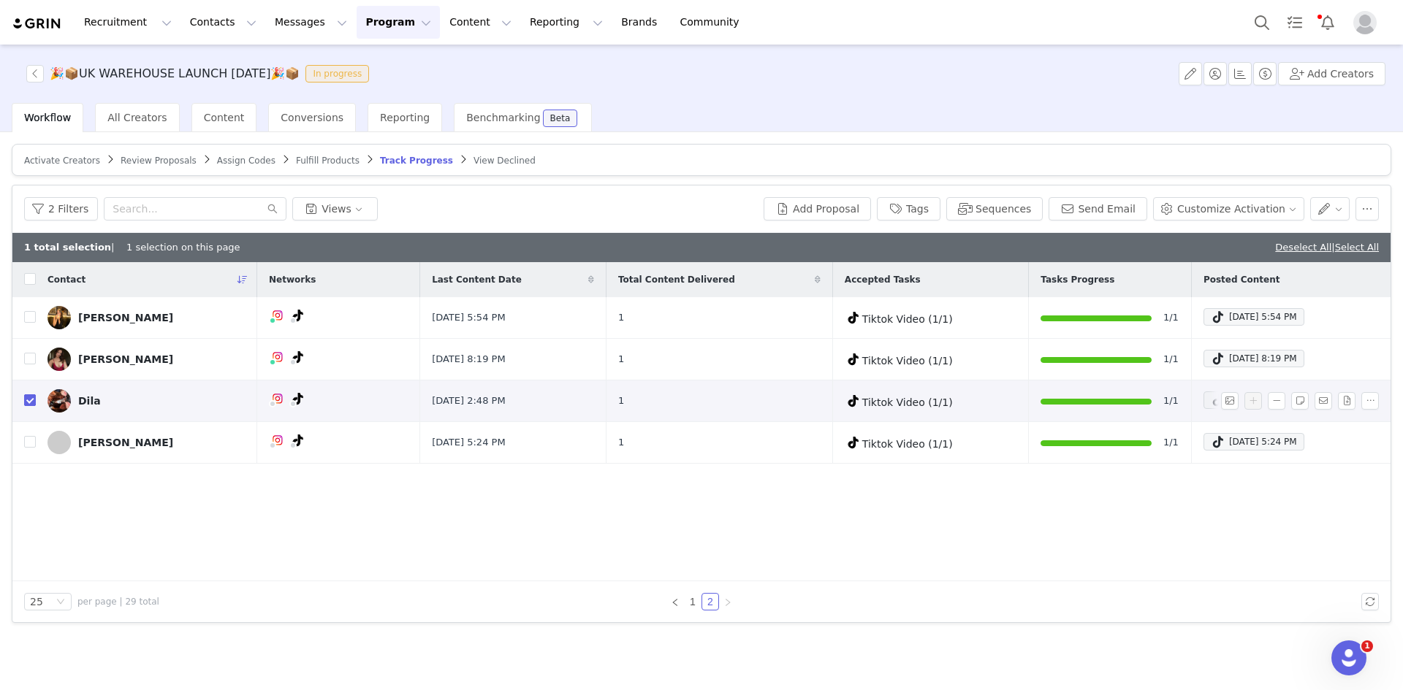
click at [29, 400] on input "checkbox" at bounding box center [30, 400] width 12 height 12
checkbox input "false"
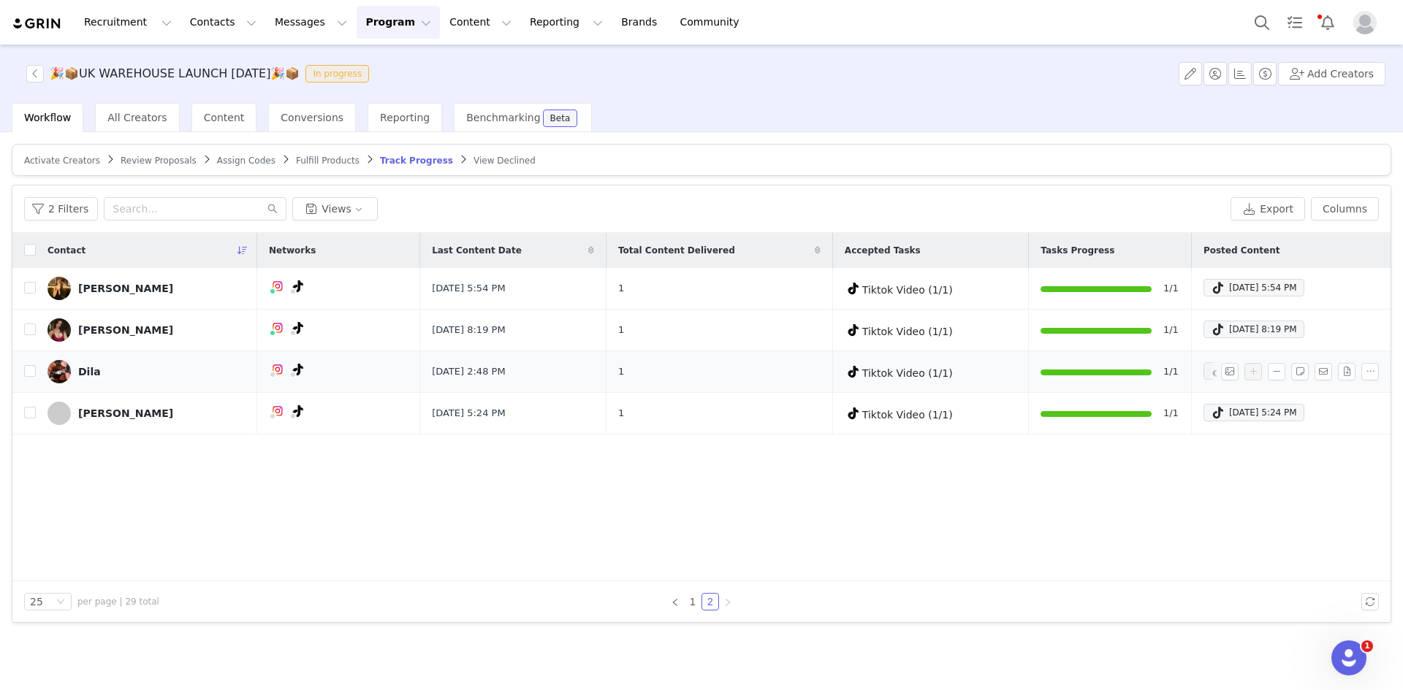
click at [81, 368] on div "Dila" at bounding box center [89, 372] width 23 height 12
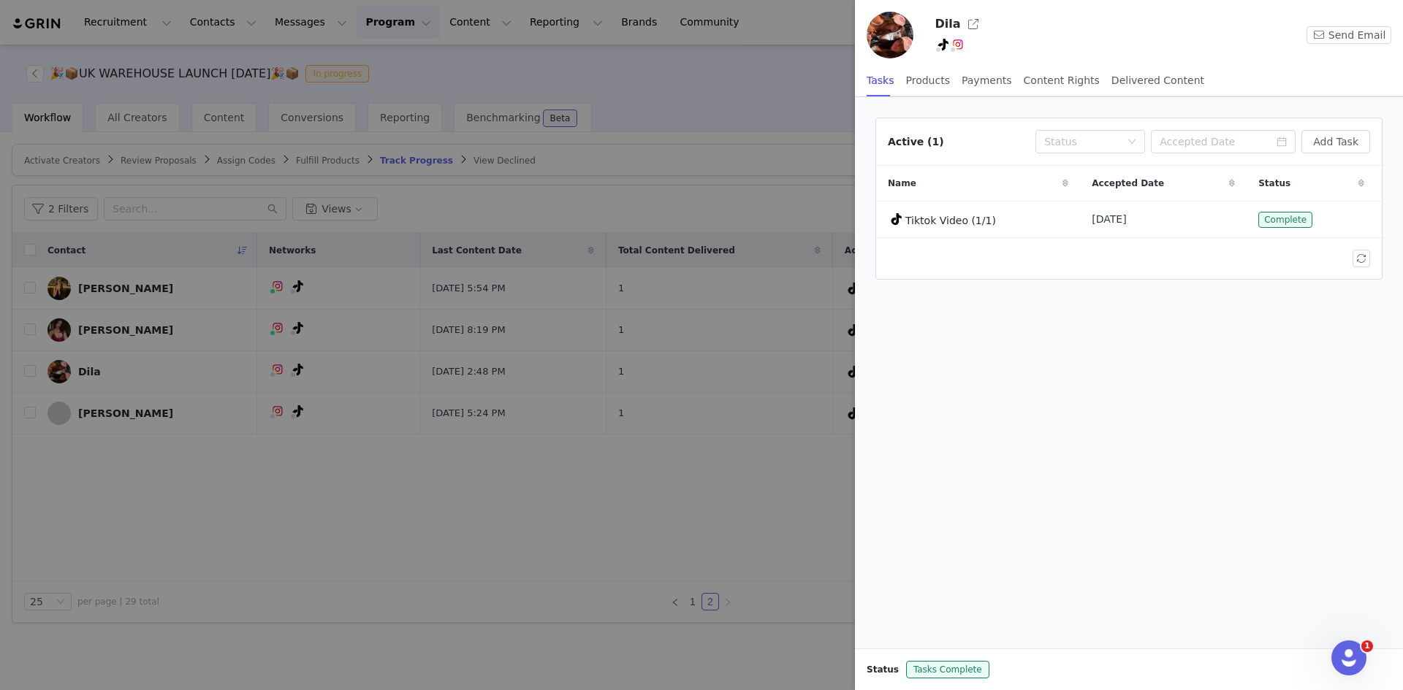
click at [432, 438] on div at bounding box center [701, 345] width 1403 height 690
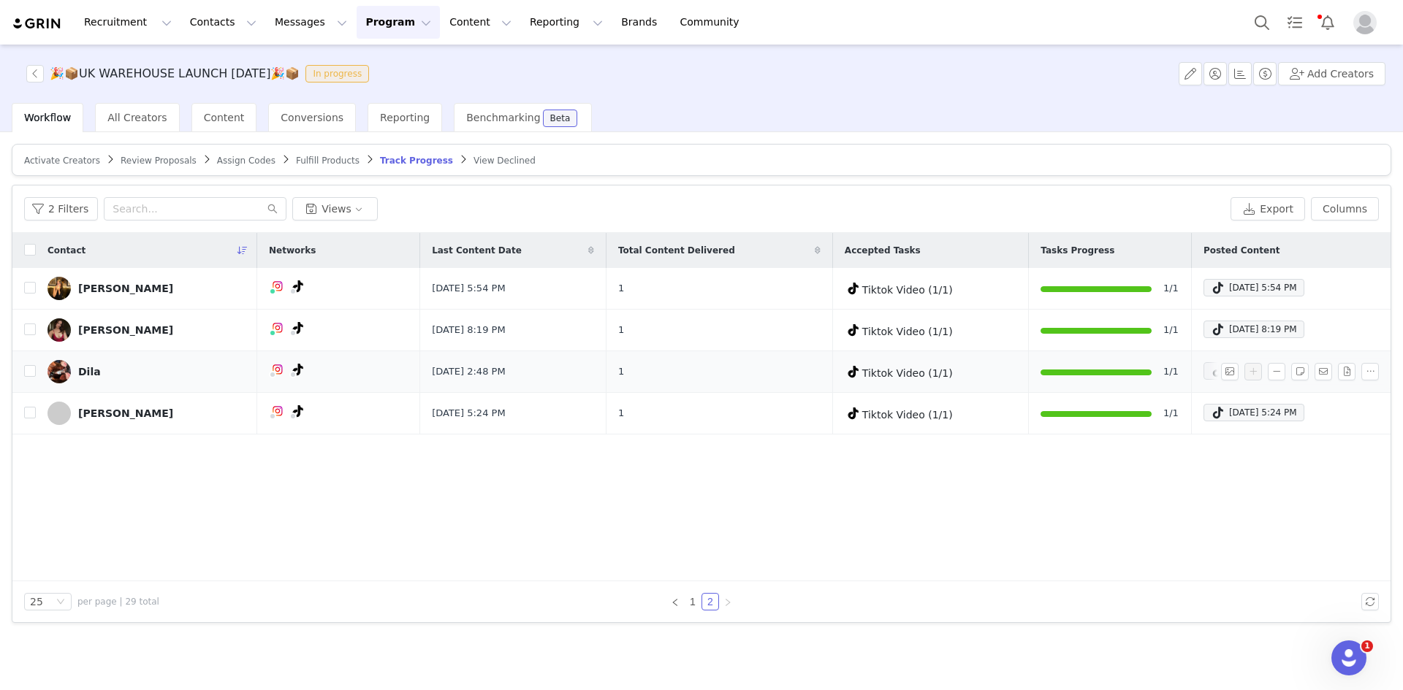
click at [1210, 377] on span at bounding box center [1217, 371] width 15 height 18
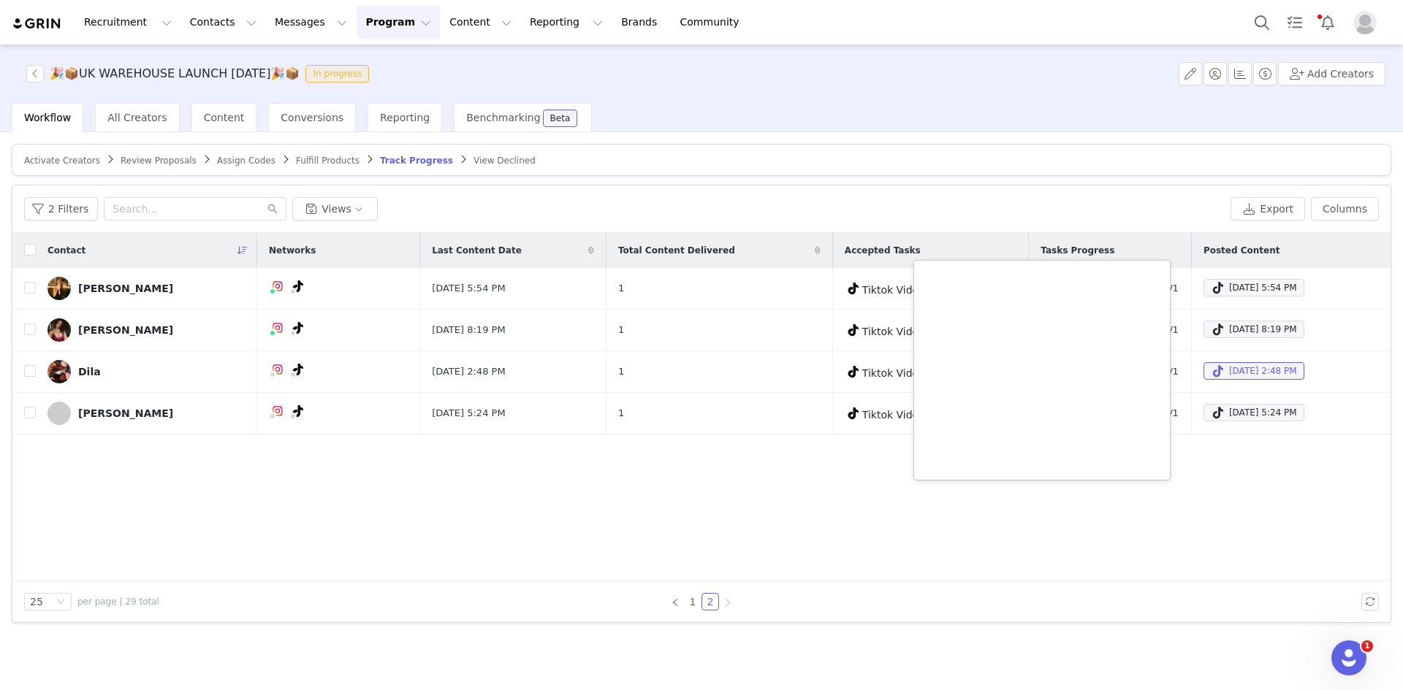
click at [1234, 468] on div "Contact Networks Last Content Date Total Content Delivered Accepted Tasks Tasks…" at bounding box center [701, 407] width 1378 height 348
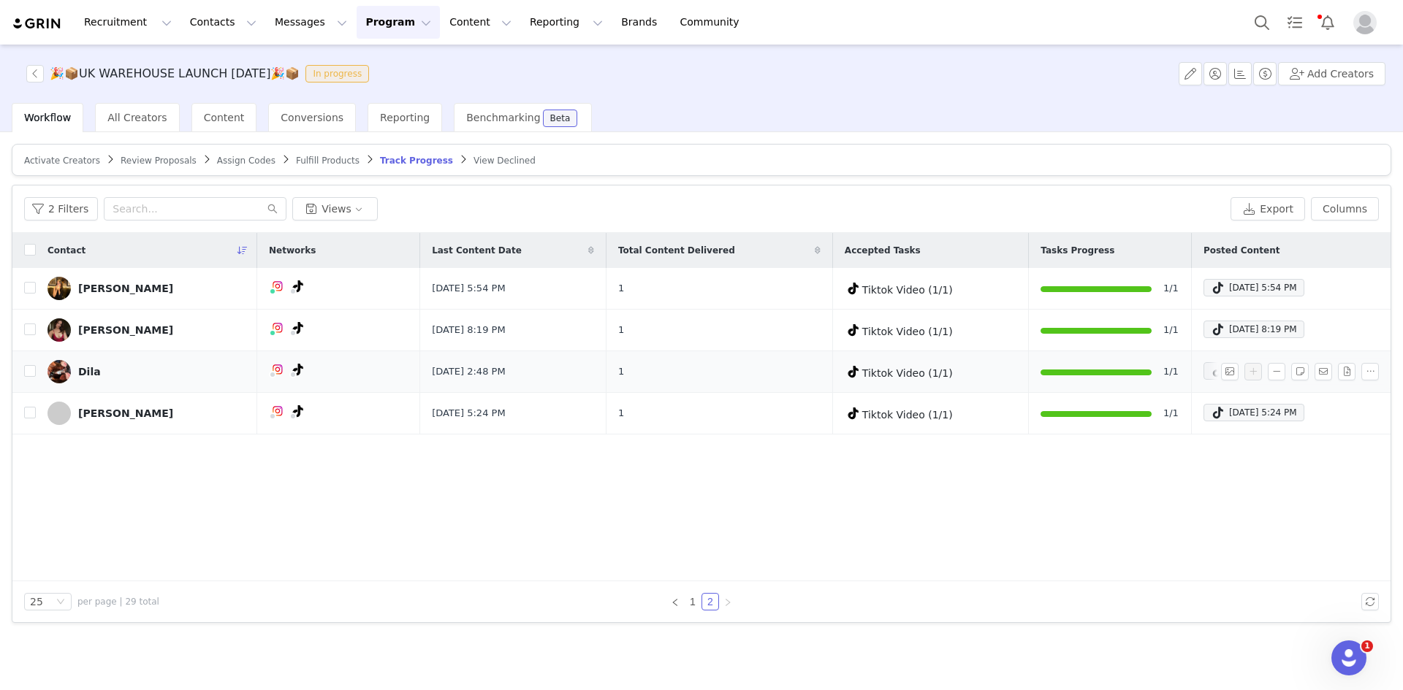
click at [1040, 367] on div at bounding box center [1095, 372] width 111 height 15
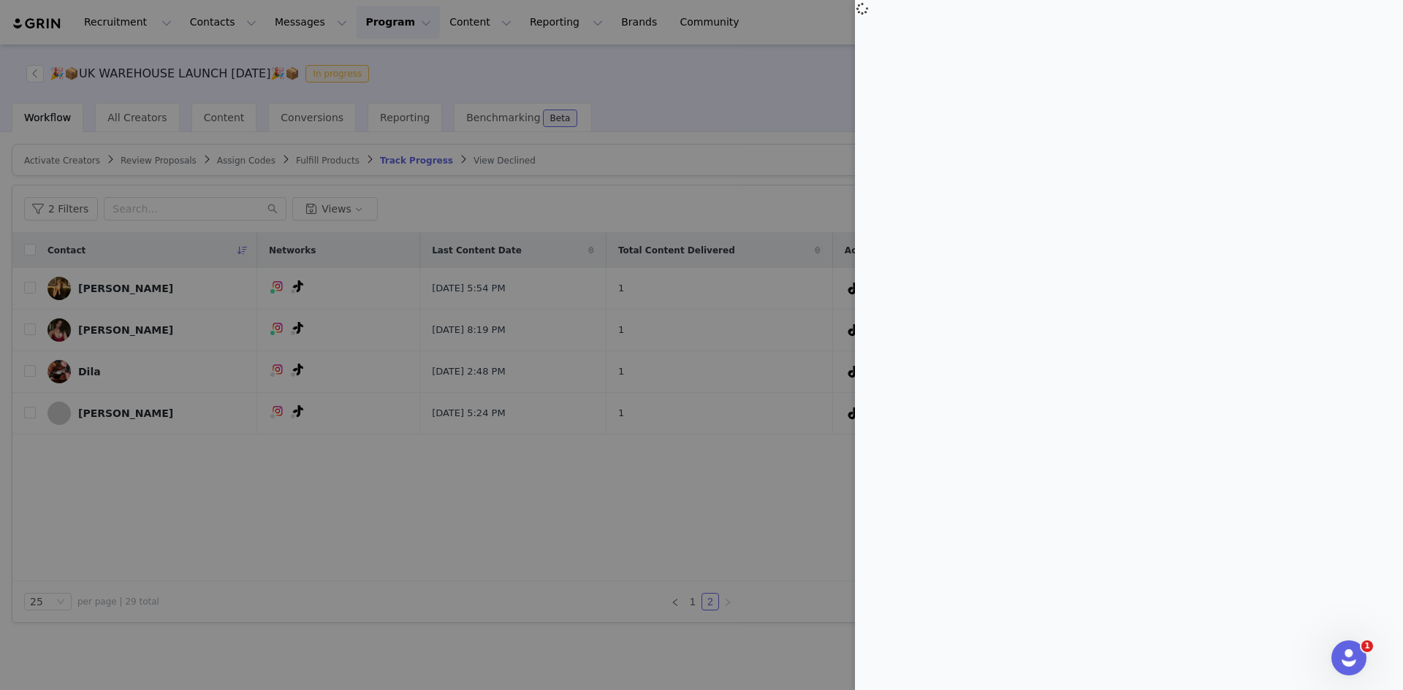
click at [735, 456] on div at bounding box center [701, 345] width 1403 height 690
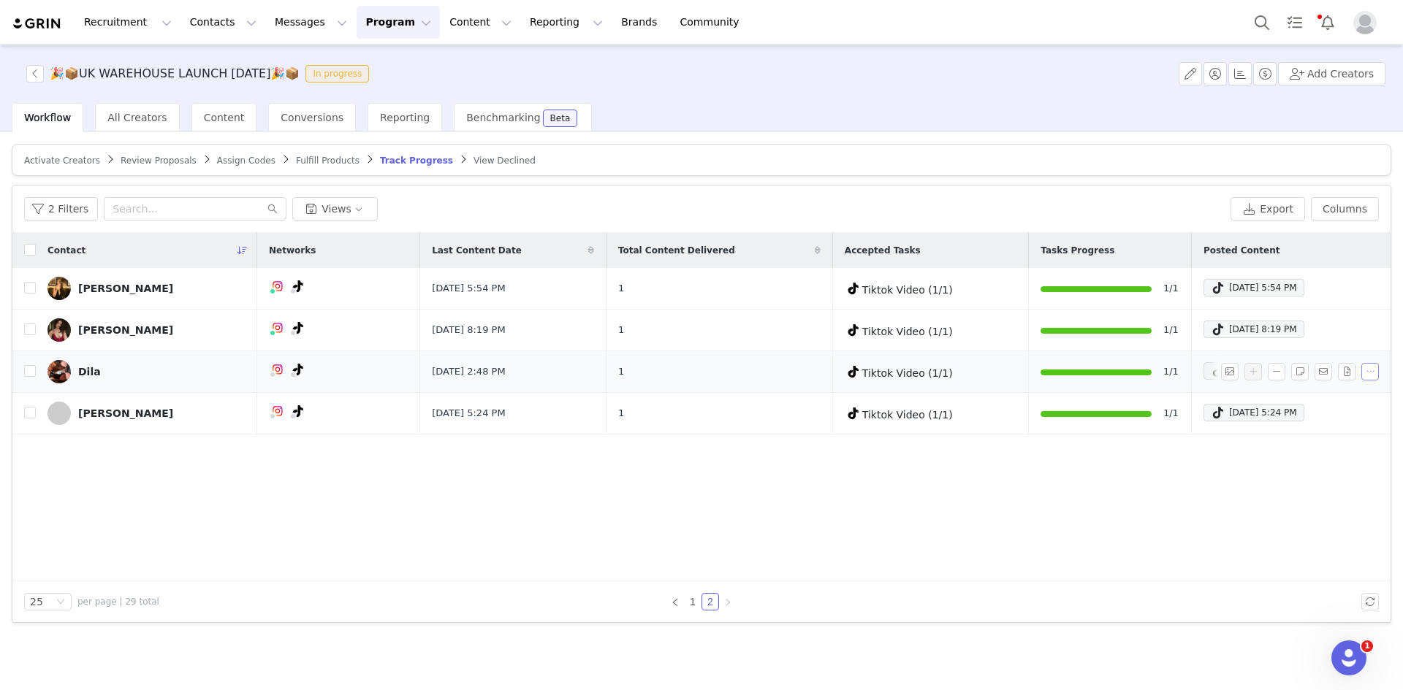
click at [1376, 368] on button "button" at bounding box center [1370, 372] width 18 height 18
click at [213, 120] on span "Content" at bounding box center [224, 118] width 41 height 12
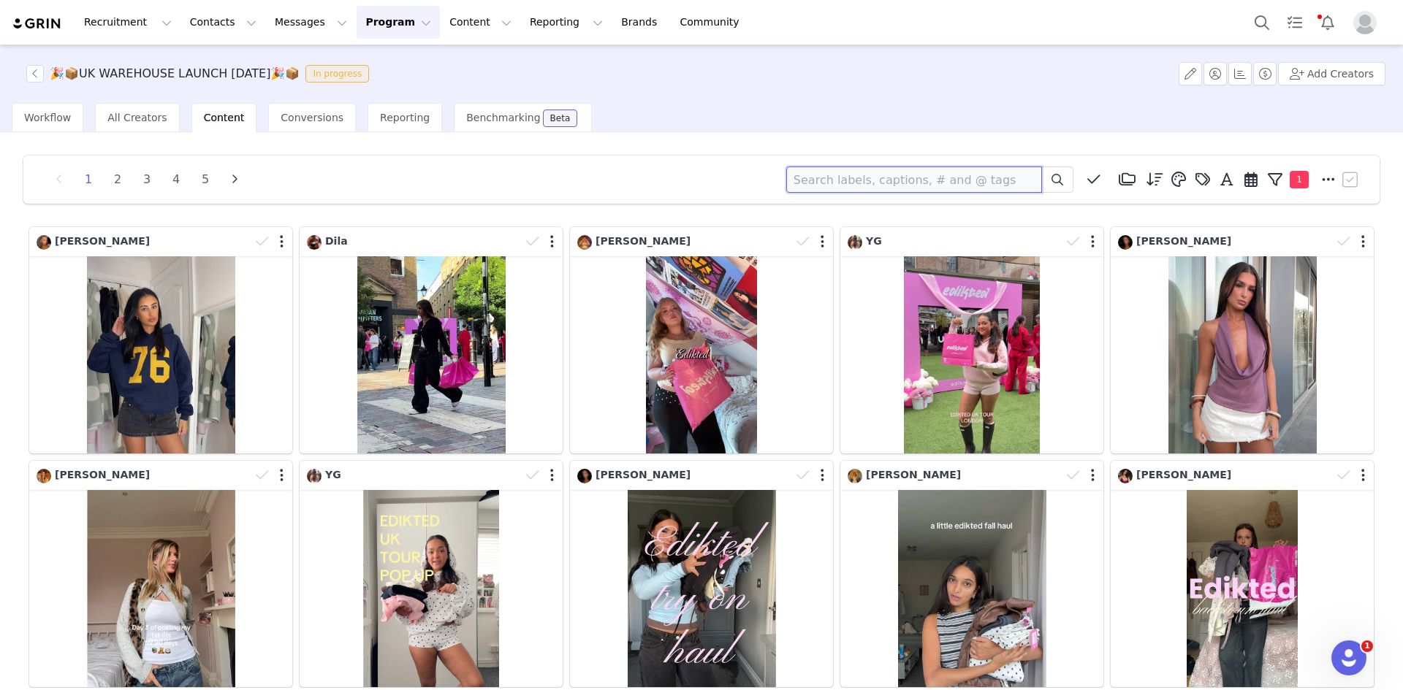
click at [836, 184] on input at bounding box center [914, 180] width 256 height 26
click at [893, 186] on input "dila" at bounding box center [914, 180] width 256 height 26
type input "dila"
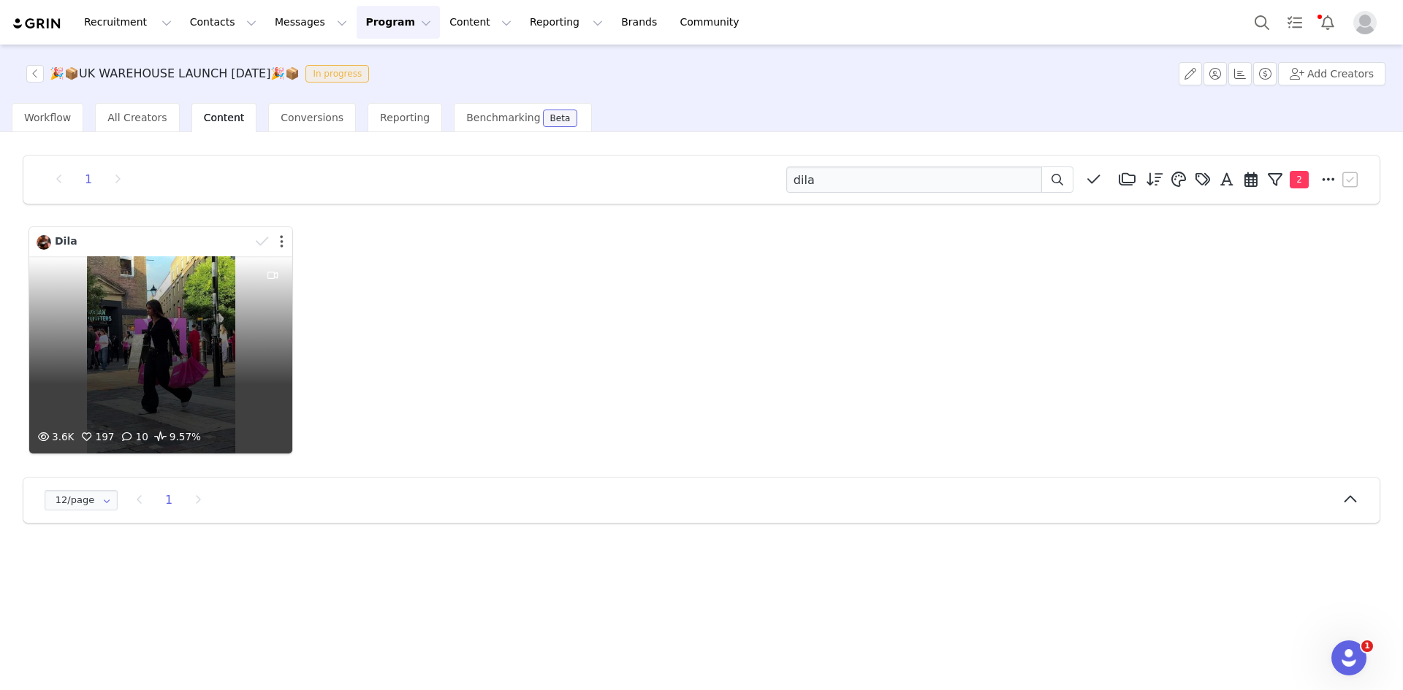
click at [280, 245] on button "button" at bounding box center [282, 241] width 4 height 15
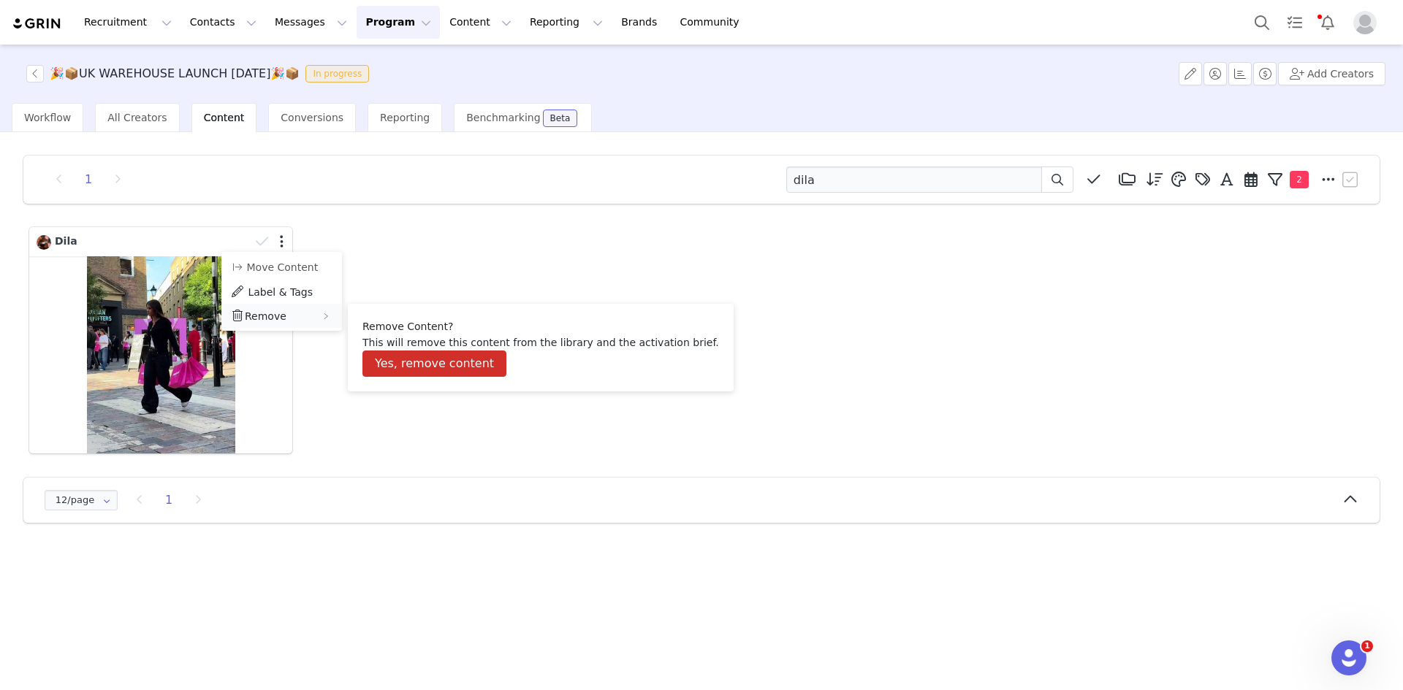
click at [288, 313] on div "Remove" at bounding box center [281, 316] width 121 height 24
click at [394, 359] on button "Yes, remove content" at bounding box center [434, 364] width 144 height 26
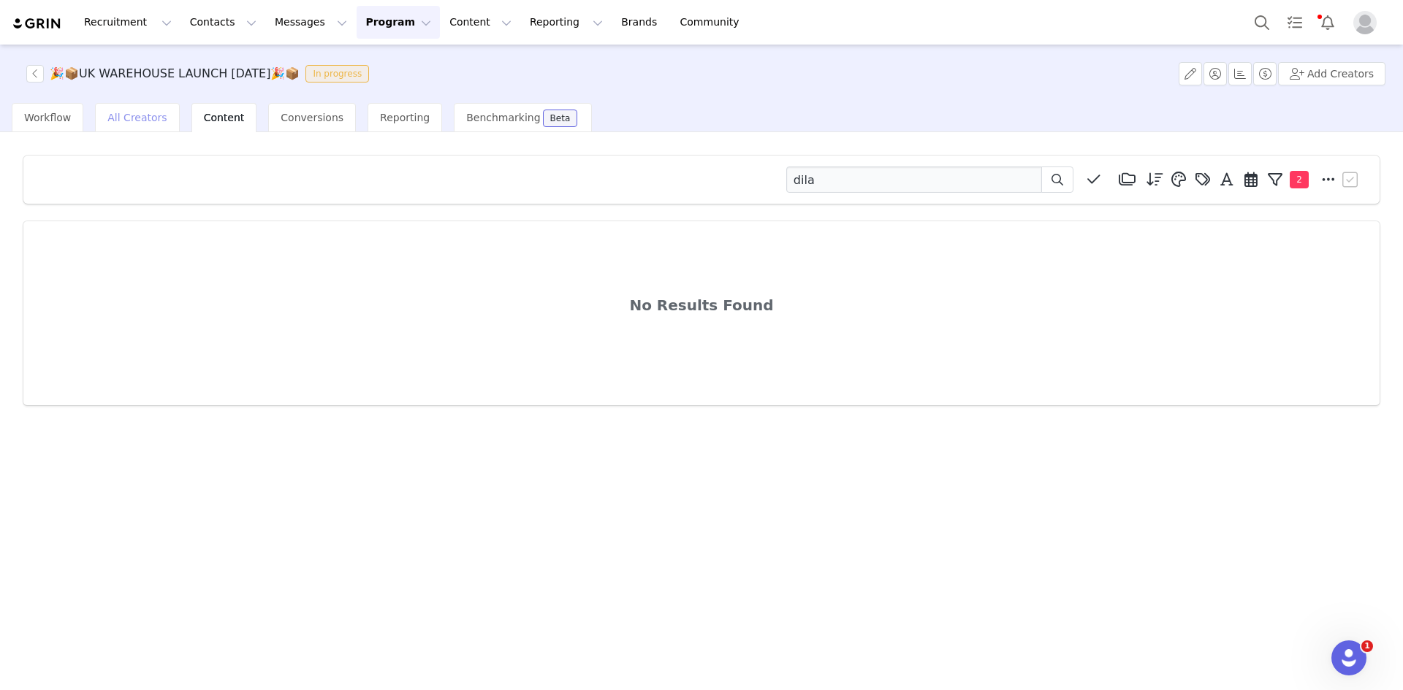
click at [114, 115] on span "All Creators" at bounding box center [136, 118] width 59 height 12
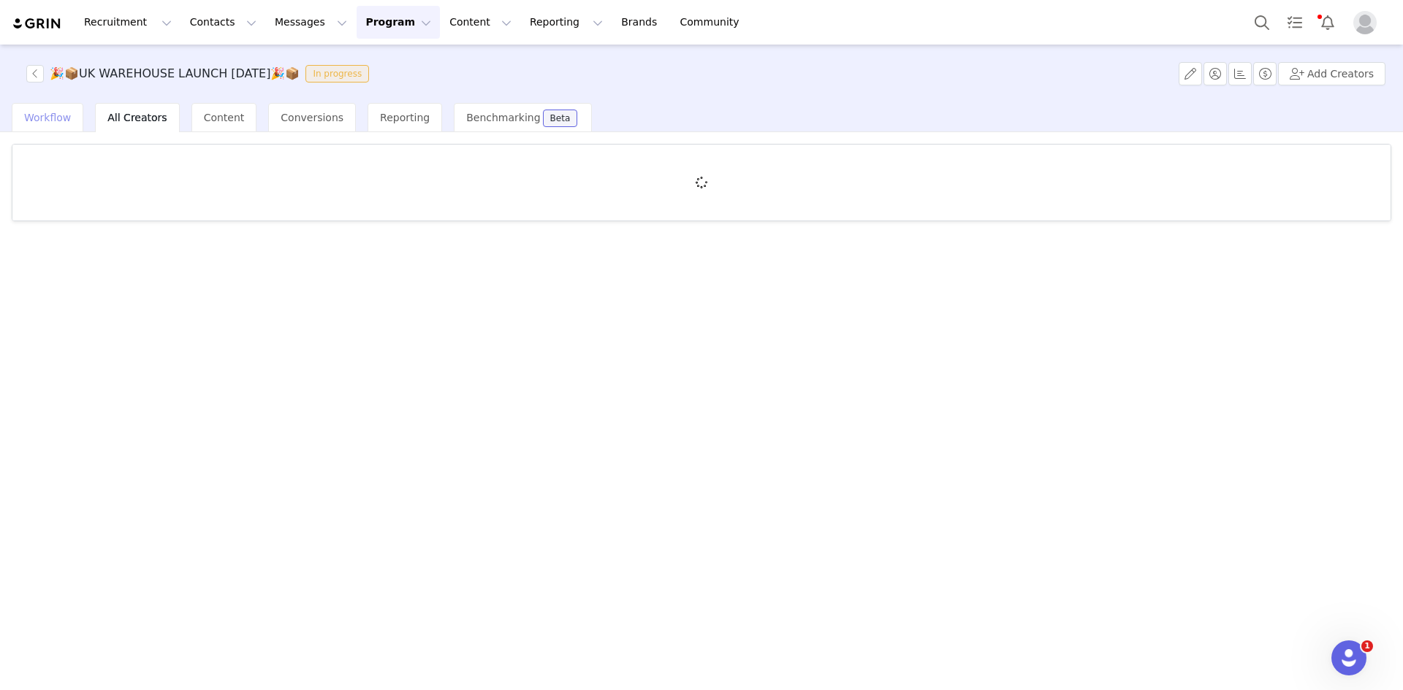
click at [67, 111] on div "Workflow" at bounding box center [48, 117] width 72 height 29
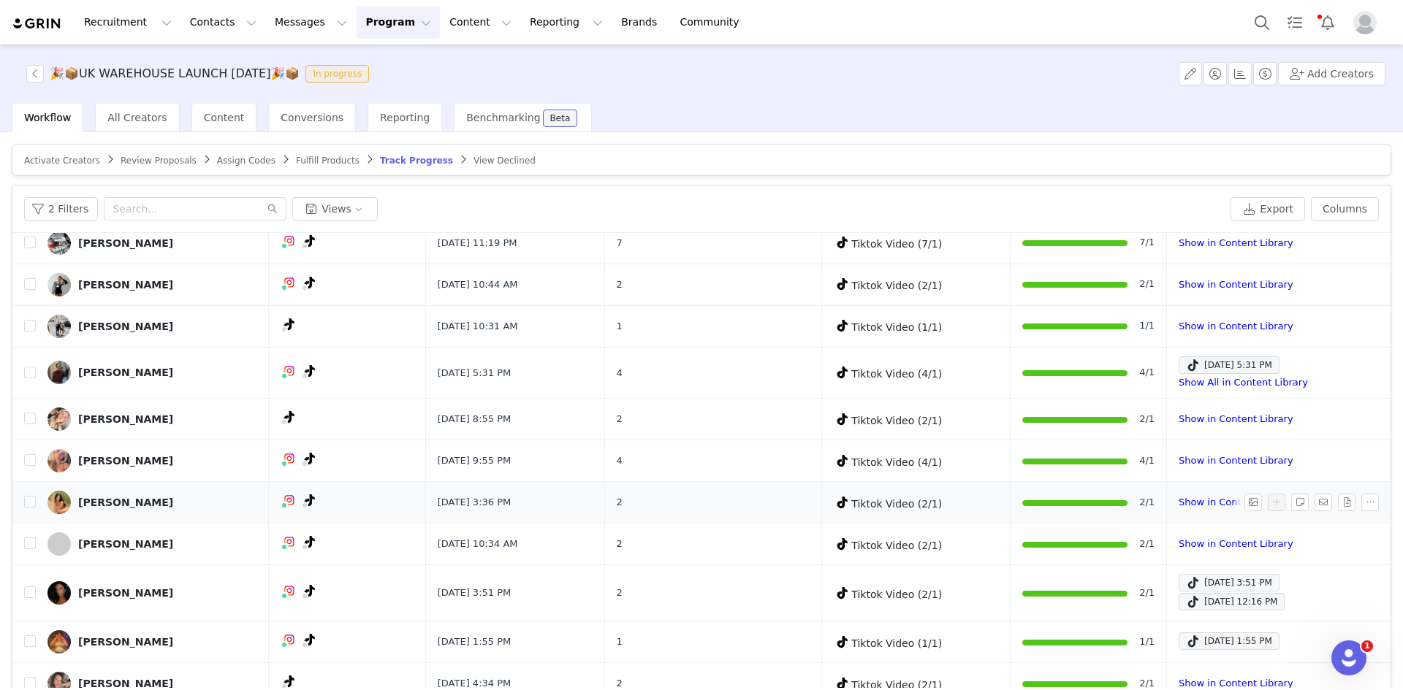
scroll to position [69, 0]
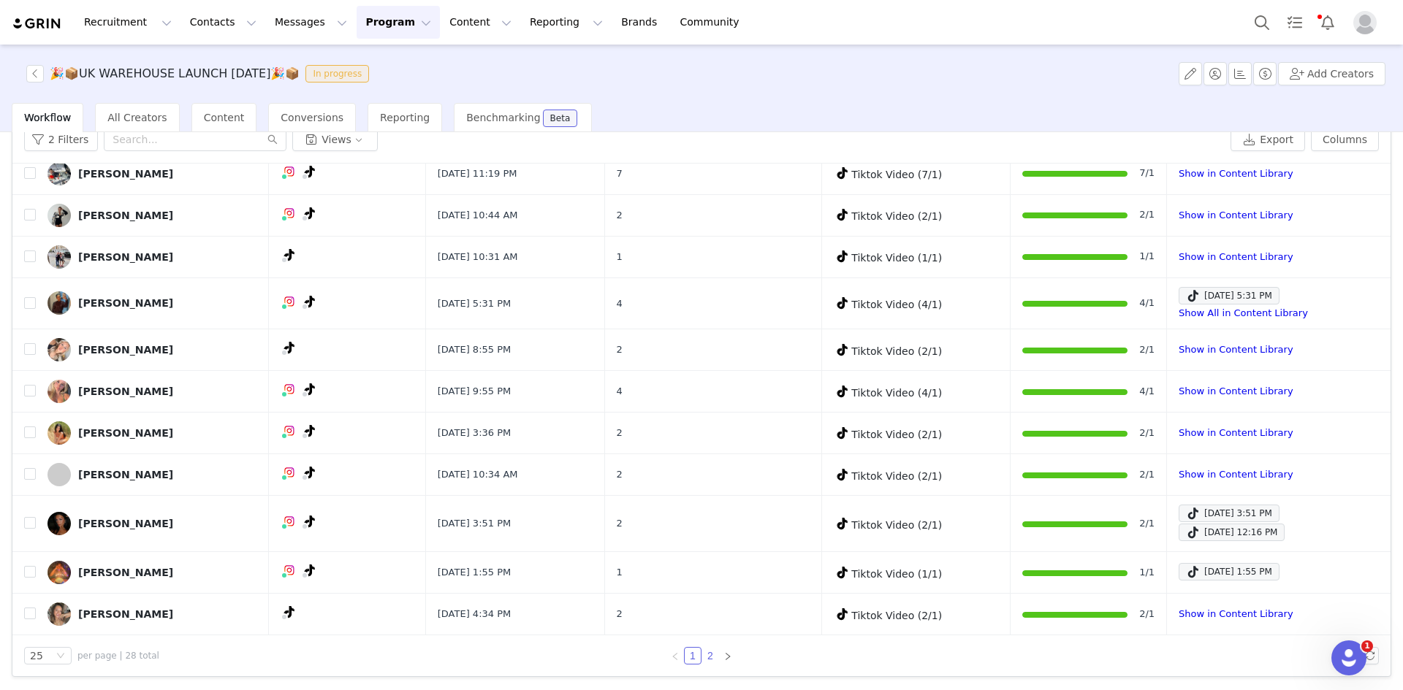
click at [707, 651] on link "2" at bounding box center [710, 656] width 16 height 16
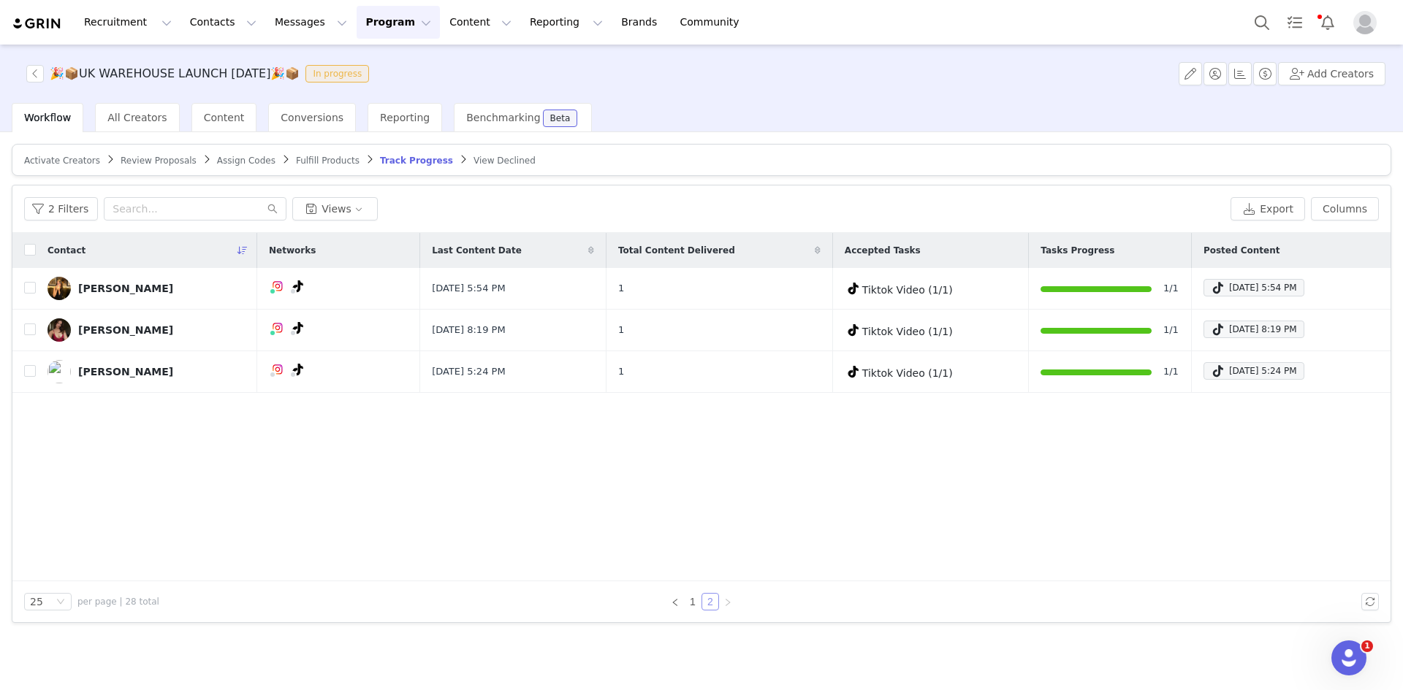
scroll to position [0, 0]
click at [697, 595] on link "1" at bounding box center [692, 602] width 16 height 16
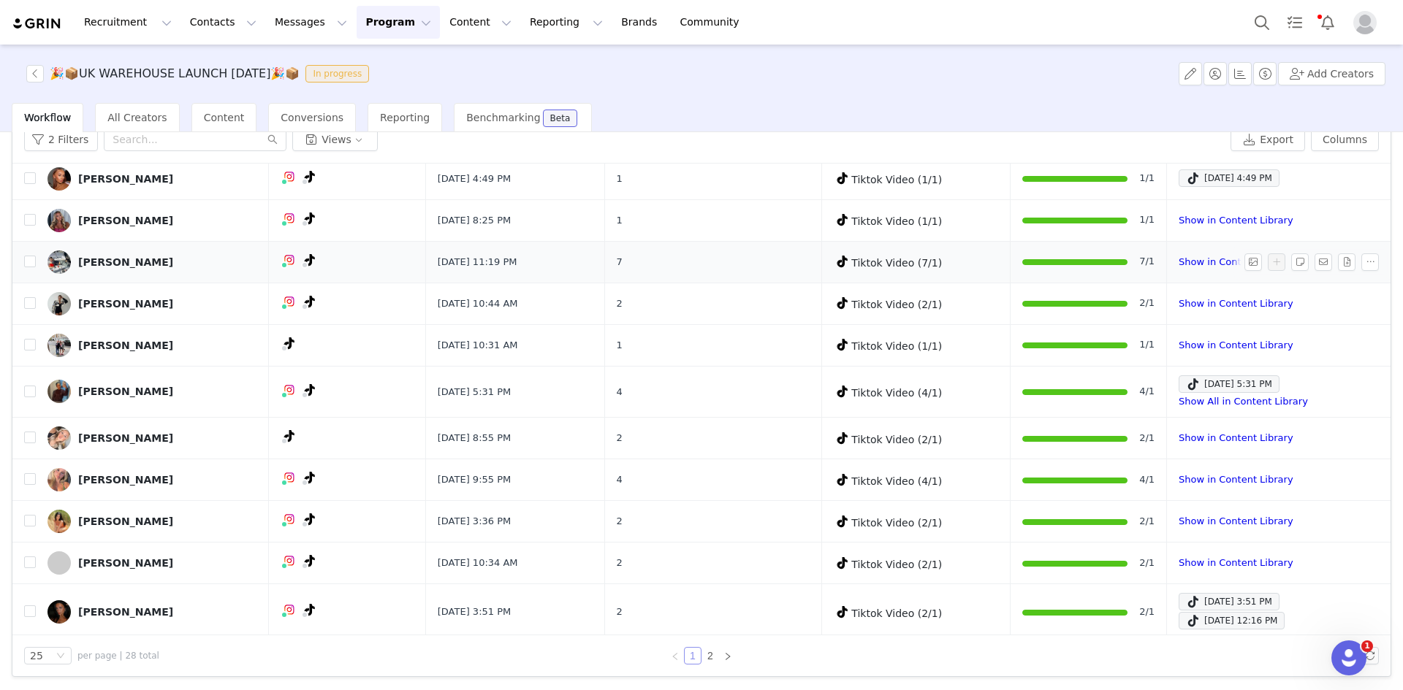
scroll to position [673, 0]
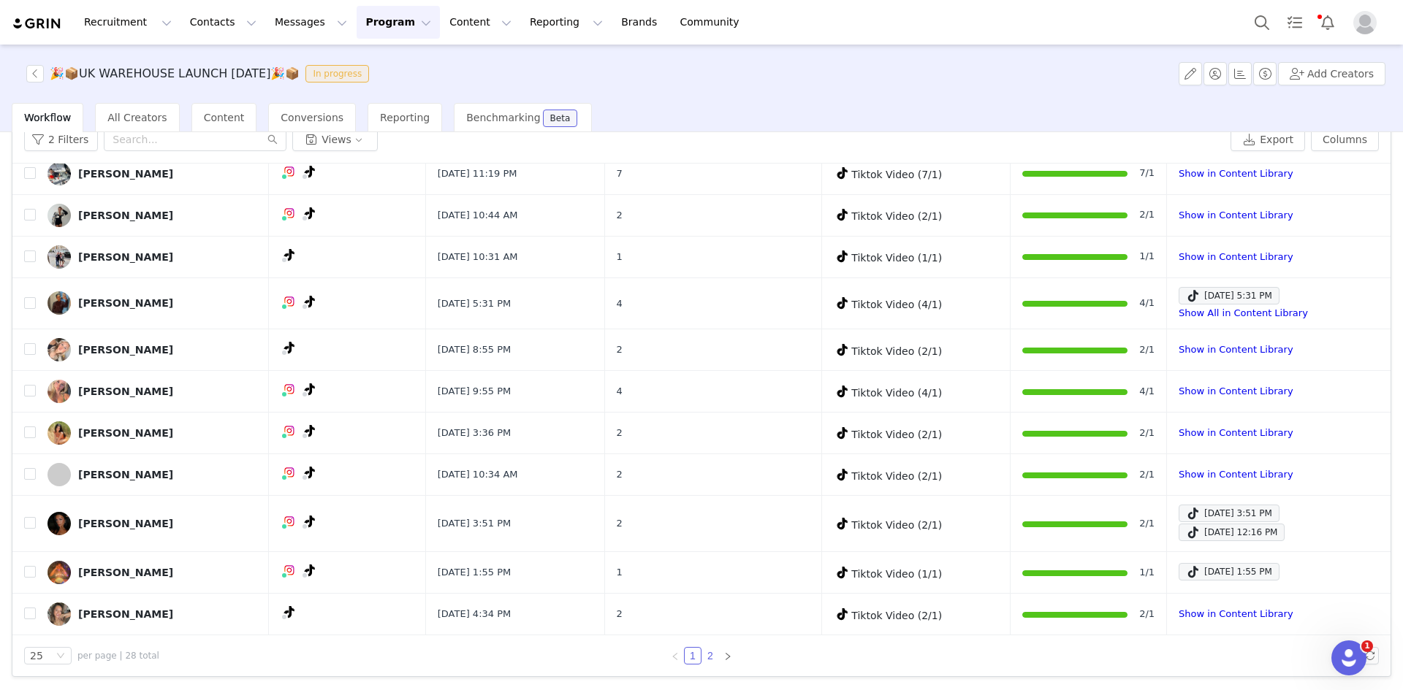
click at [709, 655] on link "2" at bounding box center [710, 656] width 16 height 16
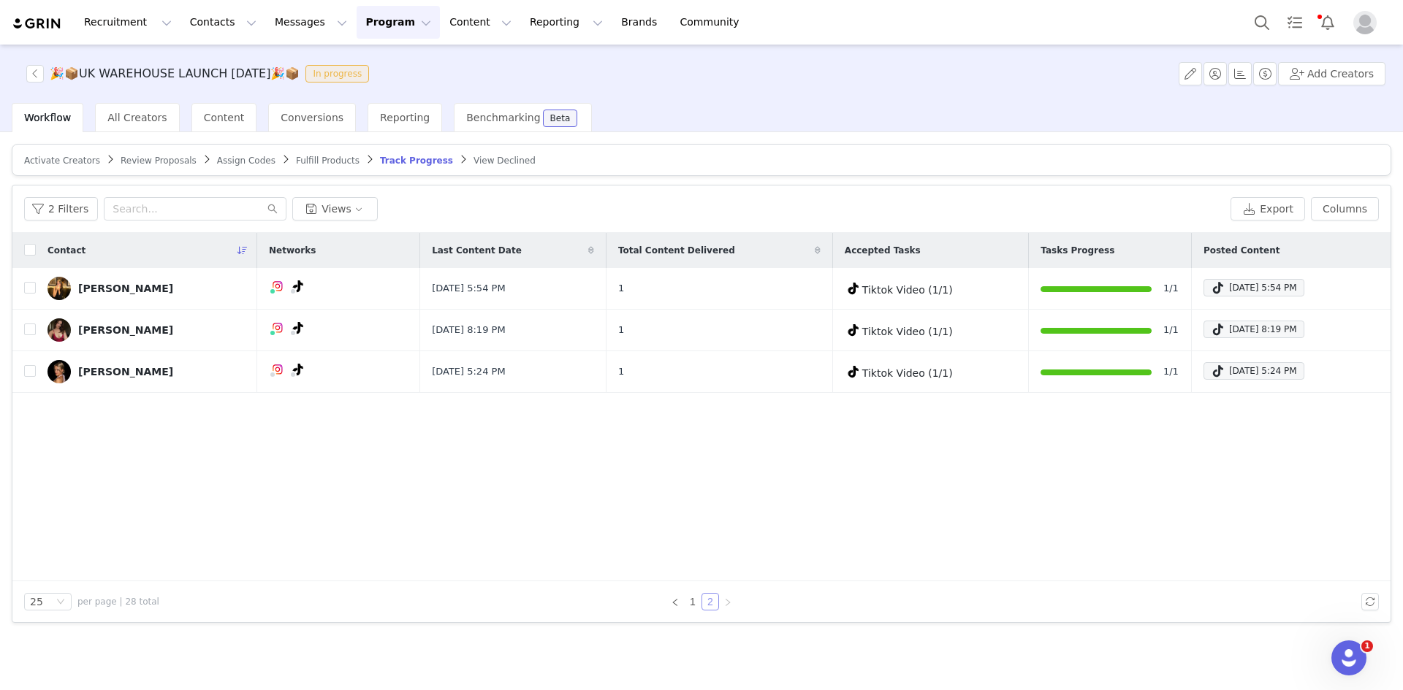
scroll to position [0, 0]
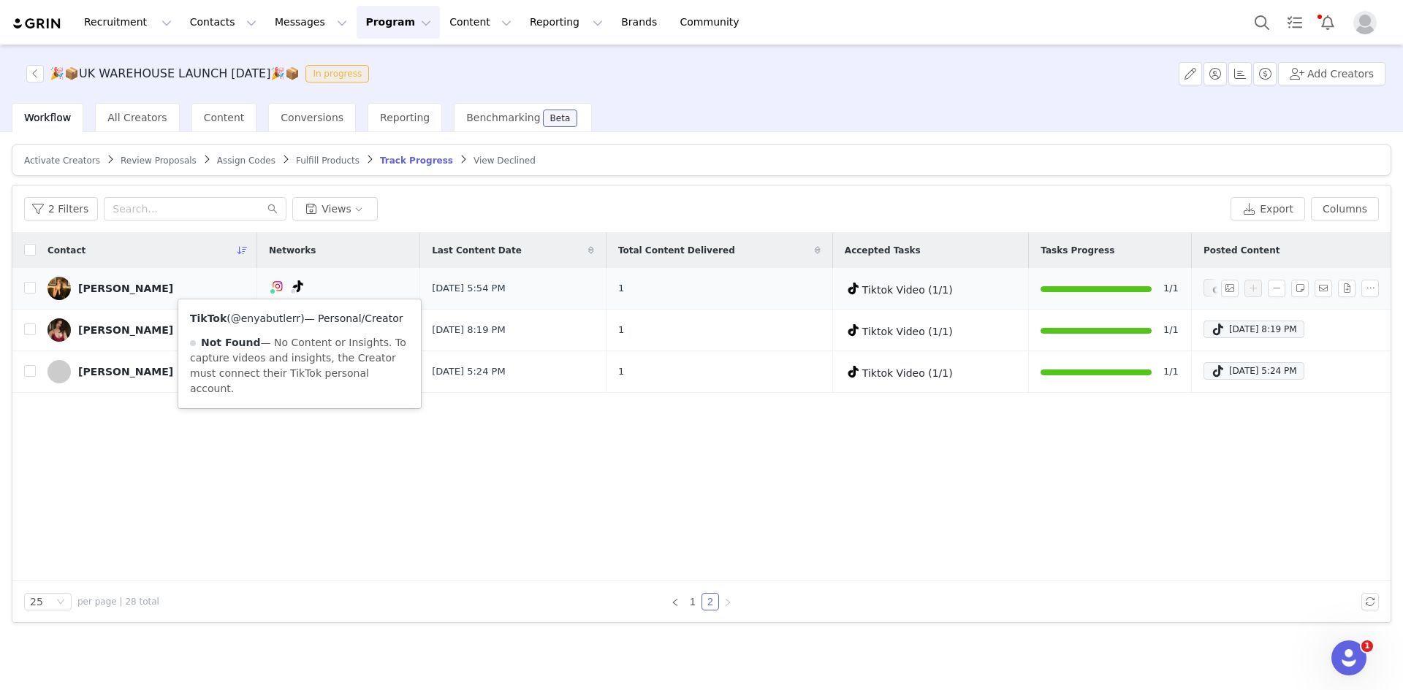
click at [272, 318] on link "@enyabutlerr" at bounding box center [265, 319] width 69 height 12
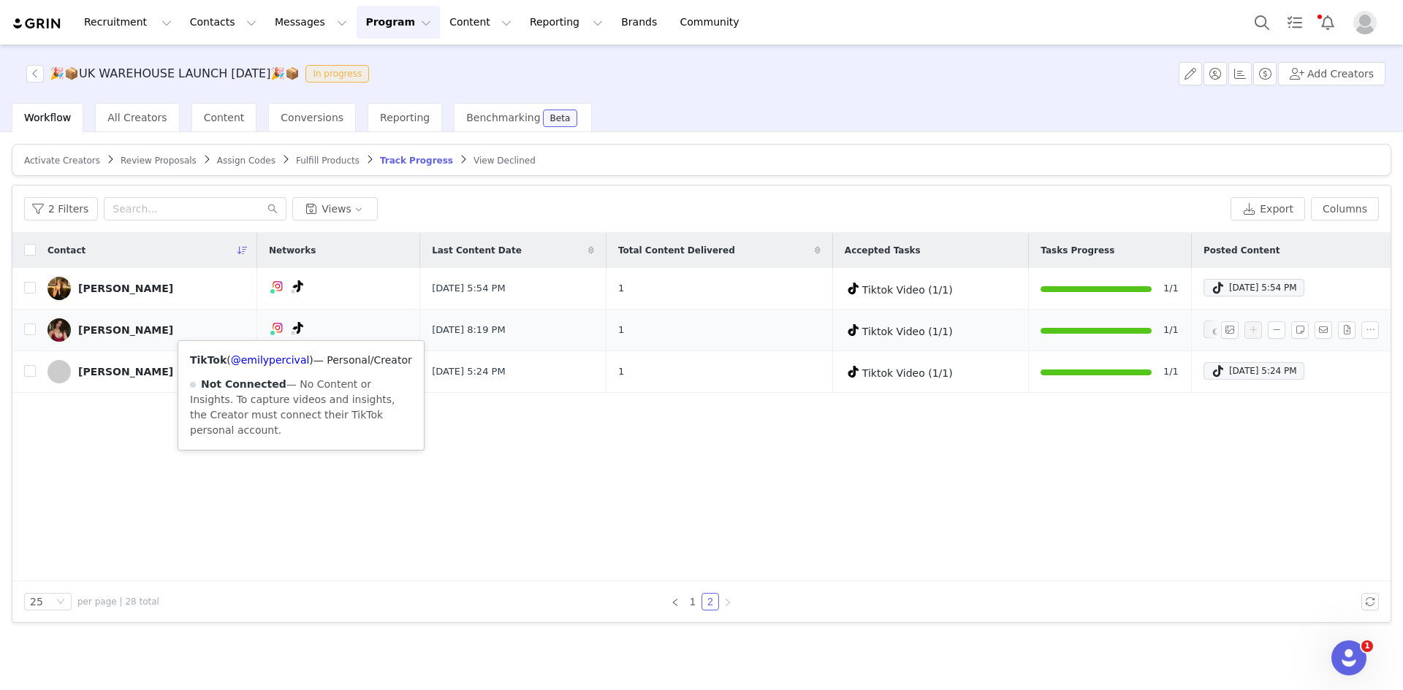
click at [298, 326] on icon at bounding box center [298, 328] width 10 height 12
click at [291, 365] on link "@emilypercival" at bounding box center [270, 360] width 79 height 12
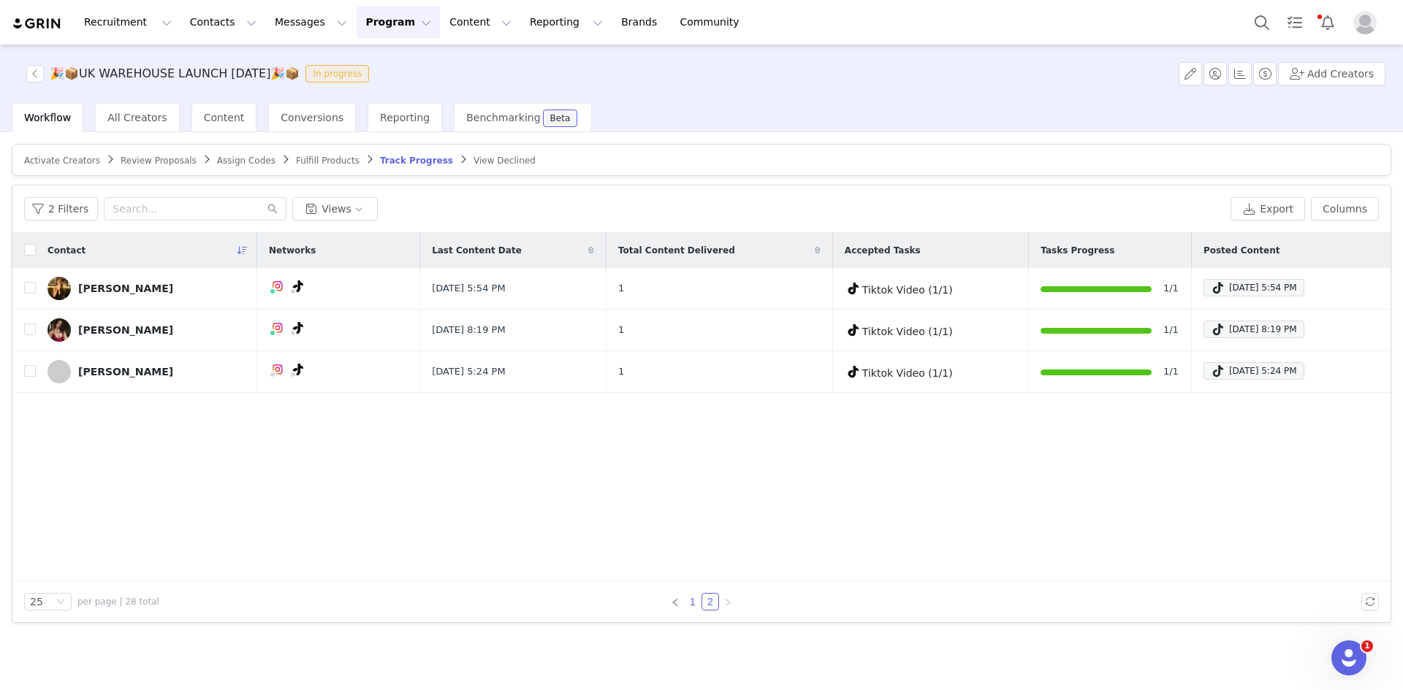
click at [690, 595] on link "1" at bounding box center [692, 602] width 16 height 16
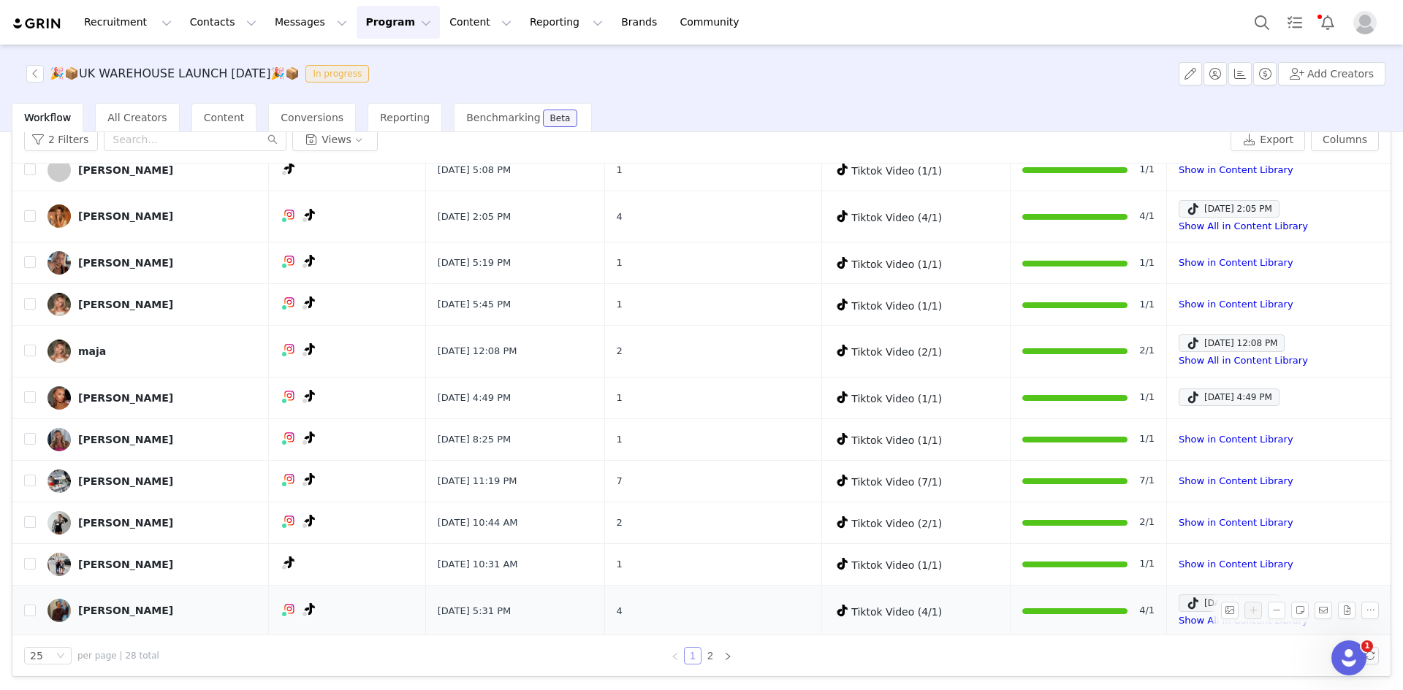
scroll to position [673, 0]
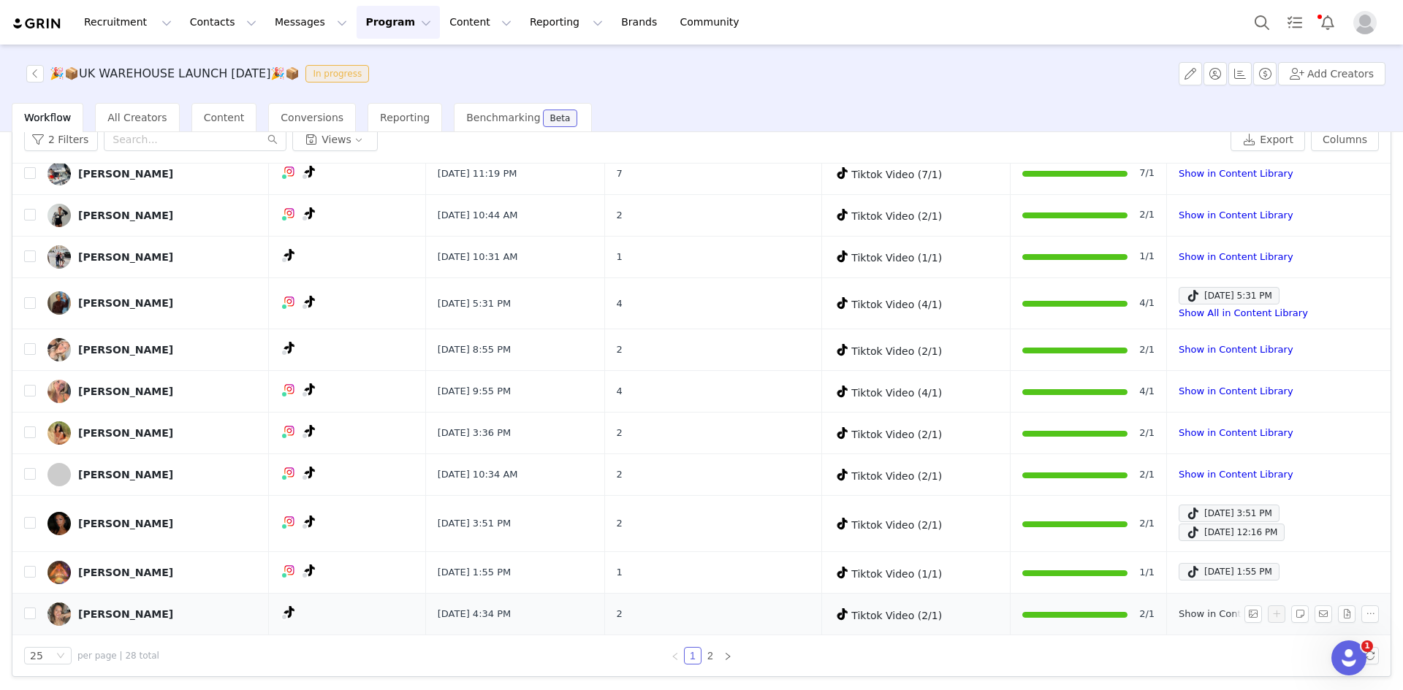
click at [1181, 609] on link "Show in Content Library" at bounding box center [1235, 613] width 114 height 11
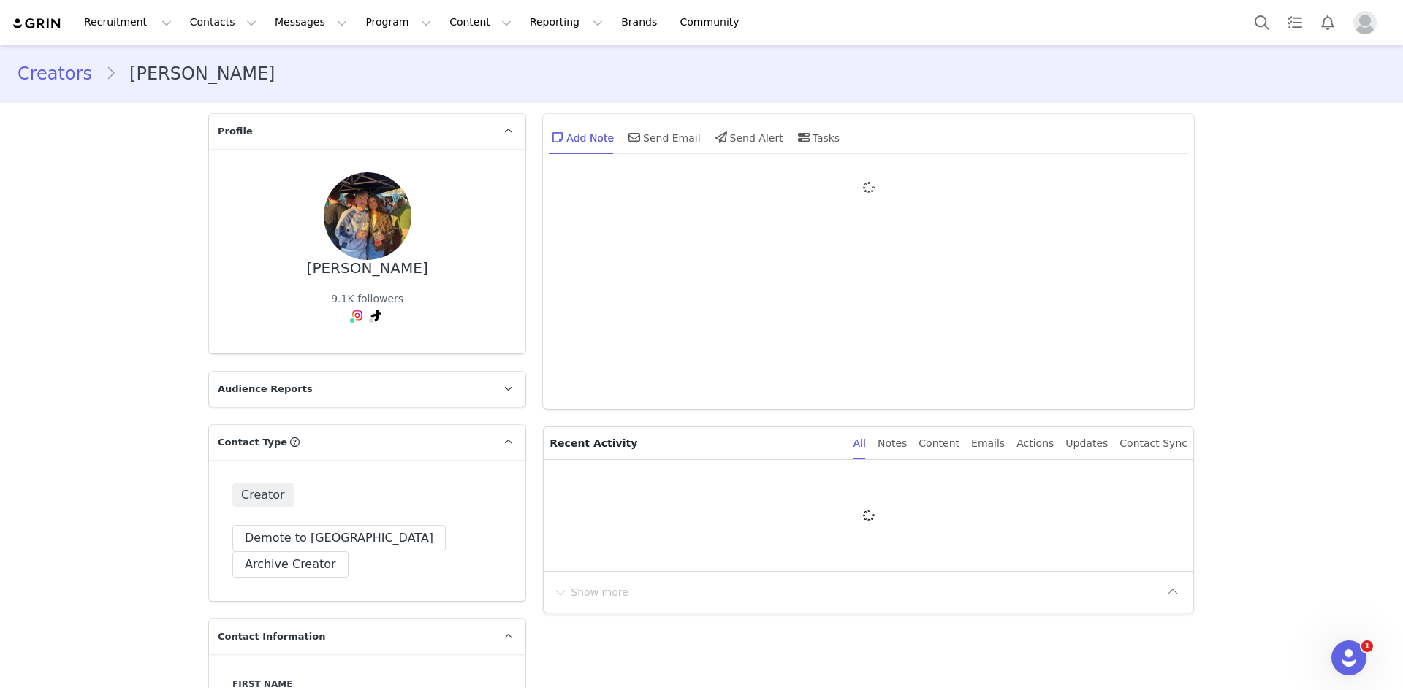
type input "+44 ([GEOGRAPHIC_DATA])"
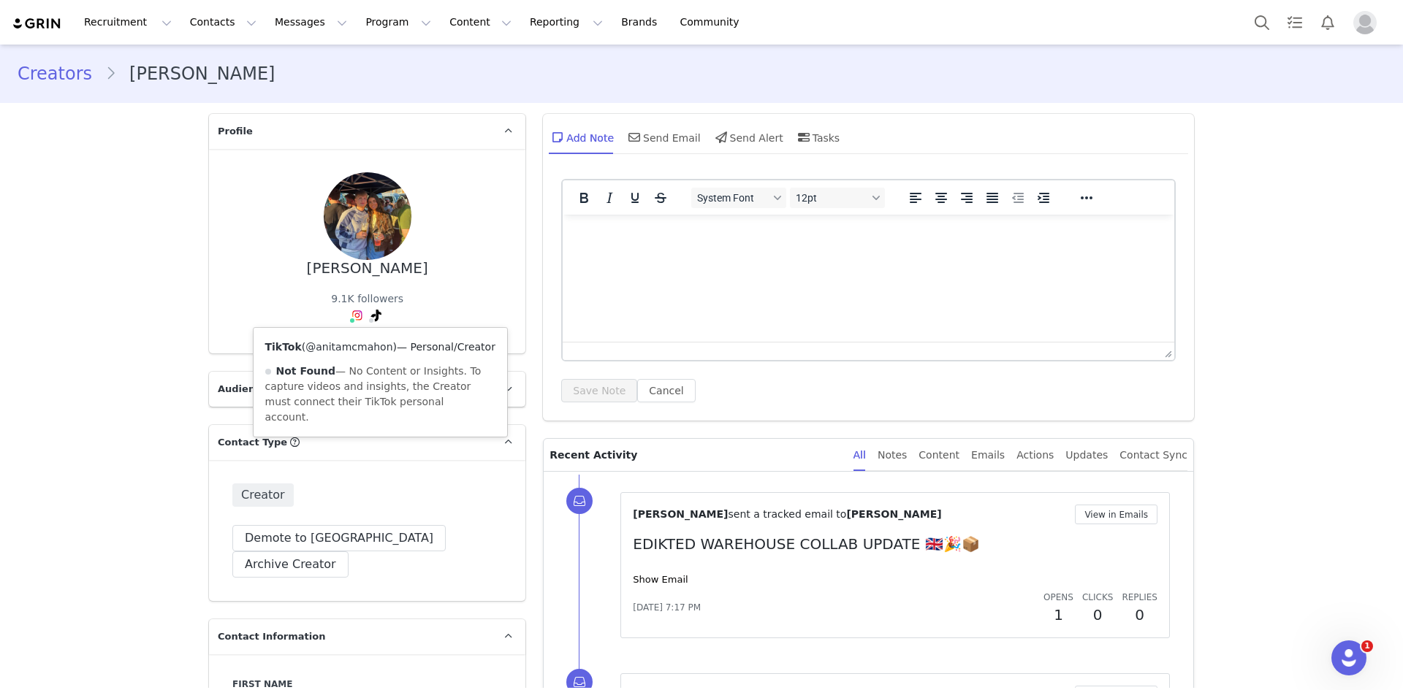
click at [367, 348] on link "@anitamcmahon" at bounding box center [348, 347] width 87 height 12
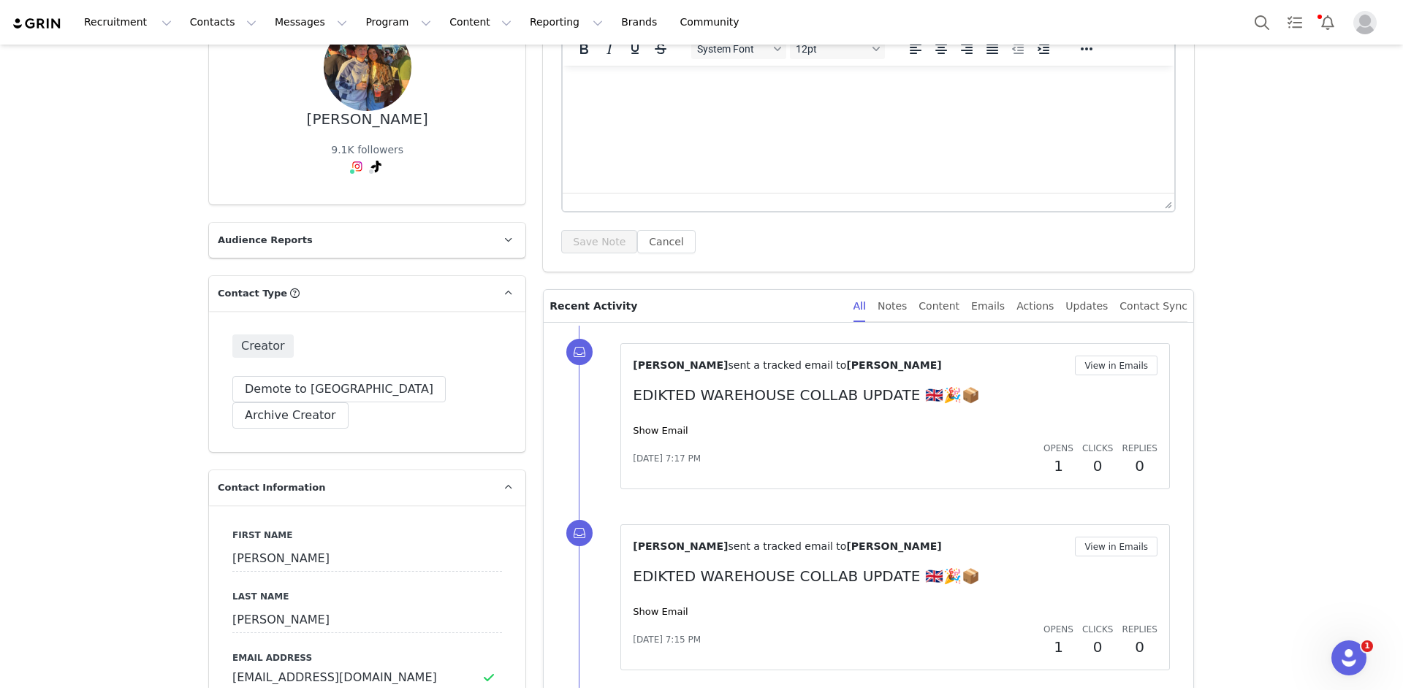
scroll to position [438, 0]
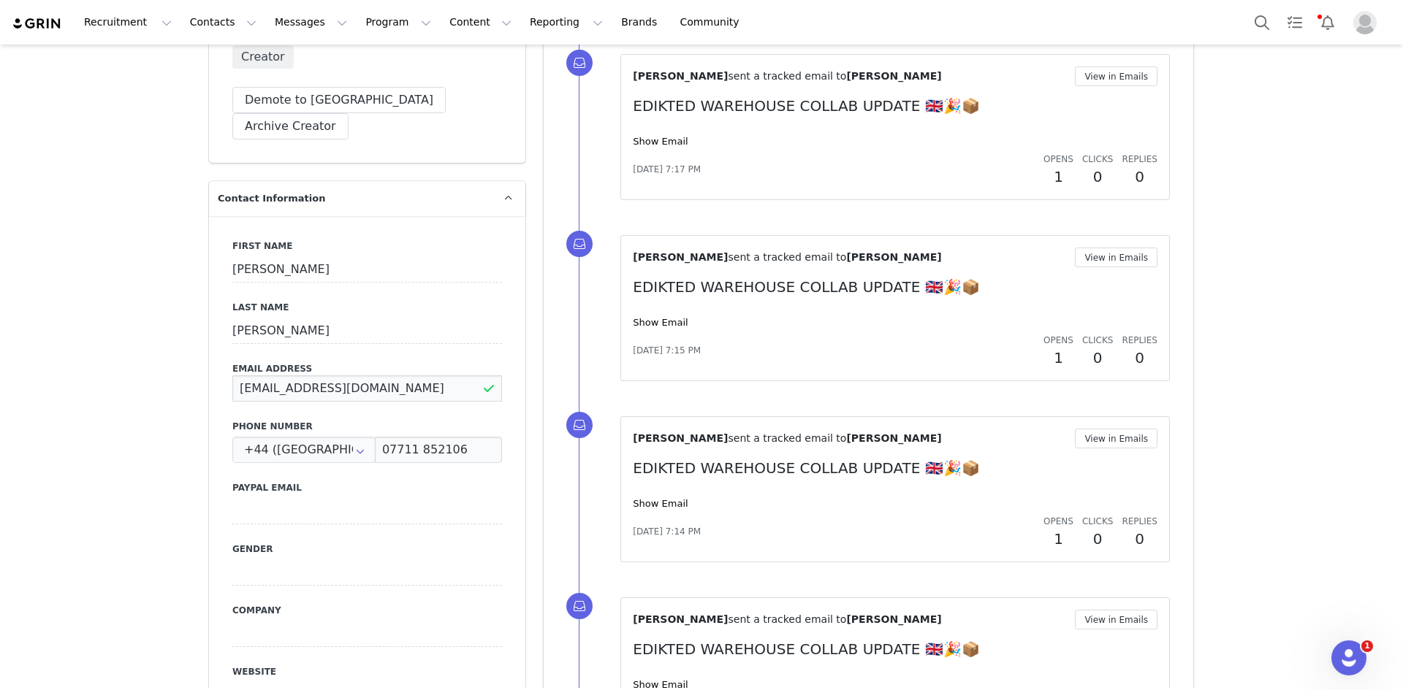
drag, startPoint x: 413, startPoint y: 362, endPoint x: 67, endPoint y: 409, distance: 349.5
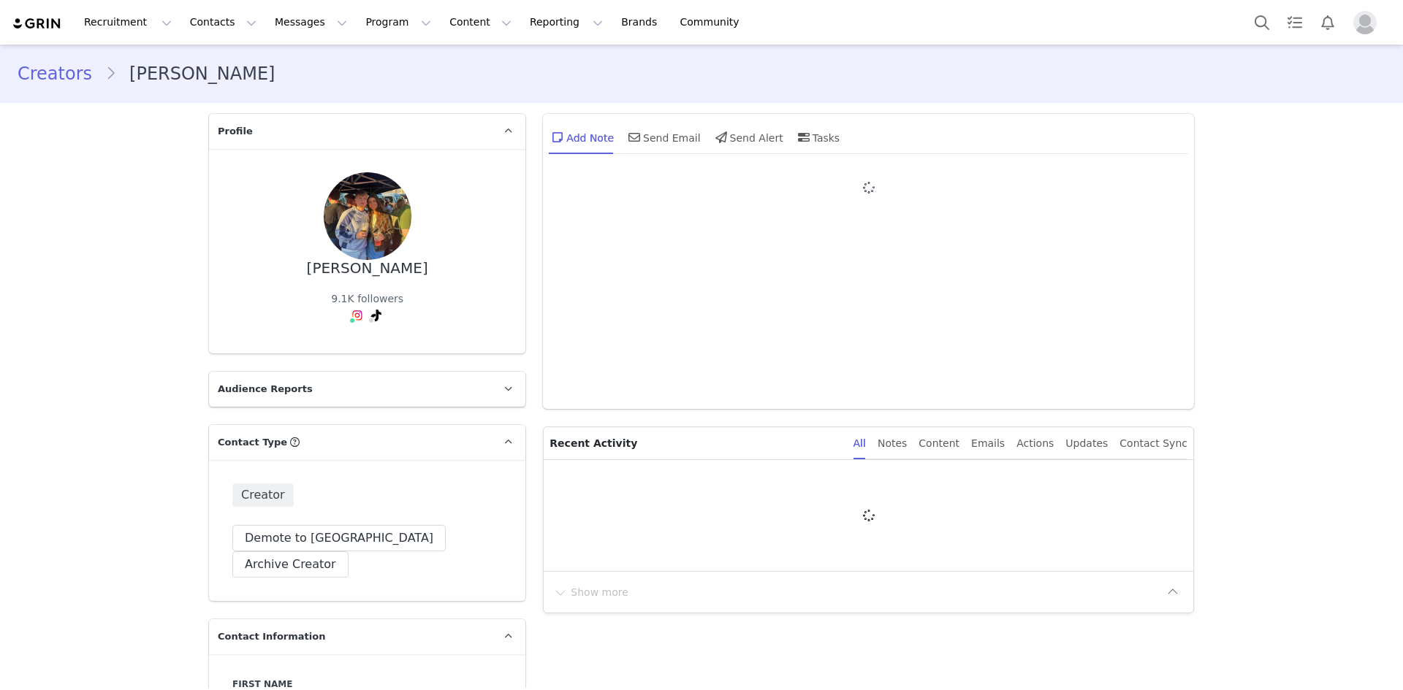
type input "+44 ([GEOGRAPHIC_DATA])"
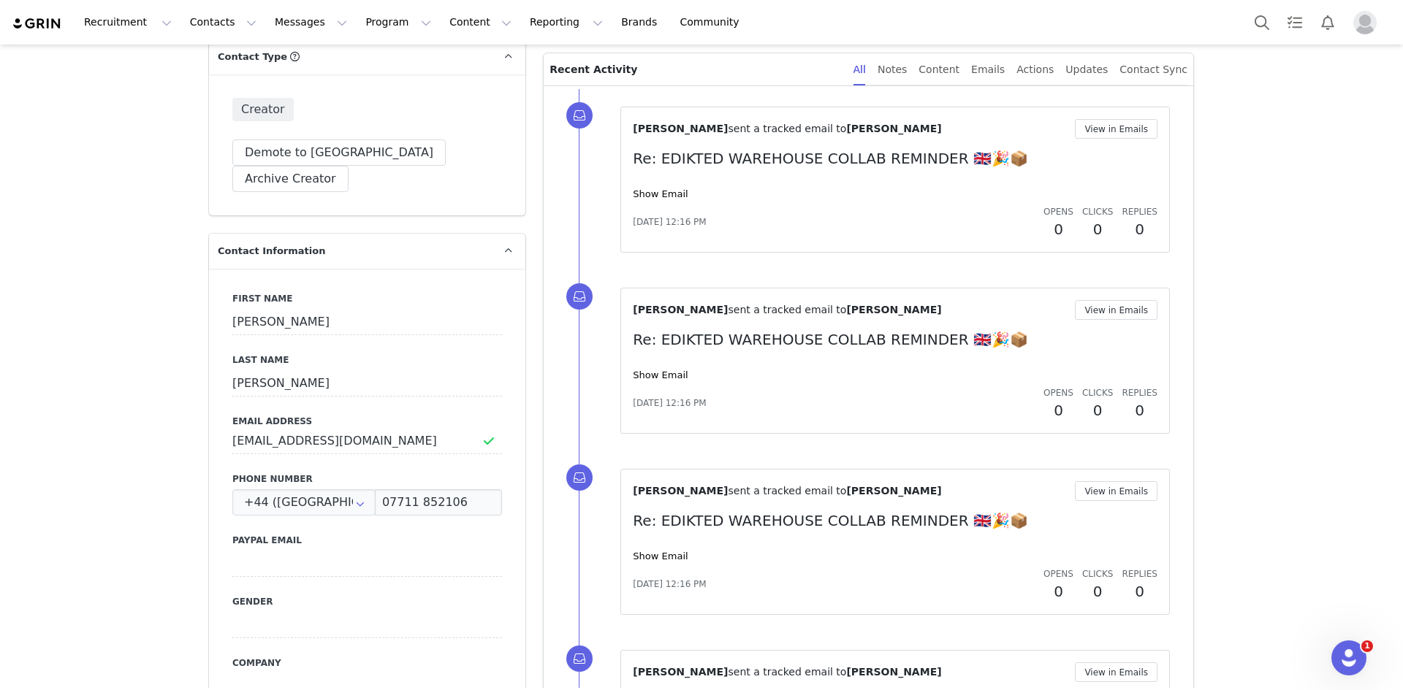
scroll to position [523, 0]
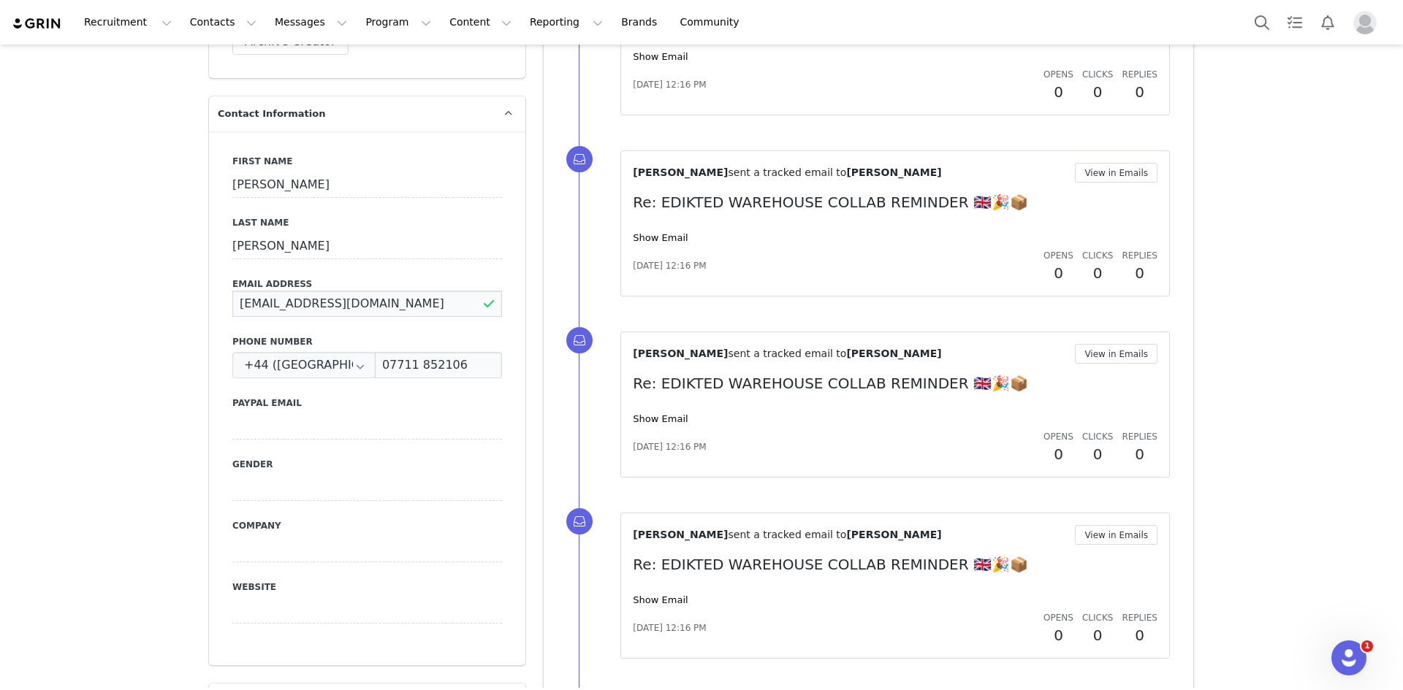
drag, startPoint x: 400, startPoint y: 272, endPoint x: 126, endPoint y: 281, distance: 273.3
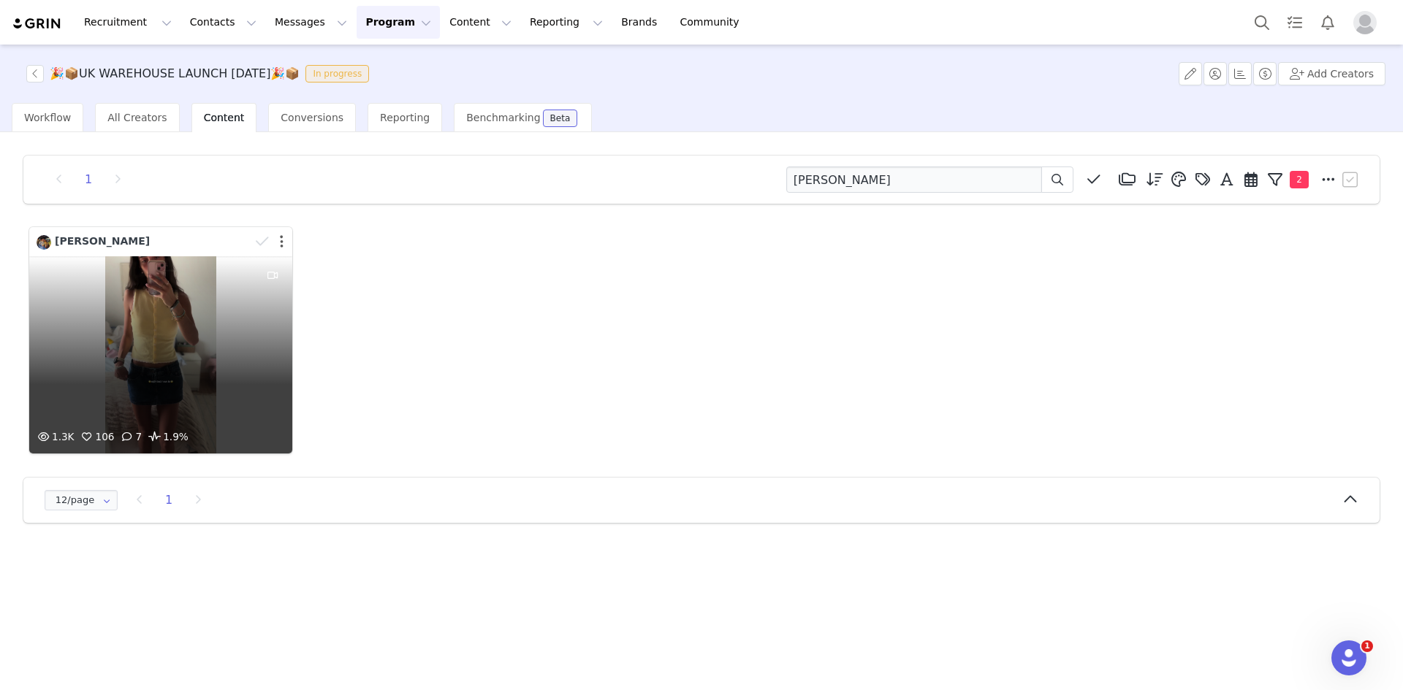
click at [281, 241] on button "button" at bounding box center [282, 241] width 4 height 15
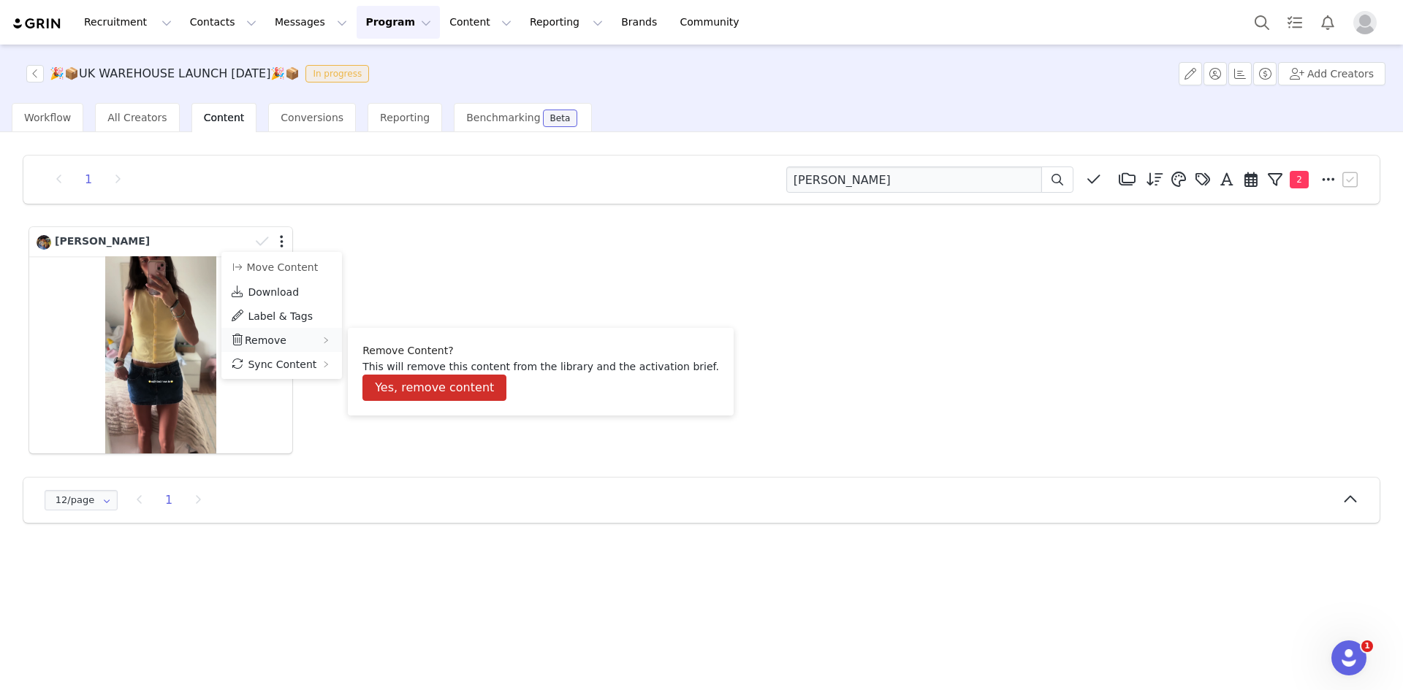
click at [289, 343] on div "Remove" at bounding box center [281, 340] width 121 height 24
click at [392, 389] on button "Yes, remove content" at bounding box center [434, 388] width 144 height 26
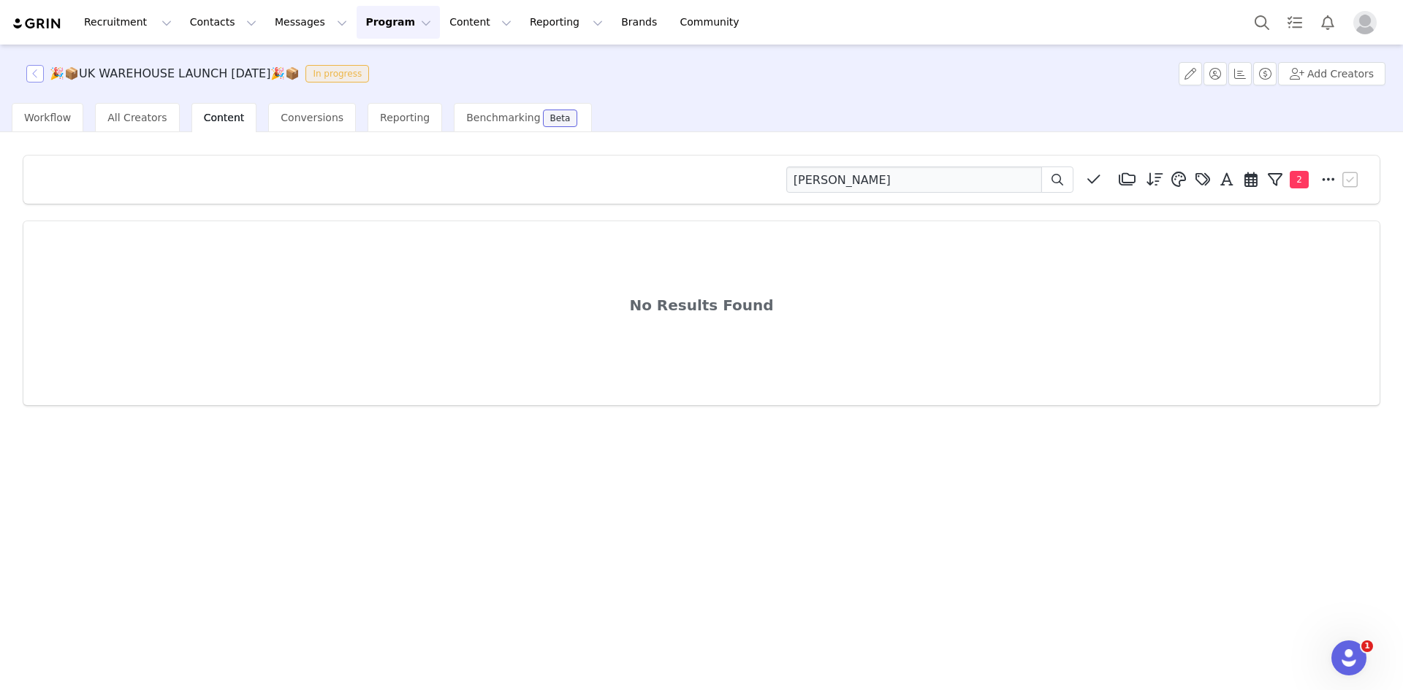
click at [43, 77] on button "button" at bounding box center [35, 74] width 18 height 18
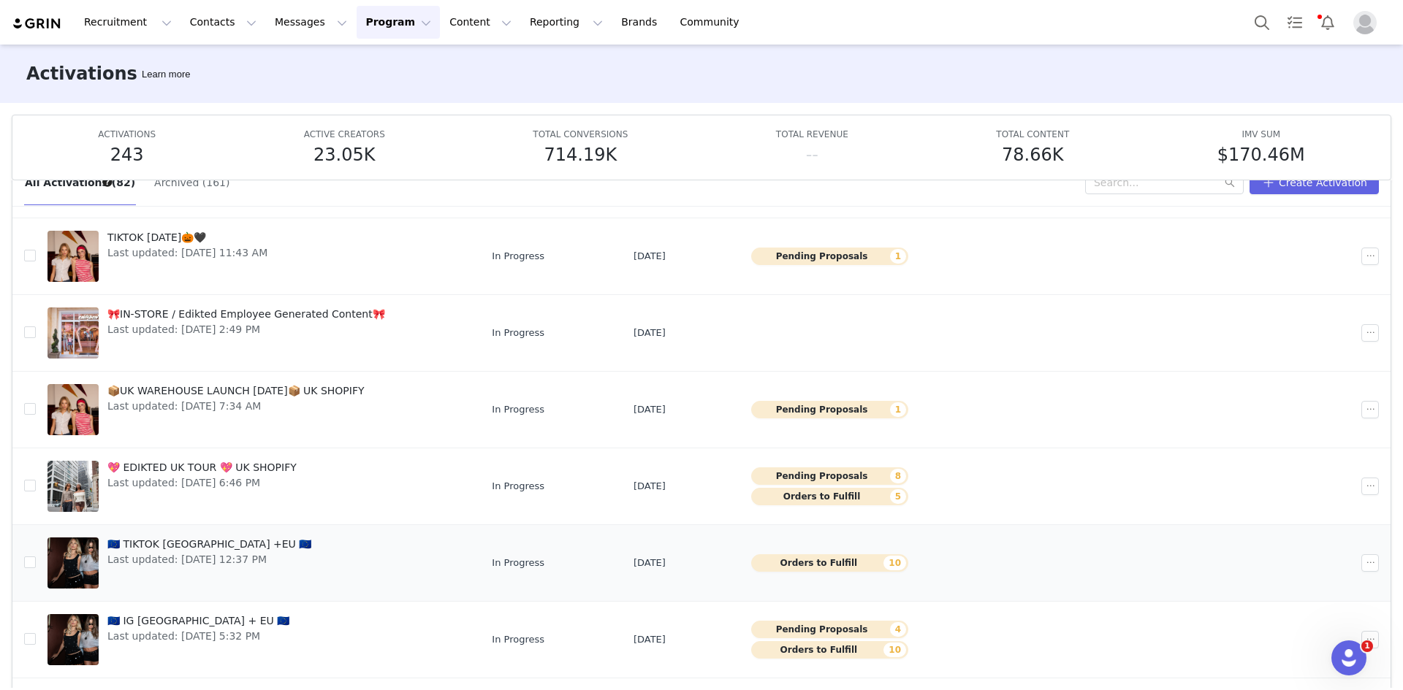
scroll to position [77, 0]
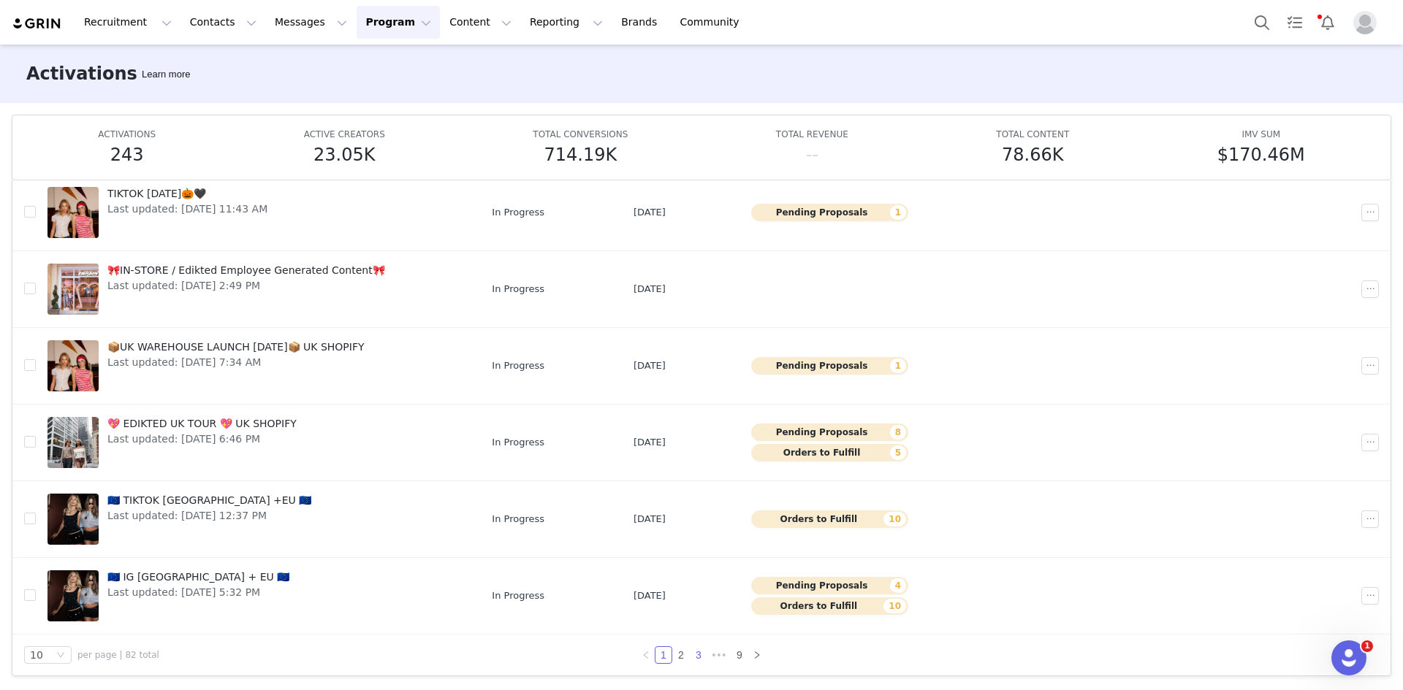
click at [695, 649] on link "3" at bounding box center [698, 655] width 16 height 16
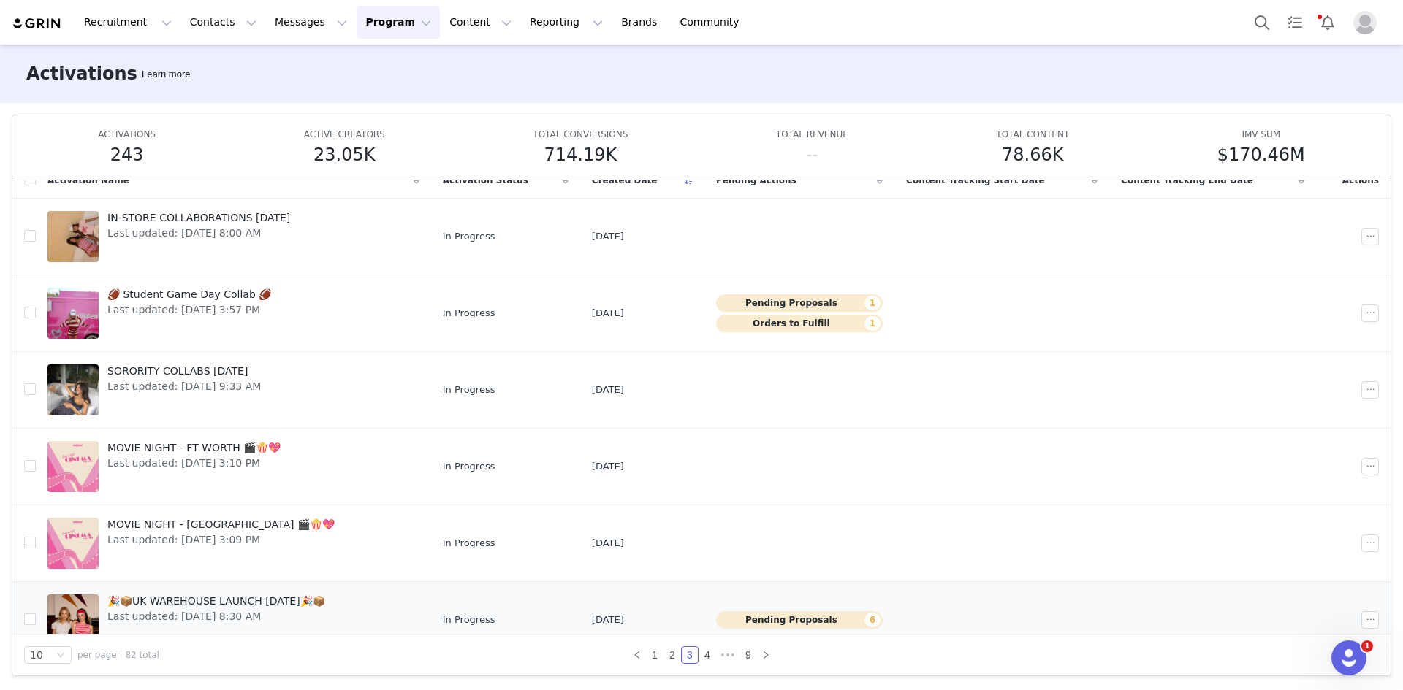
click at [159, 603] on span "🎉📦UK WAREHOUSE LAUNCH [DATE]🎉📦" at bounding box center [216, 601] width 218 height 15
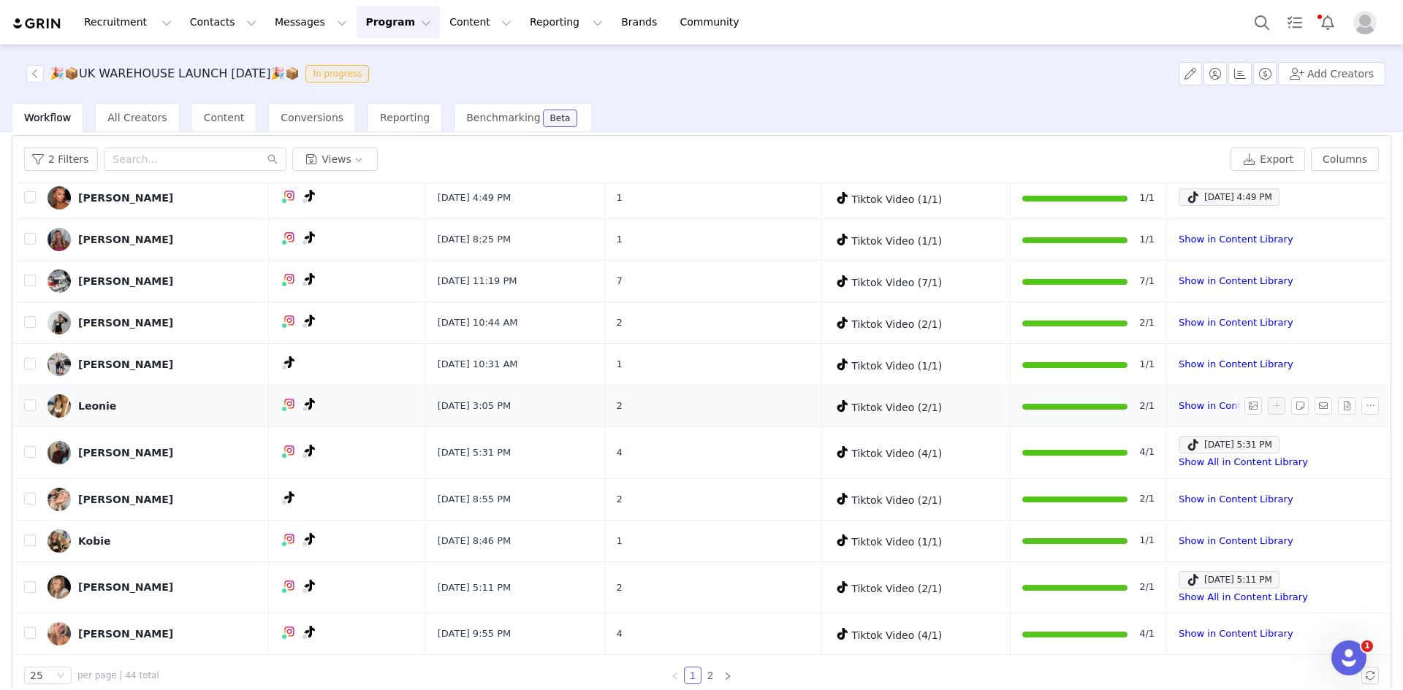
scroll to position [69, 0]
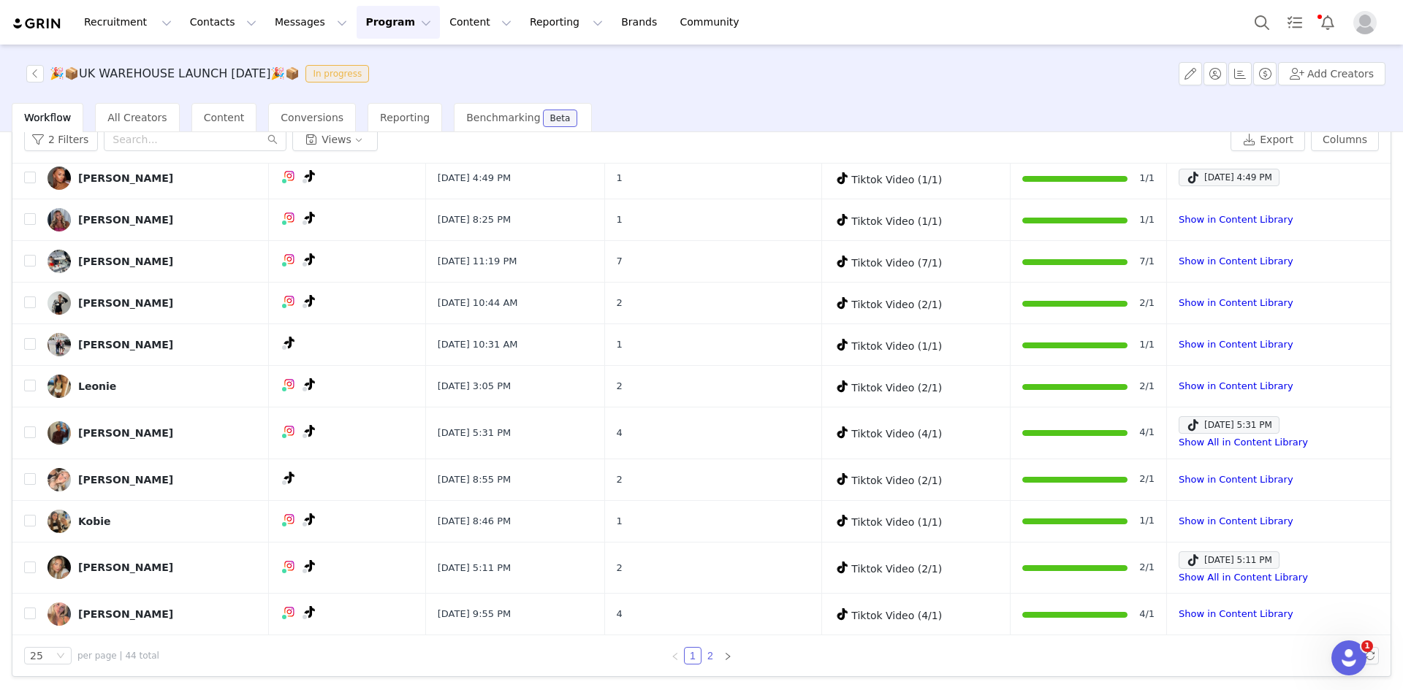
click at [702, 649] on link "2" at bounding box center [710, 656] width 16 height 16
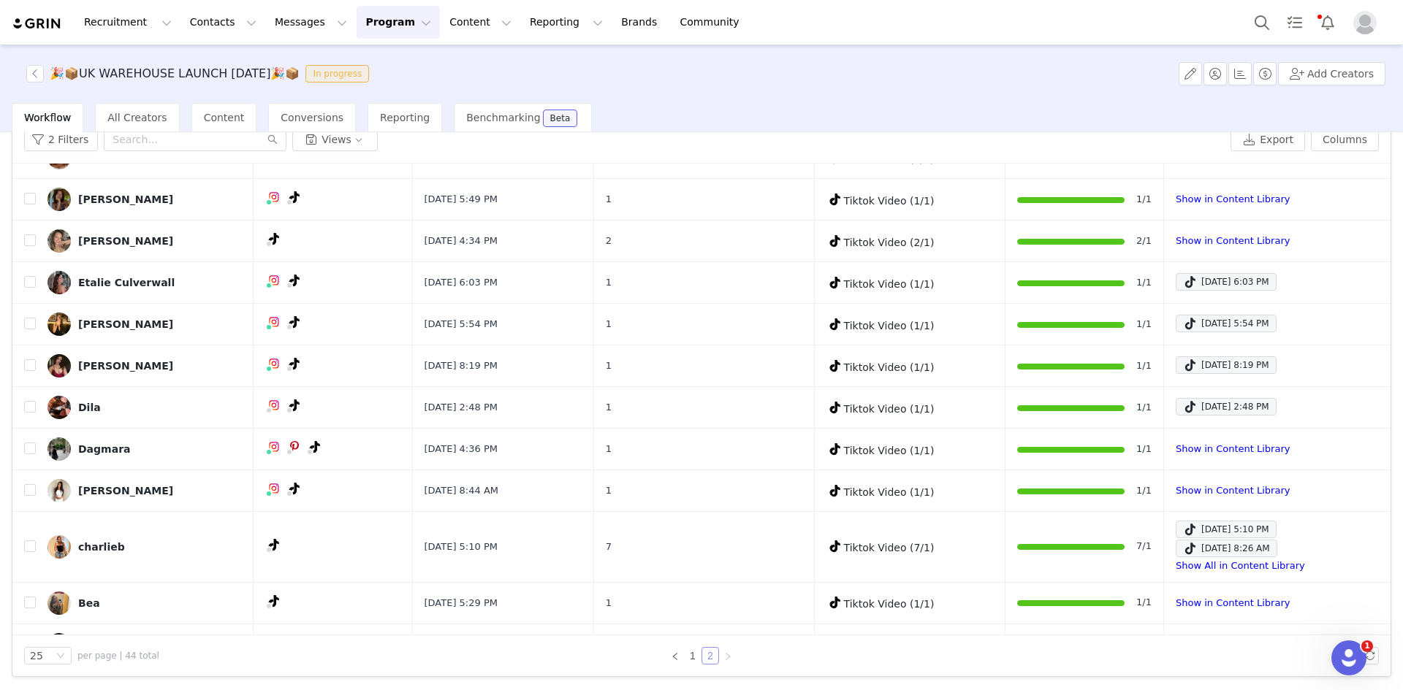
scroll to position [398, 0]
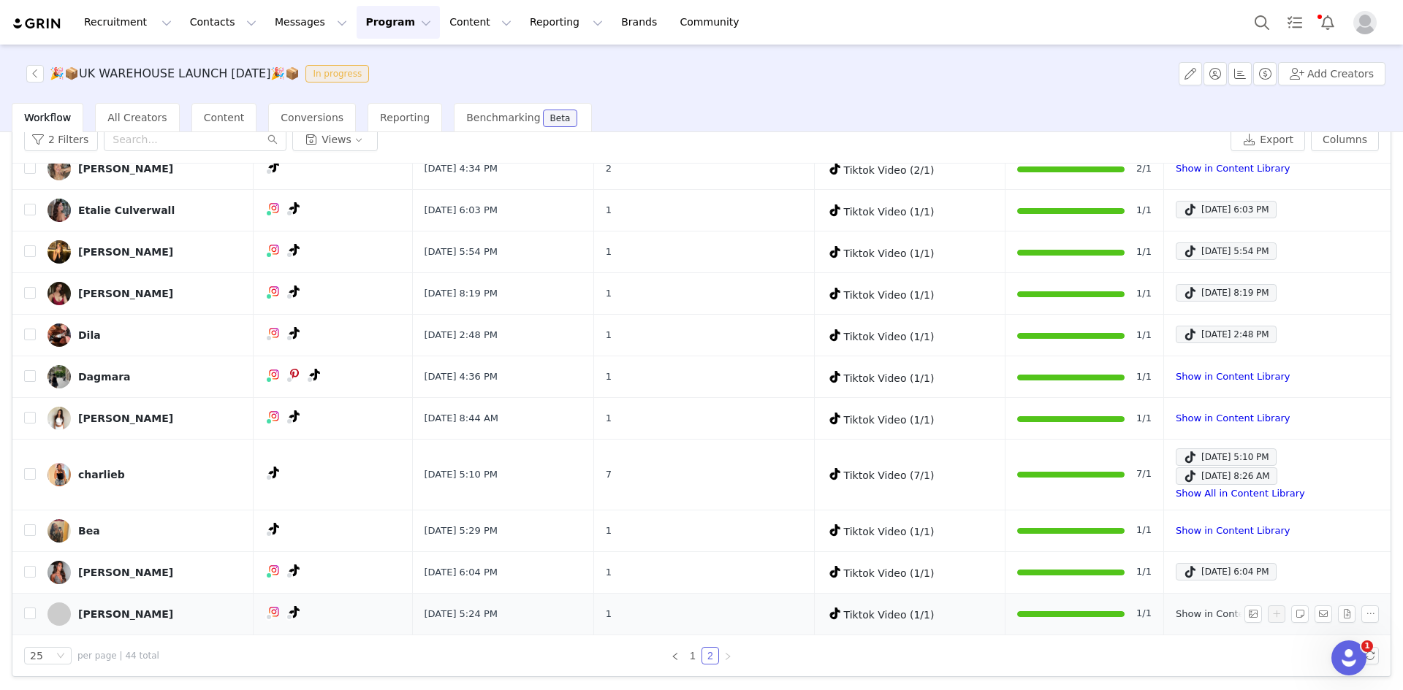
click at [1180, 610] on link "Show in Content Library" at bounding box center [1232, 613] width 114 height 11
click at [126, 571] on div "Annie Tilleke" at bounding box center [125, 573] width 95 height 12
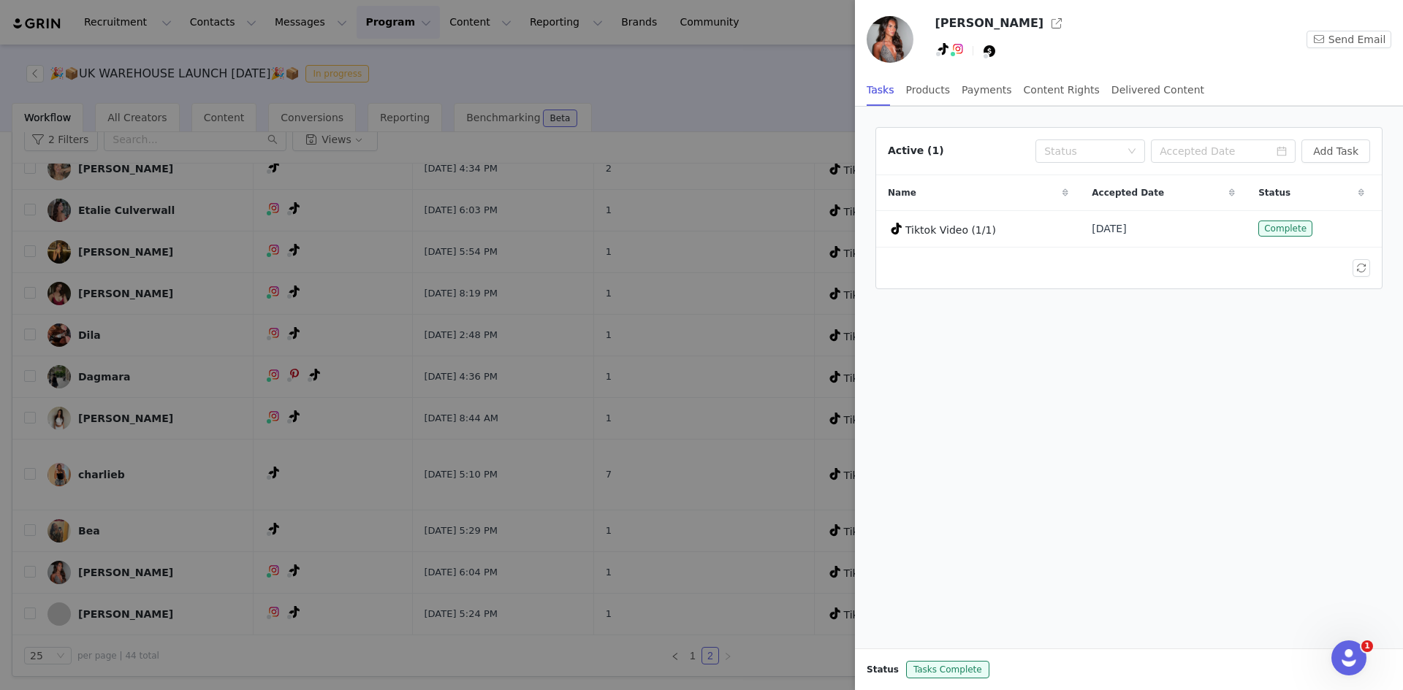
drag, startPoint x: 588, startPoint y: 414, endPoint x: 417, endPoint y: 475, distance: 181.4
click at [581, 420] on div at bounding box center [701, 345] width 1403 height 690
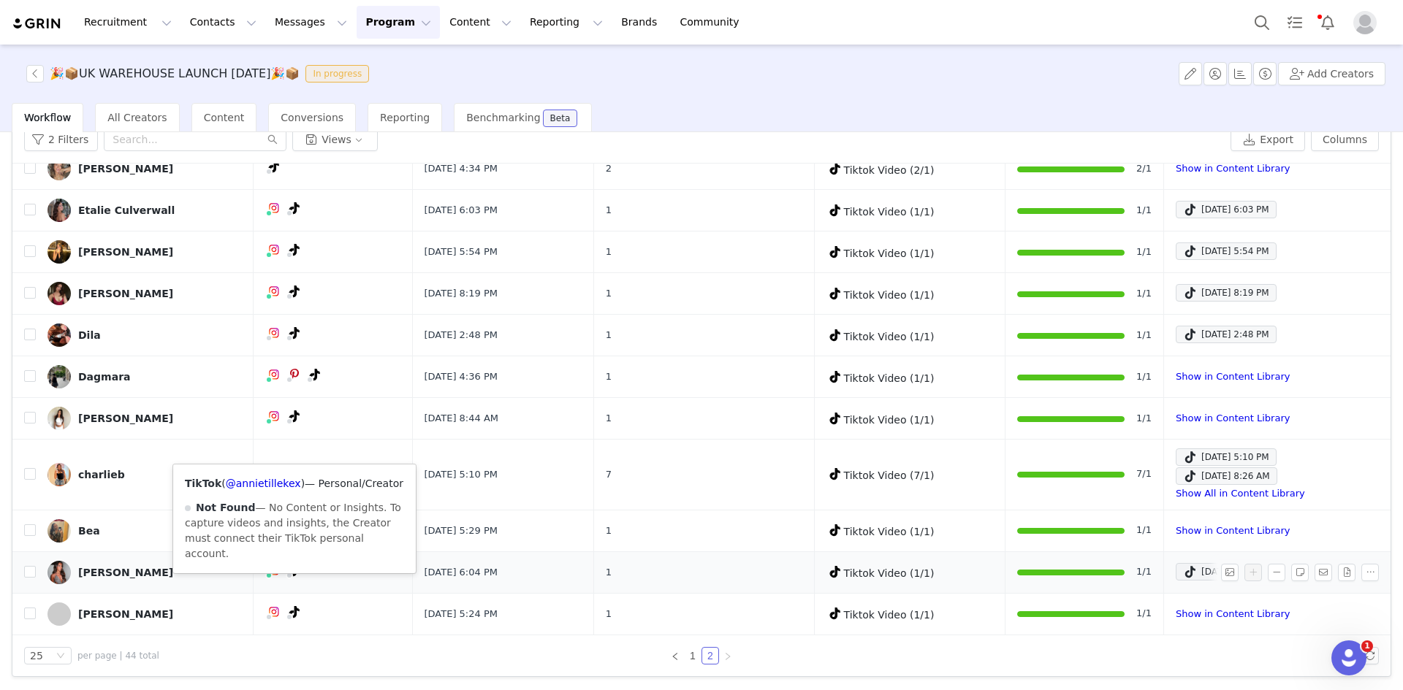
click at [289, 570] on span at bounding box center [295, 571] width 18 height 18
click at [253, 478] on link "@annietillekex" at bounding box center [263, 484] width 75 height 12
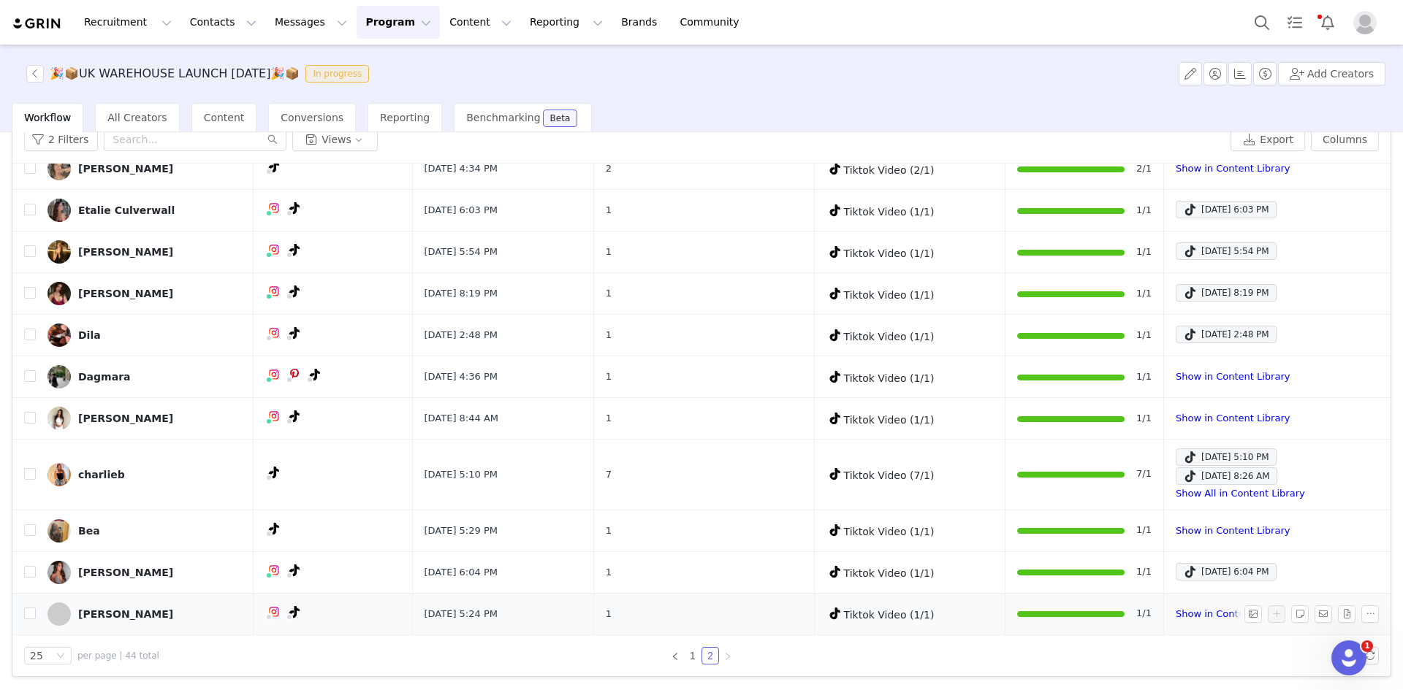
click at [1129, 593] on td "1/1" at bounding box center [1084, 614] width 159 height 42
click at [28, 574] on input "checkbox" at bounding box center [30, 572] width 12 height 12
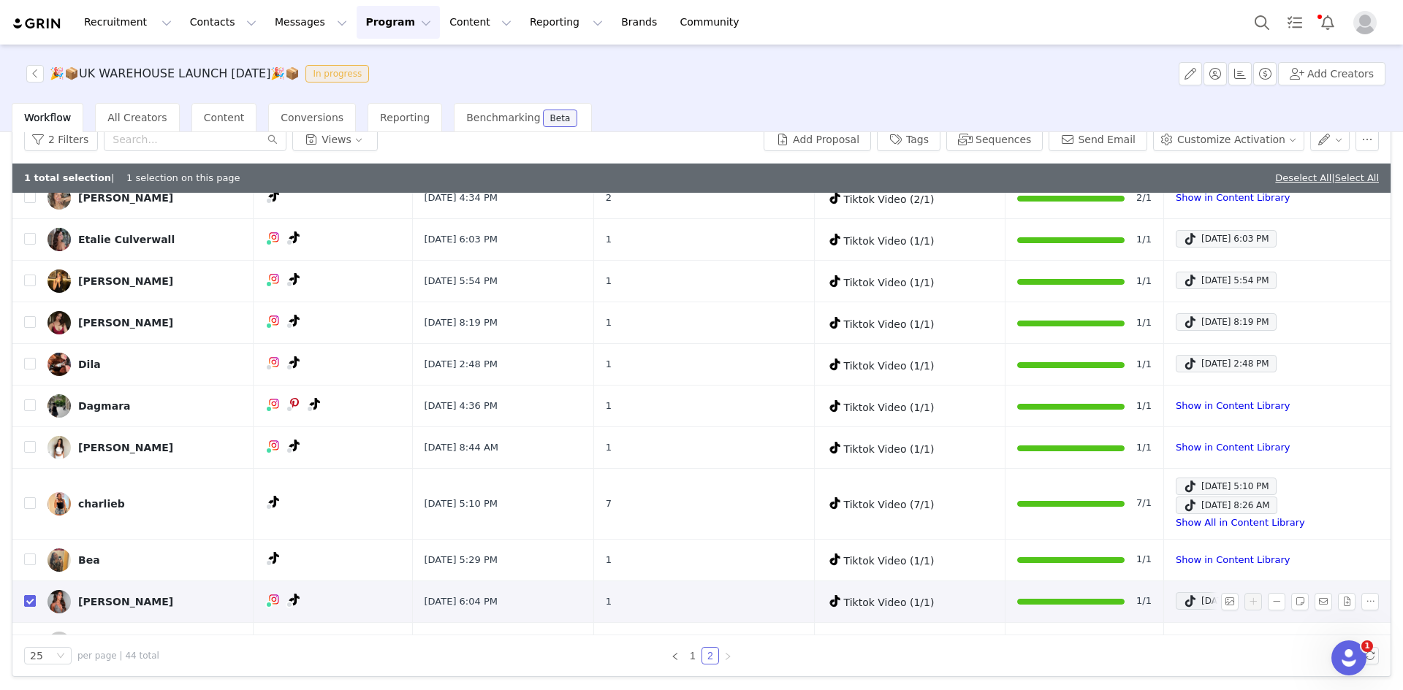
click at [28, 574] on td at bounding box center [23, 560] width 23 height 42
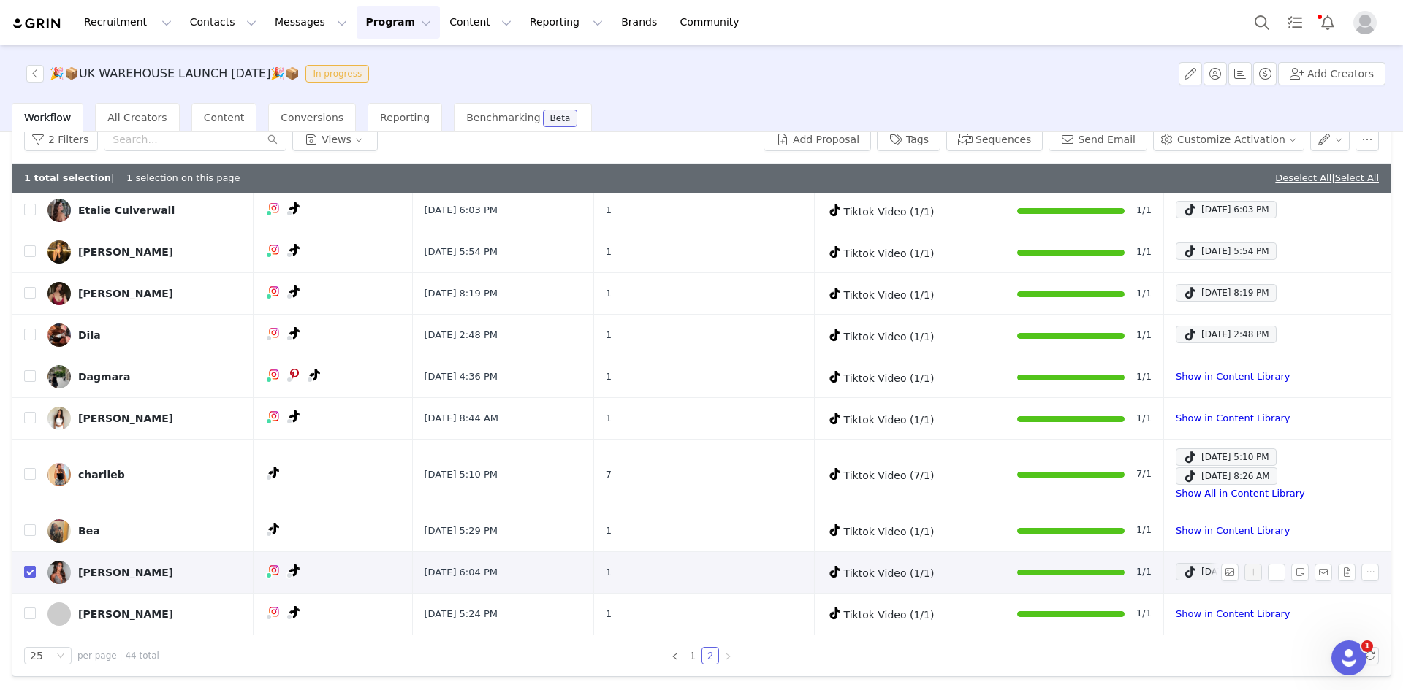
click at [31, 572] on input "checkbox" at bounding box center [30, 572] width 12 height 12
checkbox input "false"
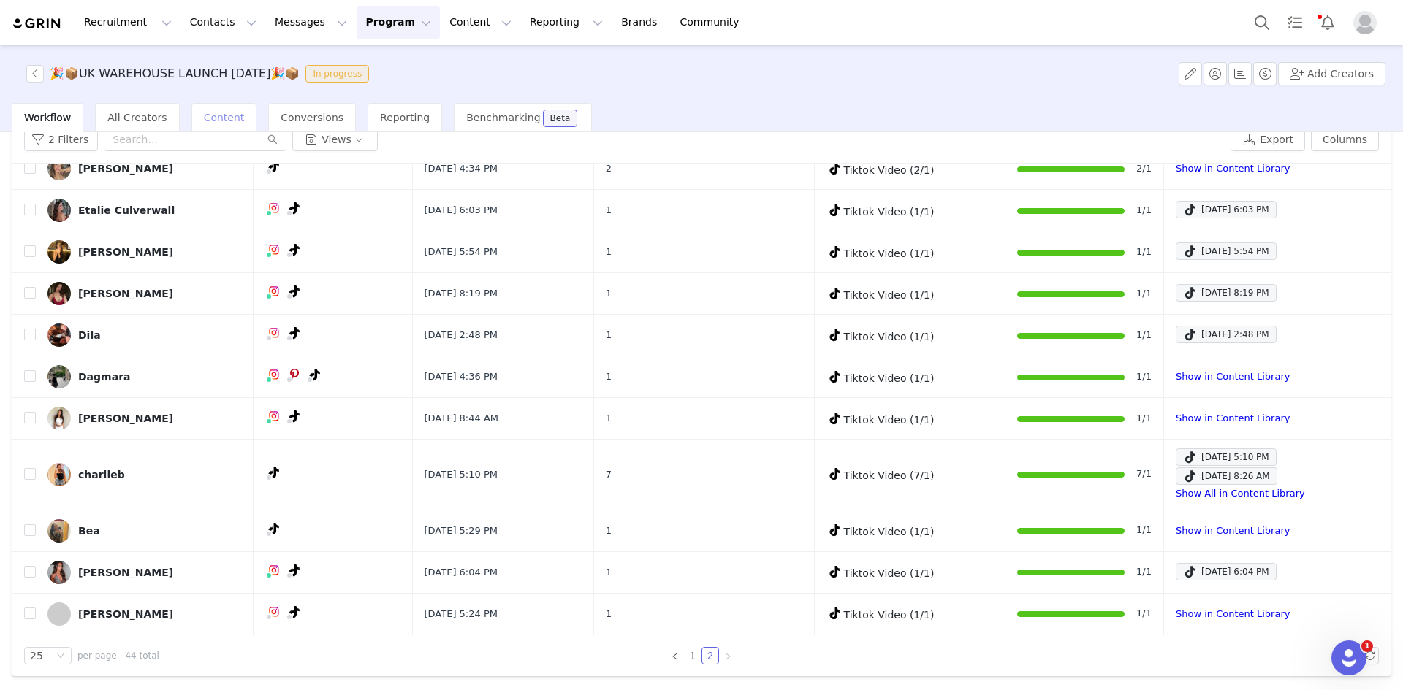
click at [213, 120] on span "Content" at bounding box center [224, 118] width 41 height 12
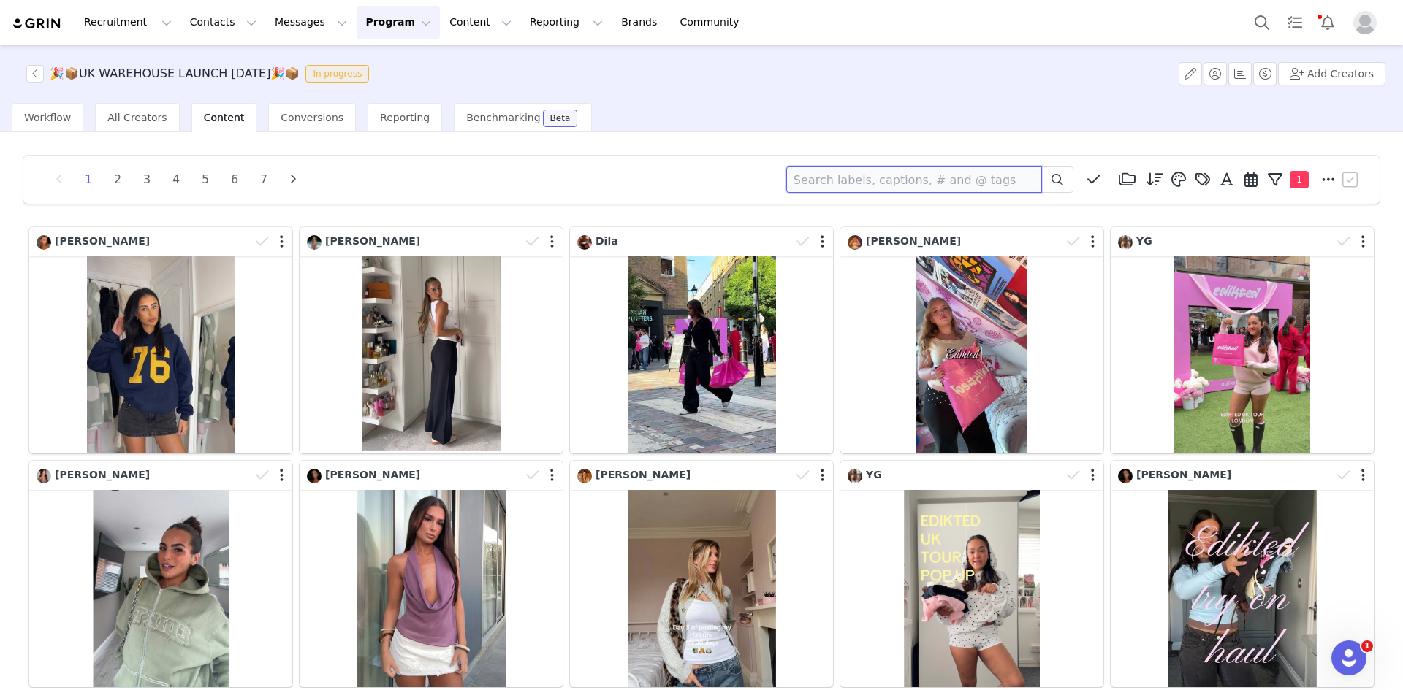
click at [854, 176] on input at bounding box center [914, 180] width 256 height 26
type input "annie"
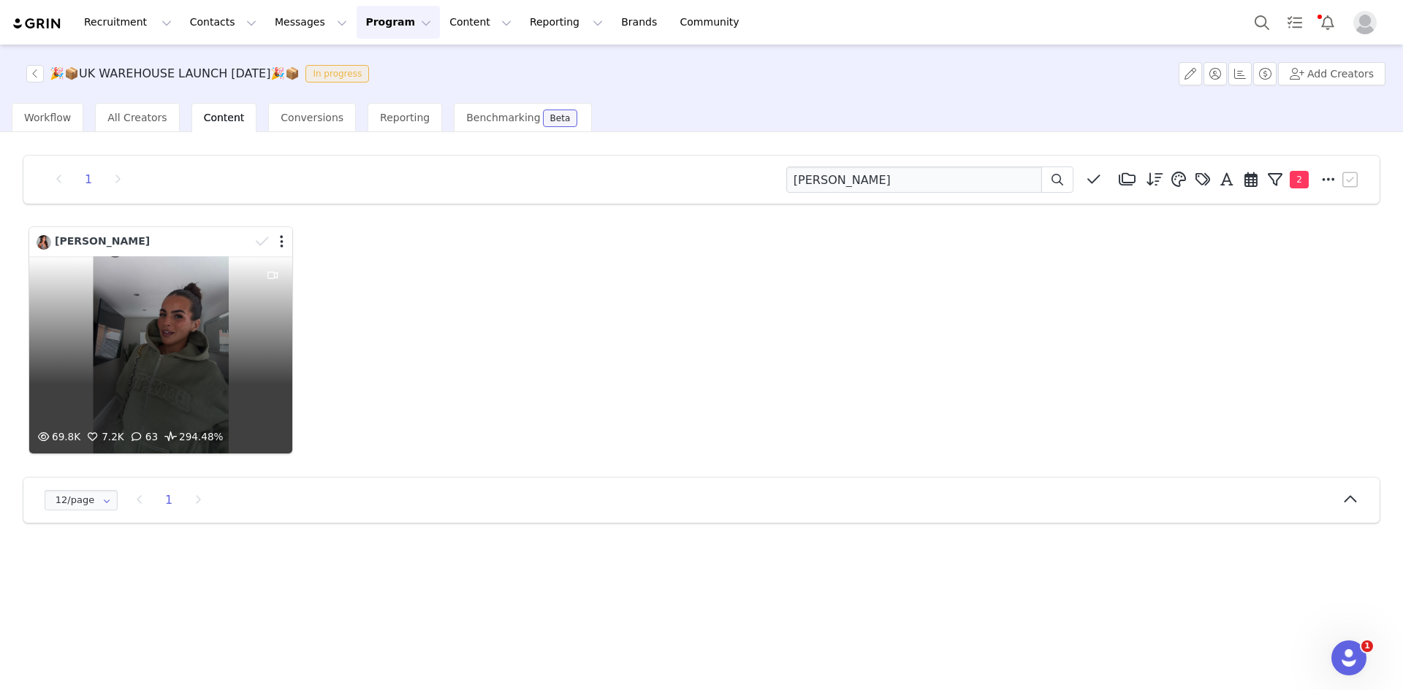
click at [278, 241] on div at bounding box center [271, 242] width 42 height 22
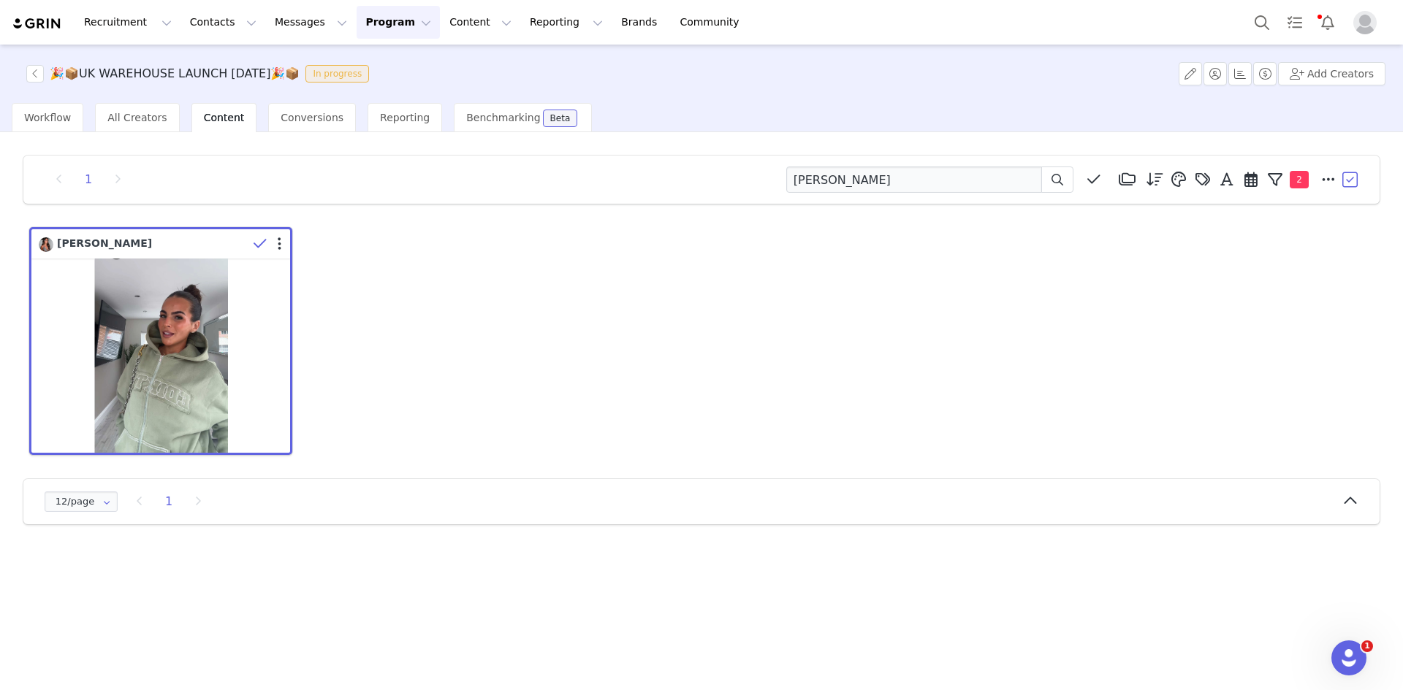
drag, startPoint x: 279, startPoint y: 241, endPoint x: 552, endPoint y: 380, distance: 306.4
click at [552, 380] on div "Annie Tilleke 69.8K 7.2K 63 294.48%" at bounding box center [701, 341] width 1351 height 235
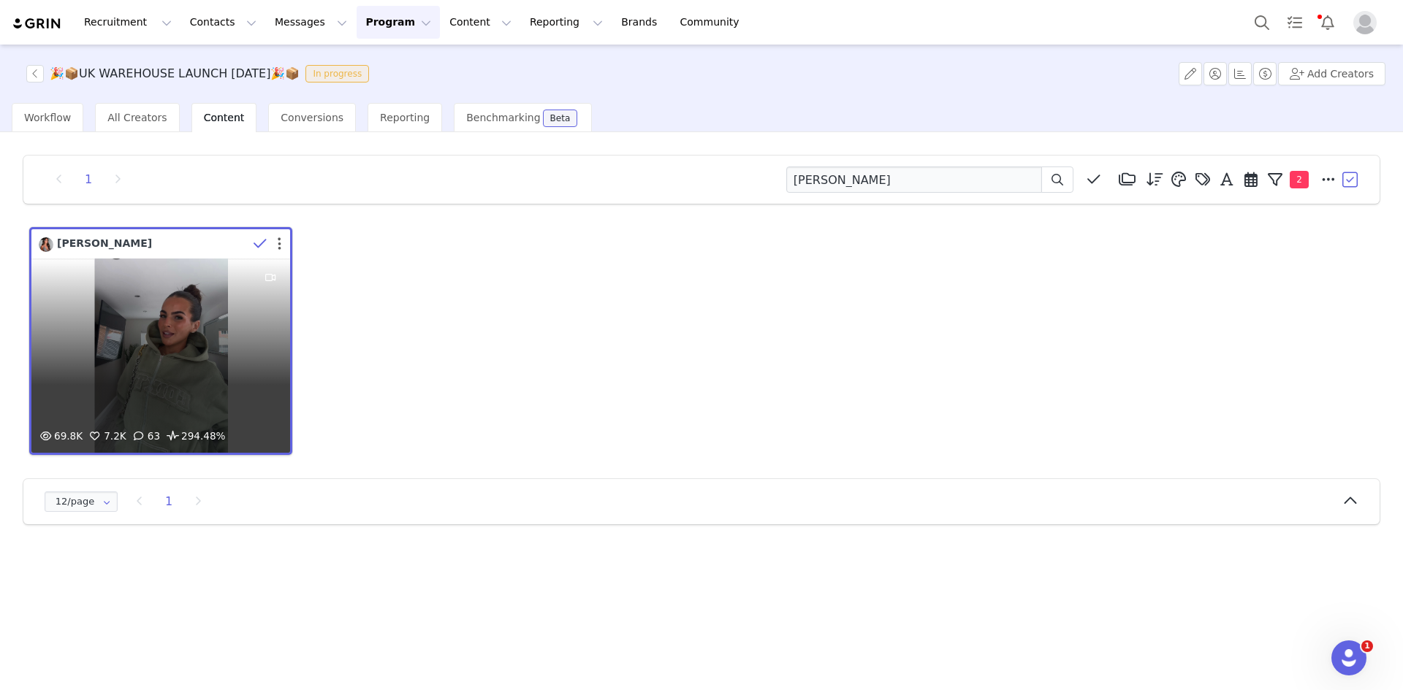
click at [279, 244] on button "button" at bounding box center [280, 244] width 4 height 15
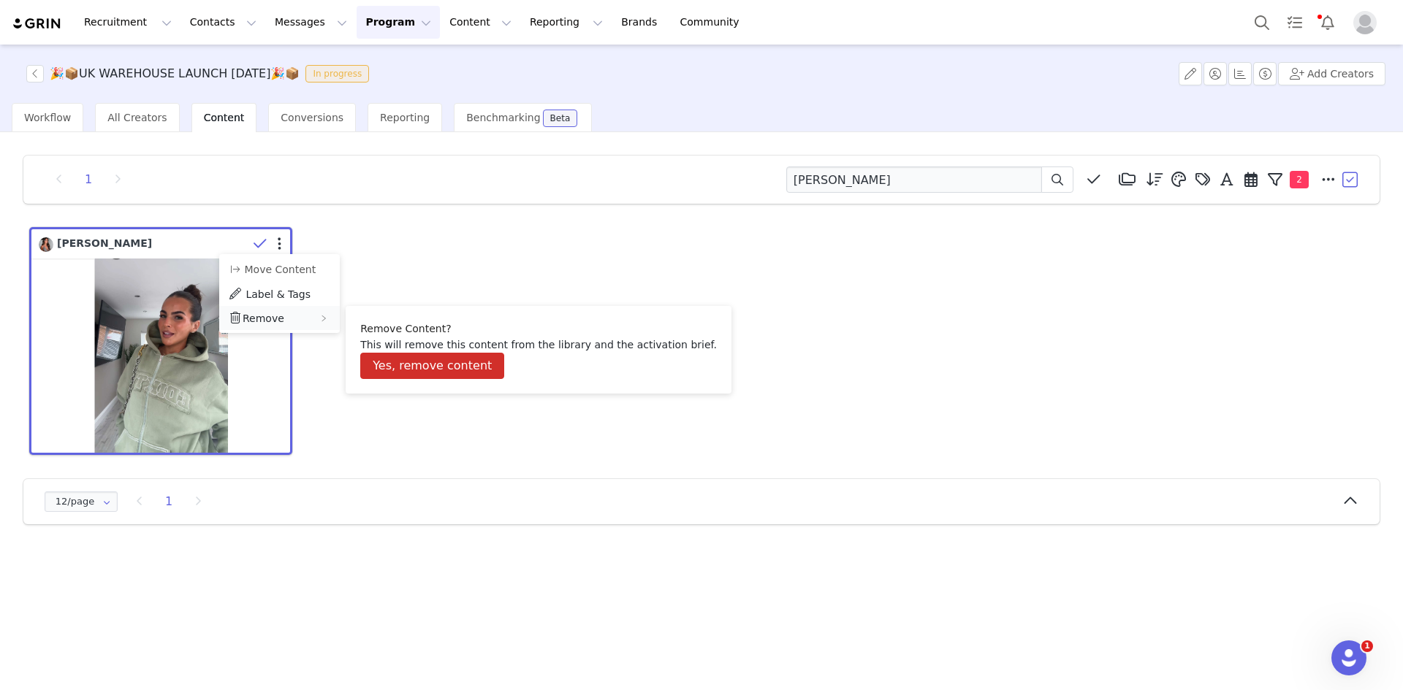
click at [278, 313] on span "Remove" at bounding box center [264, 319] width 42 height 12
click at [382, 369] on button "Yes, remove content" at bounding box center [432, 366] width 144 height 26
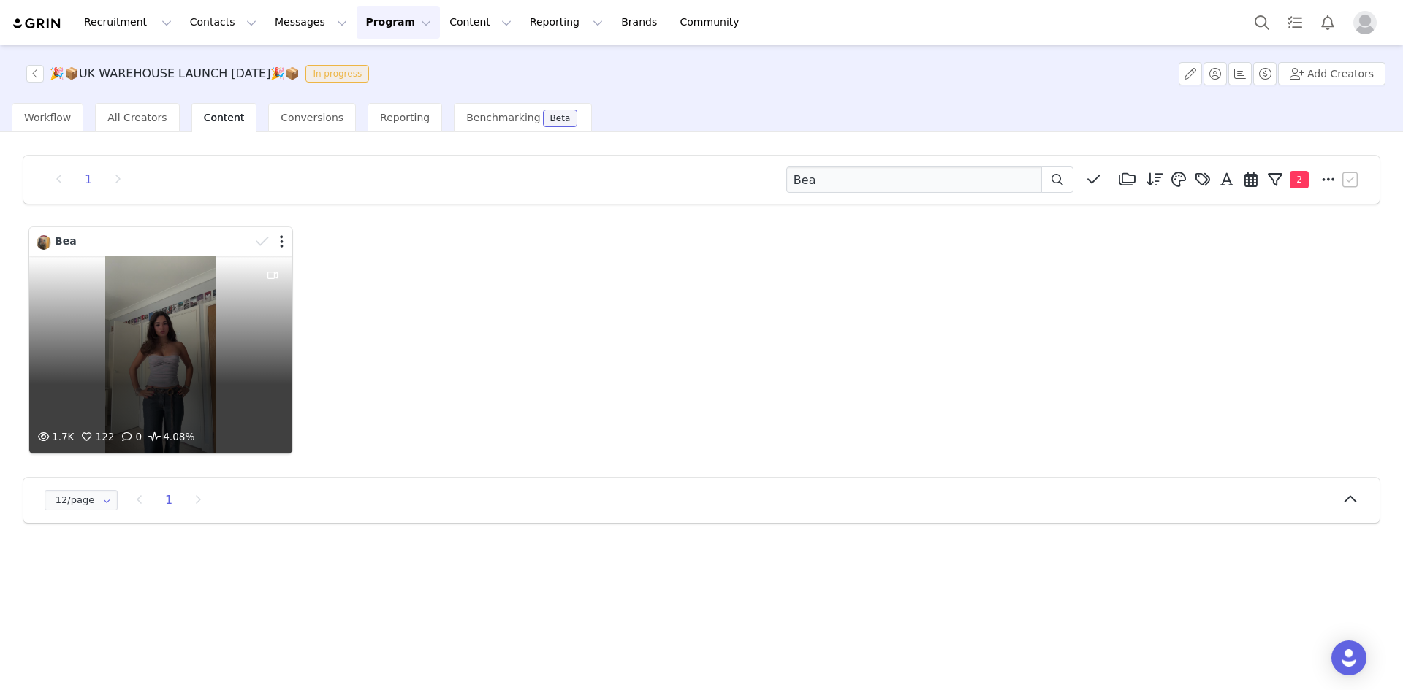
click at [224, 320] on div "1.7K 122 0 4.08%" at bounding box center [160, 354] width 263 height 197
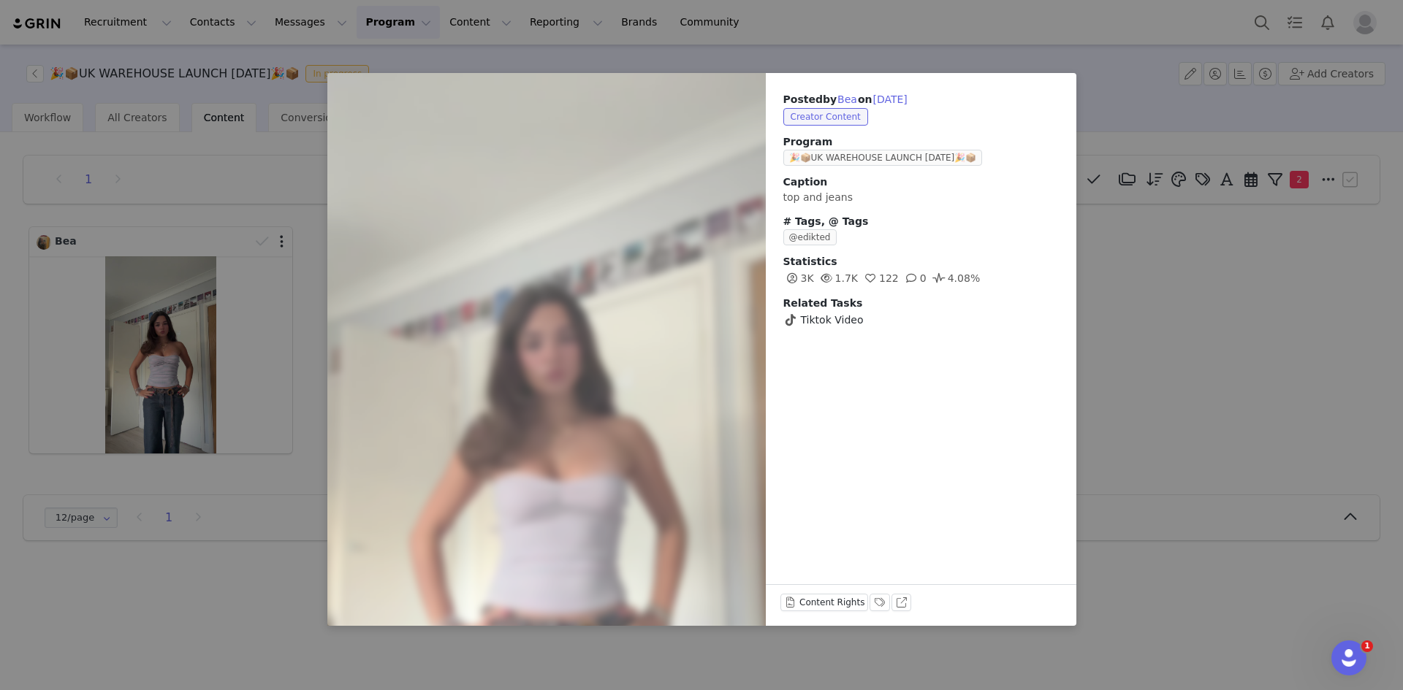
click at [158, 402] on div "Posted by Bea on [DATE] Creator Content Program 🎉📦UK WAREHOUSE LAUNCH [DATE]🎉📦 …" at bounding box center [701, 345] width 1403 height 690
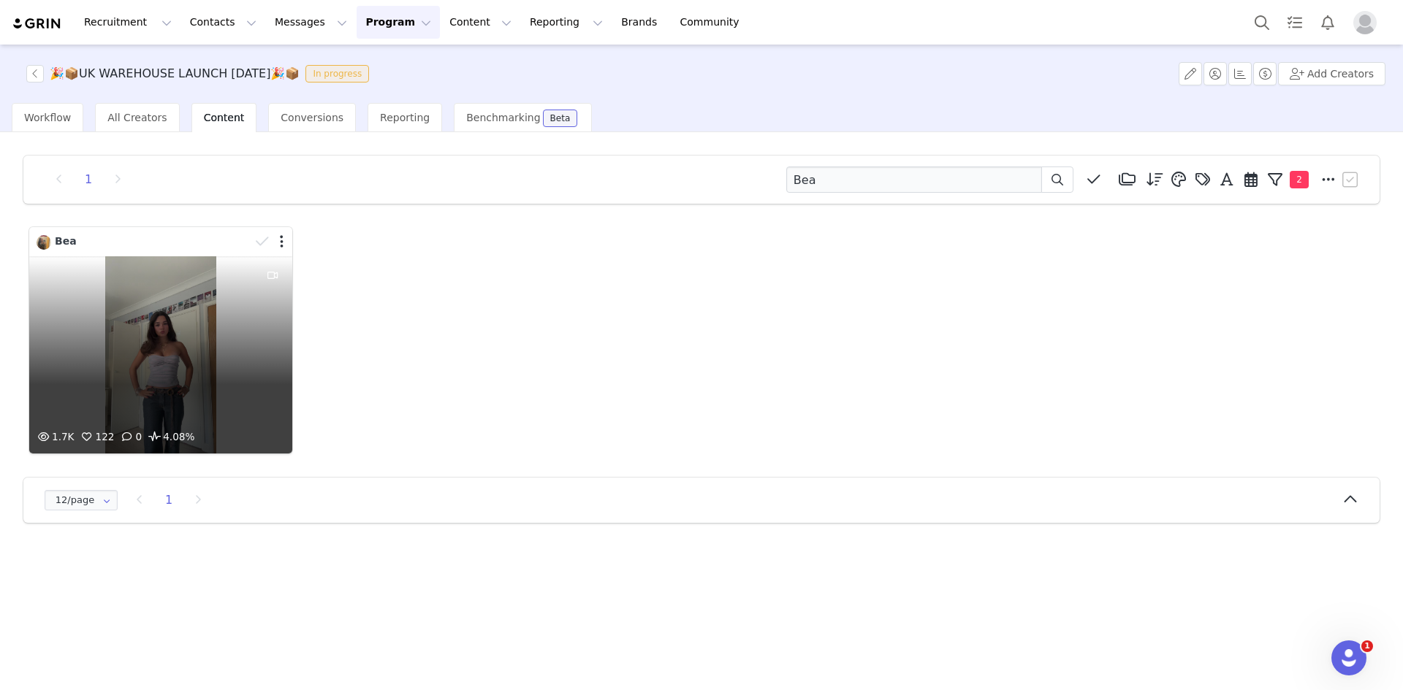
click at [158, 402] on div "1.7K 122 0 4.08%" at bounding box center [160, 354] width 263 height 197
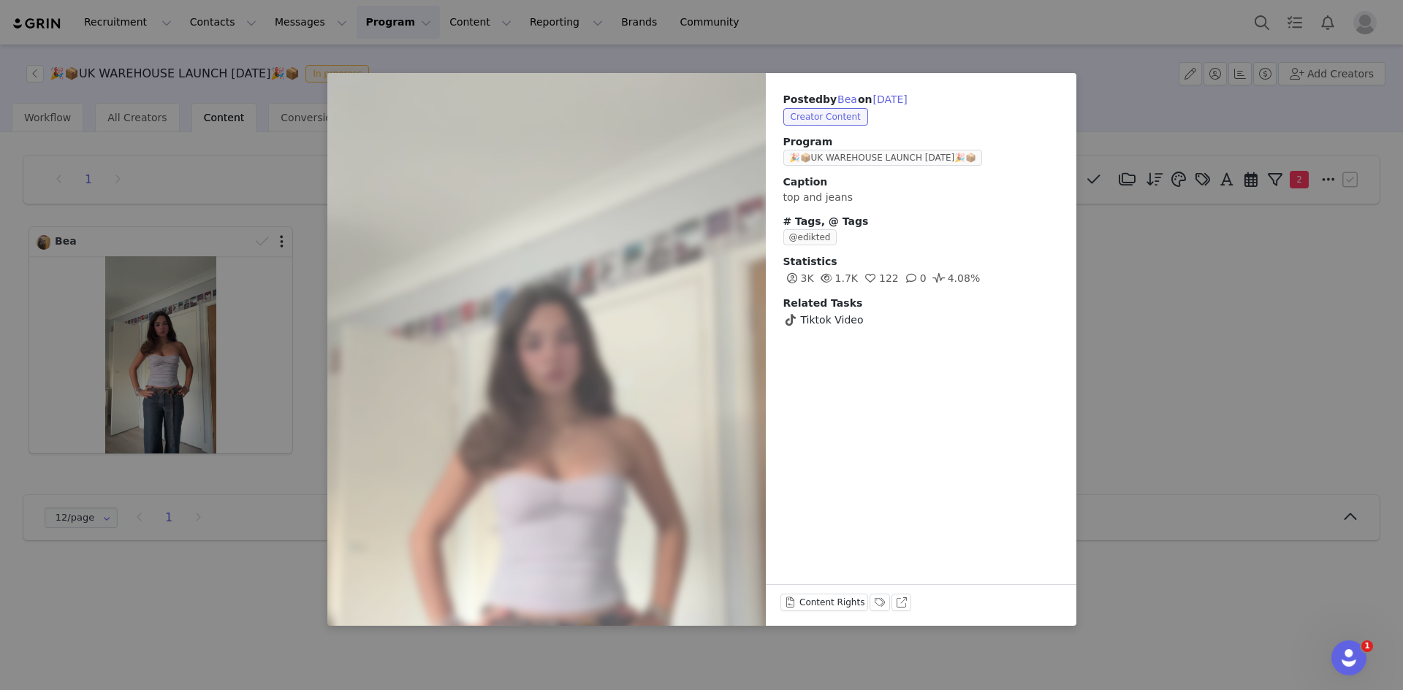
click at [1235, 410] on div "Posted by Bea on [DATE] Creator Content Program 🎉📦UK WAREHOUSE LAUNCH [DATE]🎉📦 …" at bounding box center [701, 345] width 1403 height 690
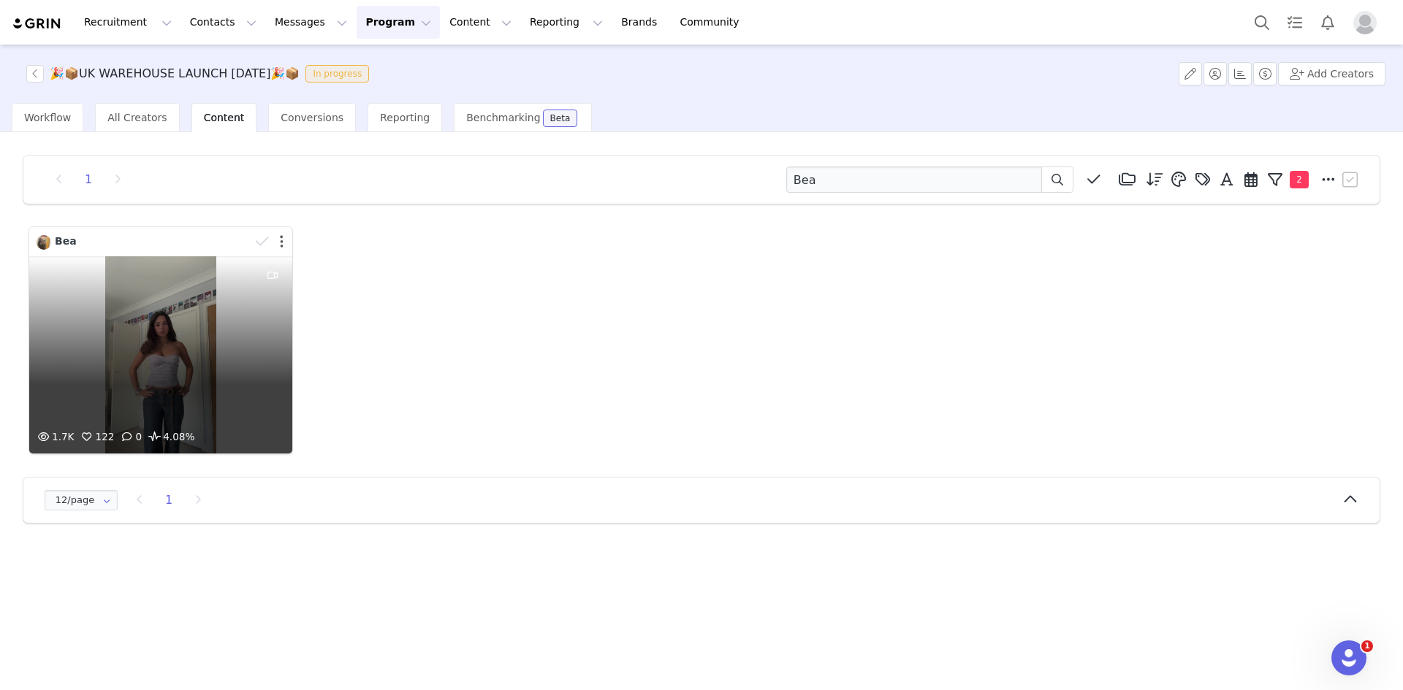
click at [280, 243] on button "button" at bounding box center [282, 241] width 4 height 15
click at [153, 321] on div "1.7K 122 0 4.08%" at bounding box center [160, 354] width 263 height 197
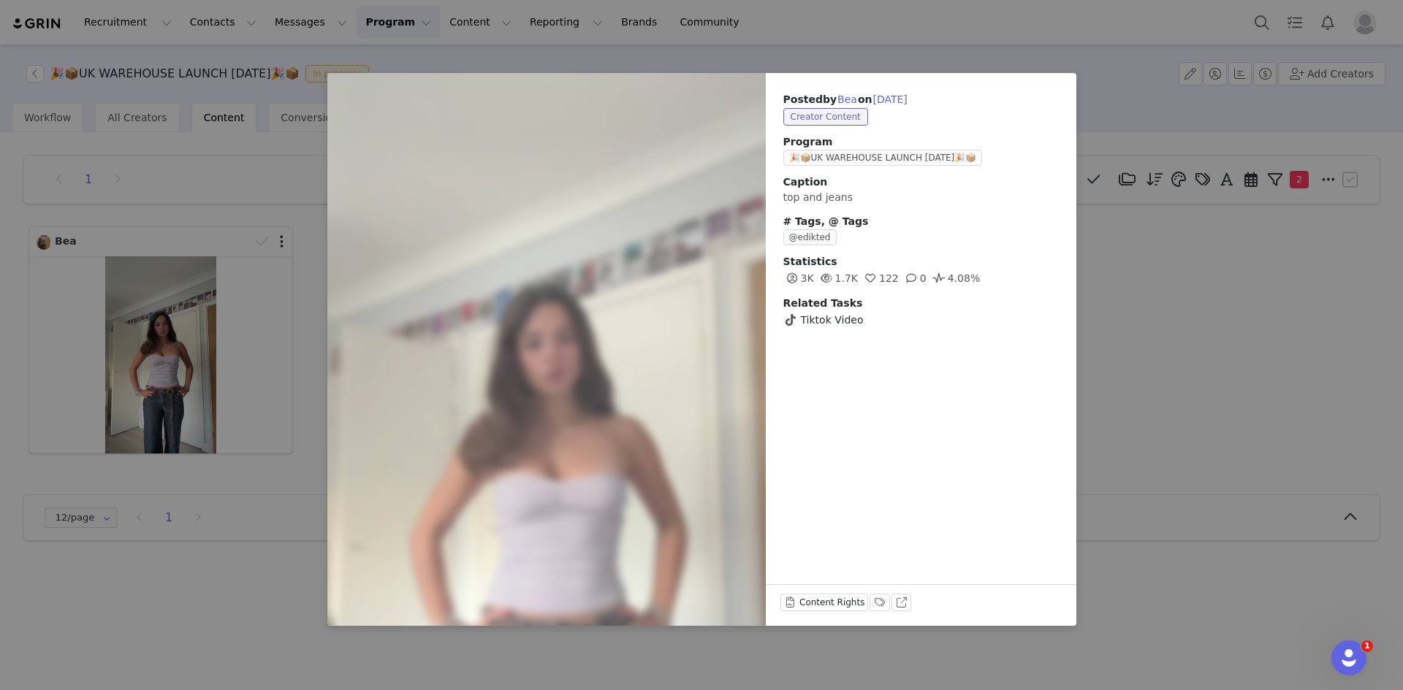
click at [1194, 394] on div "Posted by Bea on [DATE] Creator Content Program 🎉📦UK WAREHOUSE LAUNCH [DATE]🎉📦 …" at bounding box center [701, 345] width 1403 height 690
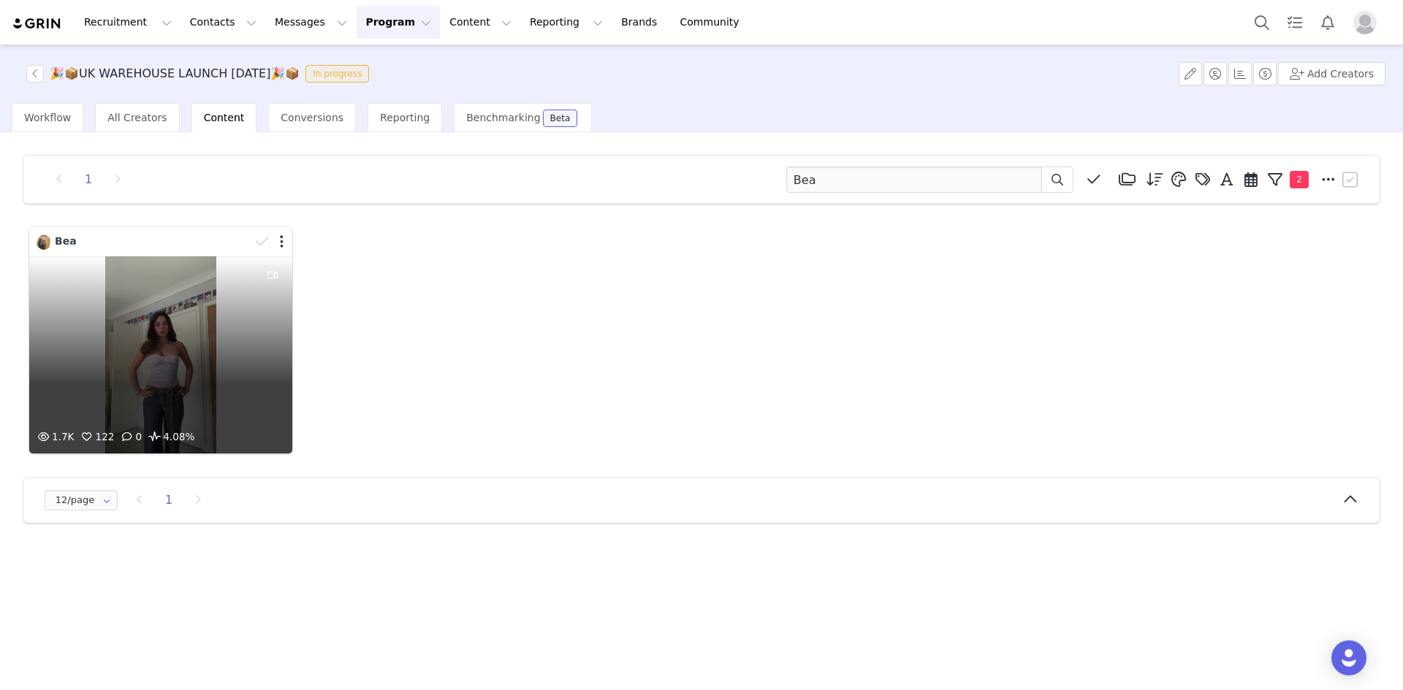
drag, startPoint x: 284, startPoint y: 413, endPoint x: 280, endPoint y: 449, distance: 35.3
click at [280, 449] on div "1.7K 122 0 4.08%" at bounding box center [160, 441] width 263 height 25
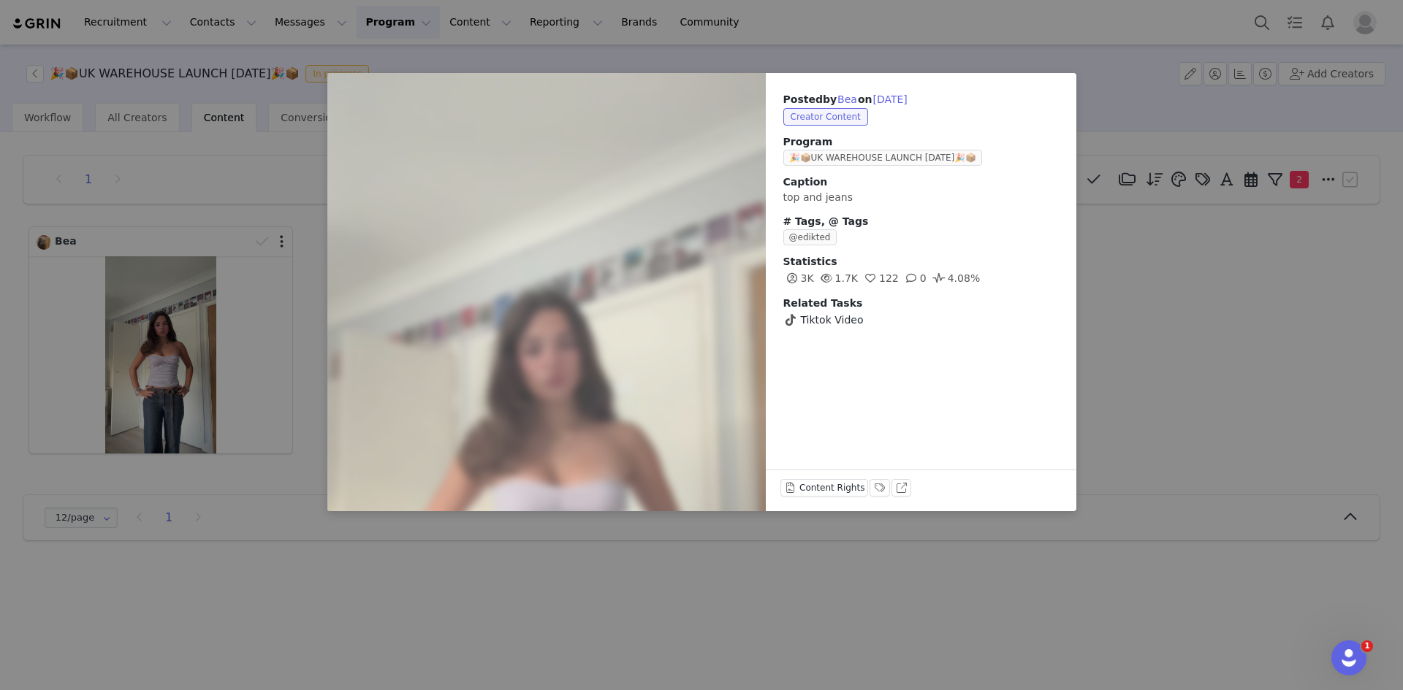
click at [272, 357] on div "Posted by Bea on [DATE] Creator Content Program 🎉📦UK WAREHOUSE LAUNCH [DATE]🎉📦 …" at bounding box center [701, 345] width 1403 height 690
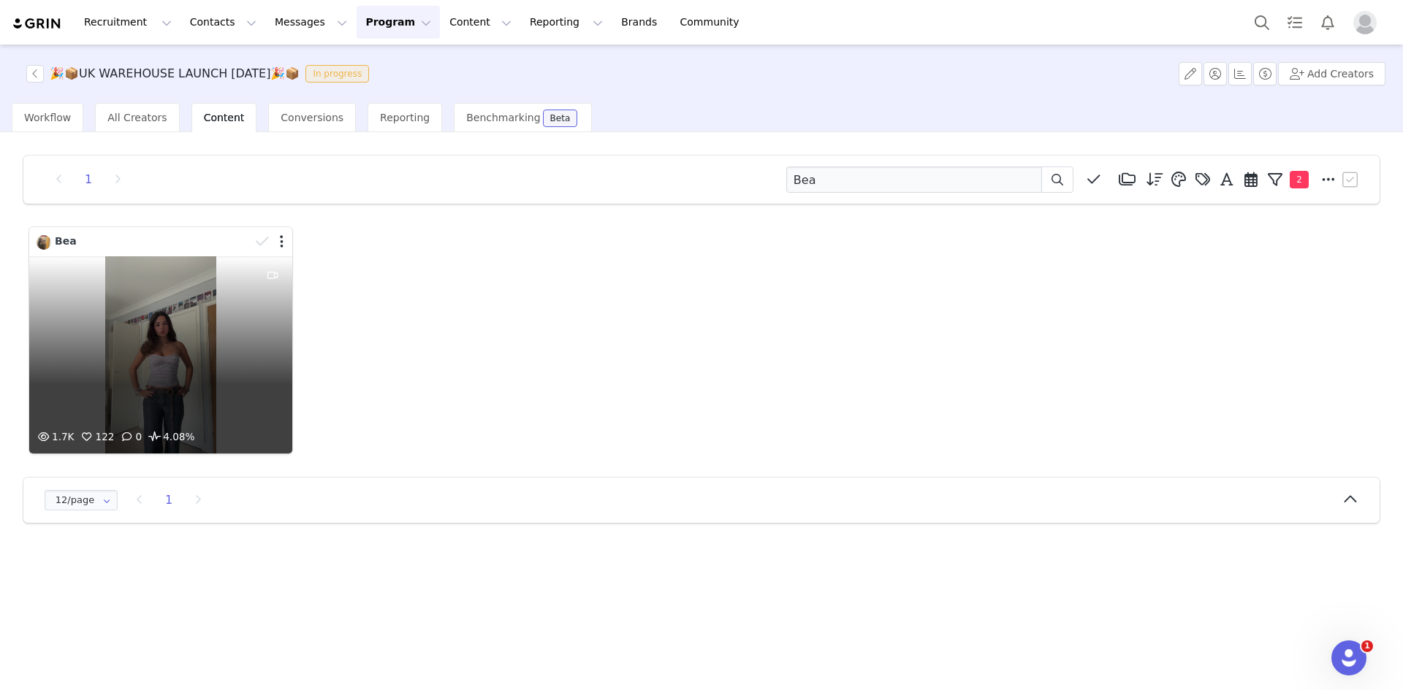
click at [277, 243] on div at bounding box center [271, 242] width 42 height 22
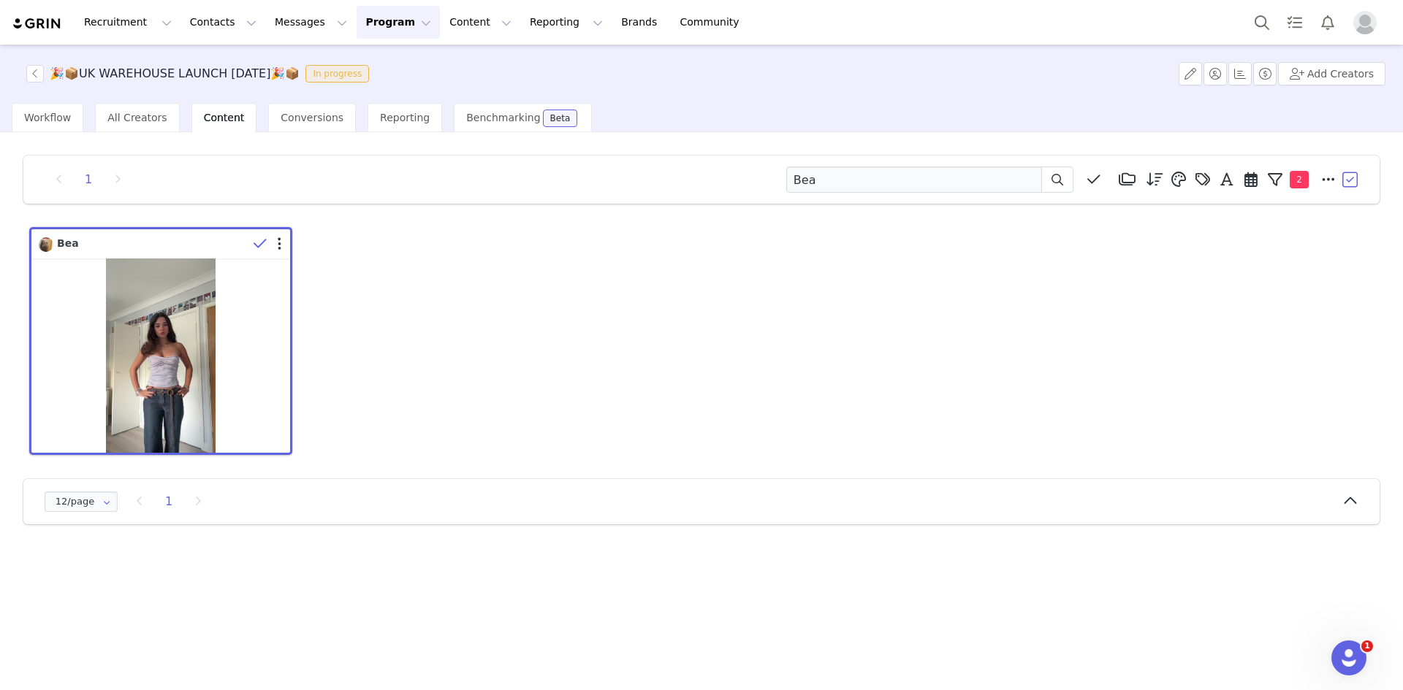
drag, startPoint x: 278, startPoint y: 243, endPoint x: 582, endPoint y: 404, distance: 344.4
click at [582, 404] on div "Bea 1.7K 122 0 4.08%" at bounding box center [701, 341] width 1351 height 235
drag, startPoint x: 272, startPoint y: 240, endPoint x: 583, endPoint y: 433, distance: 366.5
click at [583, 433] on div "Bea 1.7K 122 0 4.08%" at bounding box center [701, 341] width 1351 height 235
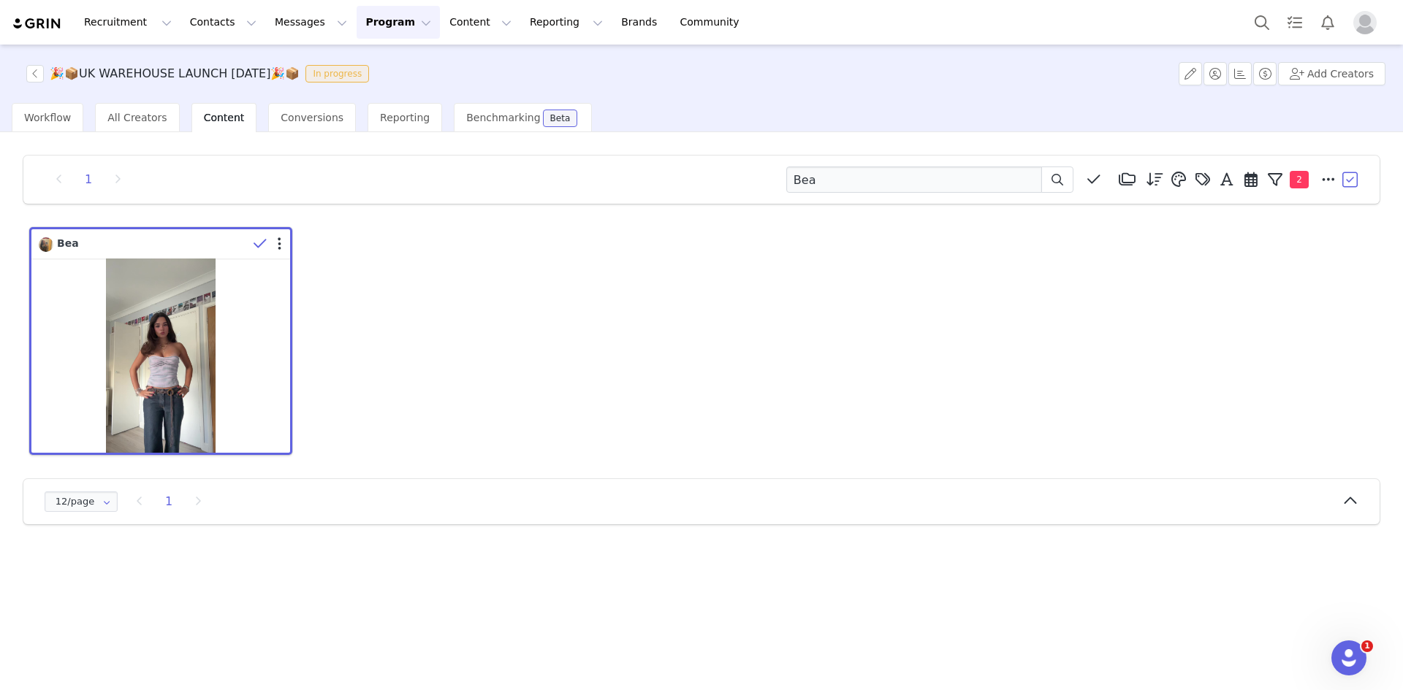
click at [557, 427] on div "Bea" at bounding box center [701, 341] width 1351 height 235
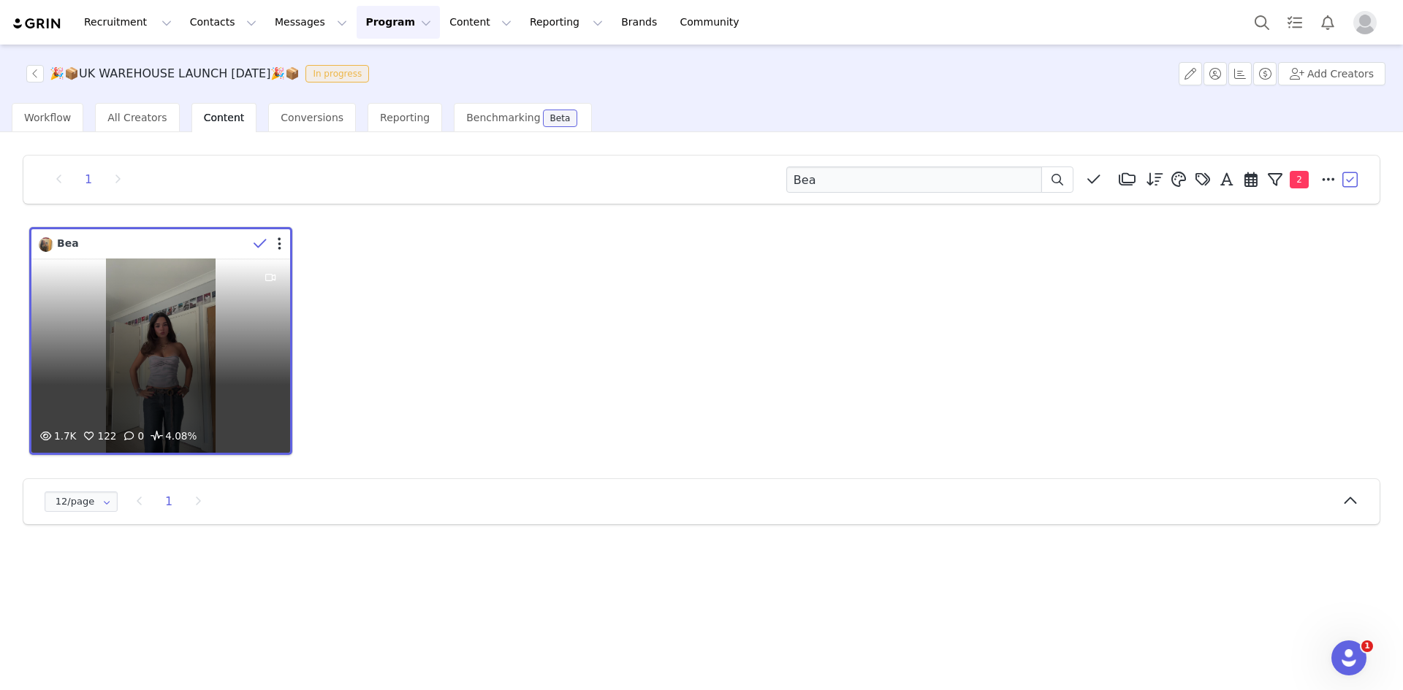
click at [77, 370] on div "1.7K 122 0 4.08%" at bounding box center [160, 356] width 259 height 194
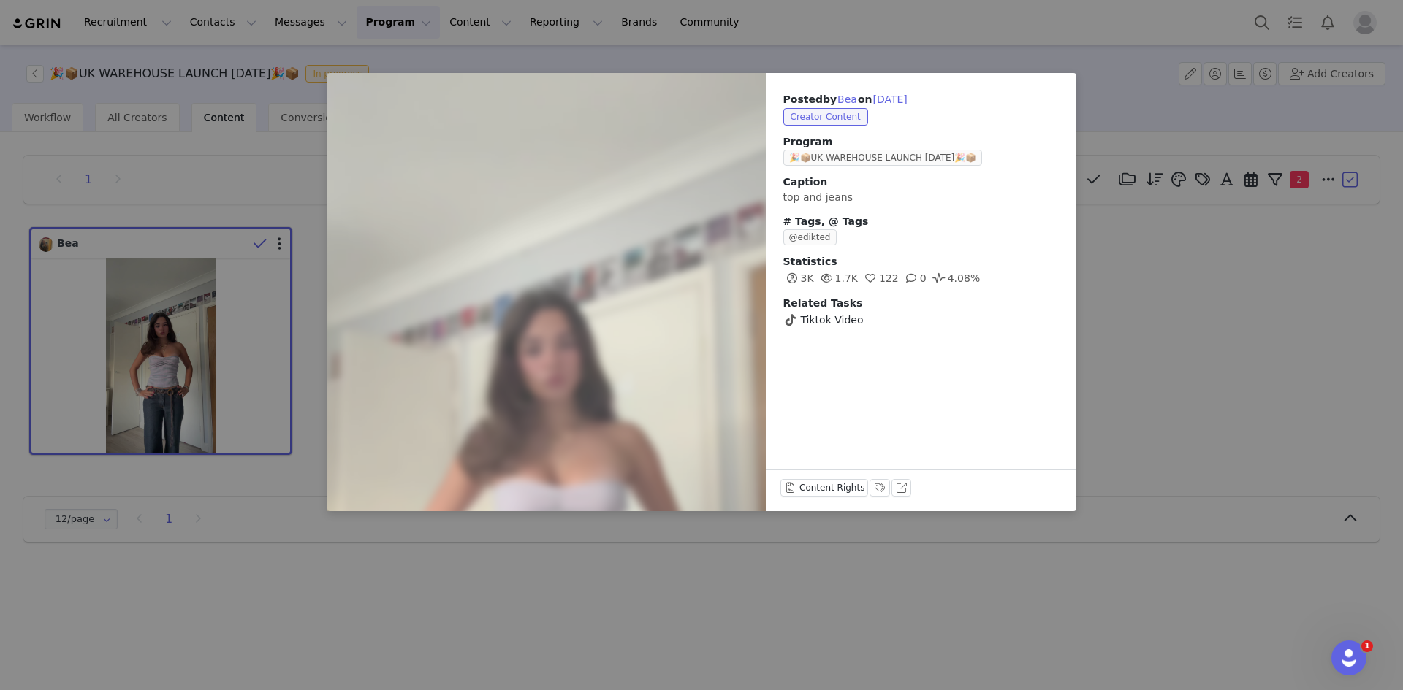
click at [851, 652] on div "Posted by Bea on [DATE] Creator Content Program 🎉📦UK WAREHOUSE LAUNCH [DATE]🎉📦 …" at bounding box center [701, 345] width 1403 height 690
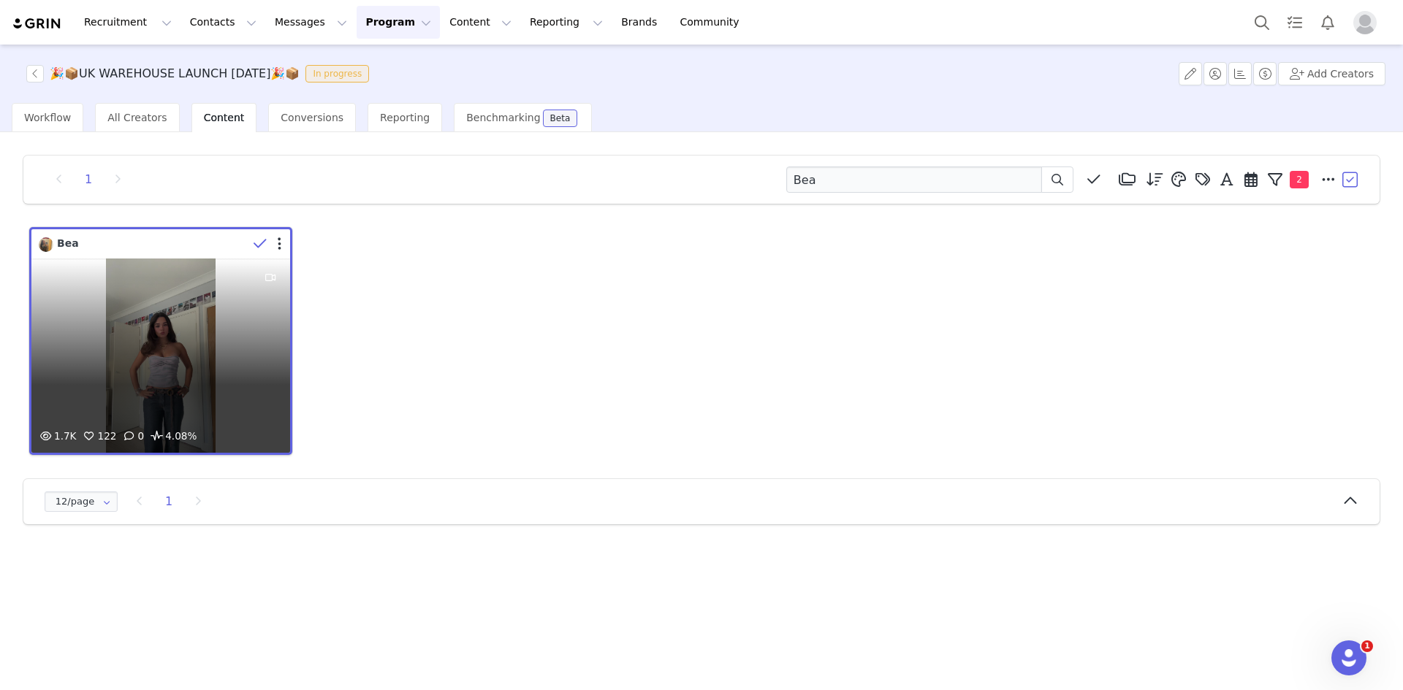
click at [256, 246] on icon at bounding box center [259, 244] width 13 height 15
drag, startPoint x: 281, startPoint y: 244, endPoint x: 526, endPoint y: 316, distance: 255.9
click at [608, 343] on div "Bea 1.7K 122 0 4.08%" at bounding box center [701, 341] width 1351 height 234
click at [278, 234] on div at bounding box center [271, 242] width 42 height 22
click at [282, 244] on div at bounding box center [269, 244] width 42 height 22
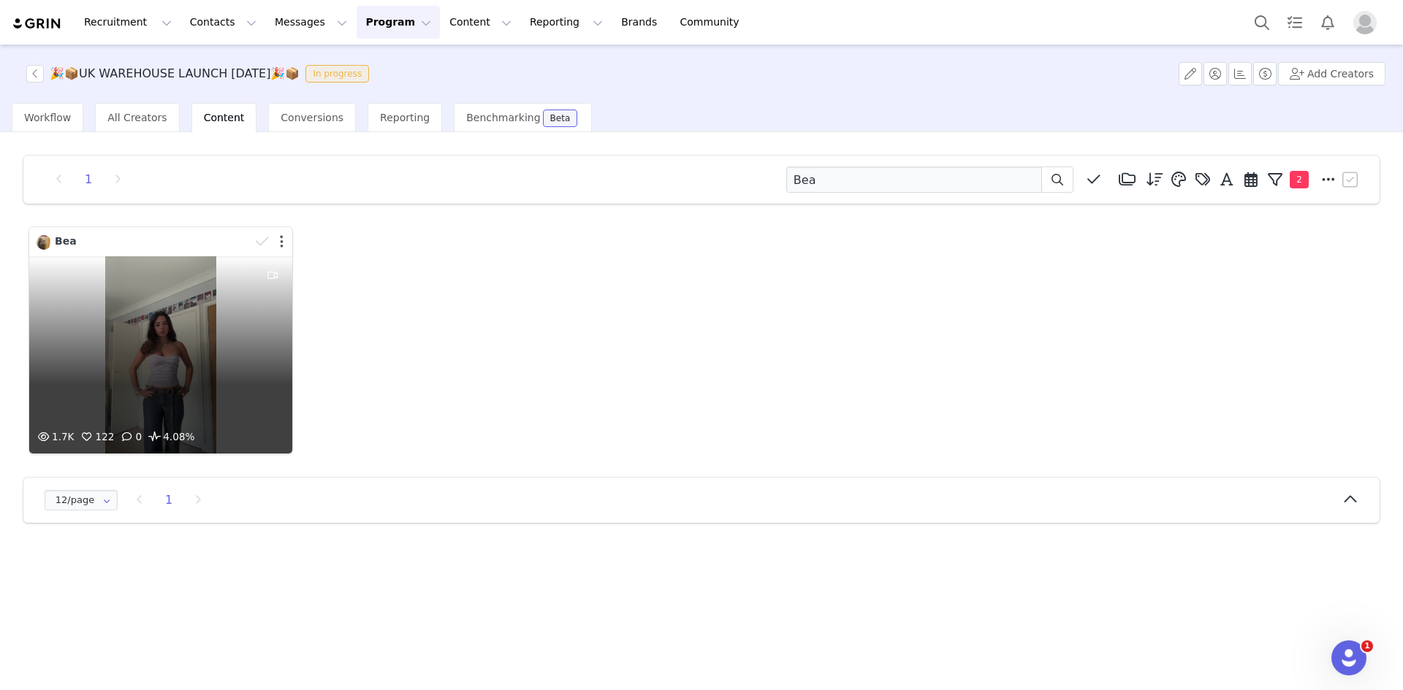
click at [281, 243] on button "button" at bounding box center [282, 241] width 4 height 15
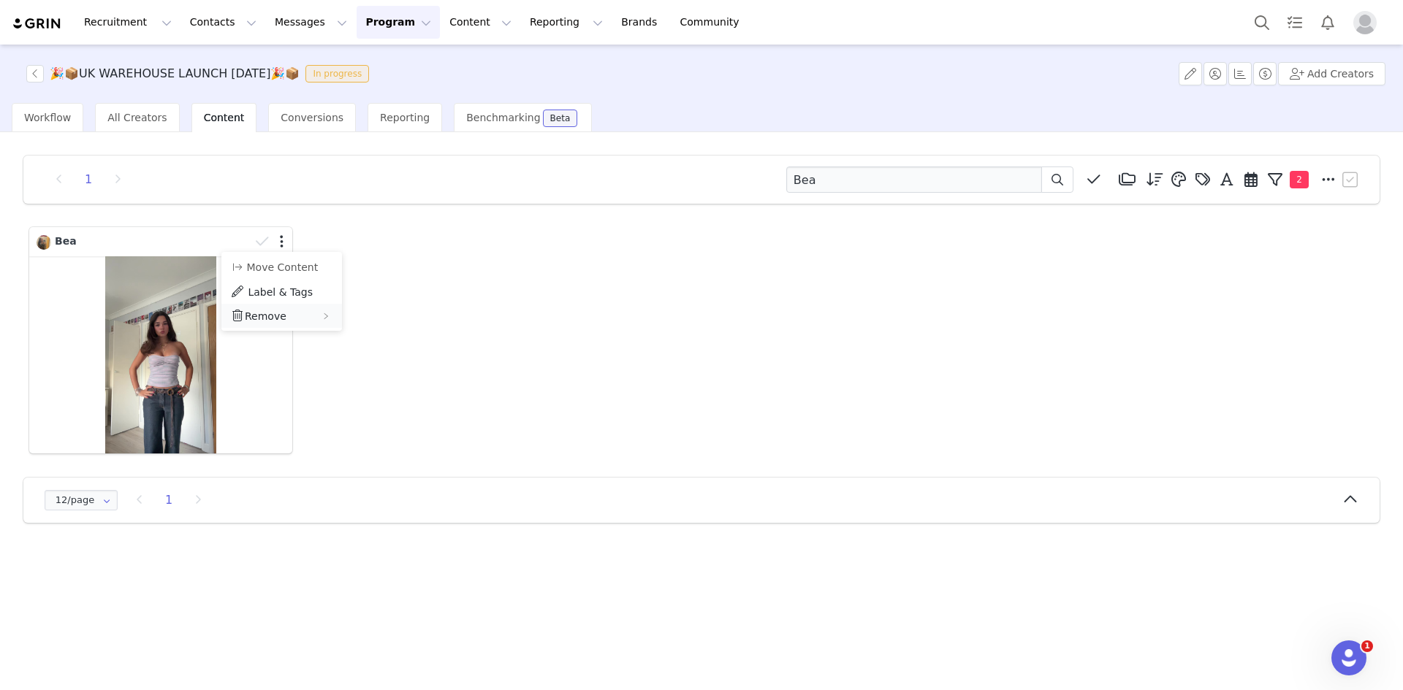
click at [280, 310] on span "Remove" at bounding box center [266, 316] width 42 height 12
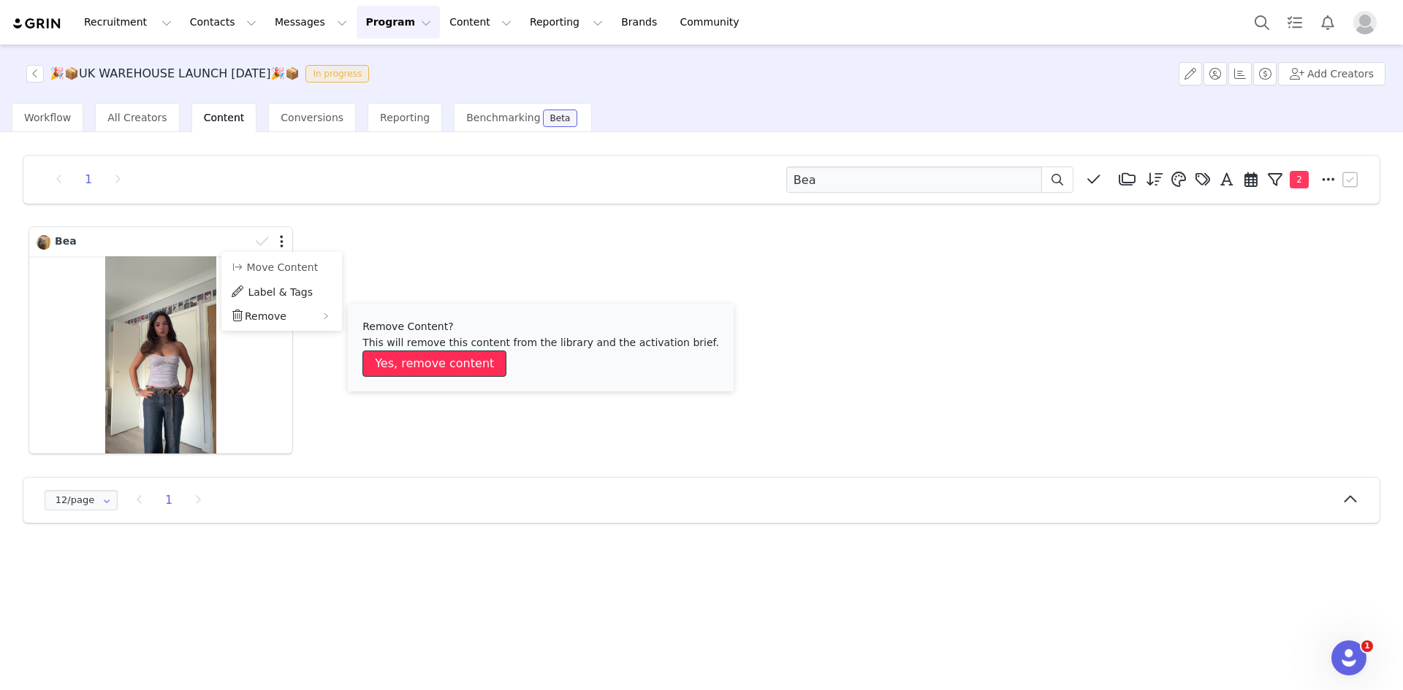
click at [405, 363] on button "Yes, remove content" at bounding box center [434, 364] width 144 height 26
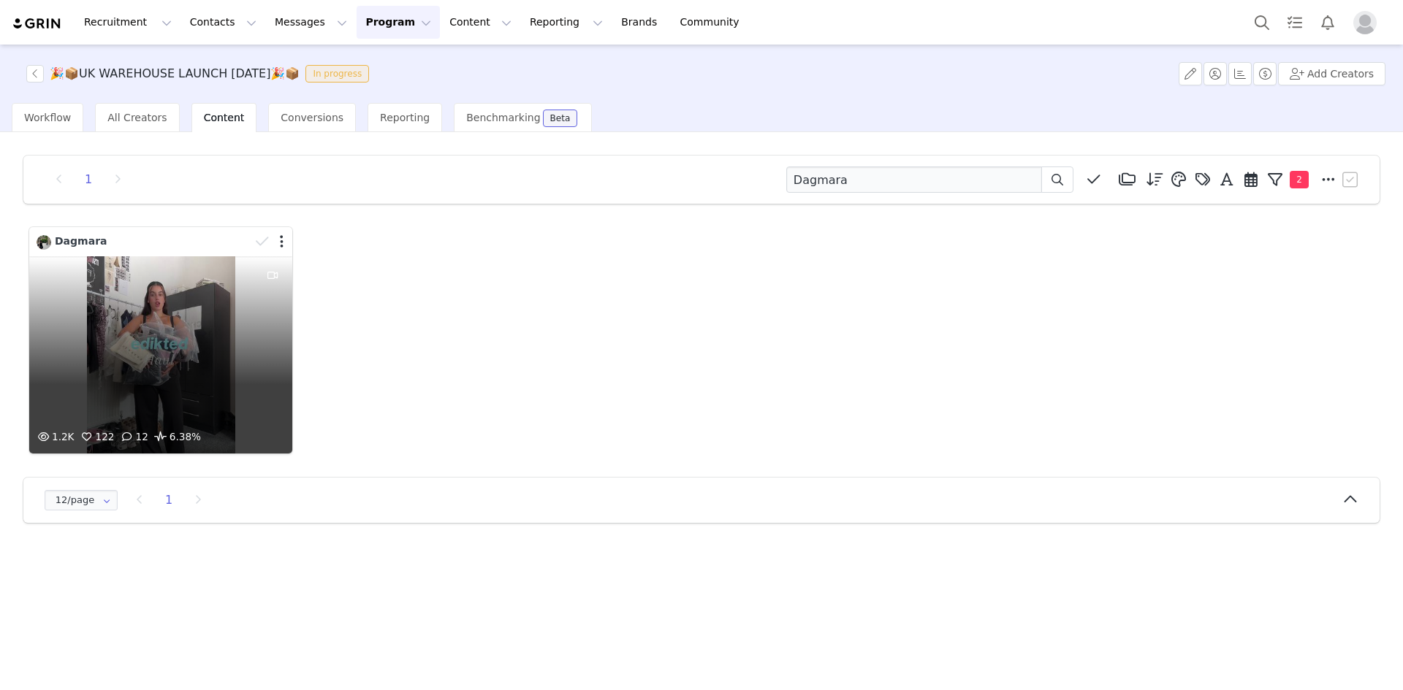
click at [274, 238] on div at bounding box center [271, 242] width 42 height 22
click at [279, 240] on button "button" at bounding box center [280, 244] width 4 height 15
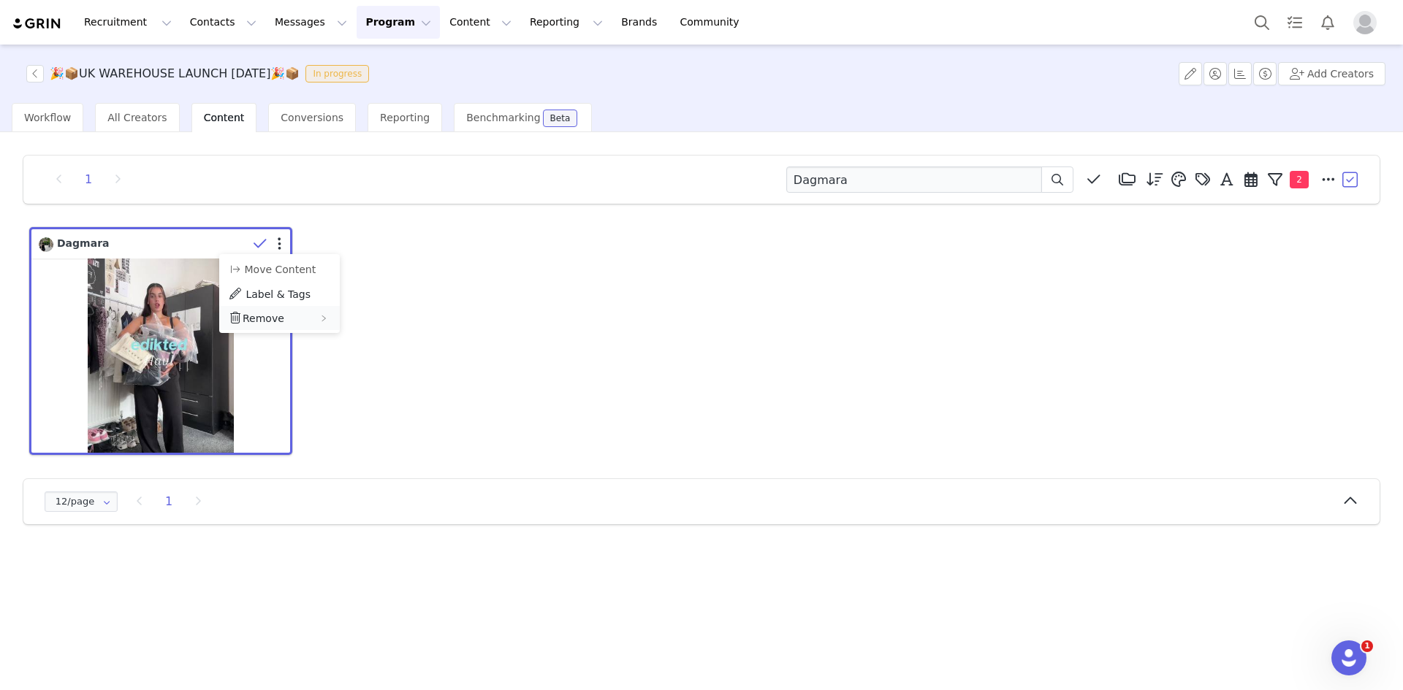
click at [270, 316] on span "Remove" at bounding box center [264, 319] width 42 height 12
click at [386, 365] on div "Dagmara" at bounding box center [701, 341] width 1351 height 235
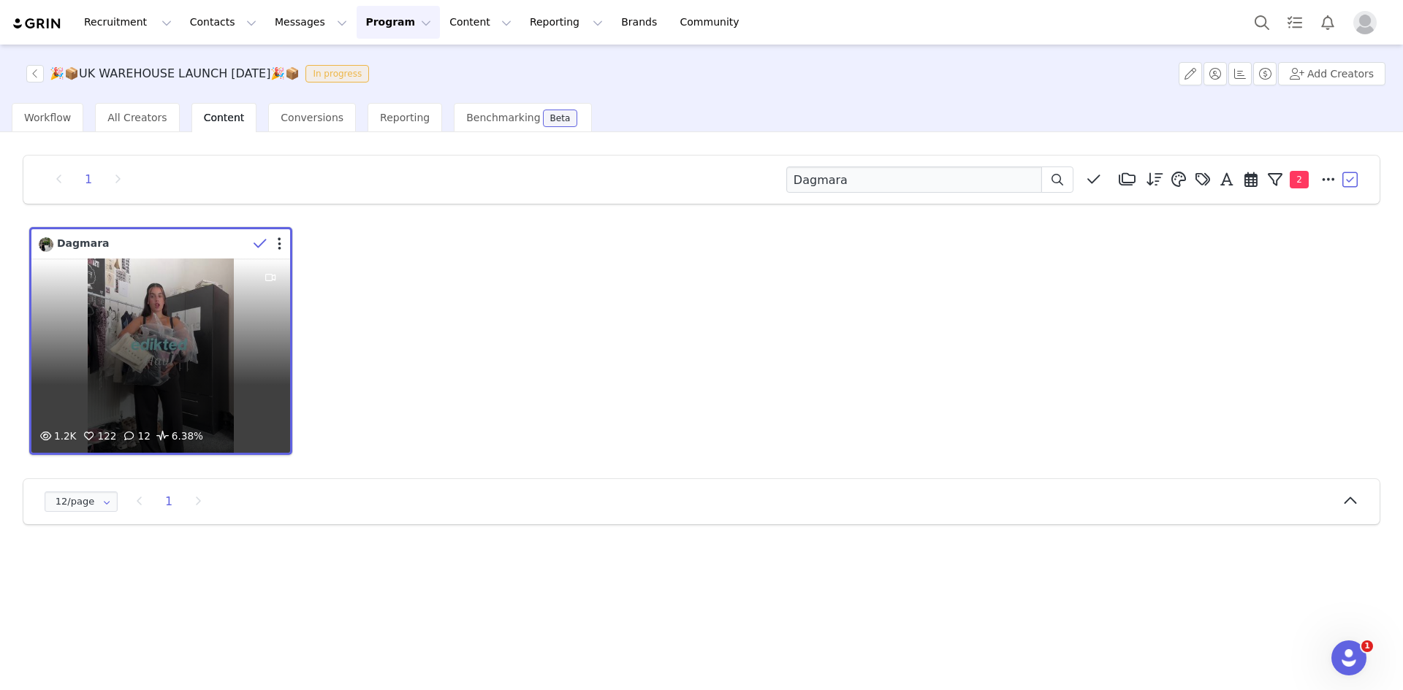
click at [282, 242] on div at bounding box center [269, 244] width 42 height 22
click at [279, 243] on div at bounding box center [271, 242] width 42 height 22
click at [280, 240] on button "button" at bounding box center [280, 244] width 4 height 15
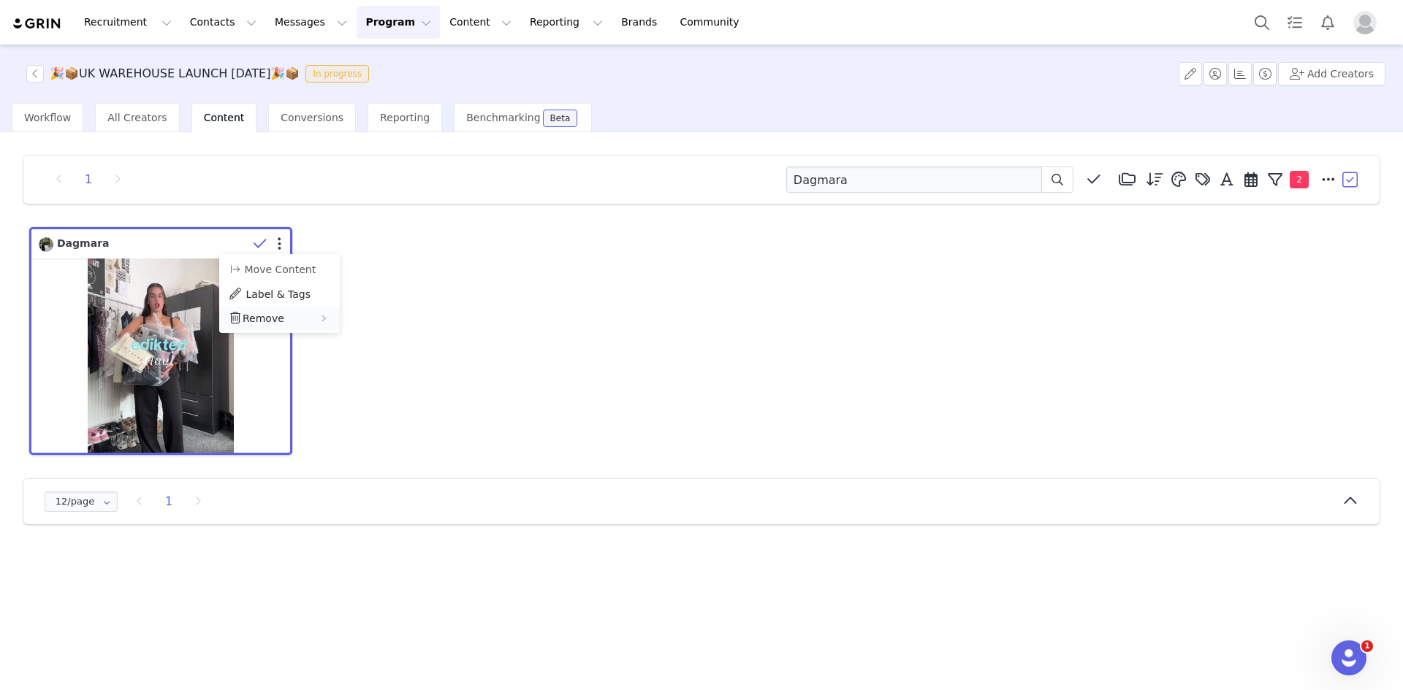
click at [281, 321] on div "Remove" at bounding box center [279, 318] width 121 height 24
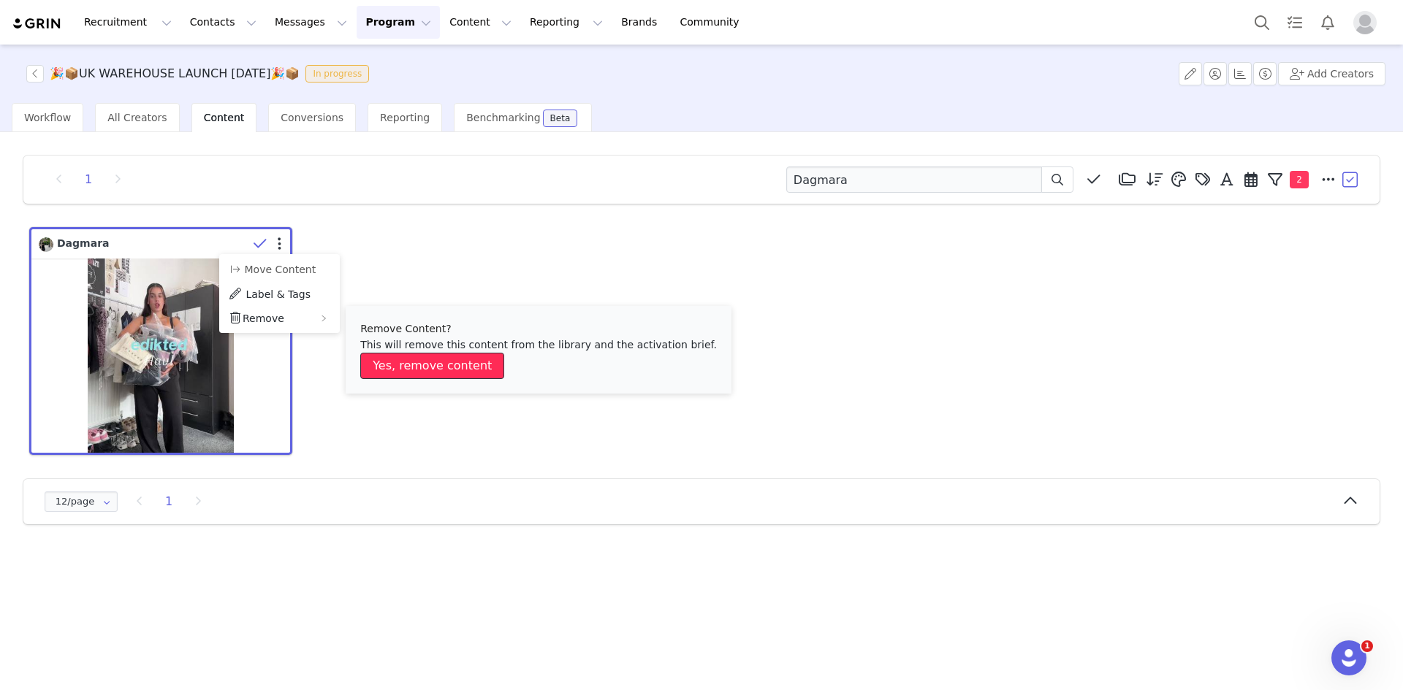
click at [411, 370] on button "Yes, remove content" at bounding box center [432, 366] width 144 height 26
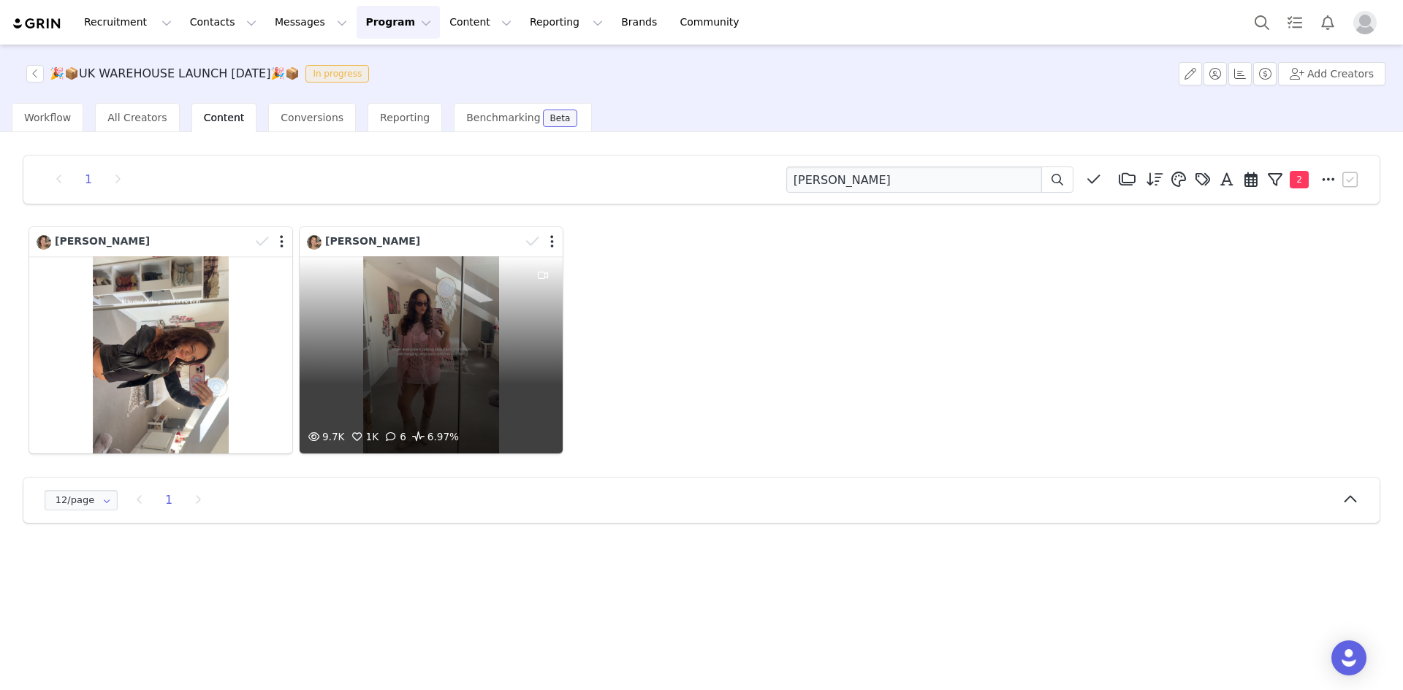
click at [396, 365] on div "9.7K 1K 6 6.97%" at bounding box center [430, 354] width 263 height 197
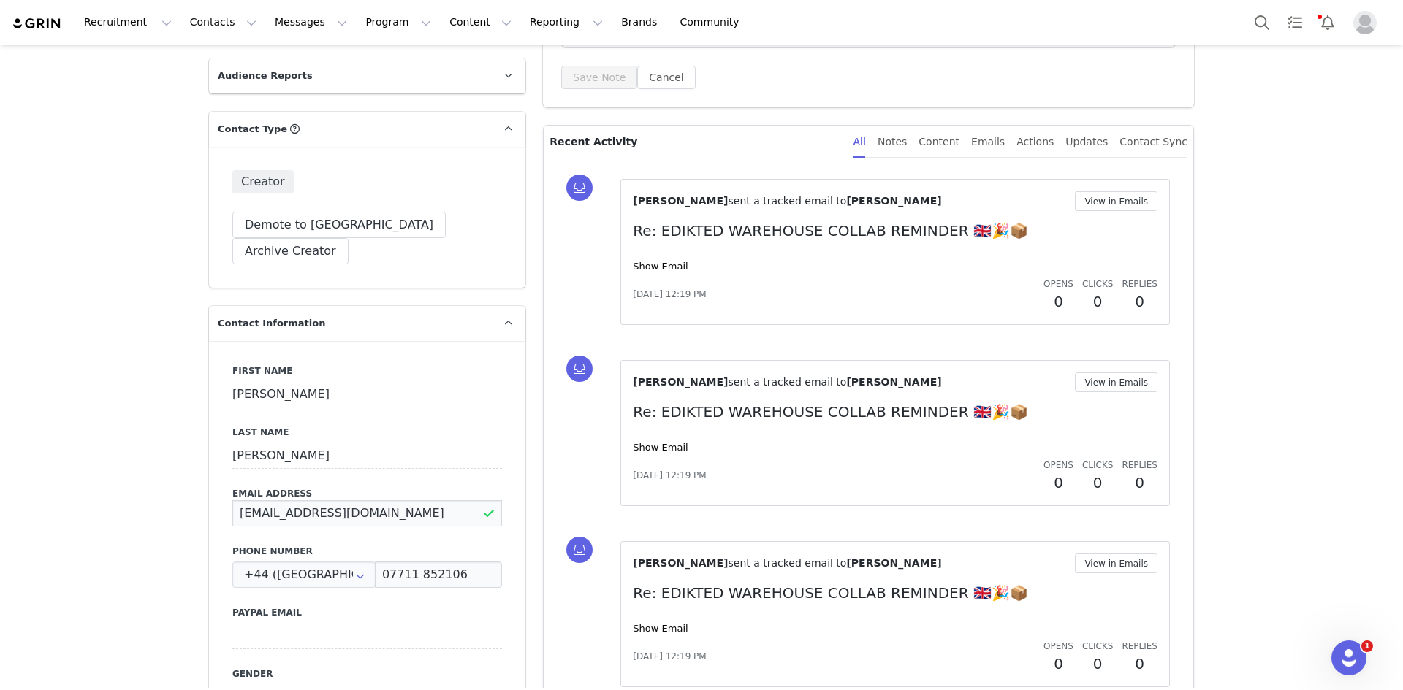
scroll to position [438, 0]
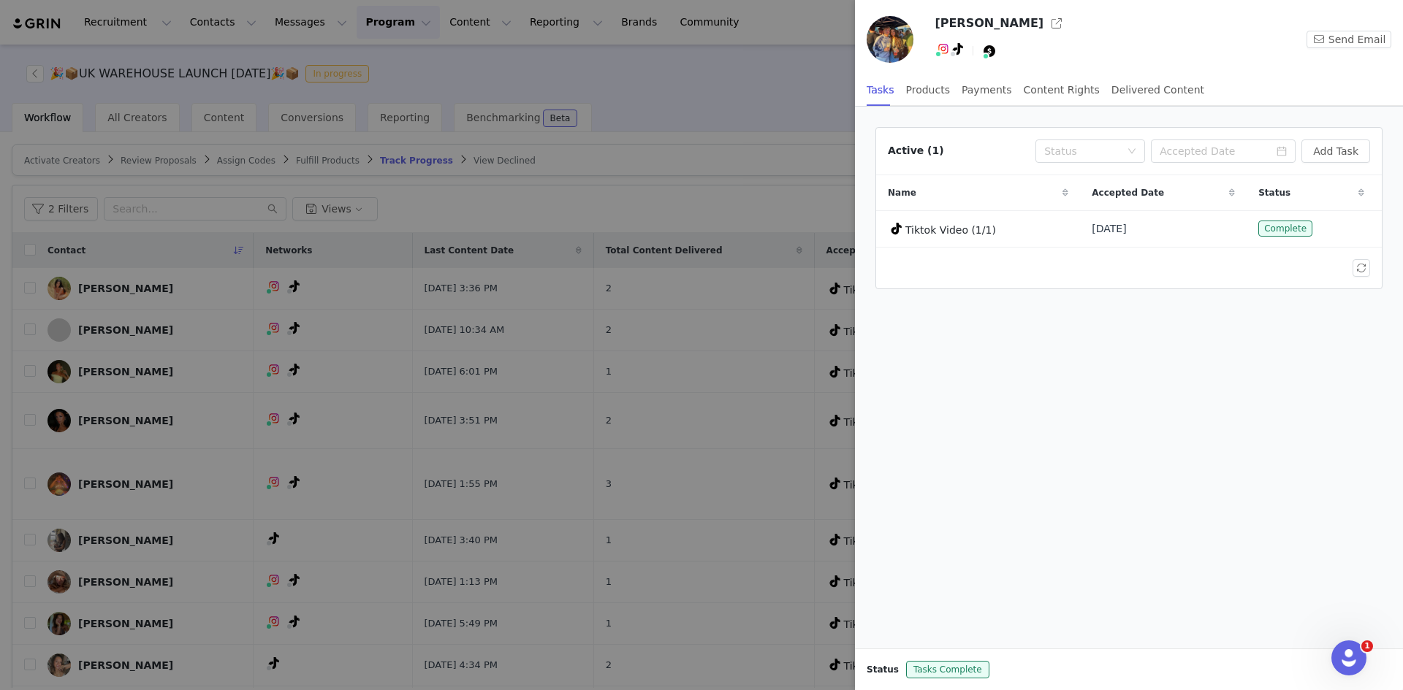
scroll to position [463, 0]
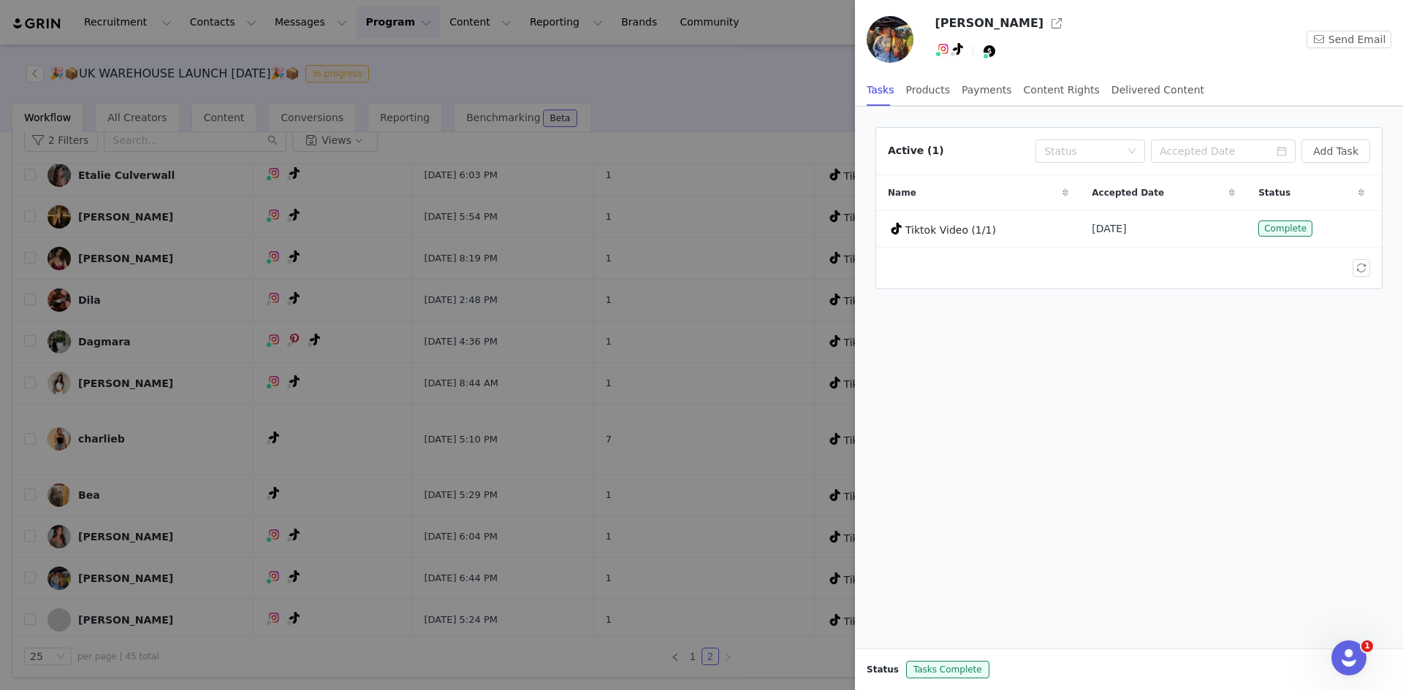
click at [716, 88] on div at bounding box center [701, 345] width 1403 height 690
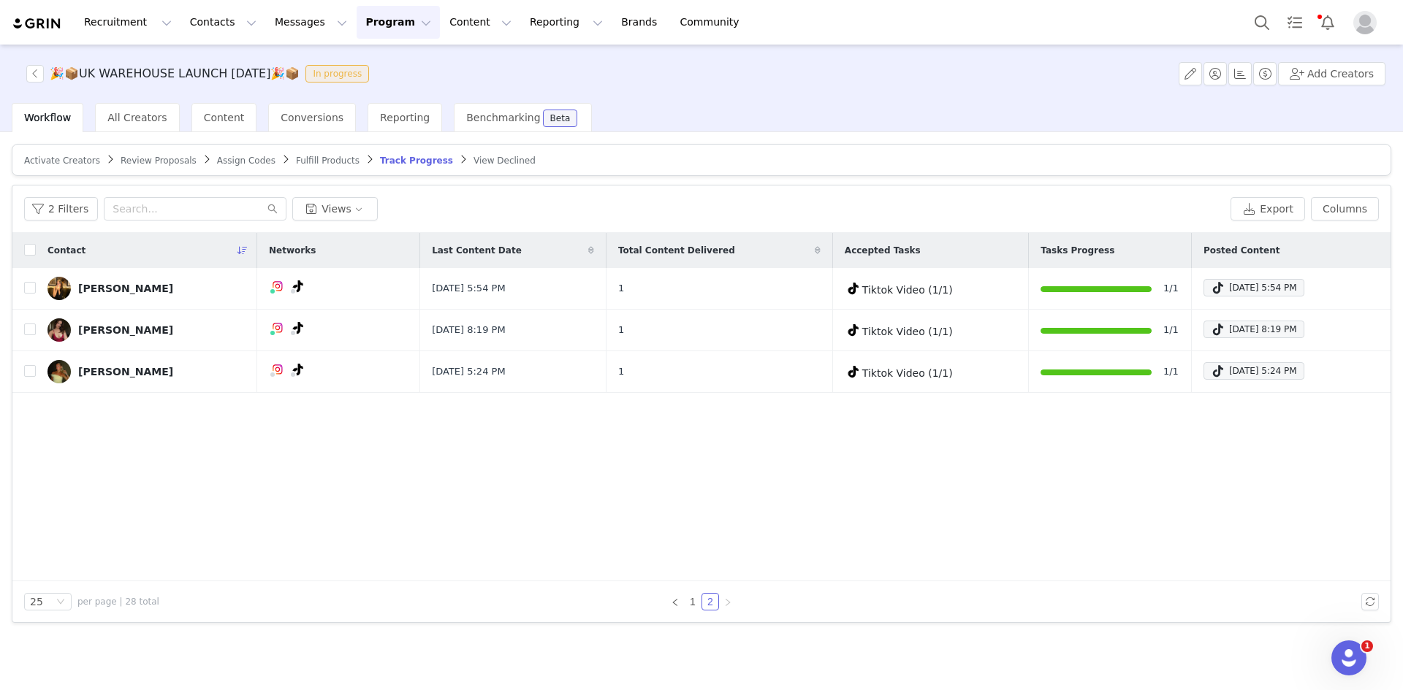
scroll to position [0, 0]
click at [694, 598] on link "1" at bounding box center [692, 602] width 16 height 16
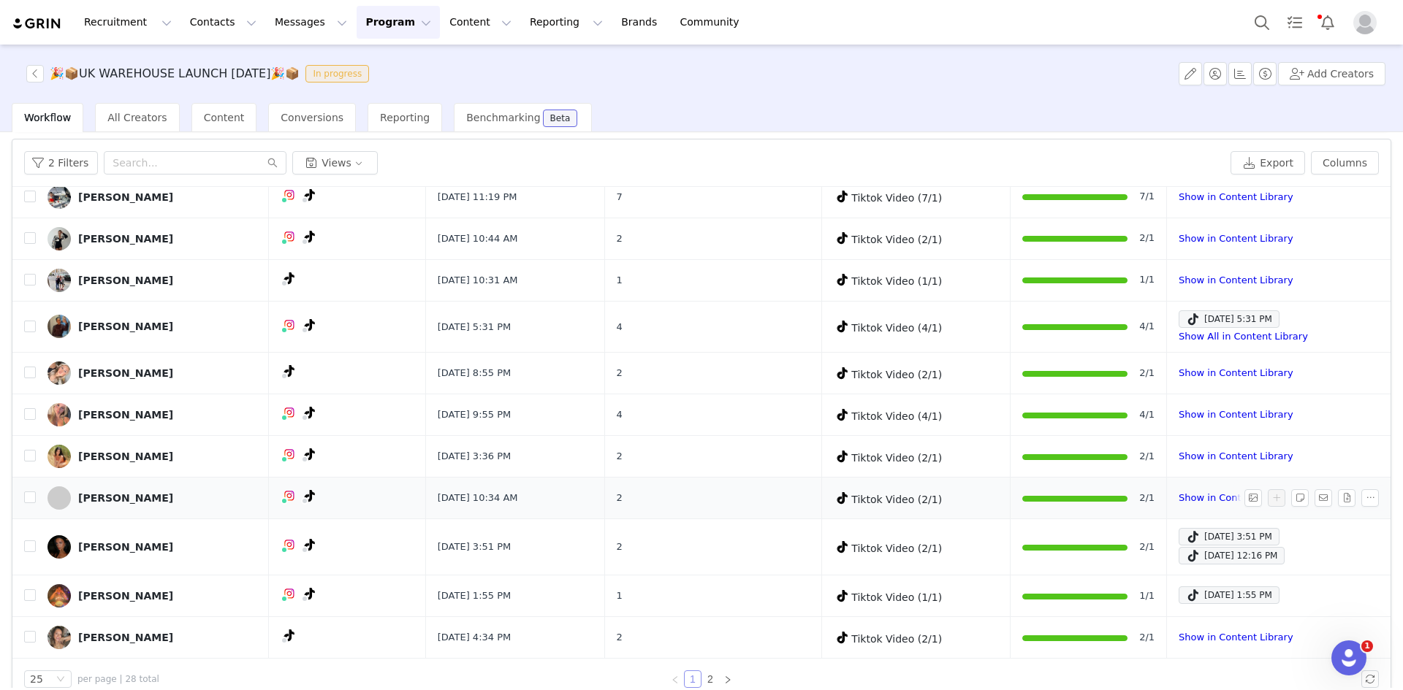
scroll to position [69, 0]
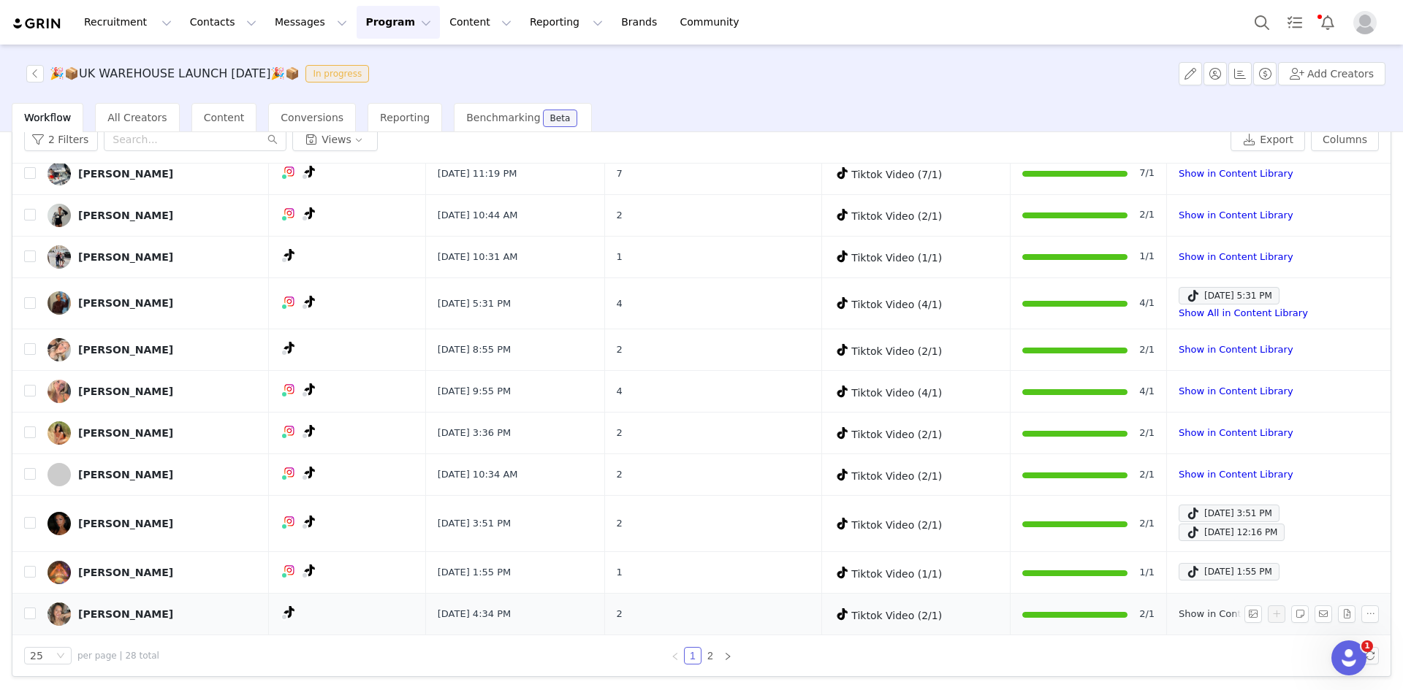
click at [1188, 619] on link "Show in Content Library" at bounding box center [1235, 613] width 114 height 11
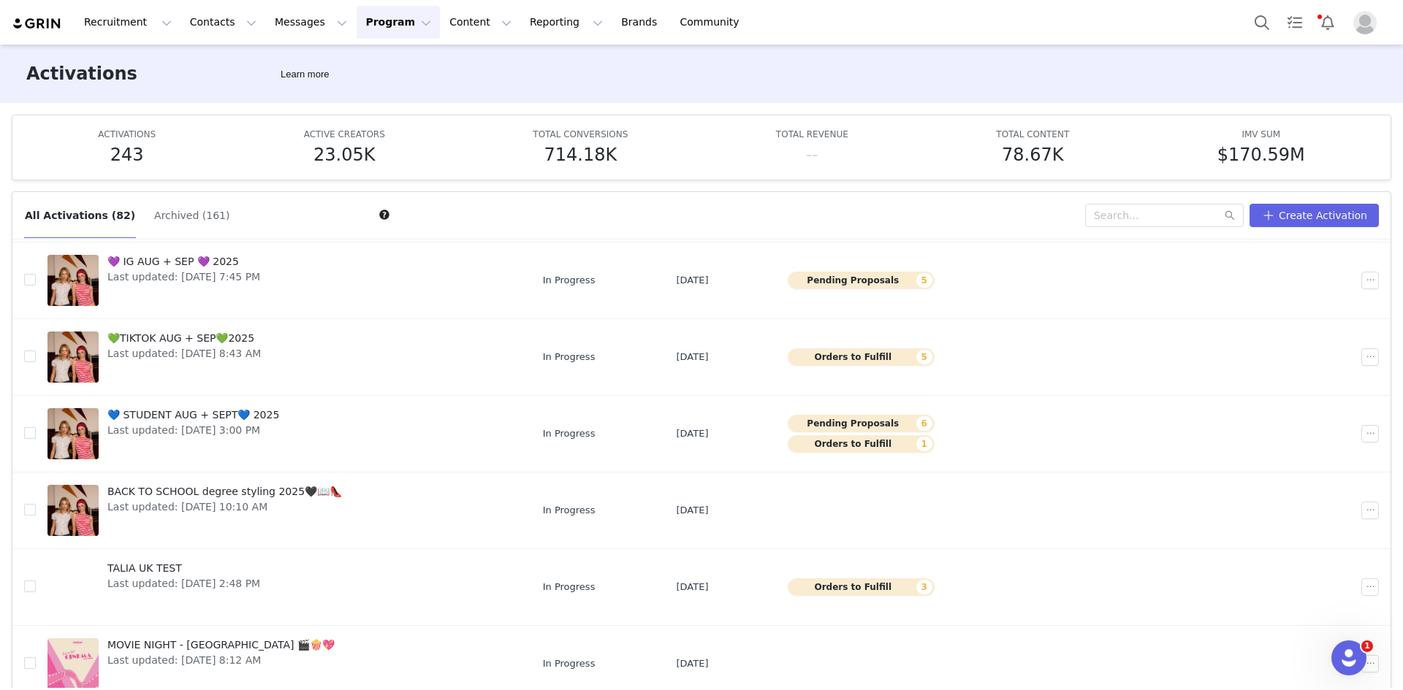
scroll to position [112, 0]
